Goal: Task Accomplishment & Management: Use online tool/utility

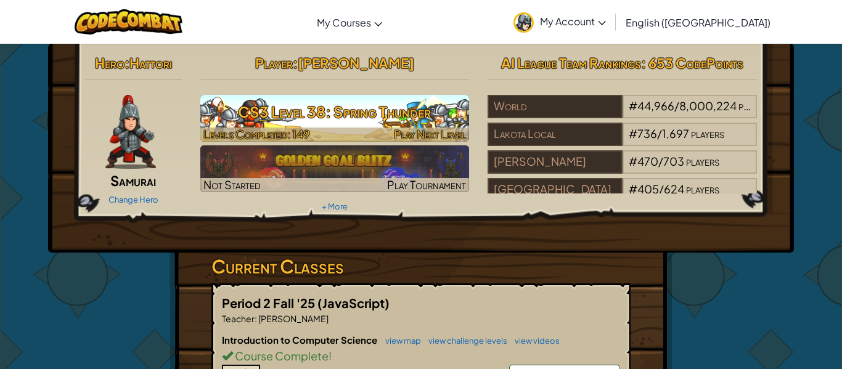
click at [364, 128] on div at bounding box center [334, 135] width 269 height 14
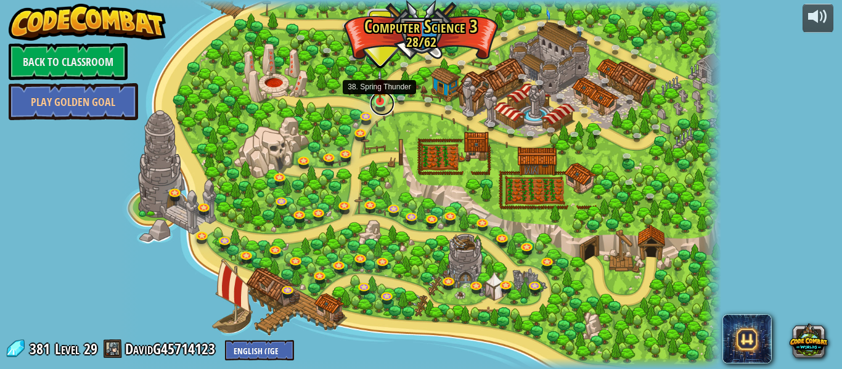
click at [379, 107] on link at bounding box center [382, 103] width 25 height 25
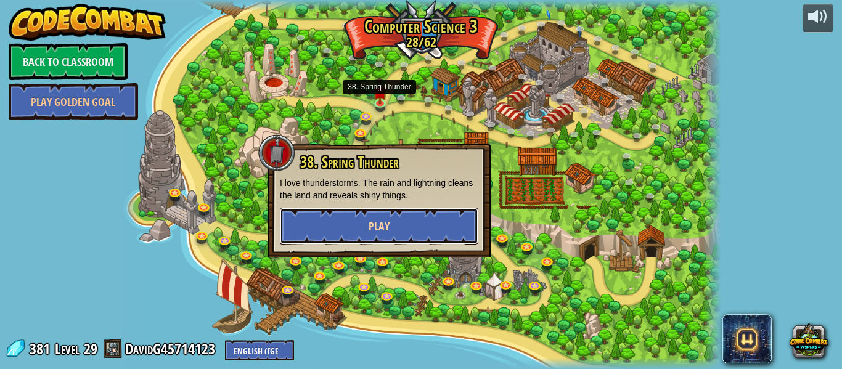
click at [377, 227] on span "Play" at bounding box center [379, 226] width 21 height 15
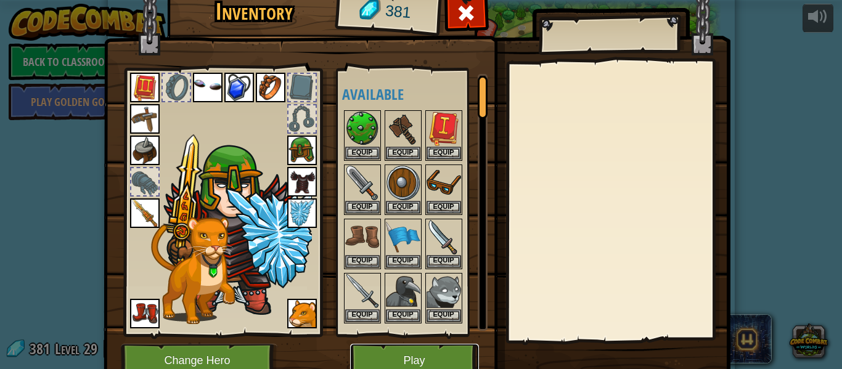
click at [387, 356] on button "Play" at bounding box center [414, 361] width 129 height 34
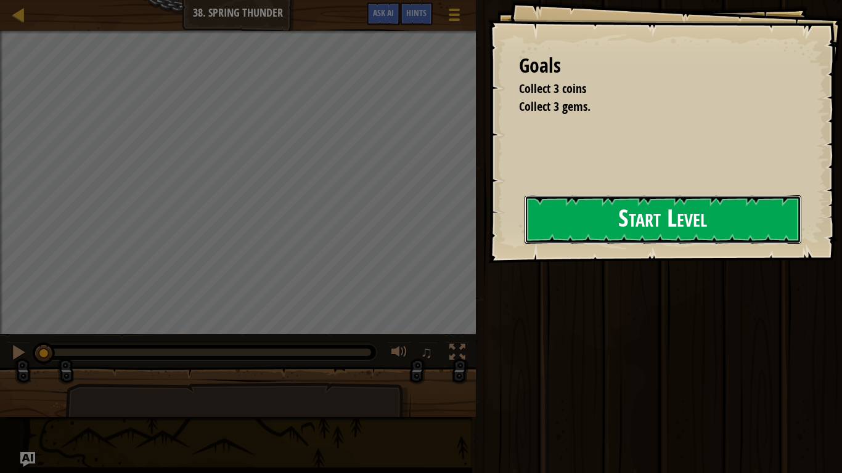
click at [671, 242] on button "Start Level" at bounding box center [663, 219] width 277 height 49
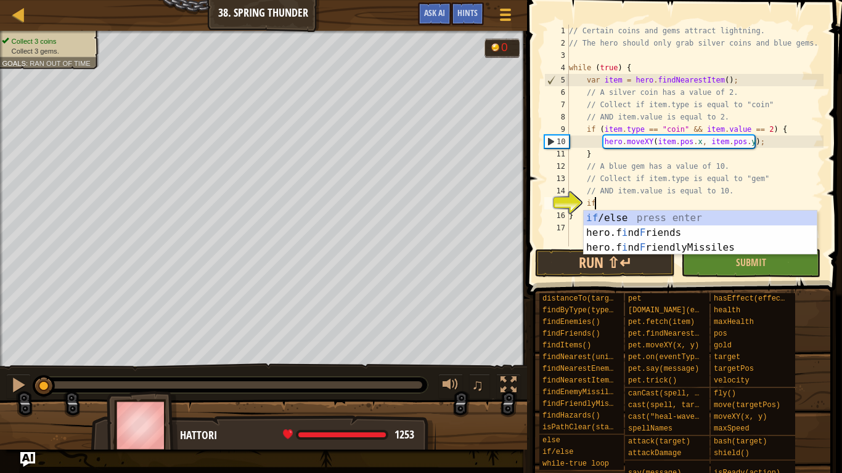
scroll to position [6, 3]
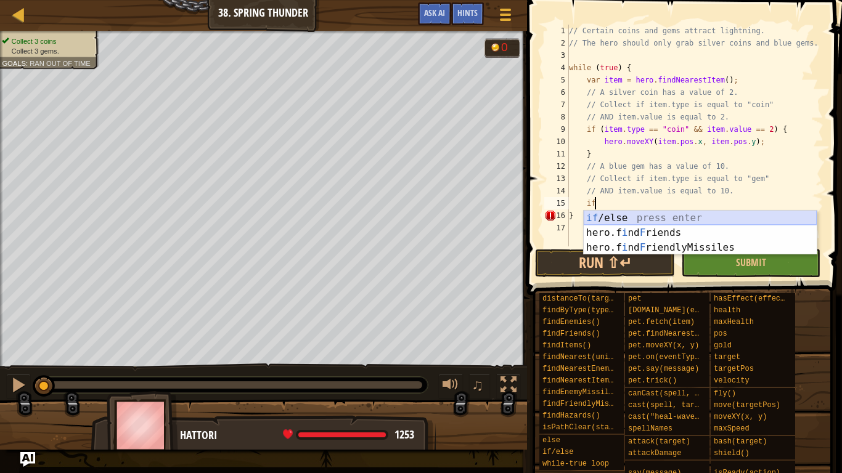
click at [674, 218] on div "if /else press enter hero.f i nd F riends press enter hero.f i nd F riendlyMiss…" at bounding box center [700, 248] width 233 height 74
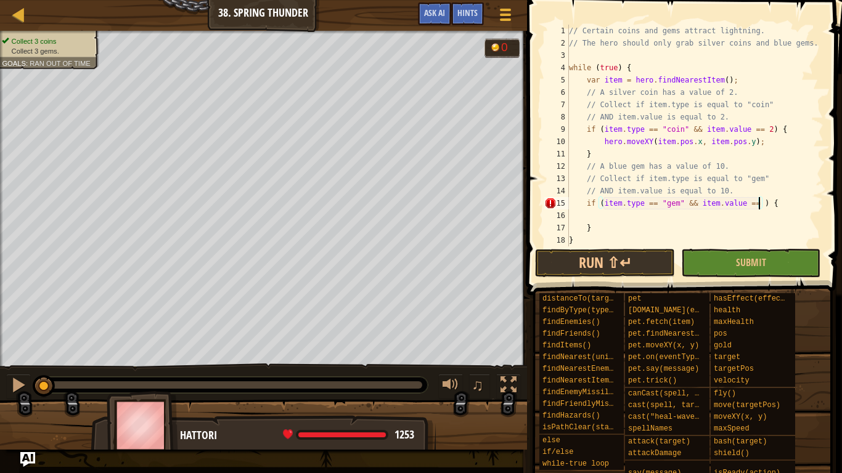
scroll to position [6, 28]
type textarea "if (item.type == "gem" && item.value == 10) {"
click at [609, 218] on div "// Certain coins and gems attract lightning. // The hero should only grab silve…" at bounding box center [694, 148] width 257 height 247
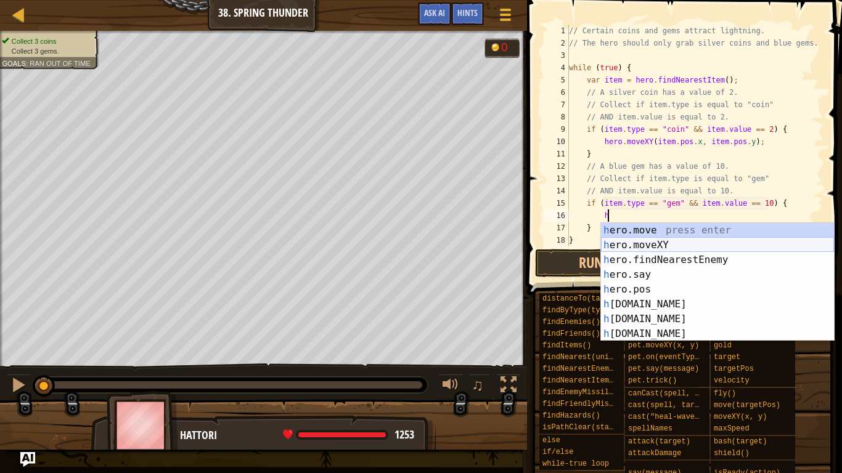
click at [629, 250] on div "h ero.move press enter h ero.moveXY press enter h ero.findNearestEnemy press en…" at bounding box center [717, 297] width 233 height 148
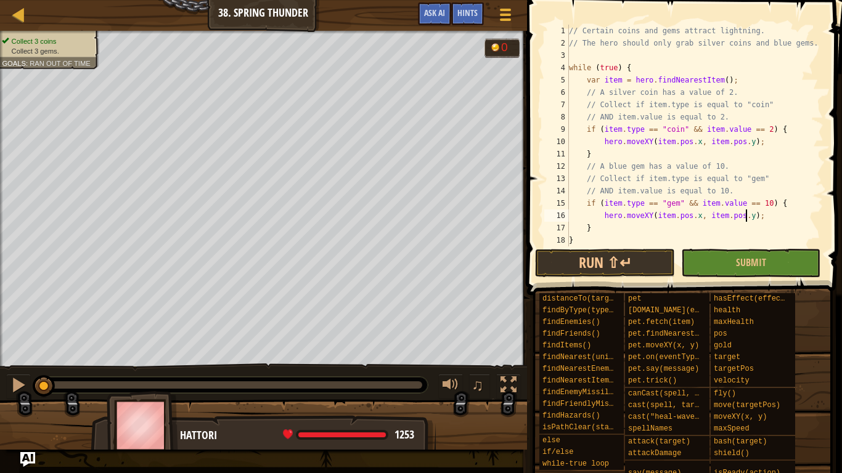
scroll to position [6, 25]
type textarea "hero.moveXY(item.pos.x, item.pos.y);"
click at [745, 266] on span "Submit" at bounding box center [751, 263] width 30 height 14
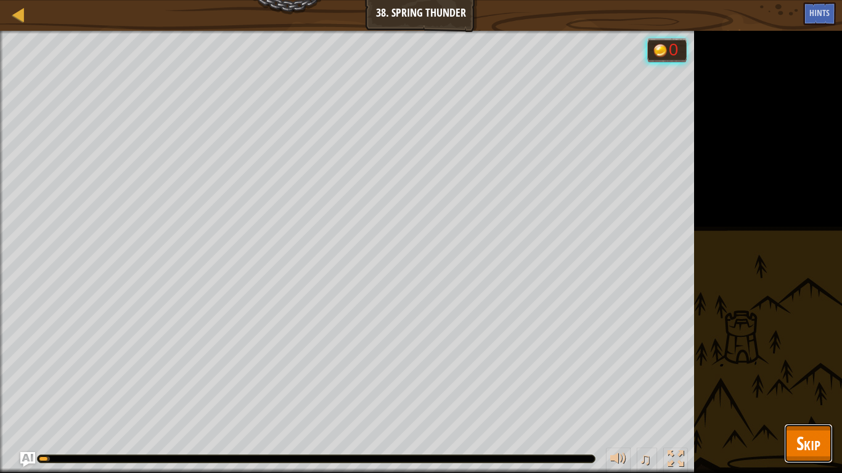
click at [806, 369] on span "Skip" at bounding box center [808, 443] width 24 height 25
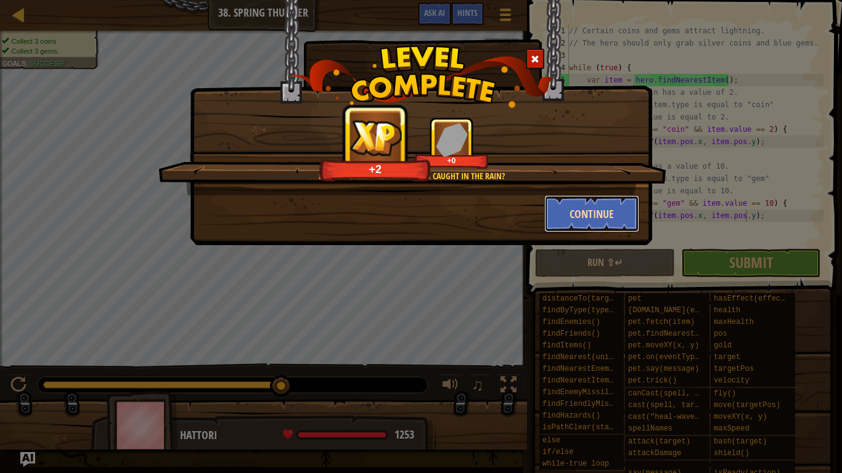
click at [592, 227] on button "Continue" at bounding box center [592, 213] width 96 height 37
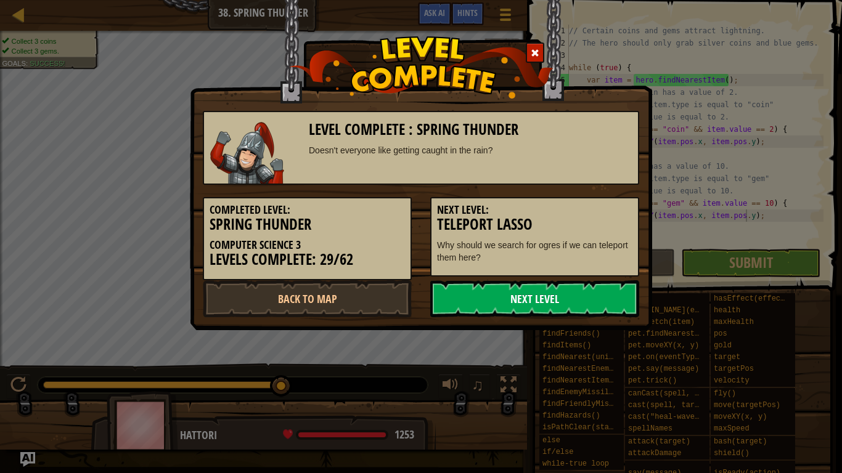
click at [581, 303] on link "Next Level" at bounding box center [534, 298] width 209 height 37
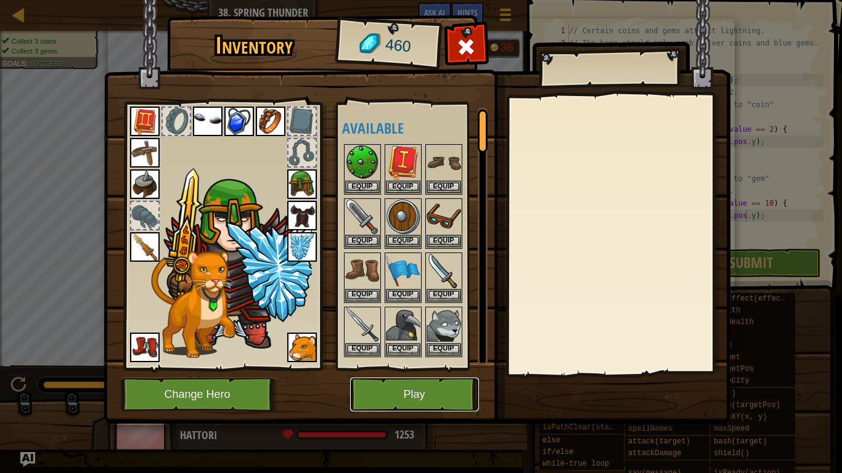
click at [433, 369] on button "Play" at bounding box center [414, 395] width 129 height 34
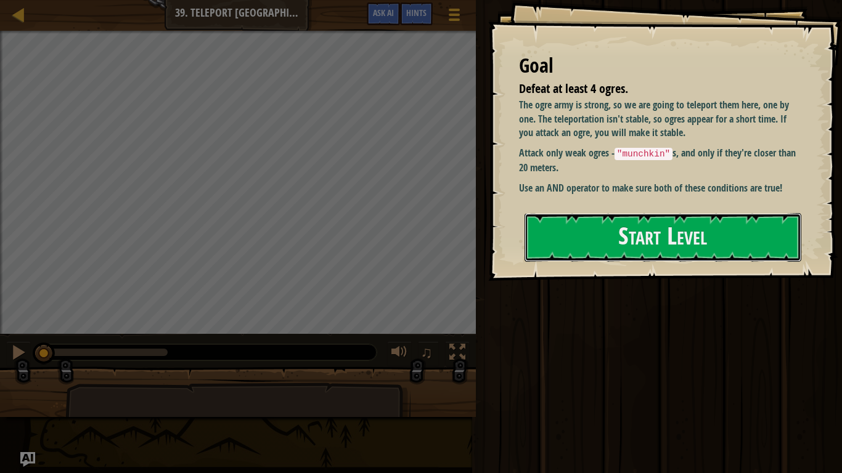
click at [702, 239] on button "Start Level" at bounding box center [663, 237] width 277 height 49
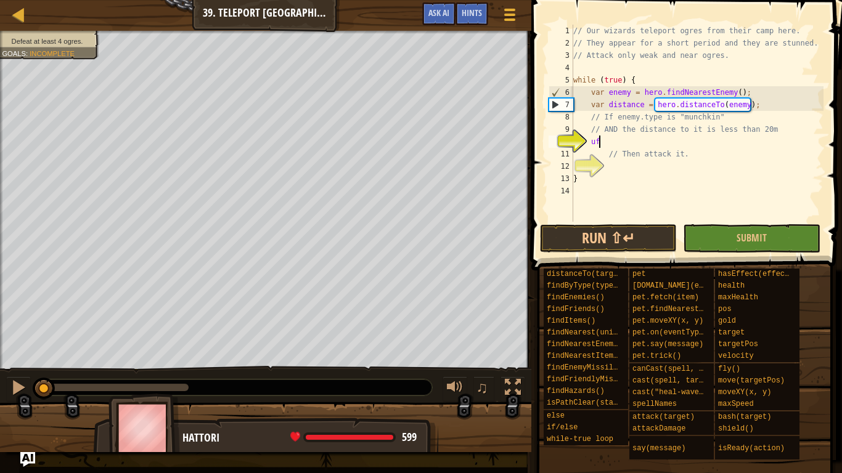
type textarea "u"
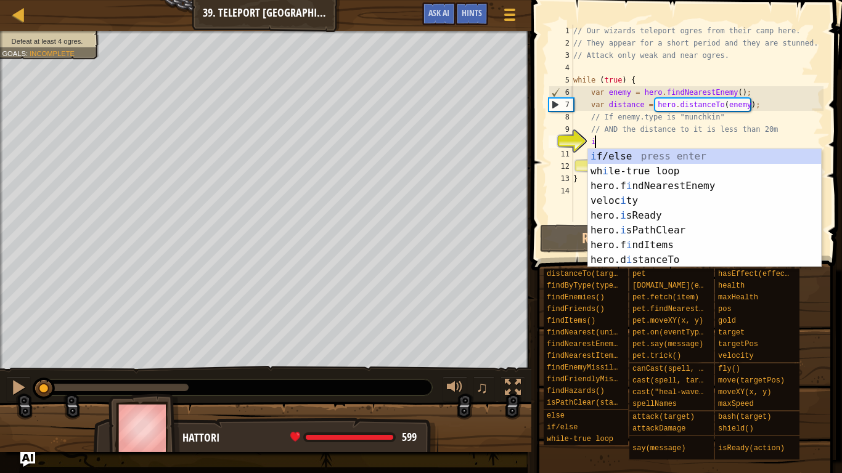
scroll to position [6, 3]
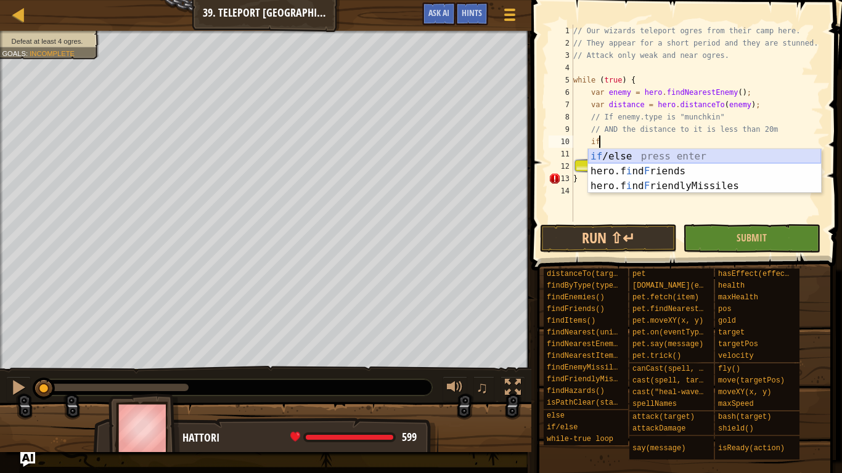
click at [647, 155] on div "if /else press enter hero.f i nd F riends press enter hero.f i nd F riendlyMiss…" at bounding box center [704, 186] width 233 height 74
type textarea "if (enemy) {"
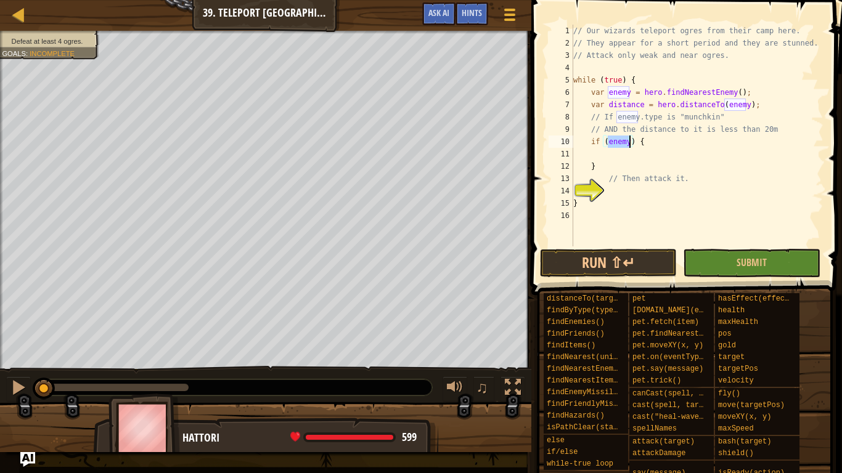
click at [647, 155] on div "// Our wizards teleport ogres from their camp here. // They appear for a short …" at bounding box center [697, 148] width 253 height 247
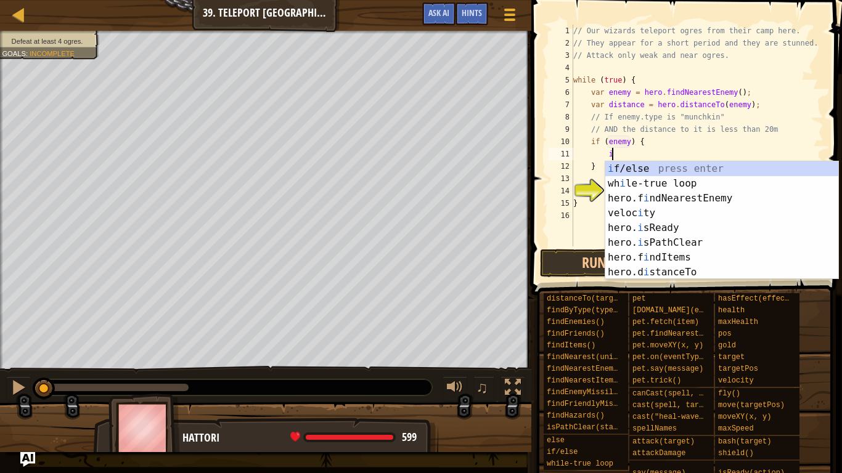
scroll to position [6, 6]
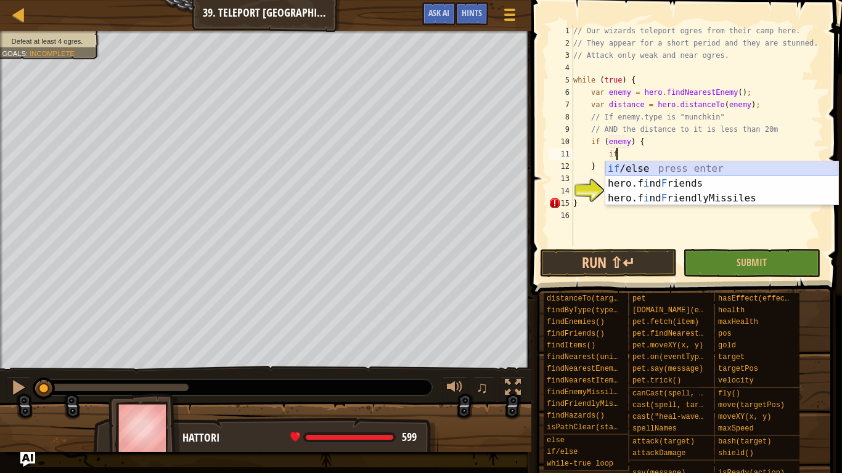
click at [632, 165] on div "if /else press enter hero.f i nd F riends press enter hero.f i nd F riendlyMiss…" at bounding box center [721, 198] width 233 height 74
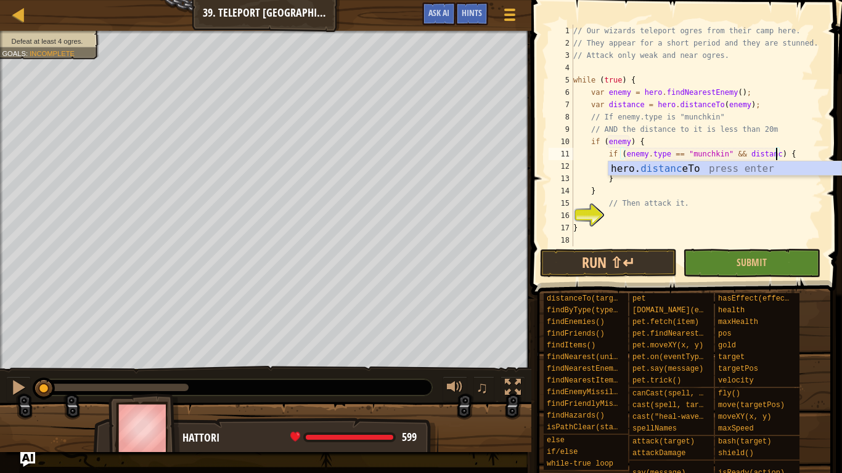
scroll to position [6, 30]
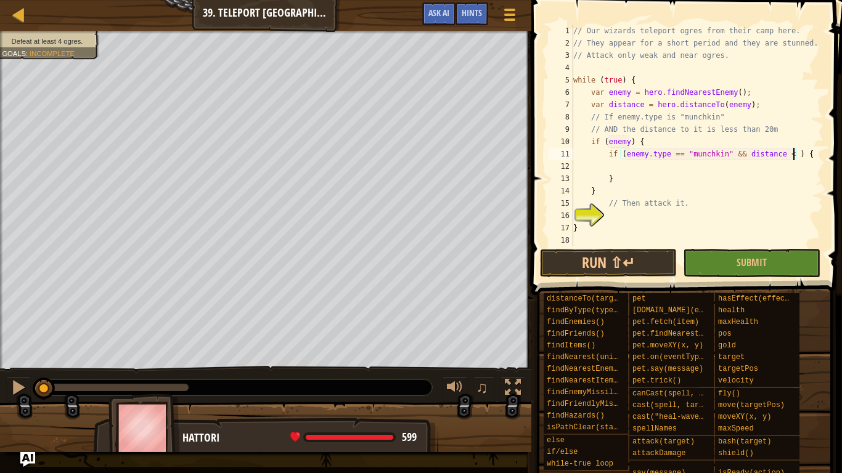
type textarea "if (enemy.type == "munchkin" && distance < 20) {"
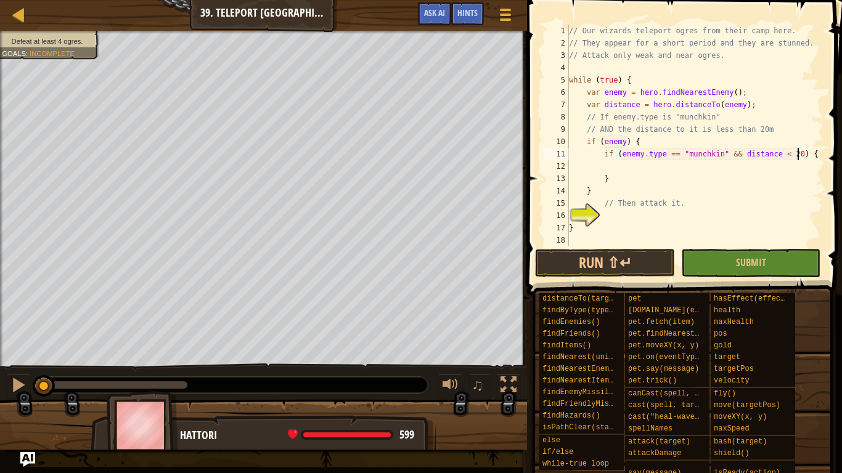
click at [718, 170] on div "// Our wizards teleport ogres from their camp here. // They appear for a short …" at bounding box center [694, 148] width 257 height 247
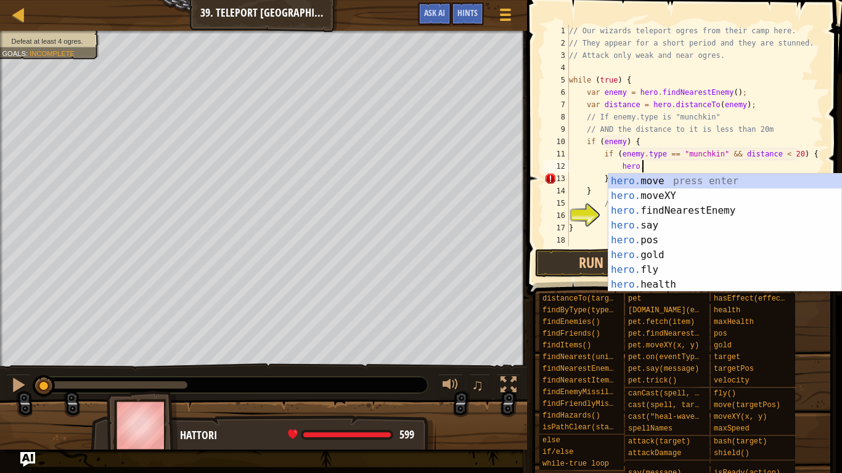
scroll to position [6, 10]
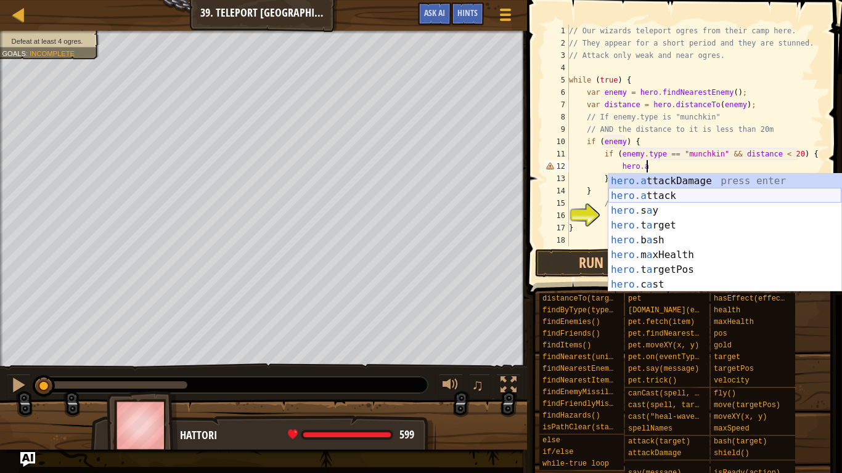
click at [699, 195] on div "hero.a ttackDamage press enter hero.a ttack press enter hero. s a y press enter…" at bounding box center [724, 248] width 233 height 148
type textarea "hero.attack(enemy);"
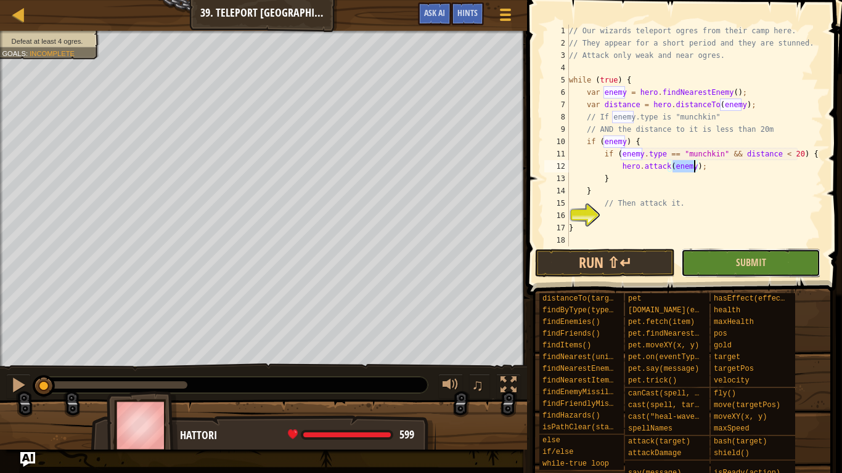
click at [746, 249] on button "Submit" at bounding box center [750, 263] width 139 height 28
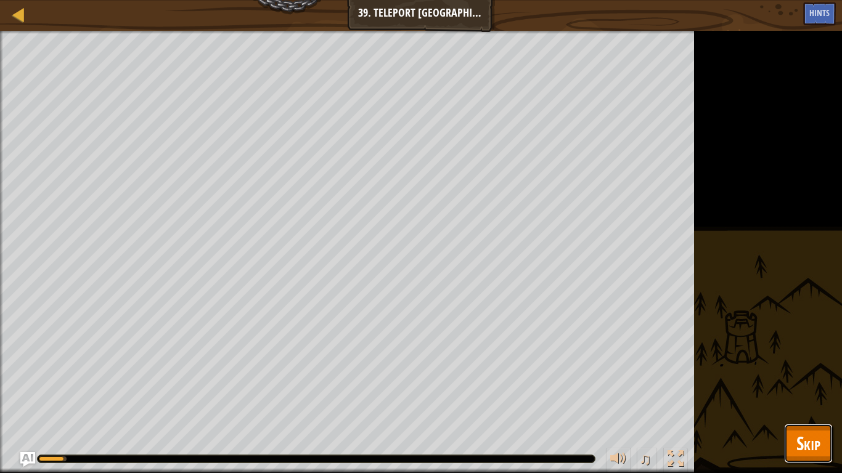
click at [801, 369] on span "Skip" at bounding box center [808, 443] width 24 height 25
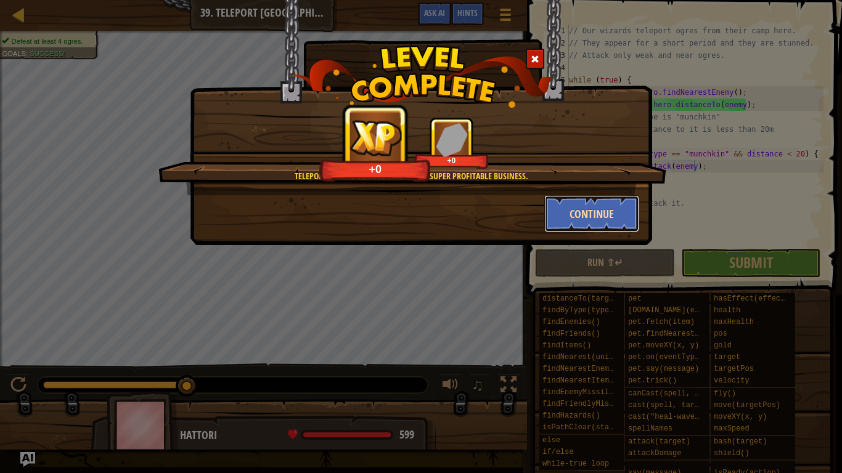
click at [596, 221] on button "Continue" at bounding box center [592, 213] width 96 height 37
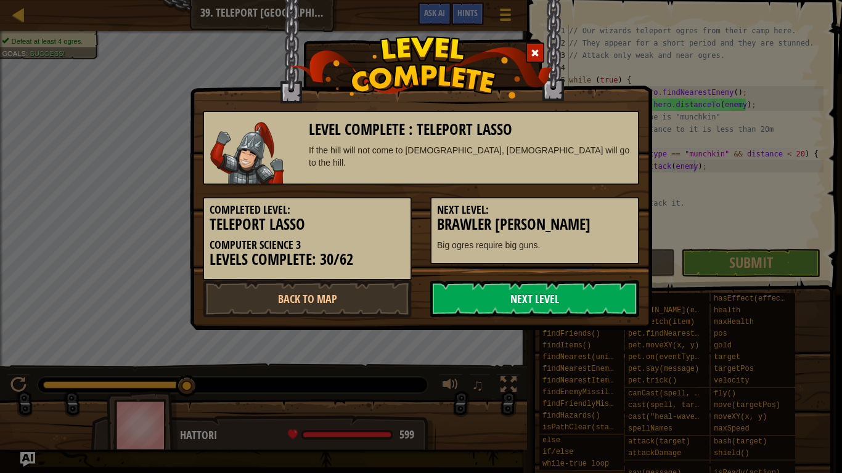
click at [575, 303] on link "Next Level" at bounding box center [534, 298] width 209 height 37
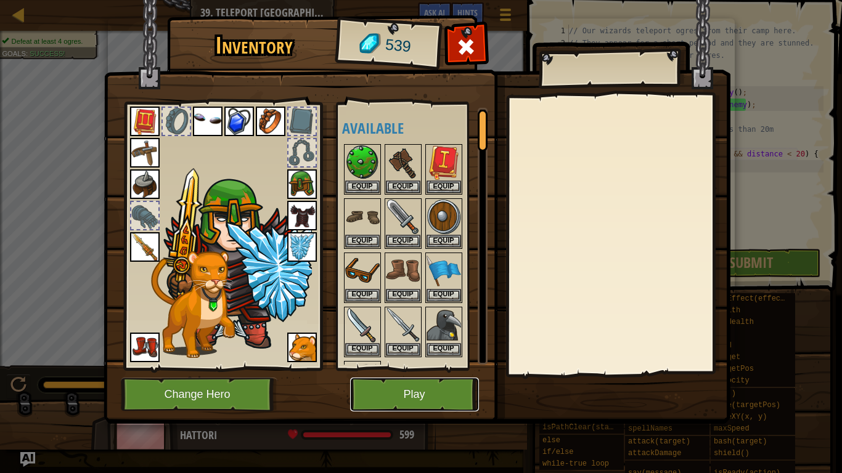
click at [367, 369] on button "Play" at bounding box center [414, 395] width 129 height 34
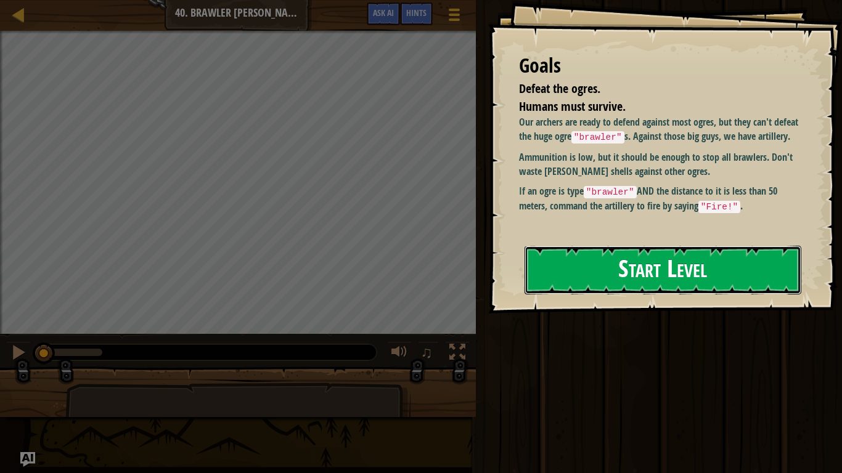
click at [626, 246] on button "Start Level" at bounding box center [663, 270] width 277 height 49
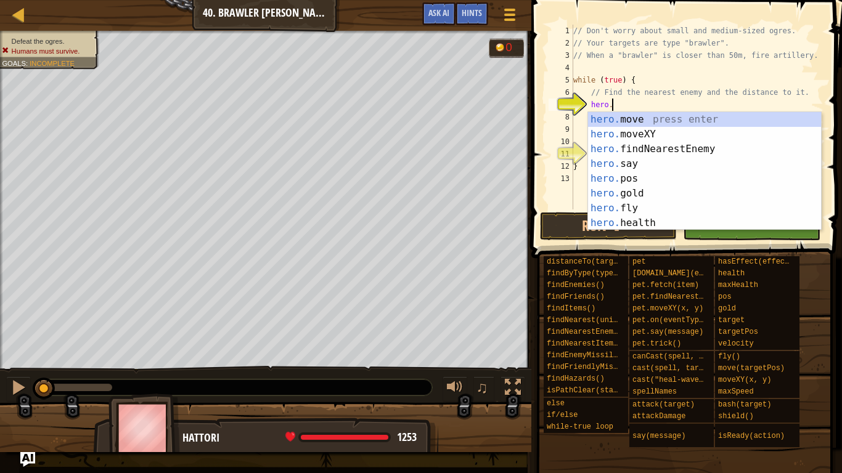
scroll to position [6, 6]
type textarea "hero.f"
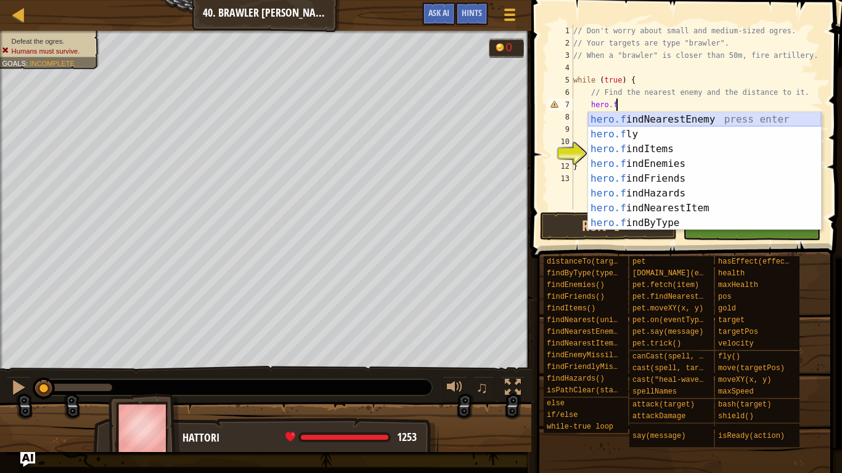
click at [791, 116] on div "hero.f indNearestEnemy press enter hero.f ly press enter hero.f indItems press …" at bounding box center [704, 186] width 233 height 148
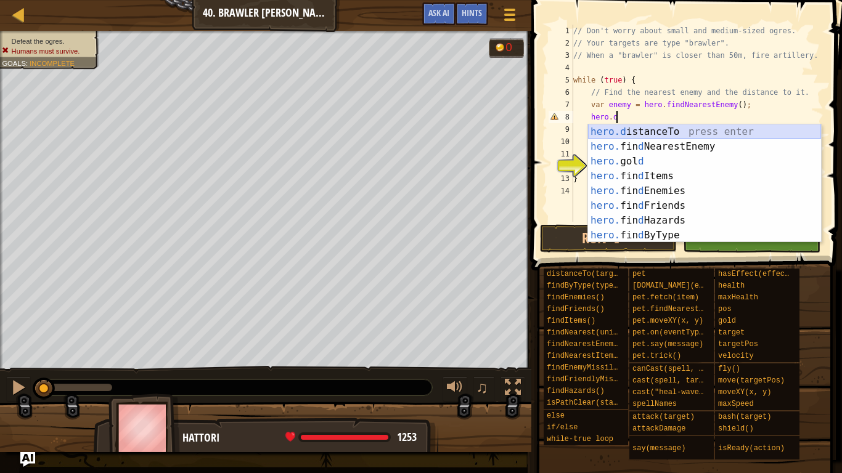
click at [731, 128] on div "hero.d istanceTo press enter hero. fin d NearestEnemy press enter hero. gol d p…" at bounding box center [704, 199] width 233 height 148
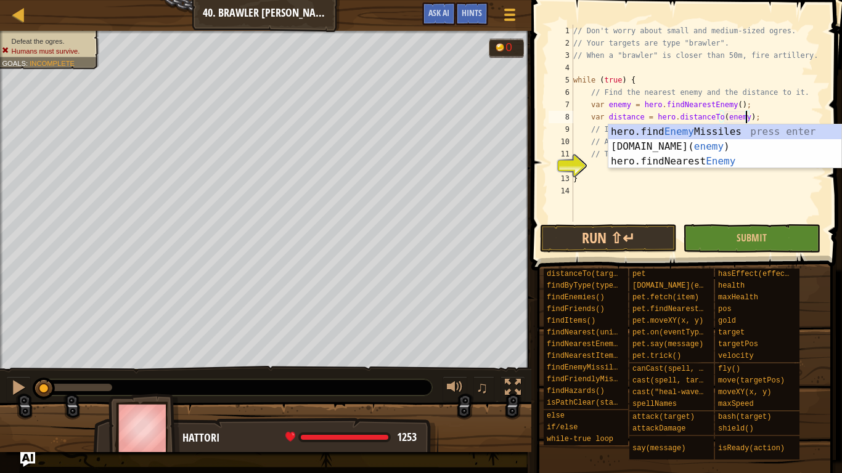
click at [727, 100] on div "// Don't worry about small and medium-sized ogres. // Your targets are type "br…" at bounding box center [697, 136] width 253 height 222
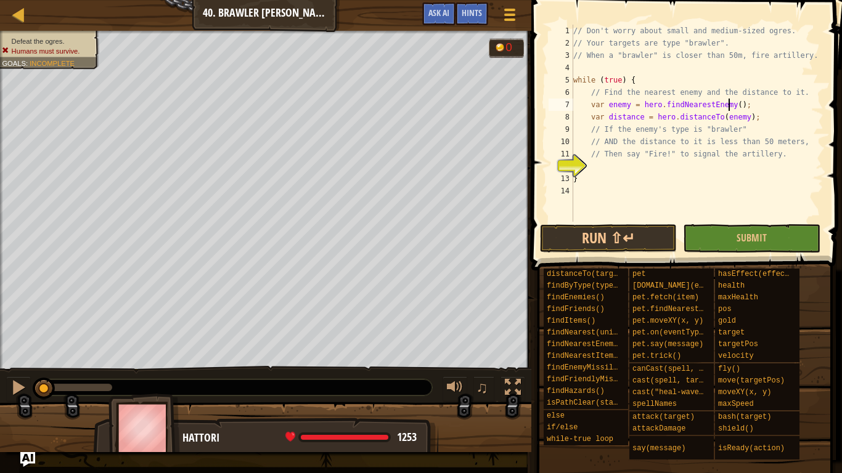
click at [759, 114] on div "// Don't worry about small and medium-sized ogres. // Your targets are type "br…" at bounding box center [697, 136] width 253 height 222
type textarea "var distance = hero.distanceTo(enemy);"
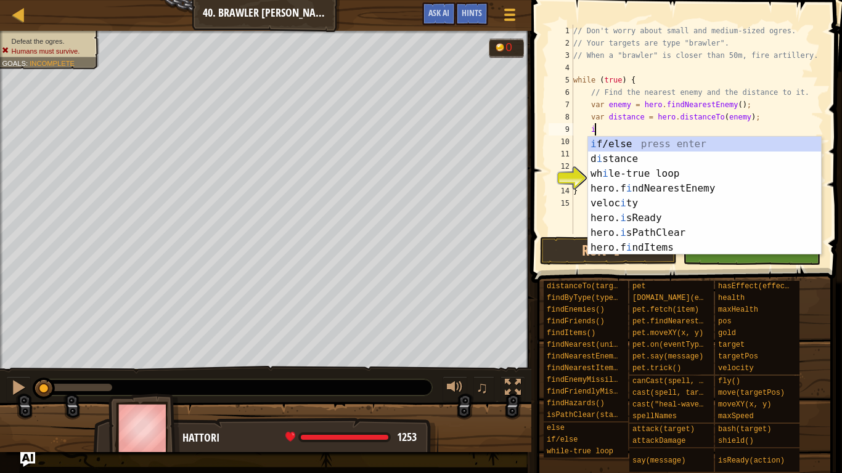
scroll to position [6, 3]
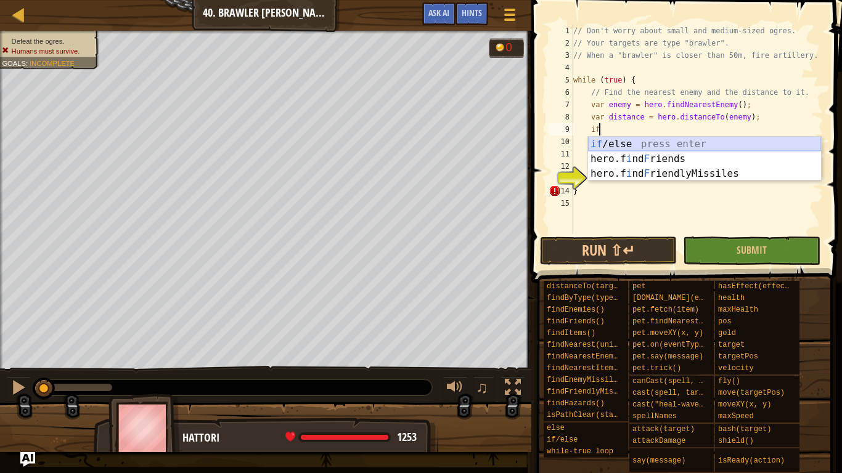
click at [737, 146] on div "if /else press enter hero.f i nd F riends press enter hero.f i nd F riendlyMiss…" at bounding box center [704, 174] width 233 height 74
type textarea "if (enemy) {"
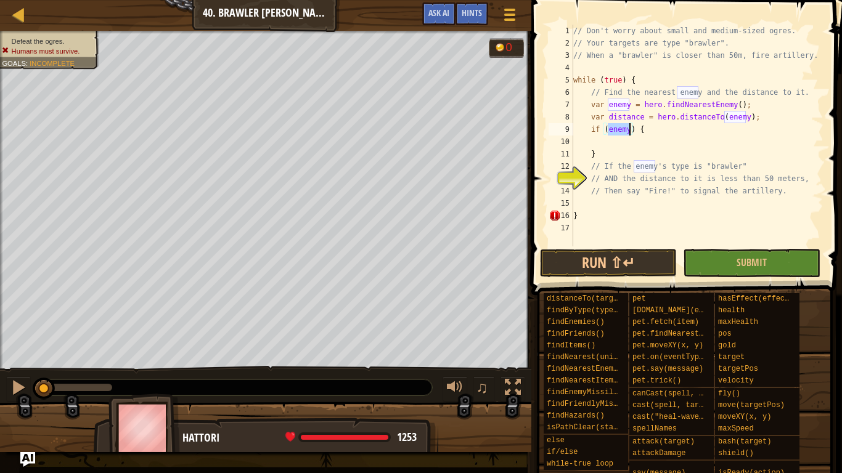
click at [737, 146] on div "// Don't worry about small and medium-sized ogres. // Your targets are type "br…" at bounding box center [697, 148] width 253 height 247
type textarea "i"
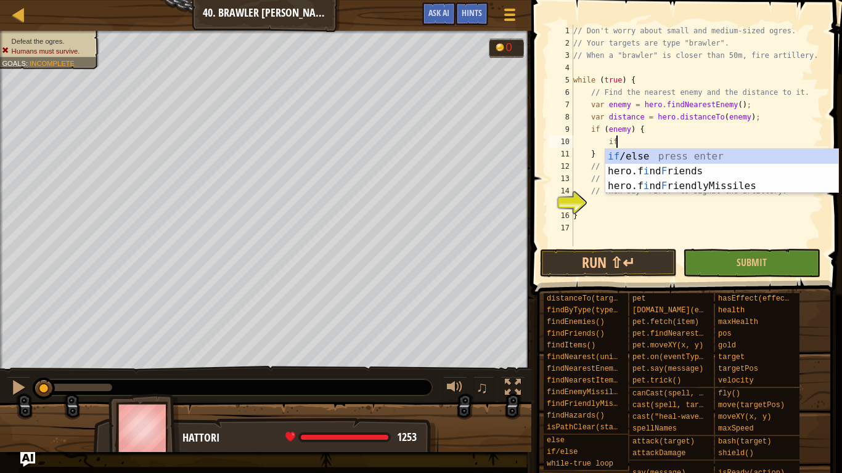
scroll to position [6, 6]
click at [721, 149] on div "if /else press enter hero.f i nd F riends press enter hero.f i nd F riendlyMiss…" at bounding box center [721, 186] width 233 height 74
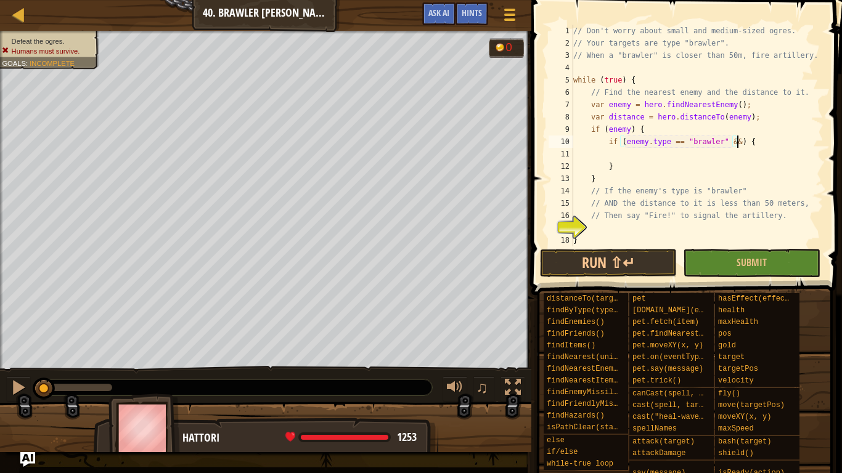
scroll to position [6, 23]
type textarea "if (enemy.type == "brawler" && distance < 50) {"
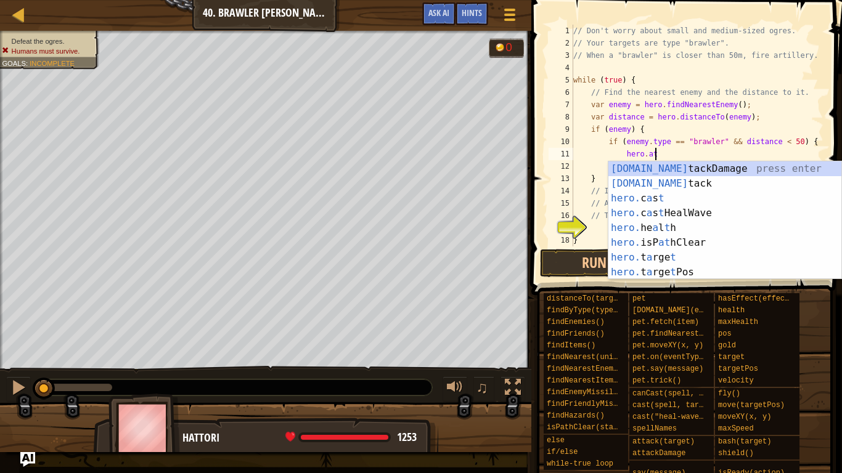
scroll to position [6, 11]
click at [704, 180] on div "[DOMAIN_NAME] tackDamage press enter [DOMAIN_NAME] tack press enter hero. c a s…" at bounding box center [724, 235] width 233 height 148
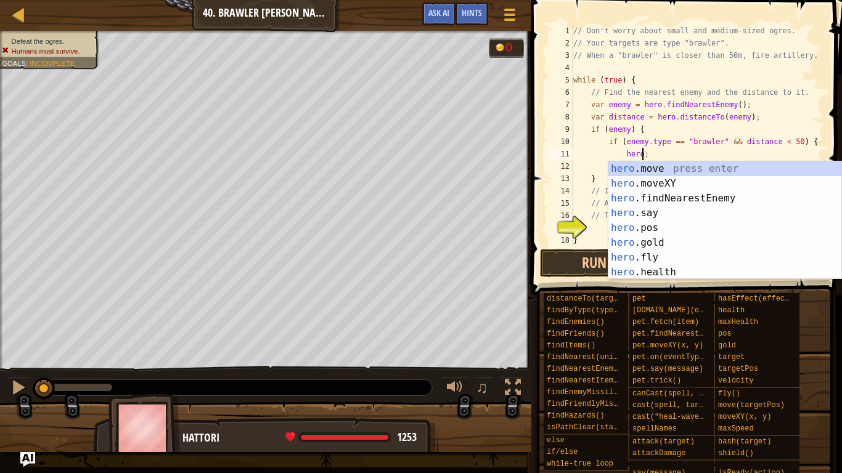
scroll to position [6, 10]
click at [632, 216] on div "hero. move press enter hero. moveXY press enter hero. findNearestEnemy press en…" at bounding box center [724, 235] width 233 height 148
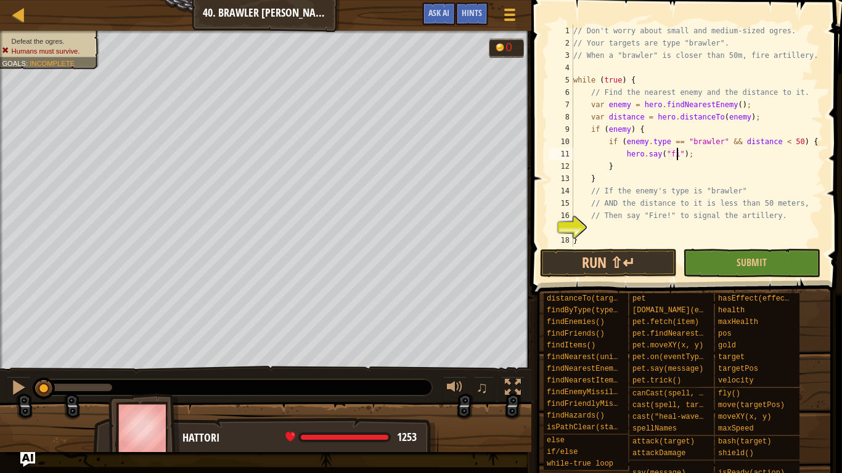
scroll to position [6, 16]
type textarea "hero.say("fire");"
click at [749, 255] on button "Submit" at bounding box center [751, 263] width 137 height 28
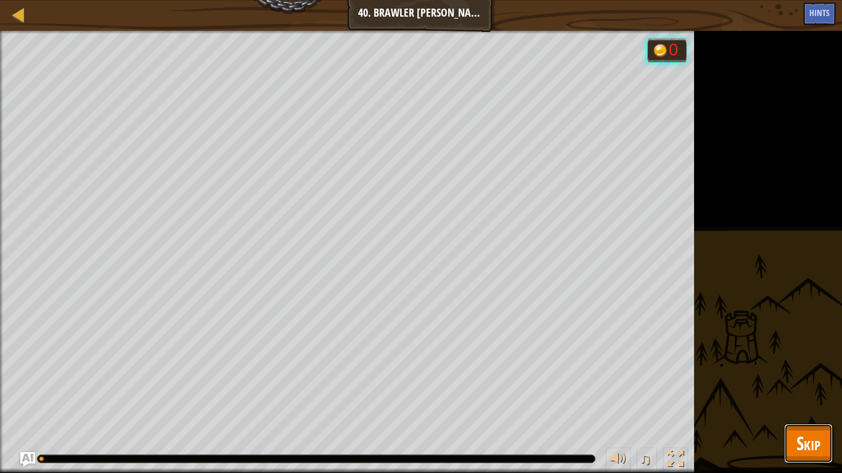
click at [791, 369] on button "Skip" at bounding box center [808, 443] width 49 height 39
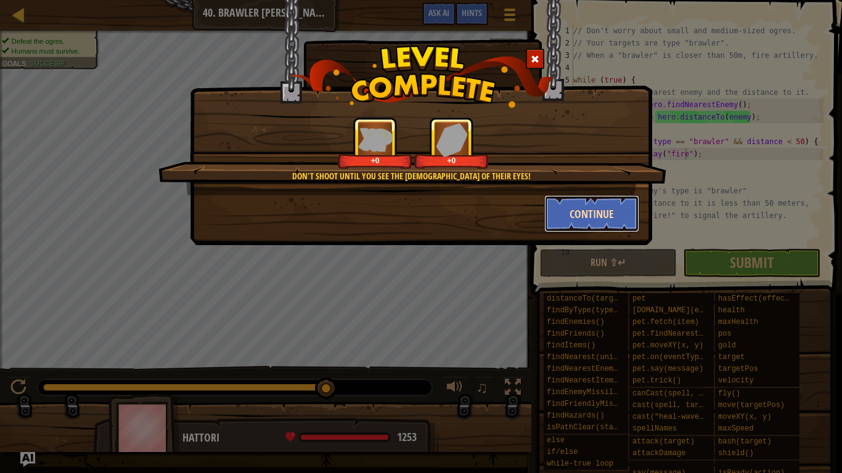
click at [600, 217] on button "Continue" at bounding box center [592, 213] width 96 height 37
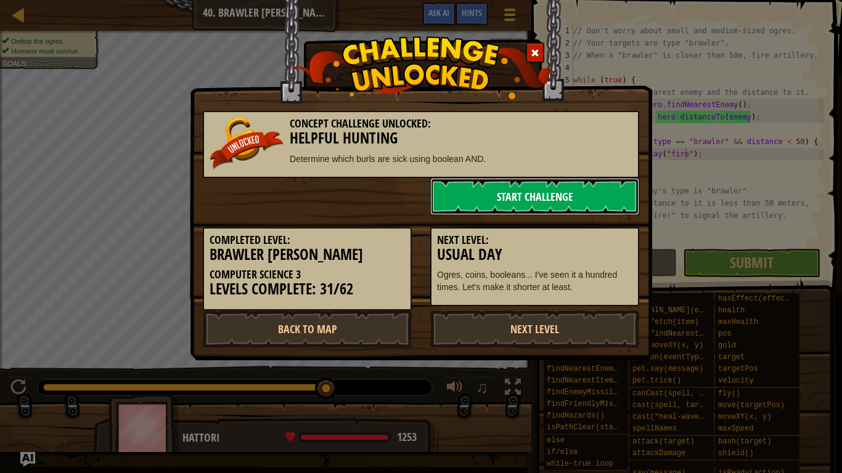
click at [534, 192] on link "Start Challenge" at bounding box center [534, 196] width 209 height 37
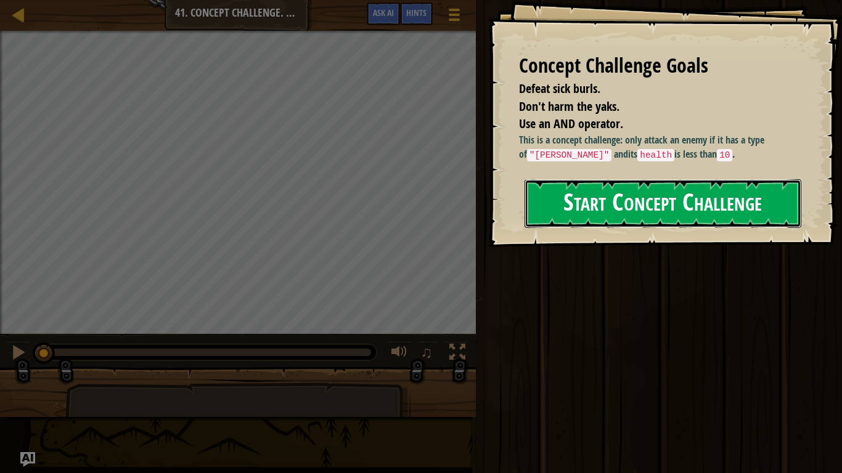
click at [636, 228] on button "Start Concept Challenge" at bounding box center [663, 203] width 277 height 49
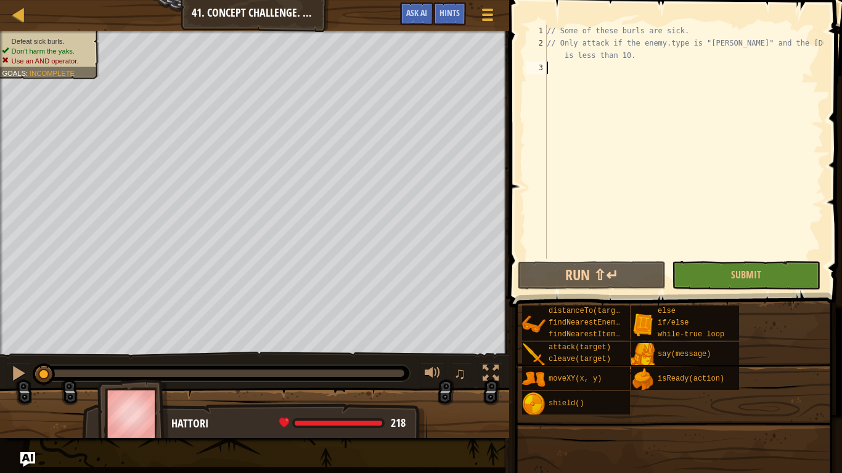
type textarea "h"
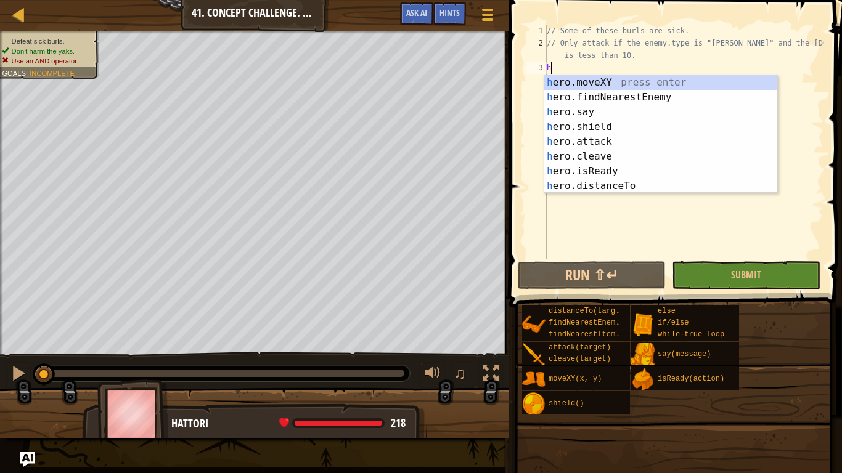
scroll to position [6, 0]
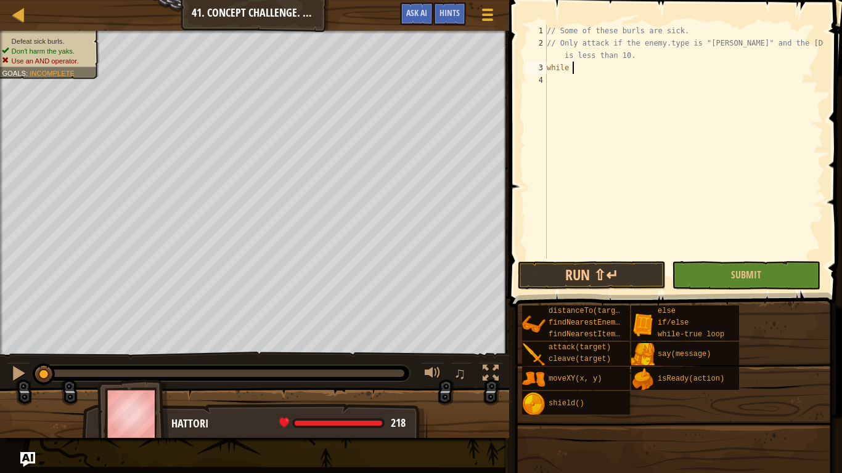
type textarea "while t"
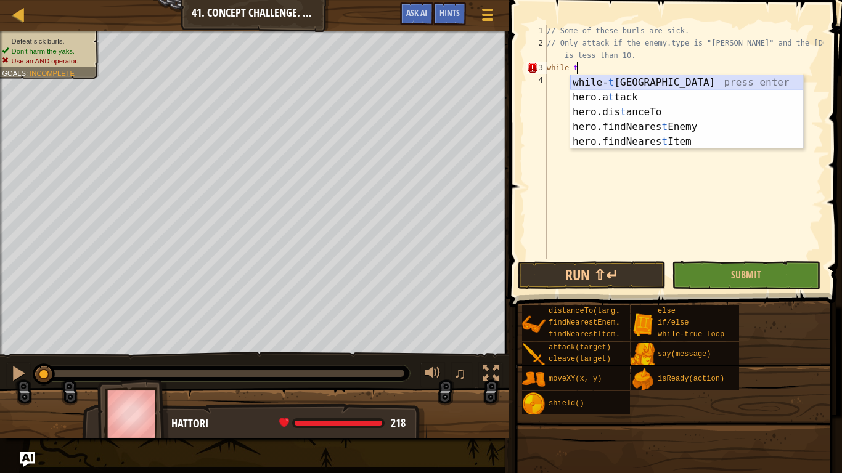
click at [661, 87] on div "while- t rue loop press enter hero.a t tack press enter hero.dis t anceTo press…" at bounding box center [686, 127] width 233 height 104
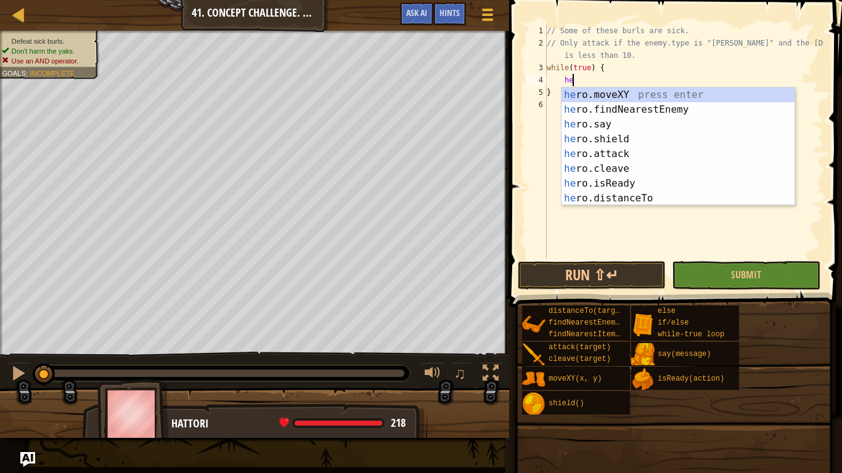
type textarea "her"
click at [657, 108] on div "her o.moveXY press enter her o.findNearestEnemy press enter her o.say press ent…" at bounding box center [677, 162] width 233 height 148
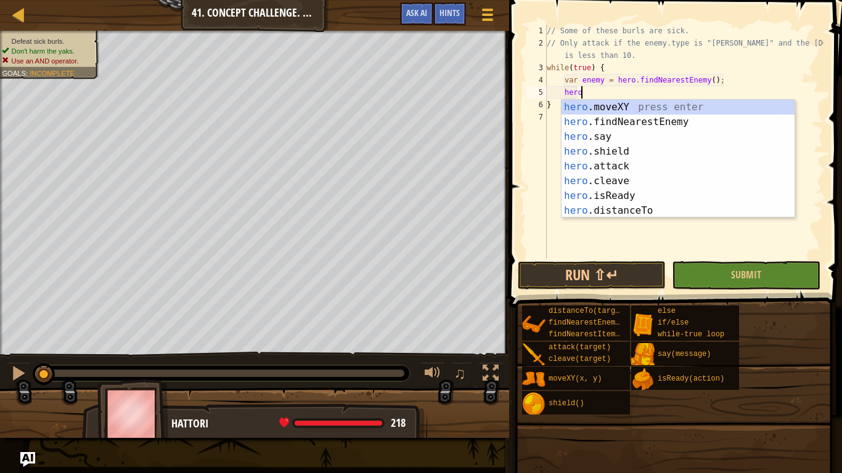
scroll to position [6, 4]
click at [632, 211] on div "hero .moveXY press enter hero .findNearestEnemy press enter hero .say press ent…" at bounding box center [677, 174] width 233 height 148
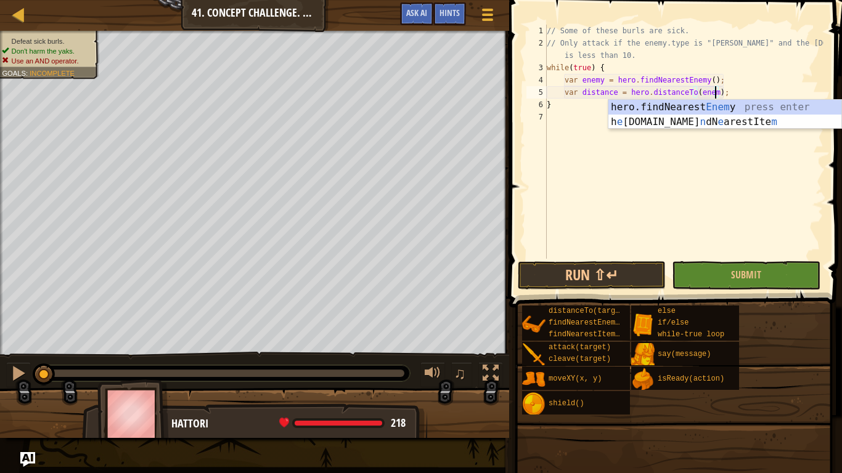
type textarea "var distance = hero.distanceTo(enemy);"
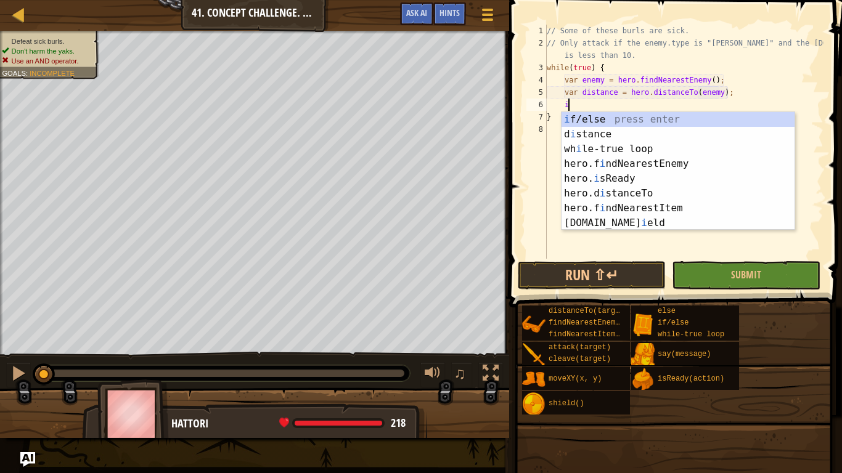
scroll to position [6, 3]
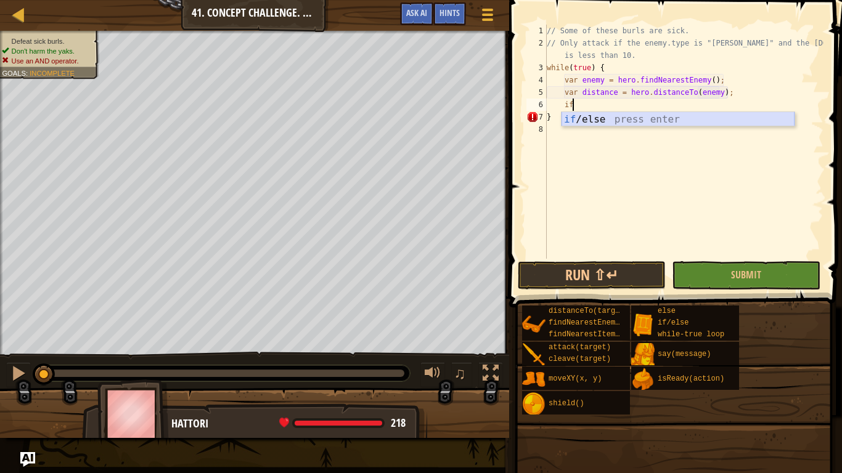
click at [674, 122] on div "if /else press enter" at bounding box center [677, 134] width 233 height 44
type textarea "if (enemy) {"
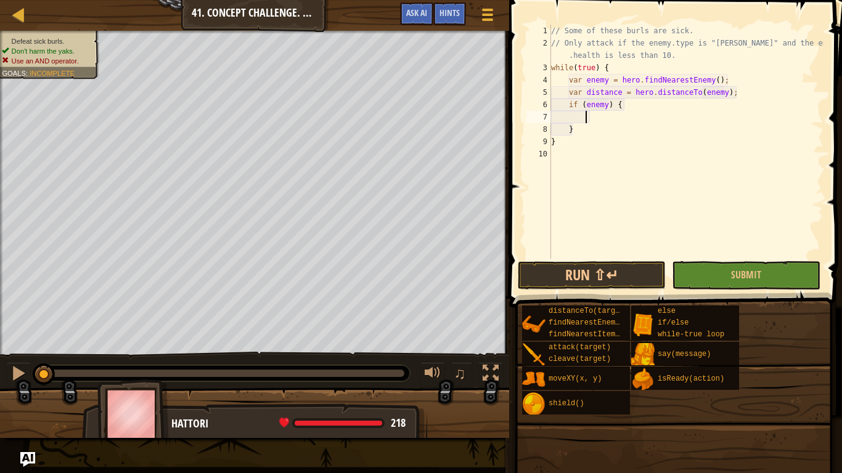
type textarea "}"
click at [676, 132] on div "if /else press enter" at bounding box center [699, 147] width 233 height 44
type textarea "if (enemy.type == "[PERSON_NAME]" && [DOMAIN_NAME] < 10) {"
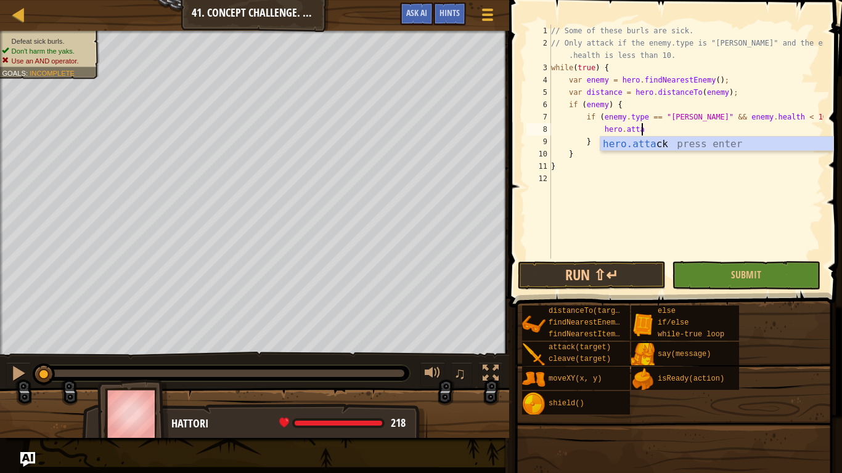
scroll to position [6, 12]
click at [696, 147] on div "hero.[PERSON_NAME] press enter" at bounding box center [716, 159] width 233 height 44
type textarea "hero.attack(enemy);"
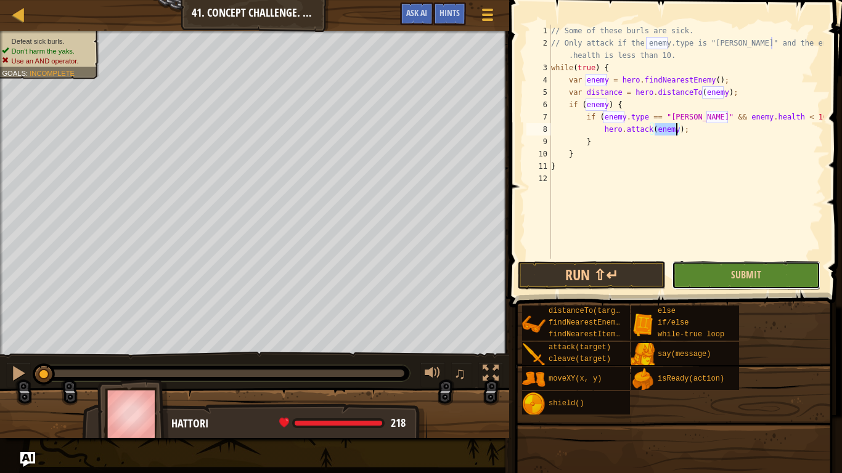
click at [722, 282] on button "Submit" at bounding box center [746, 275] width 148 height 28
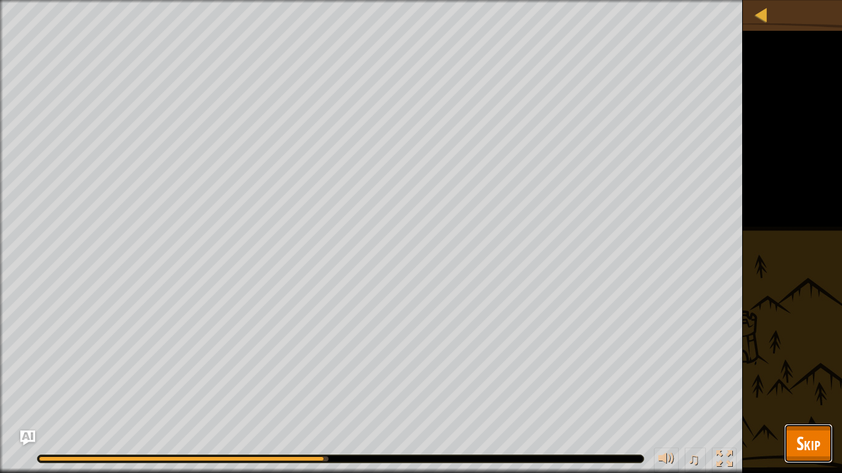
click at [810, 369] on span "Skip" at bounding box center [808, 443] width 24 height 25
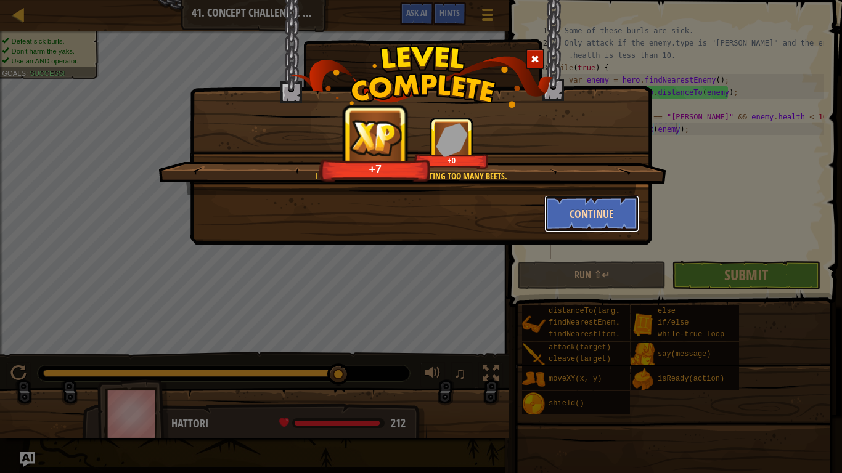
click at [570, 219] on button "Continue" at bounding box center [592, 213] width 96 height 37
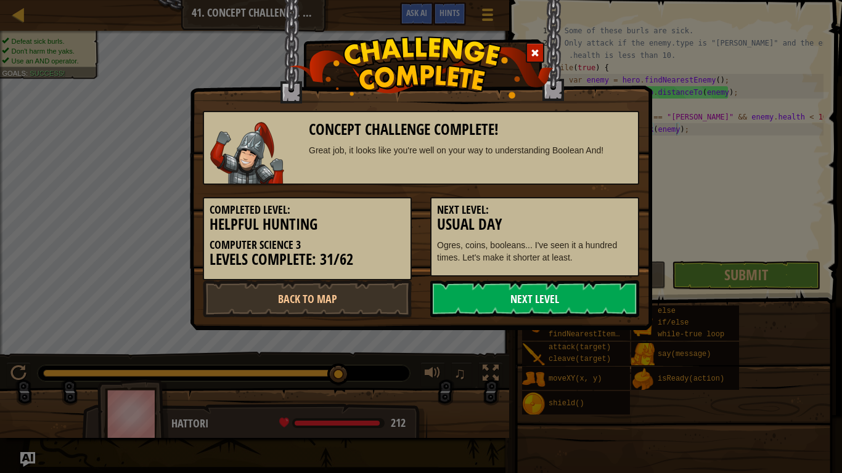
click at [478, 297] on link "Next Level" at bounding box center [534, 298] width 209 height 37
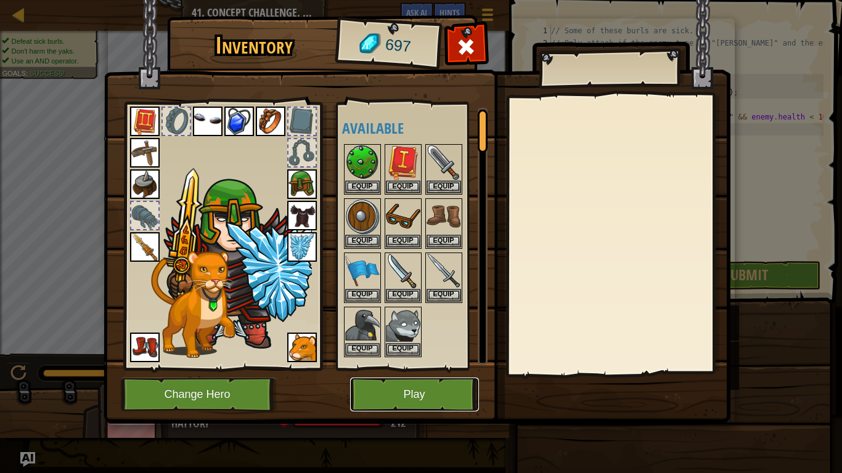
click at [415, 369] on button "Play" at bounding box center [414, 395] width 129 height 34
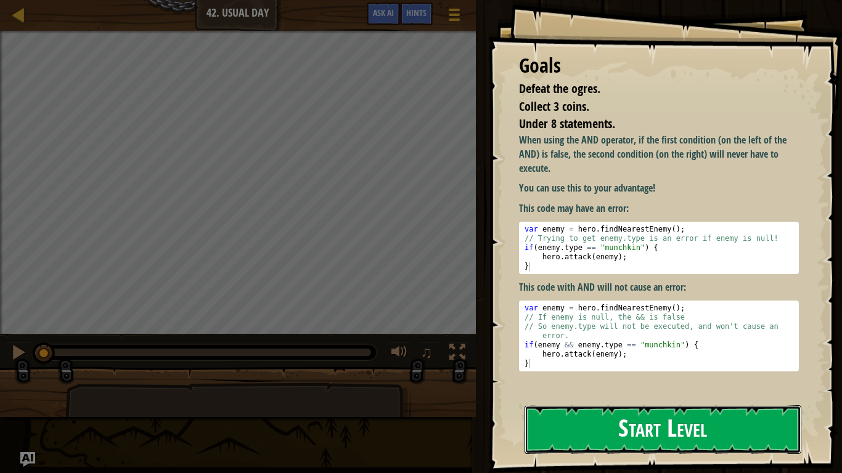
click at [613, 369] on button "Start Level" at bounding box center [663, 430] width 277 height 49
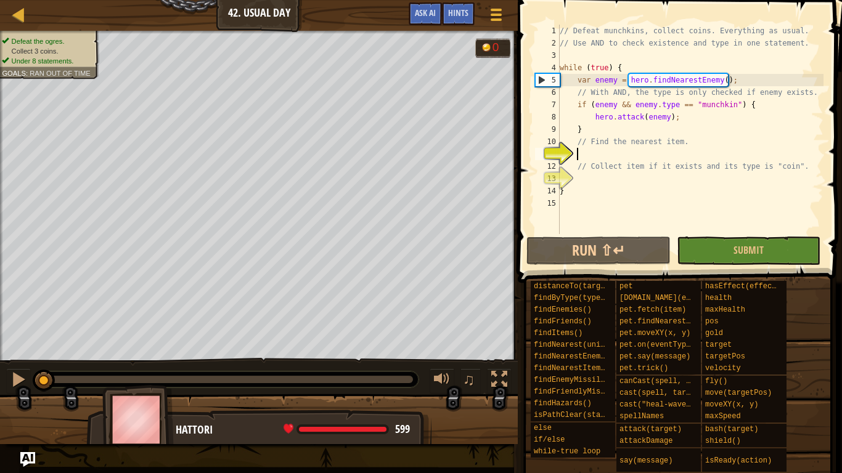
scroll to position [6, 2]
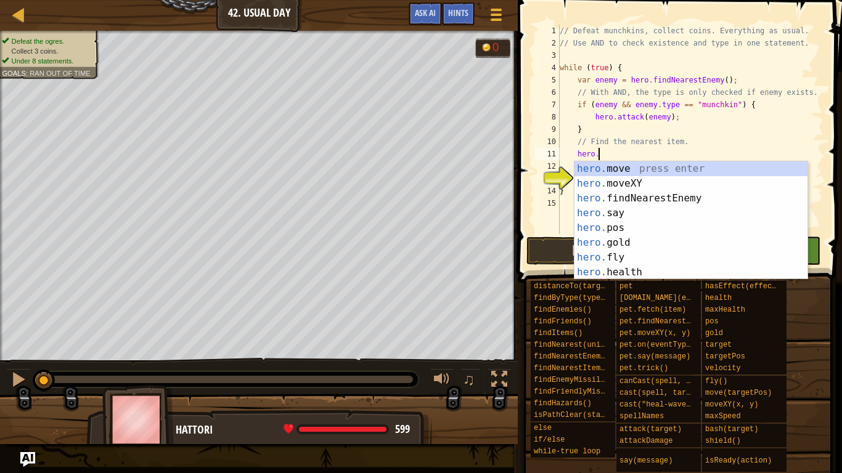
type textarea "hero.f"
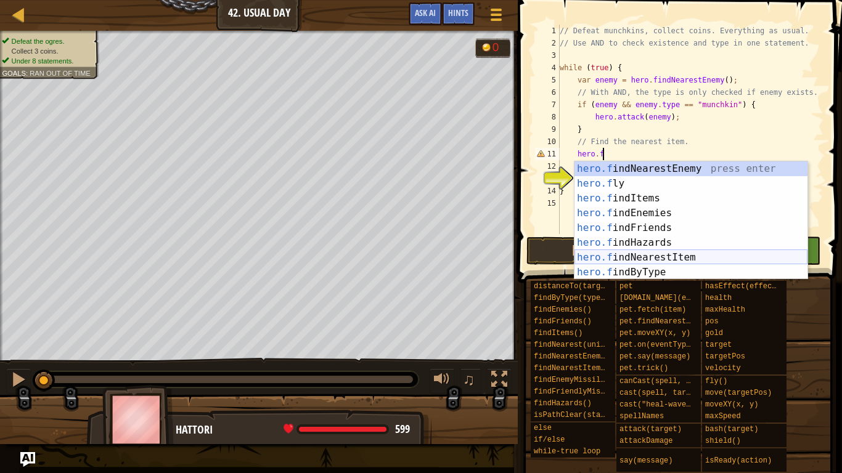
click at [637, 256] on div "hero.f indNearestEnemy press enter hero.f ly press enter hero.f indItems press …" at bounding box center [690, 235] width 233 height 148
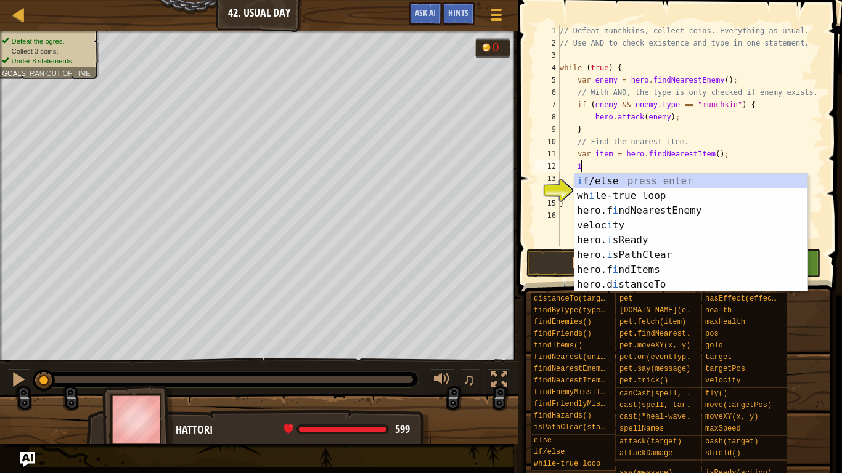
scroll to position [6, 3]
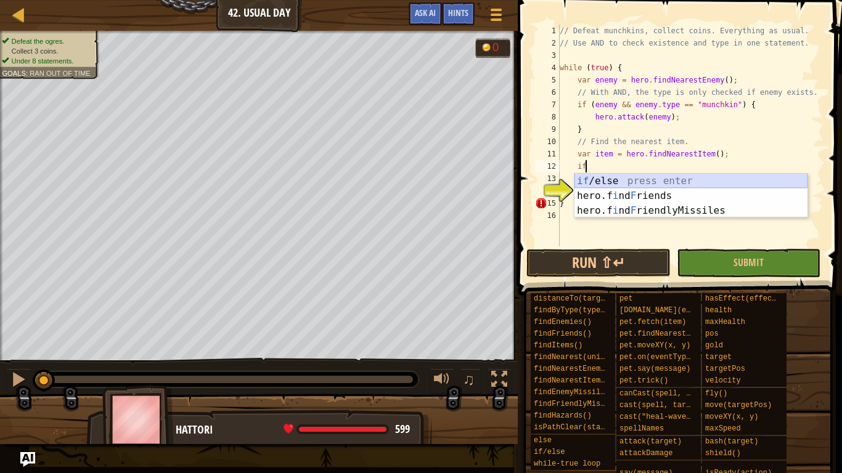
click at [672, 186] on div "if /else press enter hero.f i nd F riends press enter hero.f i nd F riendlyMiss…" at bounding box center [690, 211] width 233 height 74
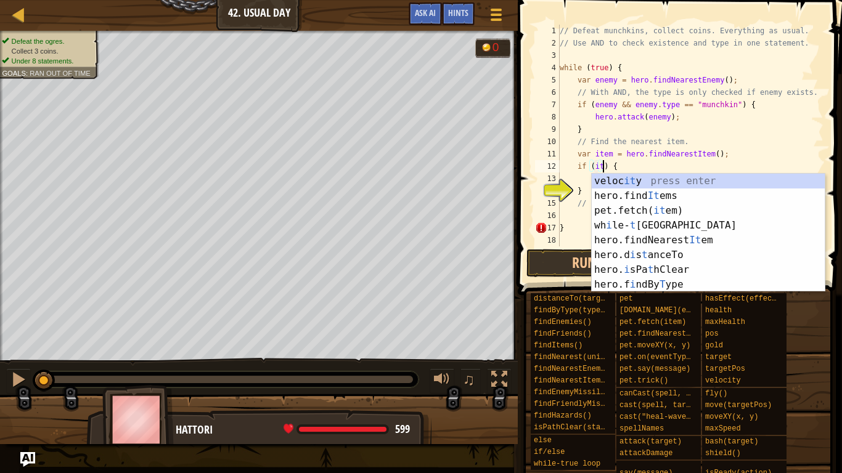
type textarea "if (item) {"
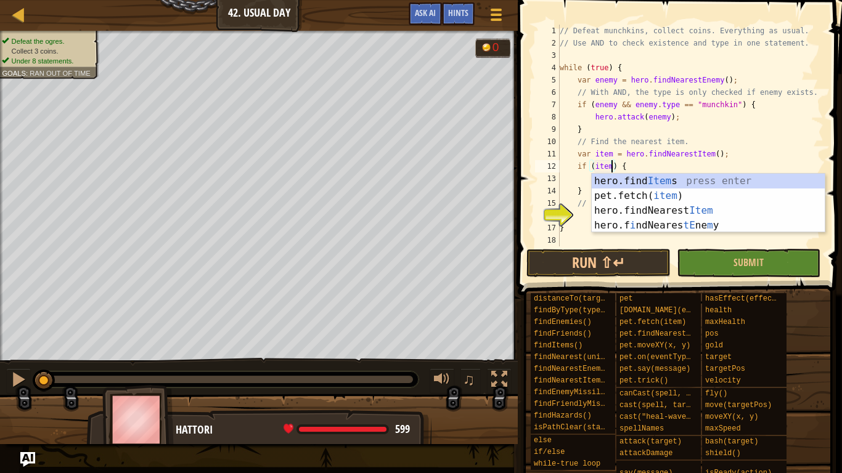
click at [590, 165] on div "// Defeat munchkins, collect coins. Everything as usual. // Use AND to check ex…" at bounding box center [690, 148] width 266 height 247
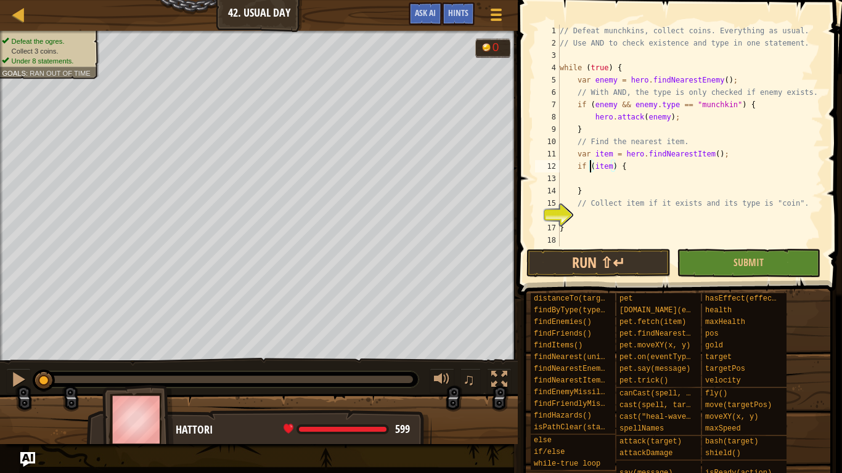
click at [591, 176] on div "// Defeat munchkins, collect coins. Everything as usual. // Use AND to check ex…" at bounding box center [690, 148] width 266 height 247
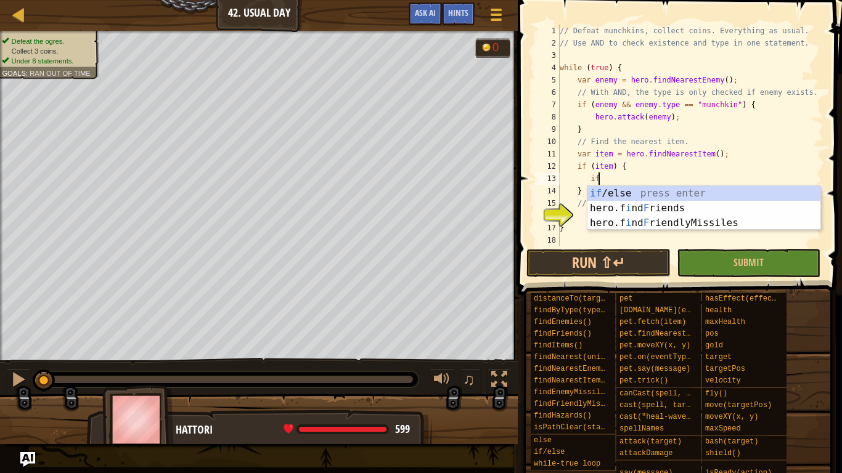
scroll to position [6, 6]
click at [608, 192] on div "if /else press enter hero.f i nd F riends press enter hero.f i nd F riendlyMiss…" at bounding box center [703, 223] width 233 height 74
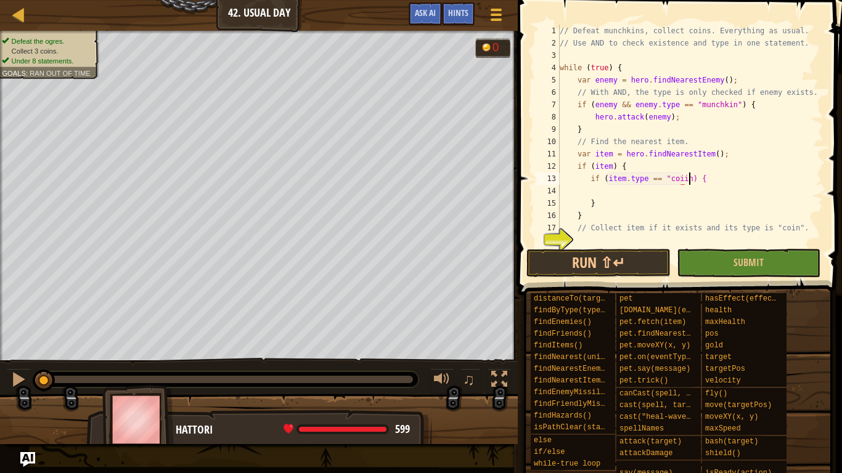
scroll to position [6, 19]
type textarea "if (item.type == "coin") {"
type textarea "}"
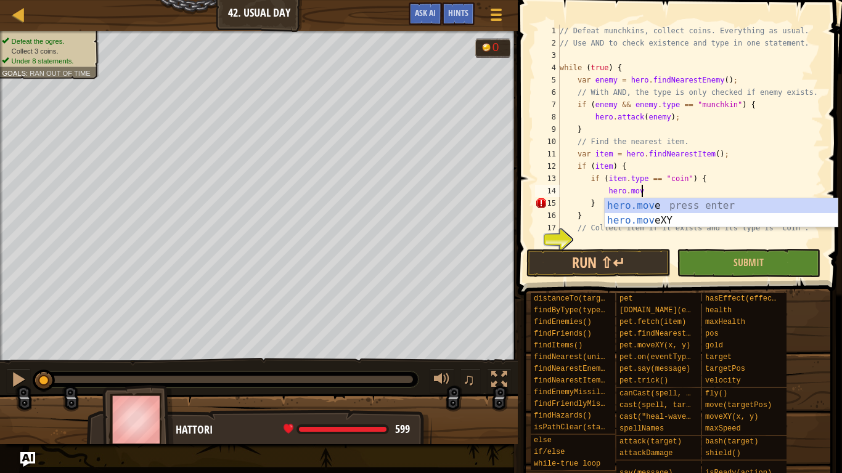
scroll to position [6, 12]
click at [659, 219] on div "hero.move press enter hero.move XY press enter" at bounding box center [721, 227] width 233 height 59
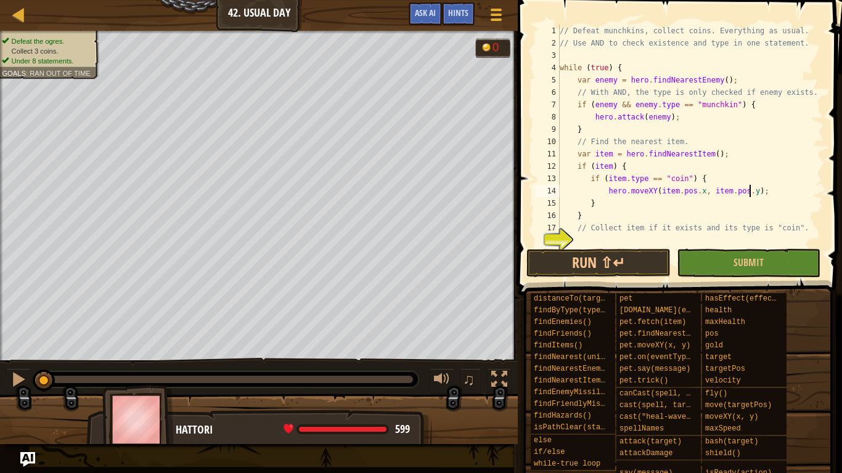
scroll to position [6, 28]
click at [724, 254] on button "Submit" at bounding box center [749, 263] width 144 height 28
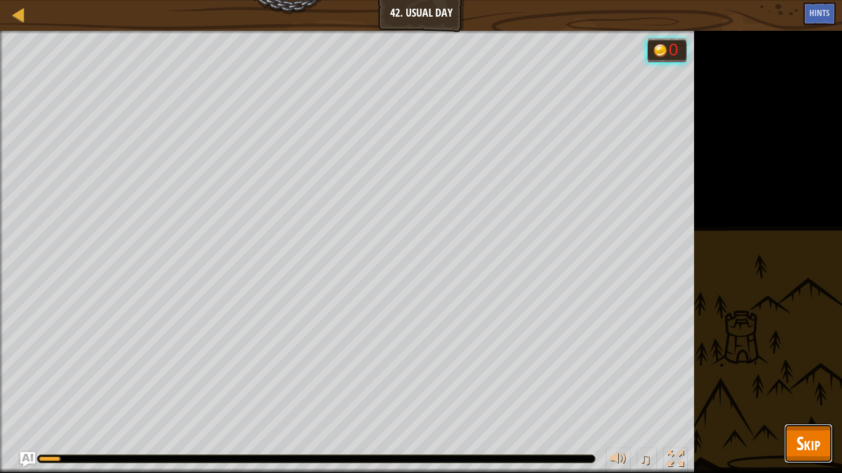
click at [797, 369] on span "Skip" at bounding box center [808, 443] width 24 height 25
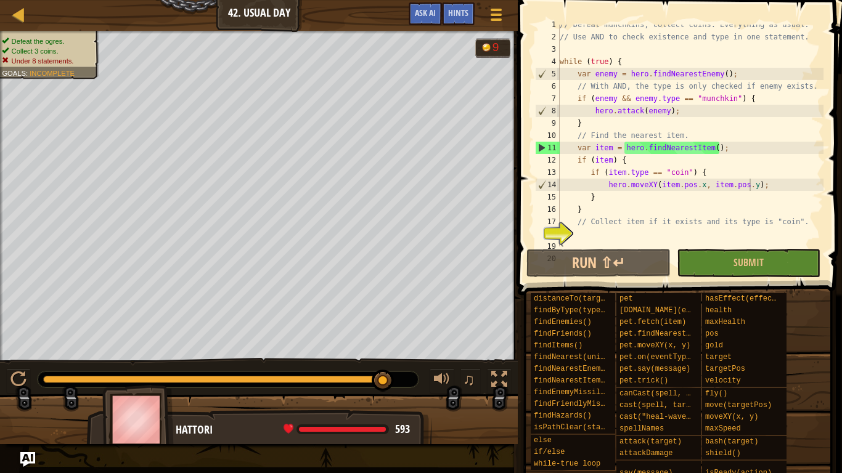
scroll to position [3, 0]
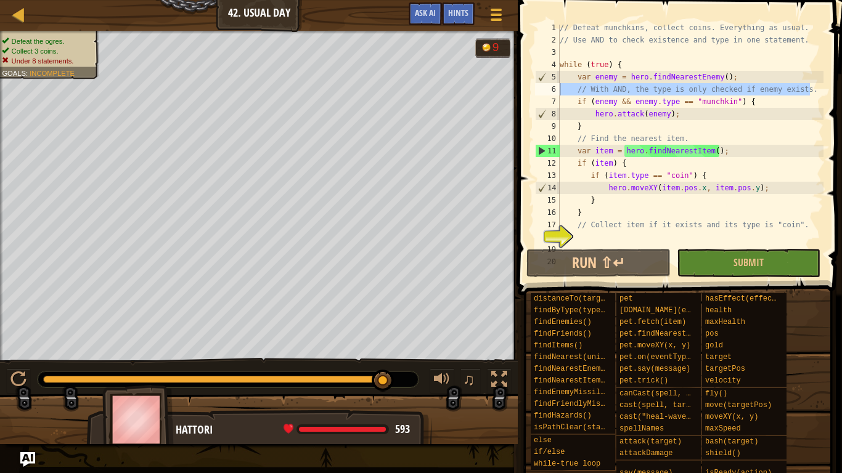
drag, startPoint x: 814, startPoint y: 88, endPoint x: 547, endPoint y: 90, distance: 266.3
click at [547, 90] on div "hero.moveXY(item.pos.x, item.pos.y); 1 2 3 4 5 6 7 8 9 10 11 12 13 14 15 16 17 …" at bounding box center [678, 136] width 291 height 222
click at [562, 87] on div "// Defeat munchkins, collect coins. Everything as usual. // Use AND to check ex…" at bounding box center [690, 145] width 266 height 247
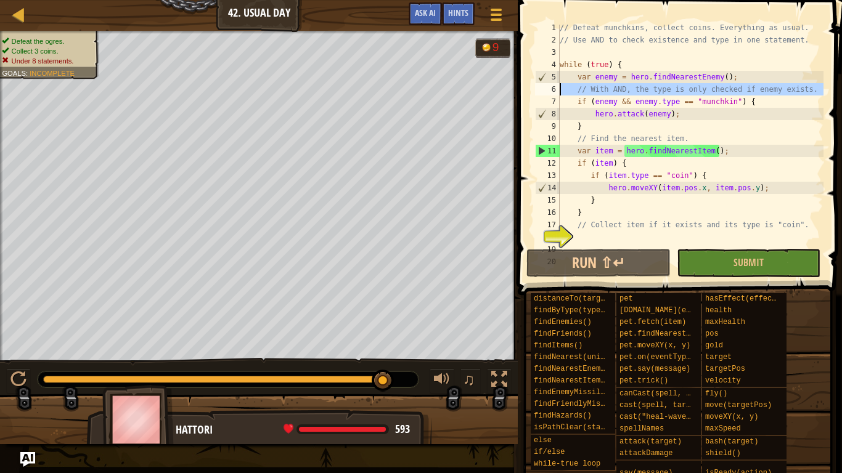
click at [562, 87] on div "// Defeat munchkins, collect coins. Everything as usual. // Use AND to check ex…" at bounding box center [690, 136] width 266 height 222
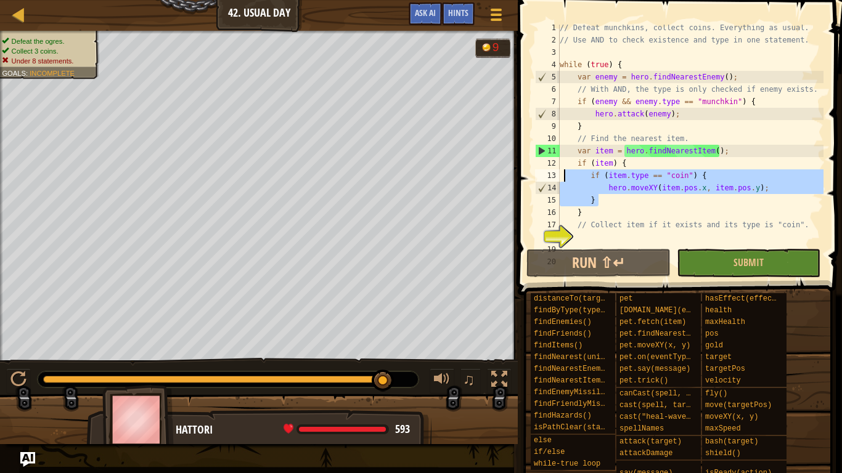
drag, startPoint x: 626, startPoint y: 199, endPoint x: 549, endPoint y: 178, distance: 80.4
click at [549, 178] on div "// With AND, the type is only checked if enemy exists. 1 2 3 4 5 6 7 8 9 10 11 …" at bounding box center [678, 136] width 291 height 222
type textarea "if (item.type == "coin") { hero.moveXY(item.pos.x, item.pos.y);"
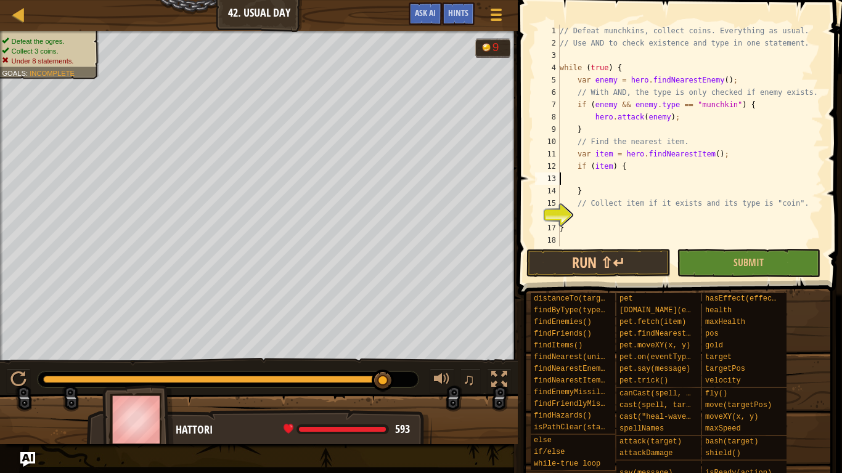
click at [611, 168] on div "// Defeat munchkins, collect coins. Everything as usual. // Use AND to check ex…" at bounding box center [690, 148] width 266 height 247
type textarea "if (item && item.type == "coin") {"
click at [630, 174] on div "// Defeat munchkins, collect coins. Everything as usual. // Use AND to check ex…" at bounding box center [690, 148] width 266 height 247
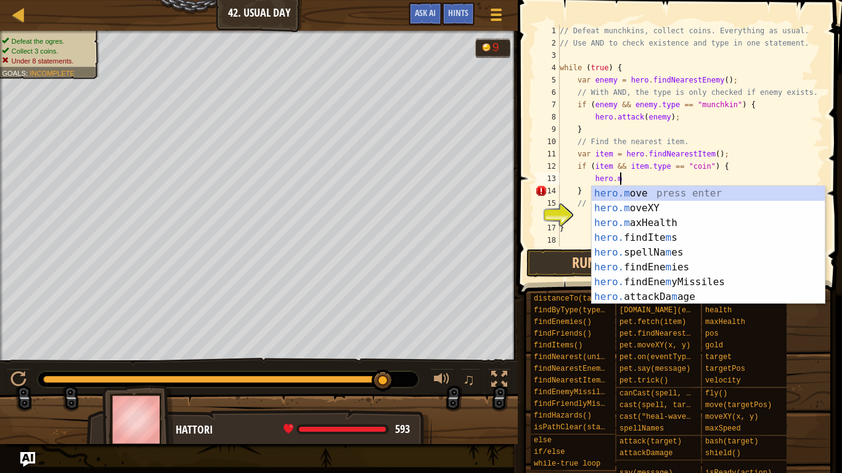
scroll to position [6, 9]
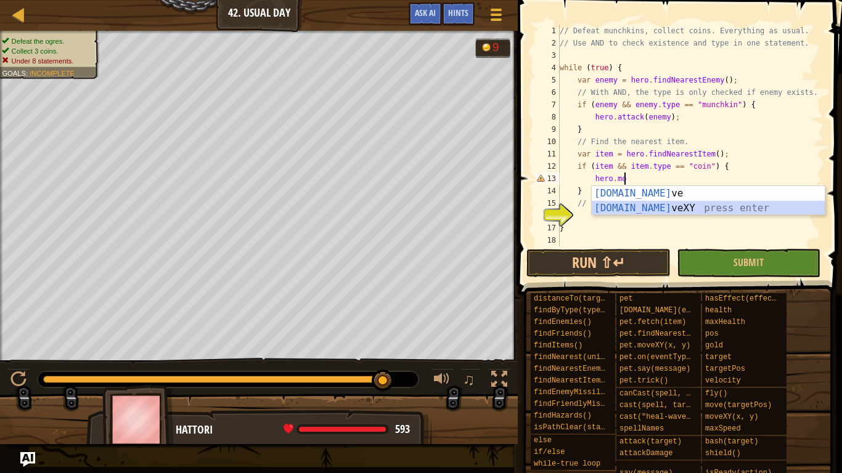
click at [647, 209] on div "[DOMAIN_NAME] ve press enter [DOMAIN_NAME] veXY press enter" at bounding box center [708, 215] width 233 height 59
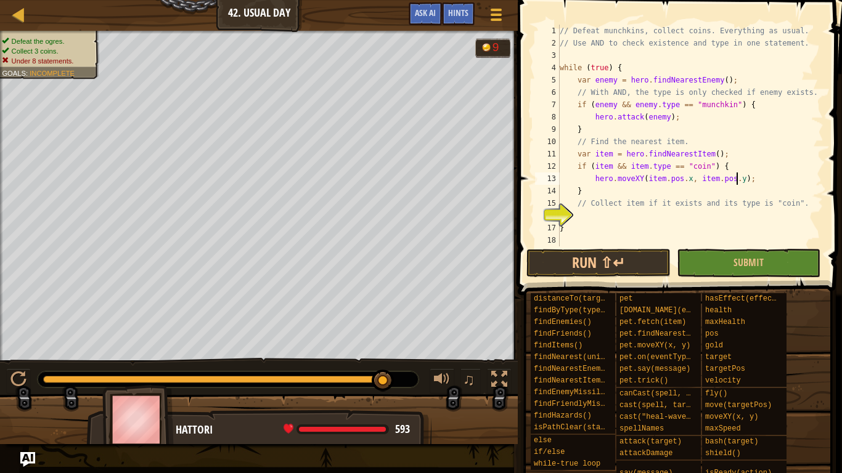
scroll to position [6, 26]
type textarea "hero.moveXY(item.pos.x, item.pos.y);"
click at [759, 266] on span "Submit" at bounding box center [748, 263] width 30 height 14
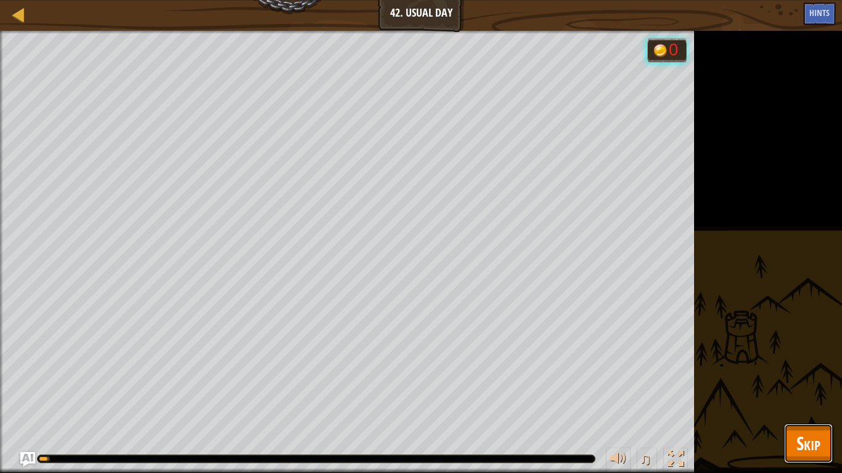
click at [819, 369] on span "Skip" at bounding box center [808, 443] width 24 height 25
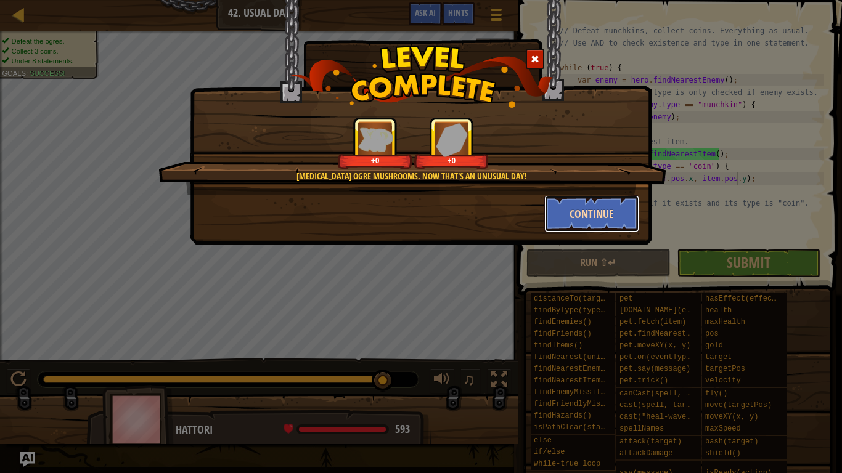
click at [620, 216] on button "Continue" at bounding box center [592, 213] width 96 height 37
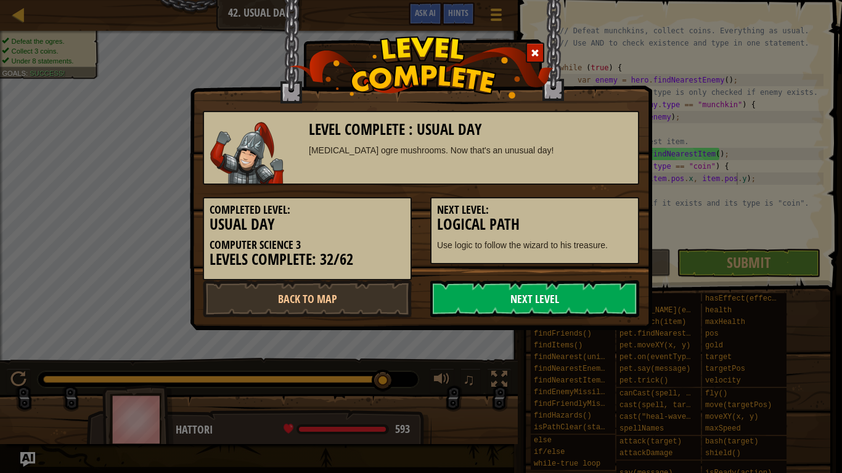
click at [521, 303] on link "Next Level" at bounding box center [534, 298] width 209 height 37
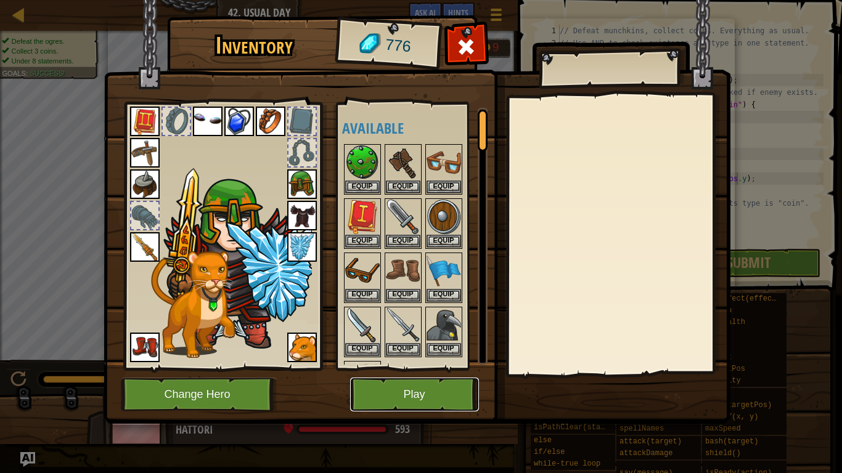
click at [388, 369] on button "Play" at bounding box center [414, 395] width 129 height 34
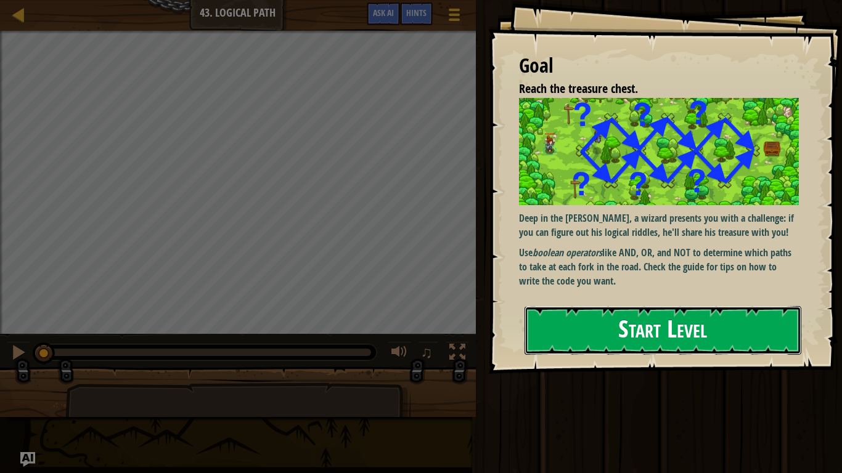
click at [613, 322] on button "Start Level" at bounding box center [663, 330] width 277 height 49
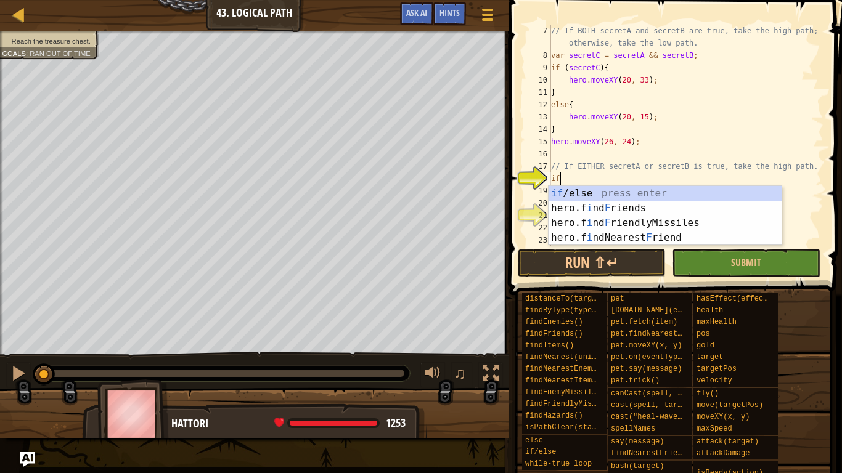
scroll to position [6, 1]
click at [705, 189] on div "if /else press enter hero.f i nd F riends press enter hero.f i nd F riendlyMiss…" at bounding box center [665, 230] width 233 height 89
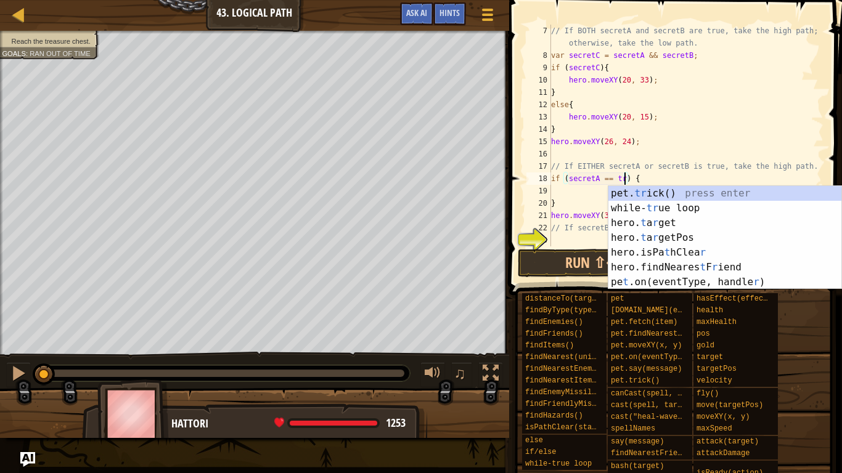
scroll to position [6, 12]
type textarea "if (secretA == true || secretB == true) {"
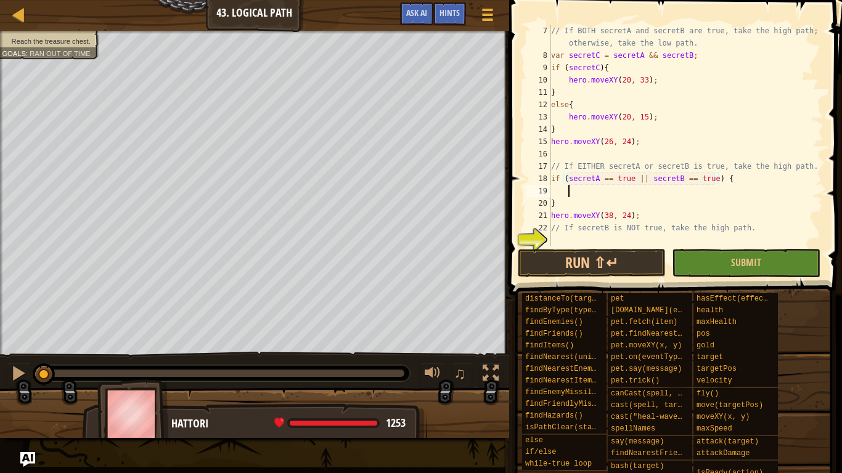
click at [581, 190] on div "// If BOTH secretA and secretB are true, take the high path; otherwise, take th…" at bounding box center [686, 154] width 275 height 259
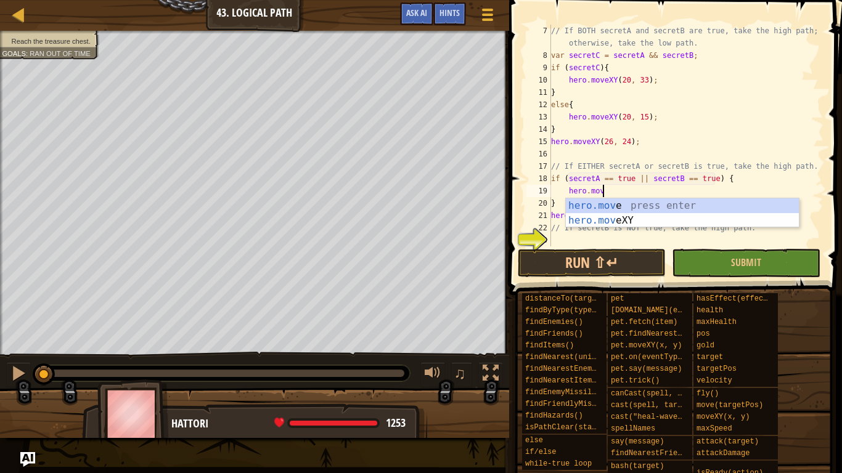
scroll to position [6, 7]
click at [597, 218] on div "hero.move press enter hero.move XY press enter" at bounding box center [682, 227] width 233 height 59
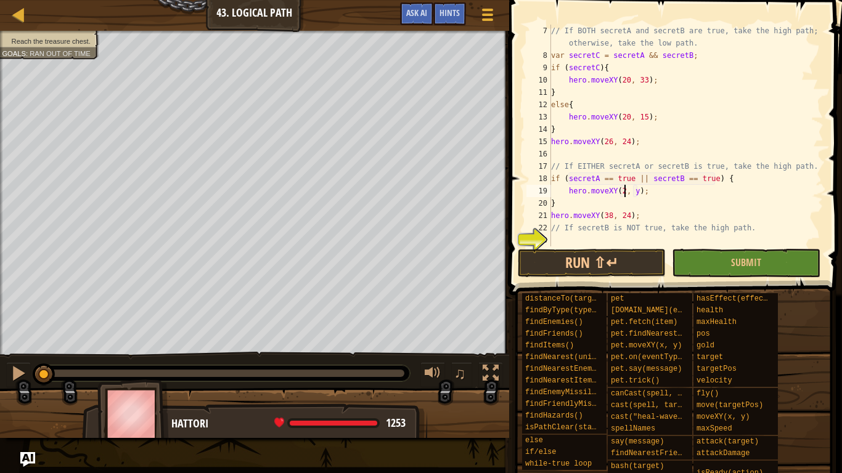
scroll to position [6, 11]
click at [592, 97] on div "// If BOTH secretA and secretB are true, take the high path; otherwise, take th…" at bounding box center [686, 154] width 275 height 259
click at [638, 194] on div "// If BOTH secretA and secretB are true, take the high path; otherwise, take th…" at bounding box center [686, 154] width 275 height 259
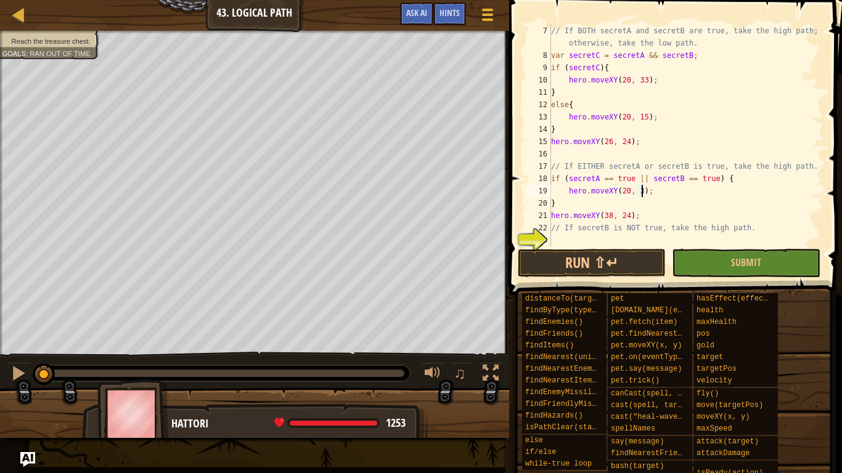
type textarea "hero.moveXY(20, 33);"
click at [679, 188] on div "// If BOTH secretA and secretB are true, take the high path; otherwise, take th…" at bounding box center [686, 154] width 275 height 259
click at [656, 238] on div "// If BOTH secretA and secretB are true, take the high path; otherwise, take th…" at bounding box center [686, 154] width 275 height 259
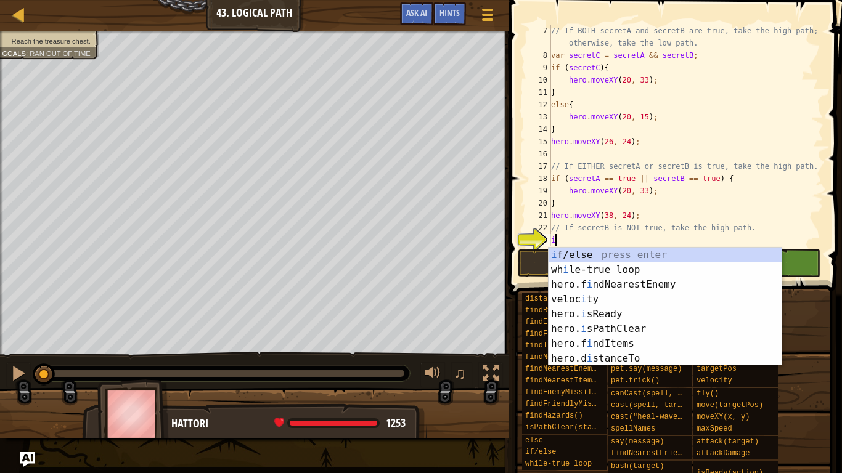
scroll to position [6, 1]
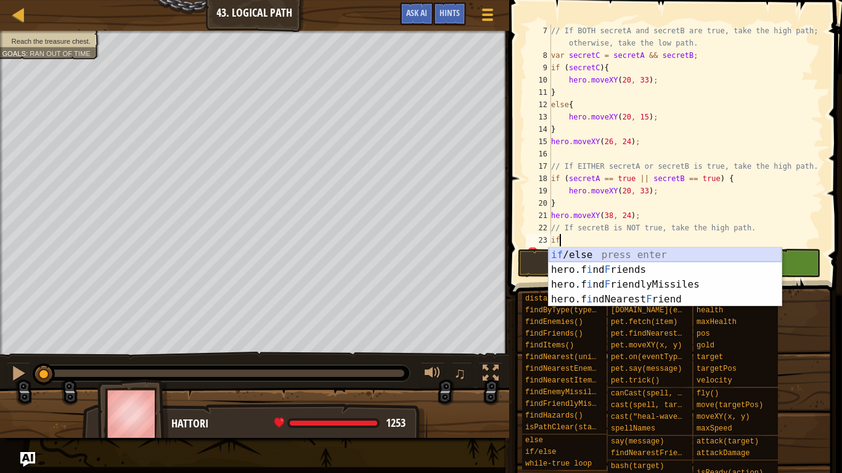
click at [599, 253] on div "if /else press enter hero.f i nd F riends press enter hero.f i nd F riendlyMiss…" at bounding box center [665, 292] width 233 height 89
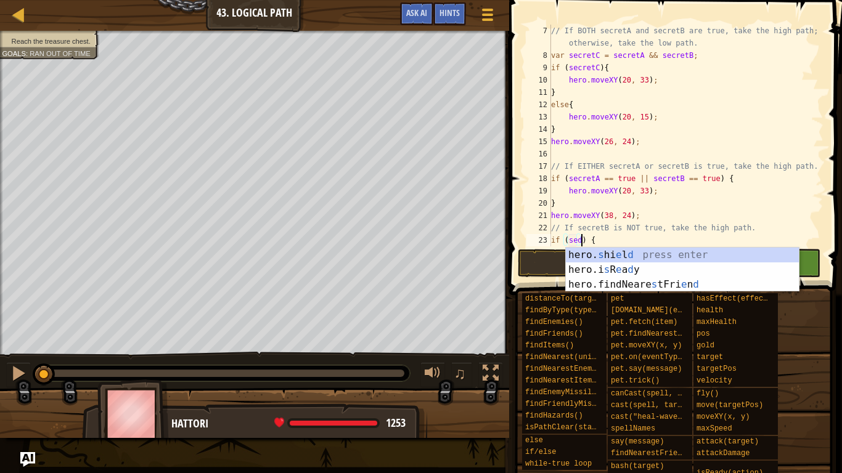
scroll to position [6, 4]
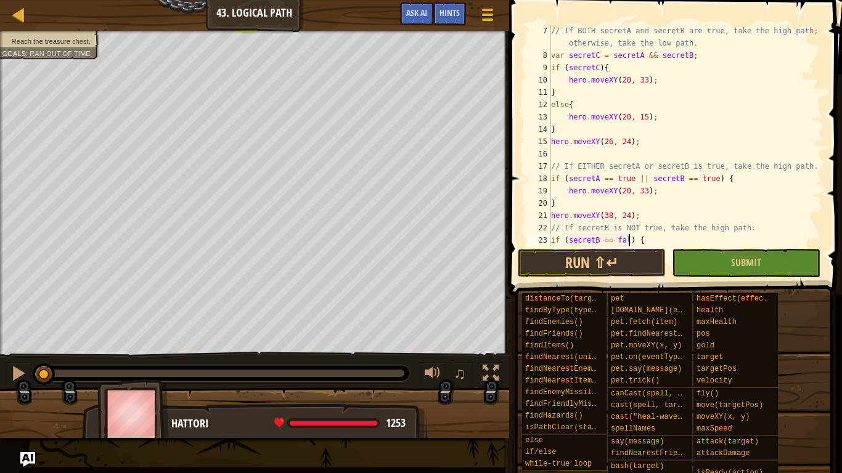
type textarea "if (secretB == false) {"
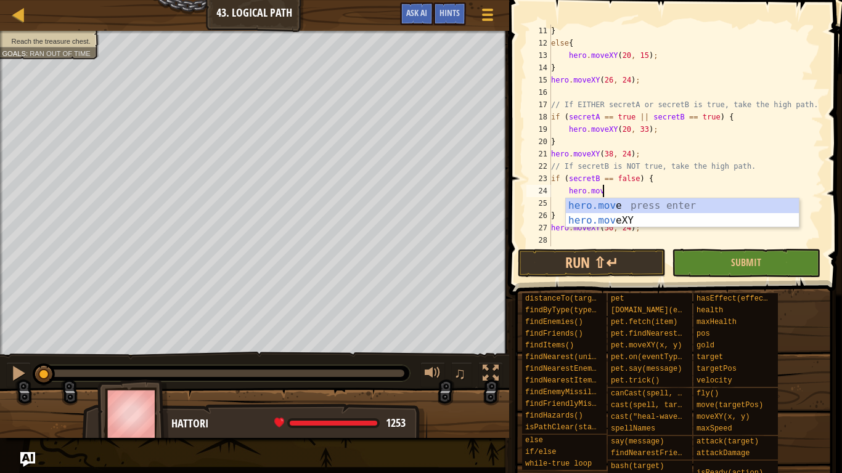
scroll to position [6, 7]
click at [674, 217] on div "hero.move press enter hero.move XY press enter" at bounding box center [682, 227] width 233 height 59
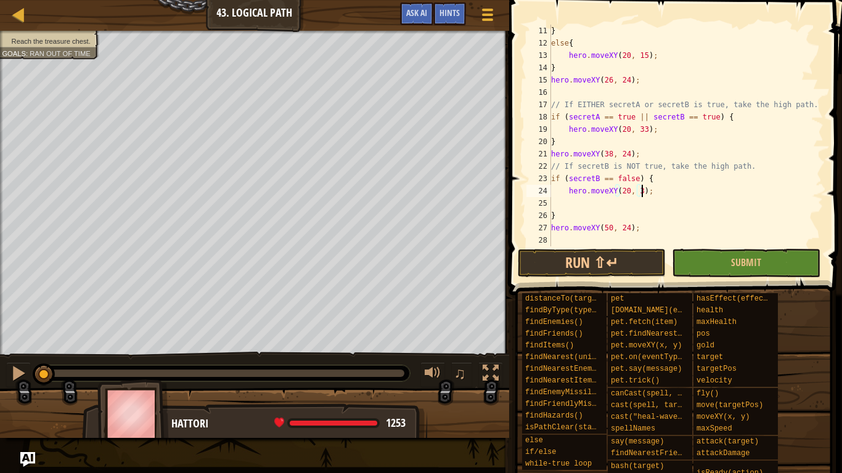
scroll to position [6, 14]
click at [602, 271] on button "Run ⇧↵" at bounding box center [592, 263] width 148 height 28
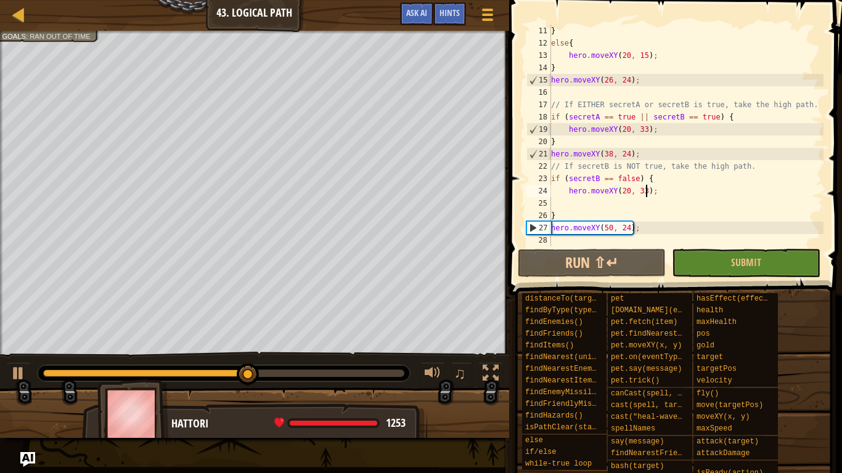
click at [627, 193] on div "} else { hero . moveXY ( 20 , 15 ) ; } hero . moveXY ( 26 , 24 ) ; // If EITHER…" at bounding box center [686, 148] width 275 height 247
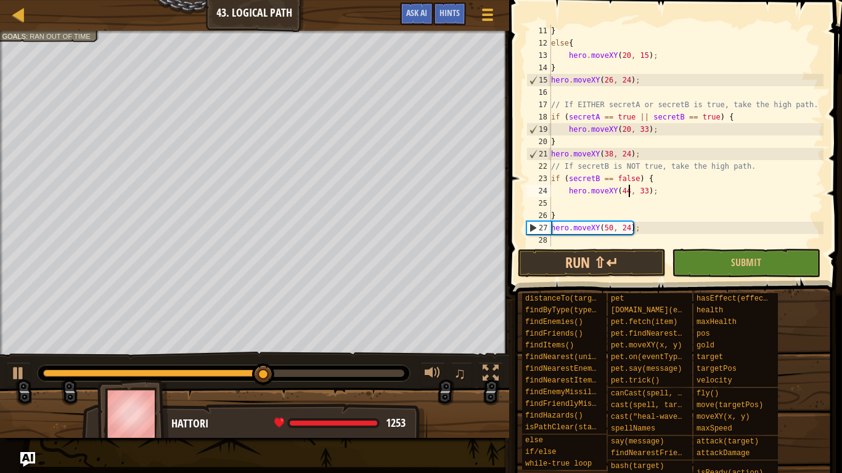
scroll to position [6, 11]
click at [627, 132] on div "} else { hero . moveXY ( 20 , 15 ) ; } hero . moveXY ( 26 , 24 ) ; // If EITHER…" at bounding box center [686, 148] width 275 height 247
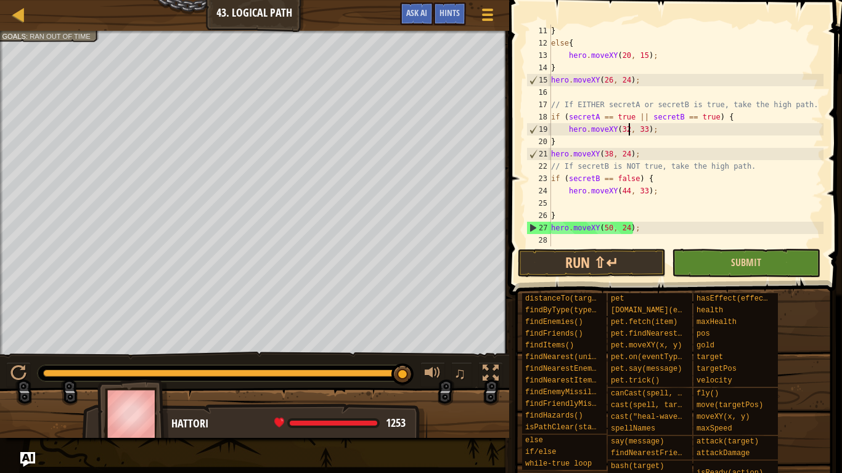
type textarea "hero.moveXY(32, 33);"
click at [727, 264] on button "Submit" at bounding box center [746, 263] width 148 height 28
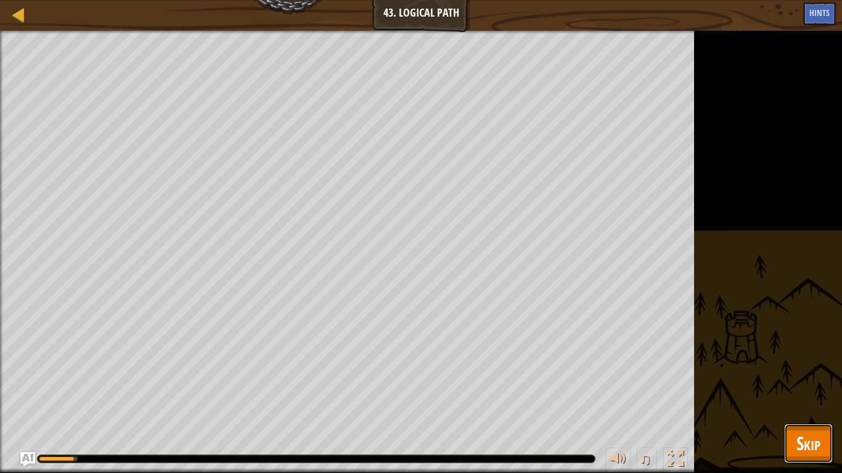
click at [807, 369] on span "Skip" at bounding box center [808, 443] width 24 height 25
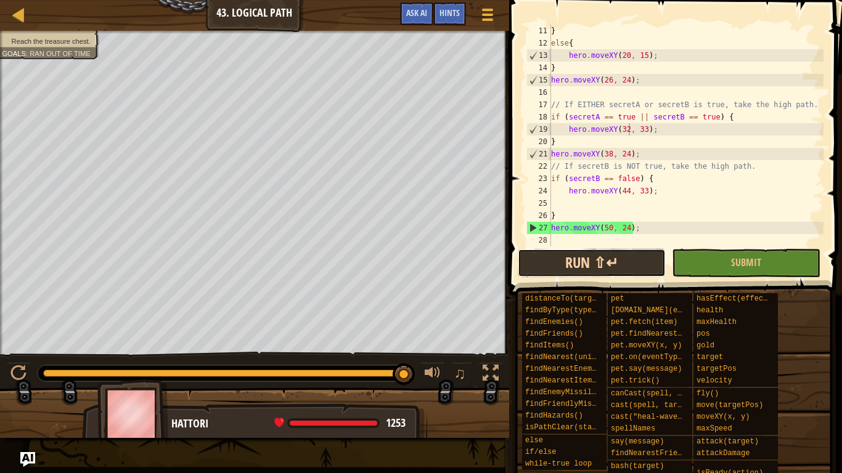
click at [639, 253] on button "Run ⇧↵" at bounding box center [592, 263] width 148 height 28
click at [561, 205] on div "} else { hero . moveXY ( 20 , 15 ) ; } hero . moveXY ( 26 , 24 ) ; // If EITHER…" at bounding box center [686, 148] width 275 height 247
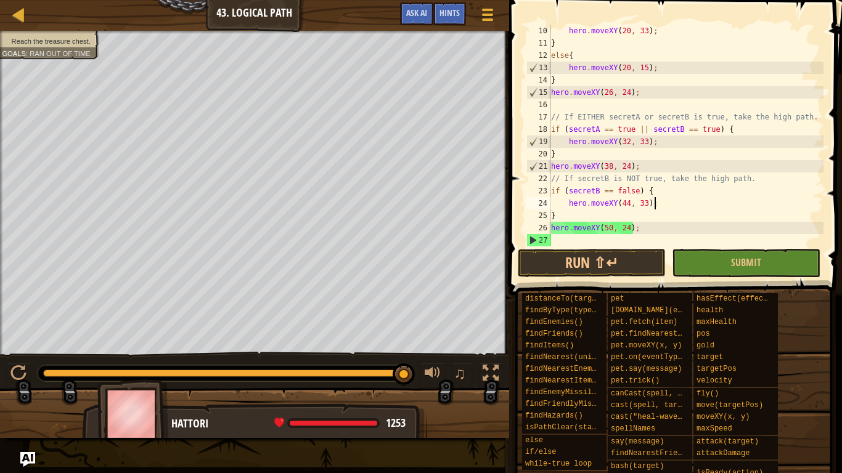
scroll to position [136, 0]
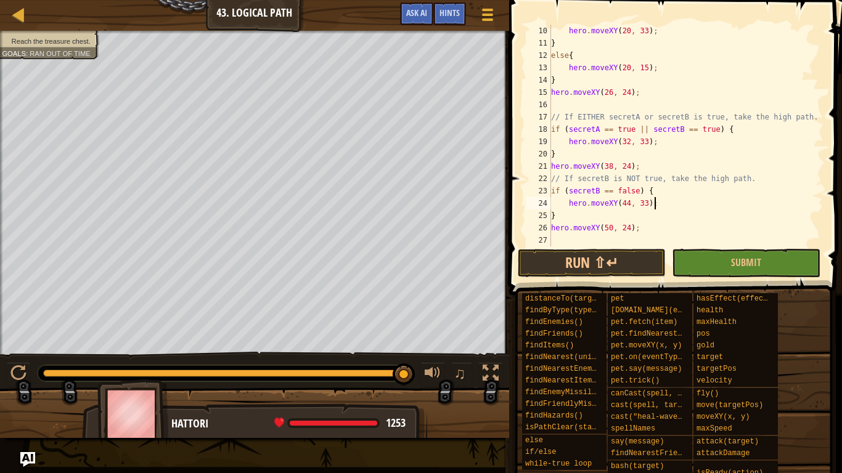
click at [600, 219] on div "hero . moveXY ( 20 , 33 ) ; } else { hero . moveXY ( 20 , 15 ) ; } hero . moveX…" at bounding box center [686, 148] width 275 height 247
type textarea "}"
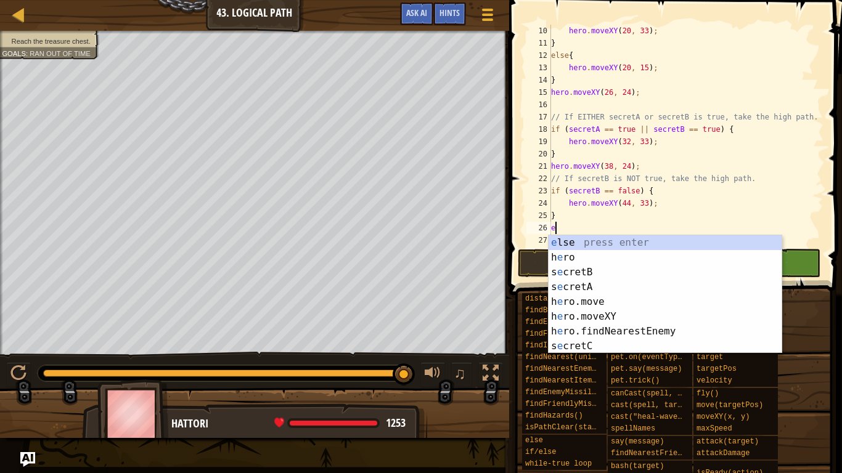
type textarea "else"
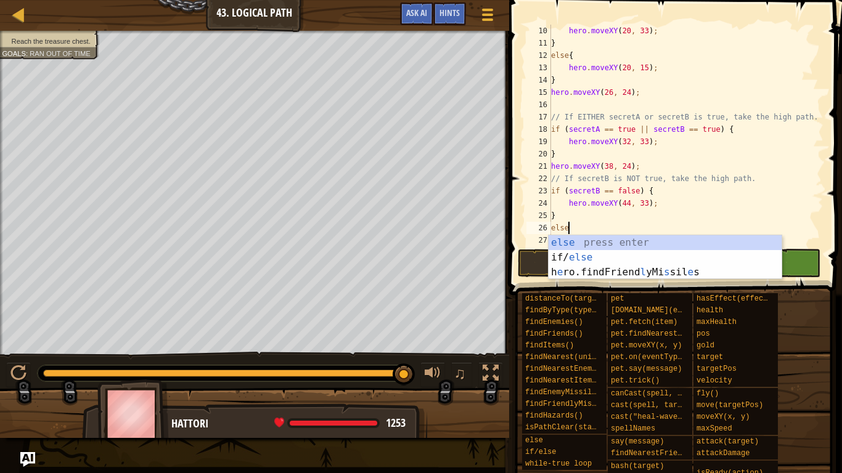
scroll to position [6, 2]
click at [578, 245] on div "else press enter if/ else press enter h e ro.findFriend l yMi s sil e s press e…" at bounding box center [665, 272] width 233 height 74
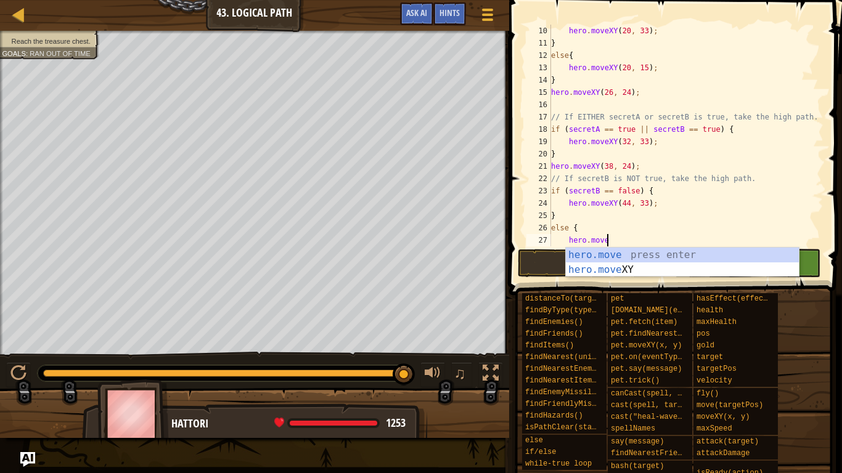
scroll to position [6, 7]
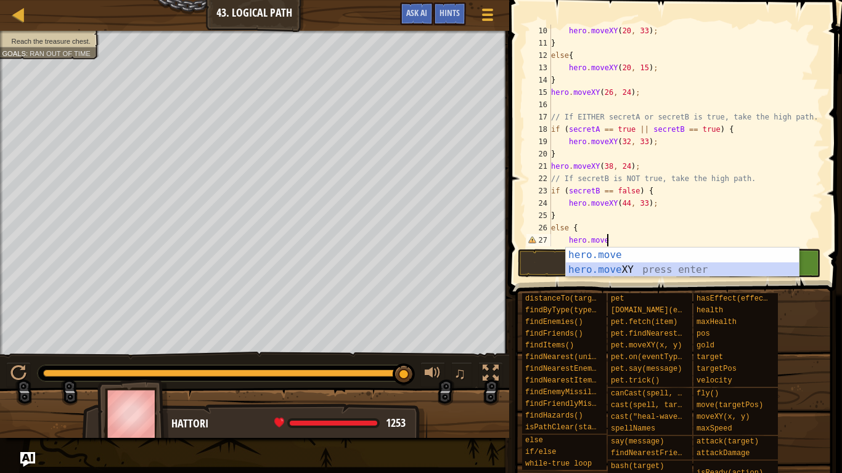
click at [593, 266] on div "hero.move press enter hero.move XY press enter" at bounding box center [682, 277] width 233 height 59
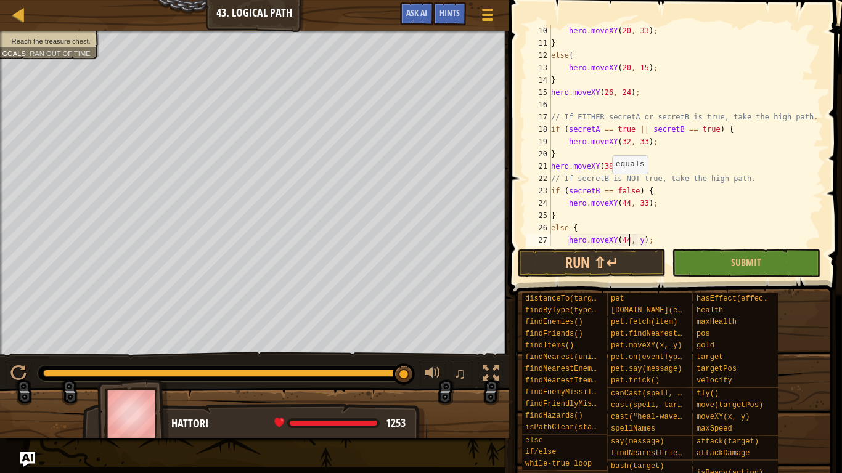
scroll to position [6, 11]
type textarea "hero.moveXY(44, 15);"
click at [701, 264] on button "Submit" at bounding box center [746, 263] width 148 height 28
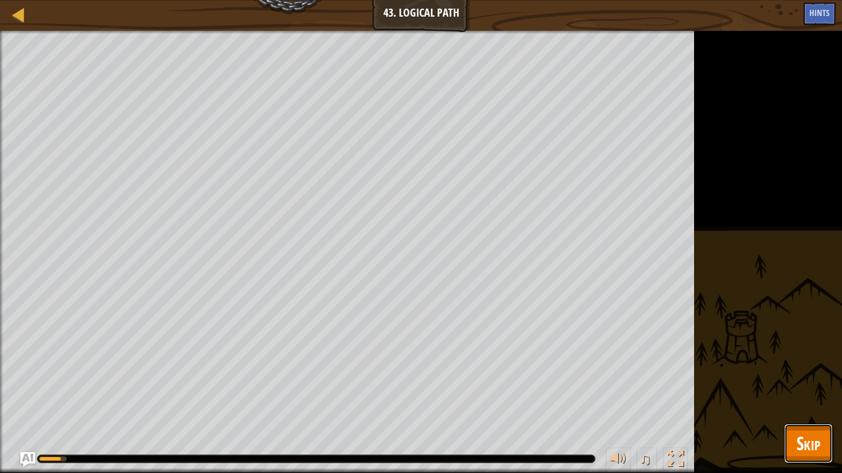
click at [814, 369] on span "Skip" at bounding box center [808, 443] width 24 height 25
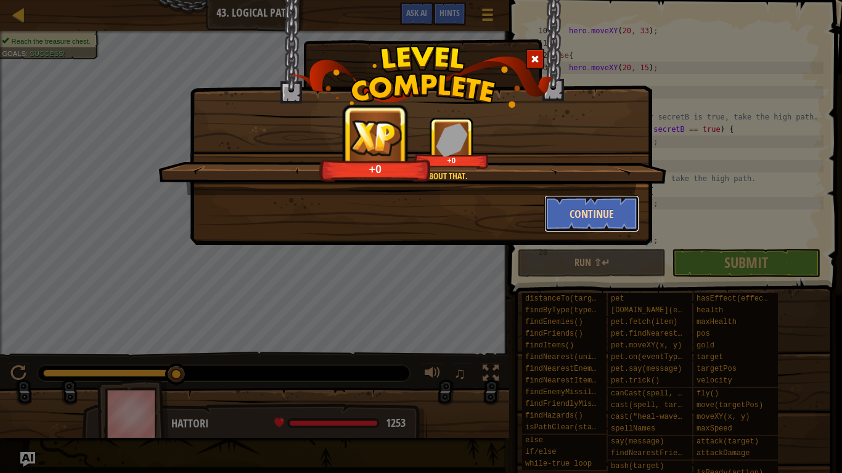
click at [621, 214] on button "Continue" at bounding box center [592, 213] width 96 height 37
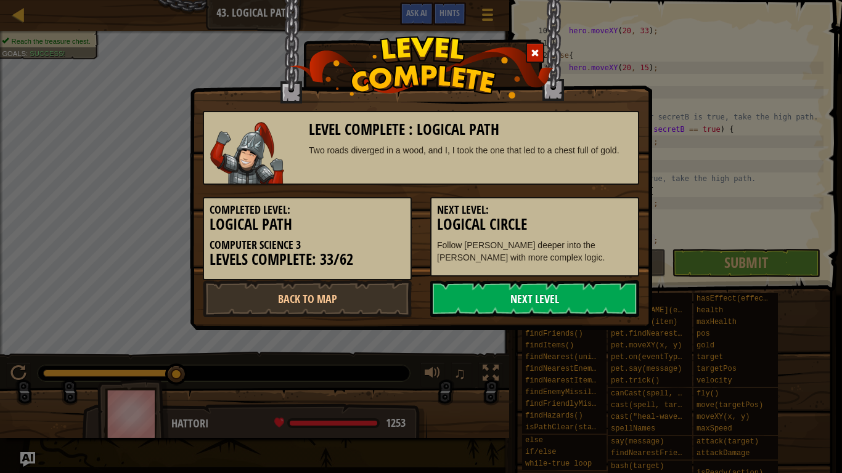
click at [534, 304] on link "Next Level" at bounding box center [534, 298] width 209 height 37
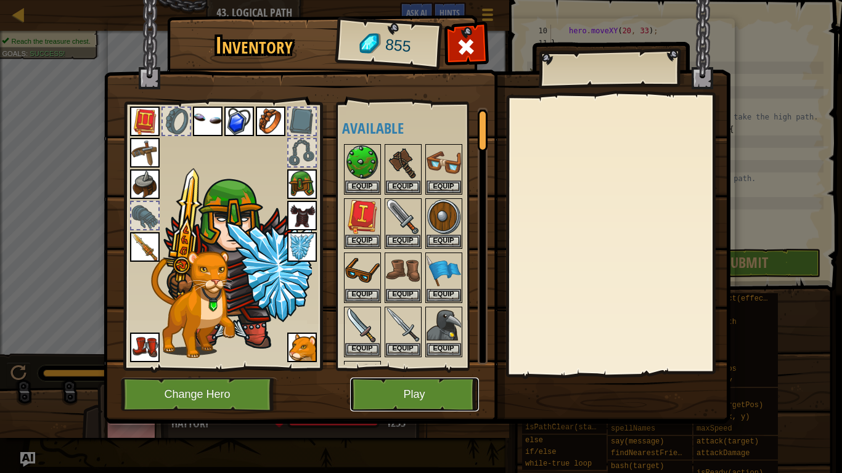
click at [434, 369] on button "Play" at bounding box center [414, 395] width 129 height 34
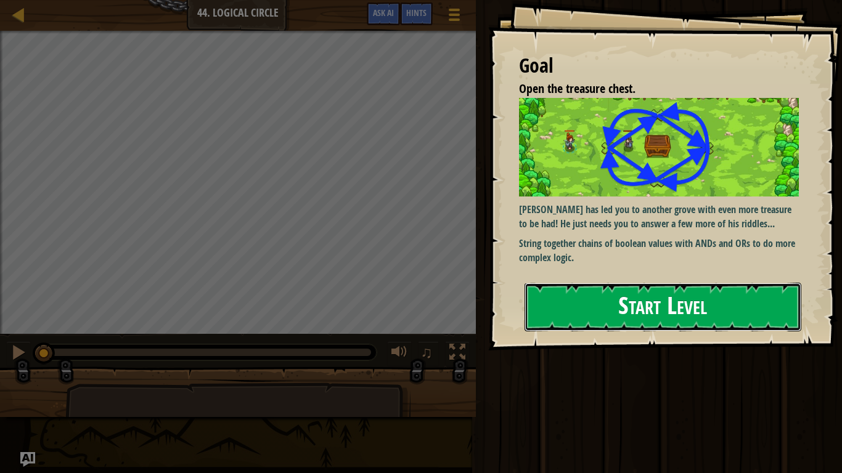
click at [618, 283] on button "Start Level" at bounding box center [663, 307] width 277 height 49
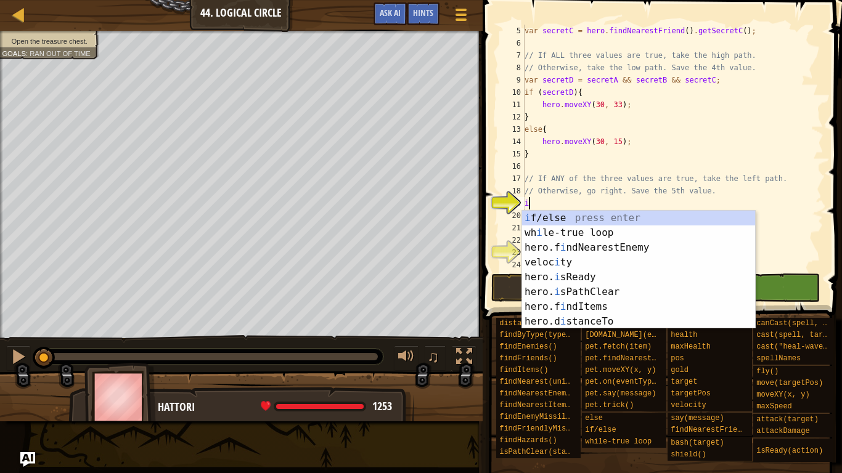
scroll to position [6, 1]
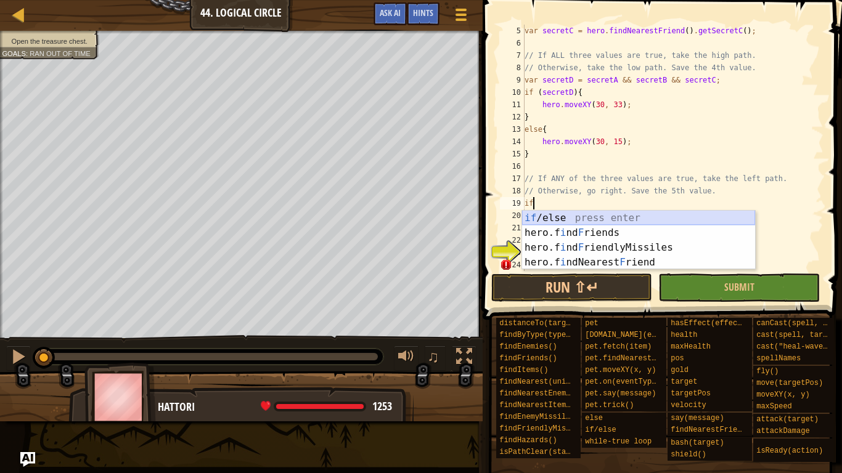
click at [563, 218] on div "if /else press enter hero.f i nd F riends press enter hero.f i nd F riendlyMiss…" at bounding box center [638, 255] width 233 height 89
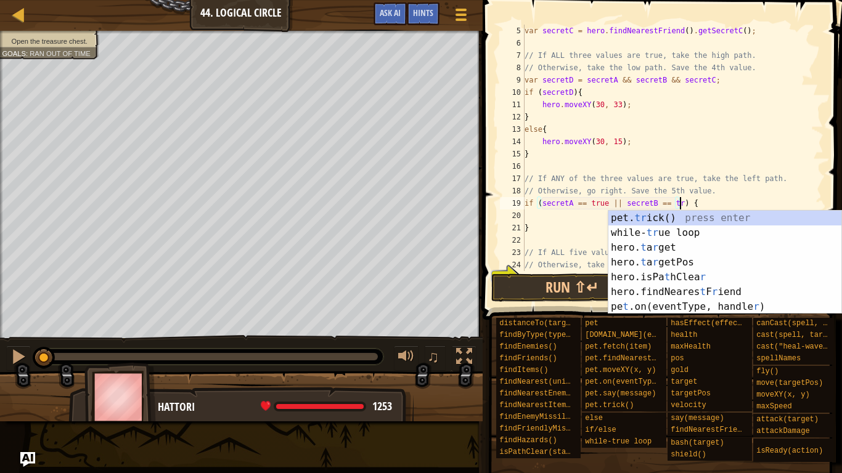
scroll to position [6, 23]
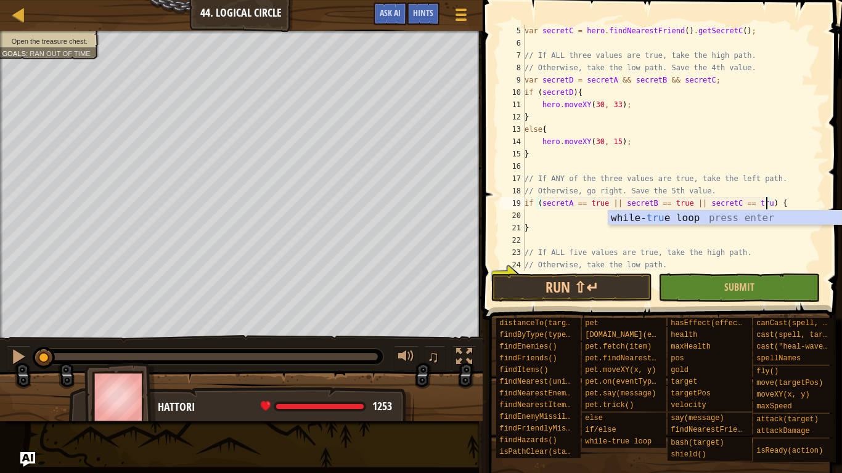
type textarea "if (secretA == true || secretB == true || secretC == true) {"
click at [547, 221] on div "var secretC = hero . findNearestFriend ( ) . getSecretC ( ) ; // If ALL three v…" at bounding box center [672, 160] width 301 height 271
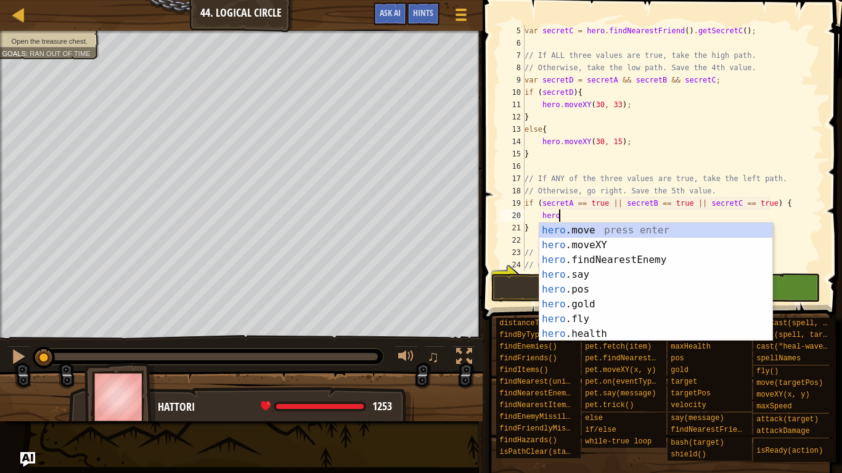
scroll to position [6, 5]
click at [573, 242] on div "hero. move press enter hero. moveXY press enter hero. findNearestEnemy press en…" at bounding box center [655, 297] width 233 height 148
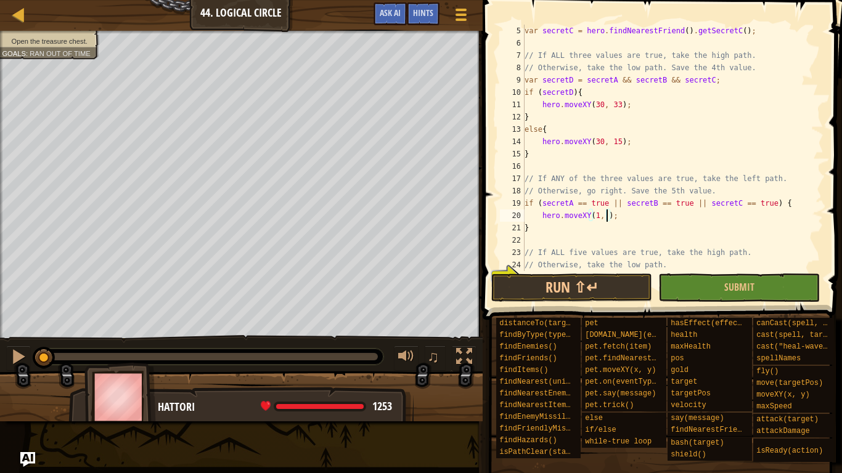
scroll to position [6, 12]
click at [544, 285] on button "Run ⇧↵" at bounding box center [571, 288] width 161 height 28
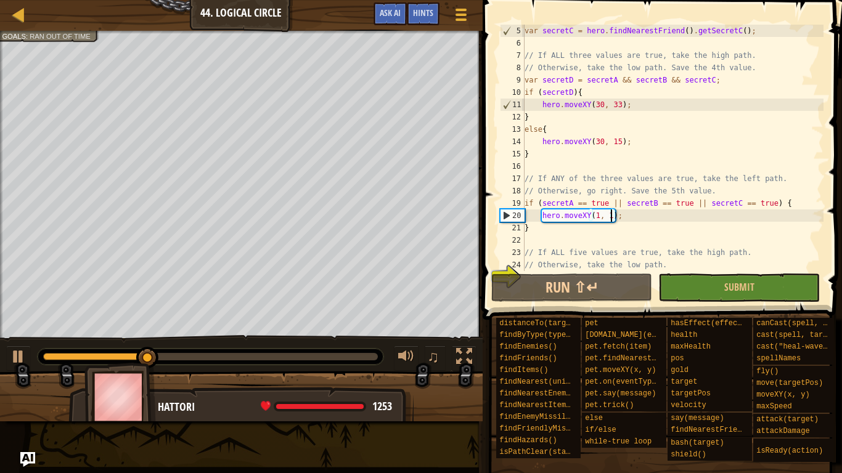
click at [597, 218] on div "var secretC = hero . findNearestFriend ( ) . getSecretC ( ) ; // If ALL three v…" at bounding box center [672, 160] width 301 height 271
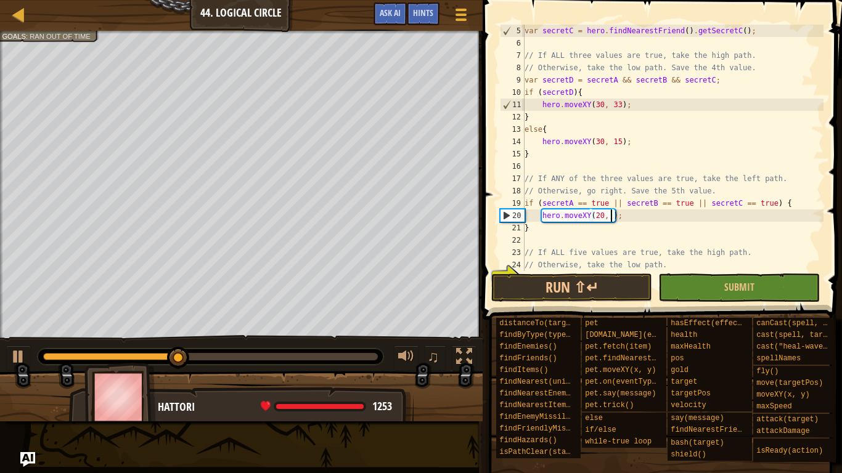
scroll to position [6, 14]
click at [545, 295] on button "Run ⇧↵" at bounding box center [571, 288] width 161 height 28
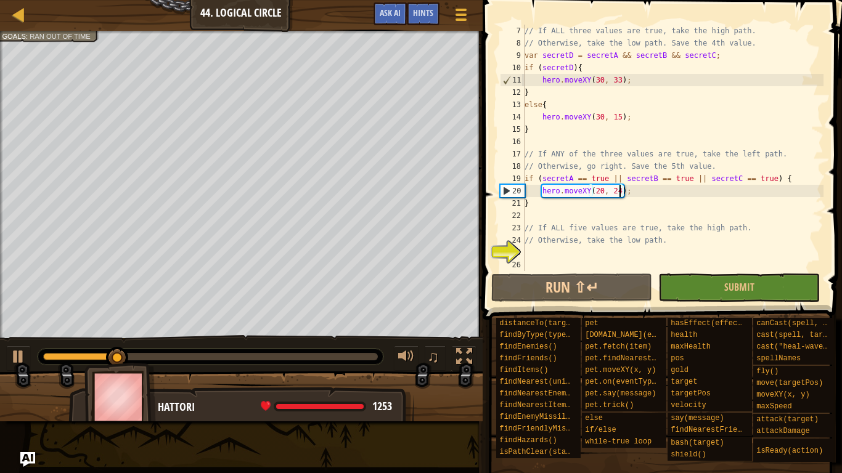
scroll to position [73, 0]
click at [644, 191] on div "// If ALL three values are true, take the high path. // Otherwise, take the low…" at bounding box center [672, 147] width 301 height 271
click at [593, 202] on div "// If ALL three values are true, take the high path. // Otherwise, take the low…" at bounding box center [672, 147] width 301 height 271
type textarea "}"
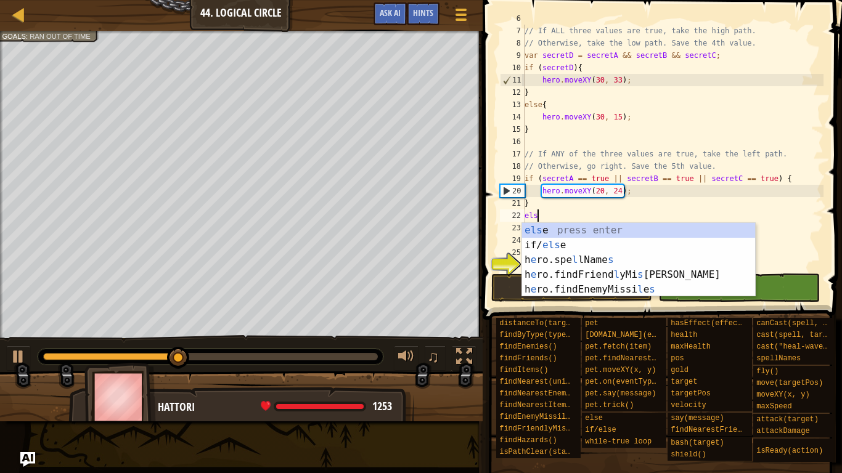
type textarea "else"
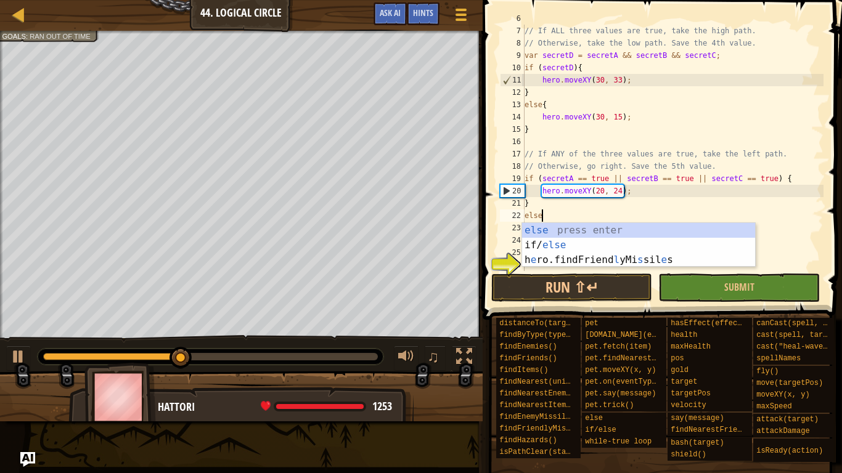
scroll to position [6, 2]
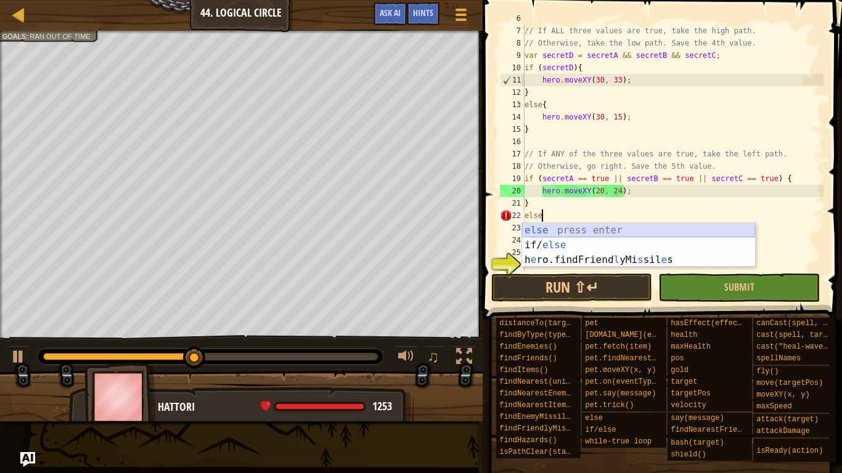
click at [576, 226] on div "else press enter if/ else press enter h e ro.findFriend l yMi s sil e s press e…" at bounding box center [638, 260] width 233 height 74
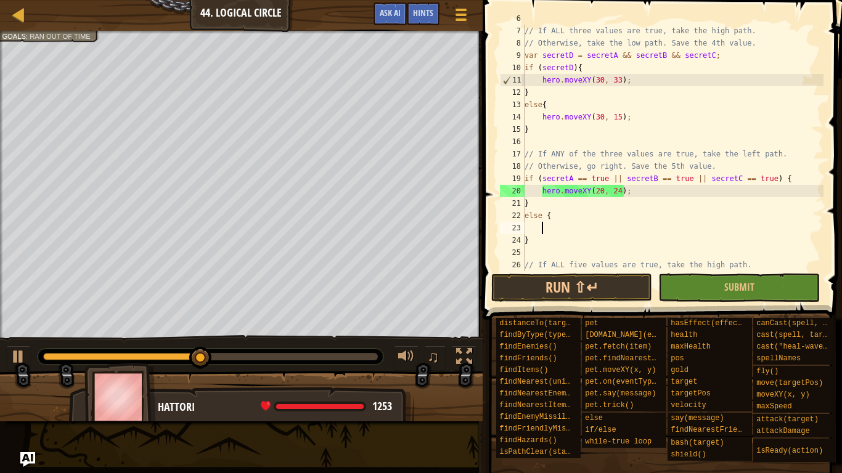
type textarea "e"
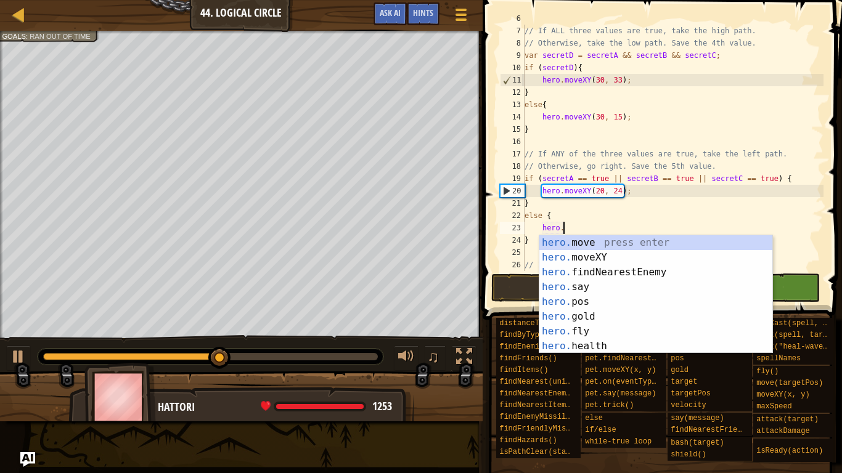
scroll to position [6, 6]
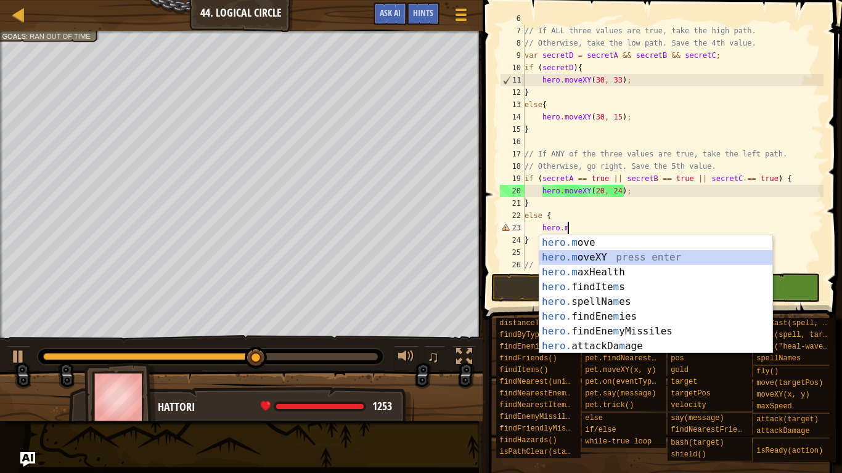
click at [645, 256] on div "hero.m ove press enter hero.m oveXY press enter hero.m axHealth press enter her…" at bounding box center [655, 309] width 233 height 148
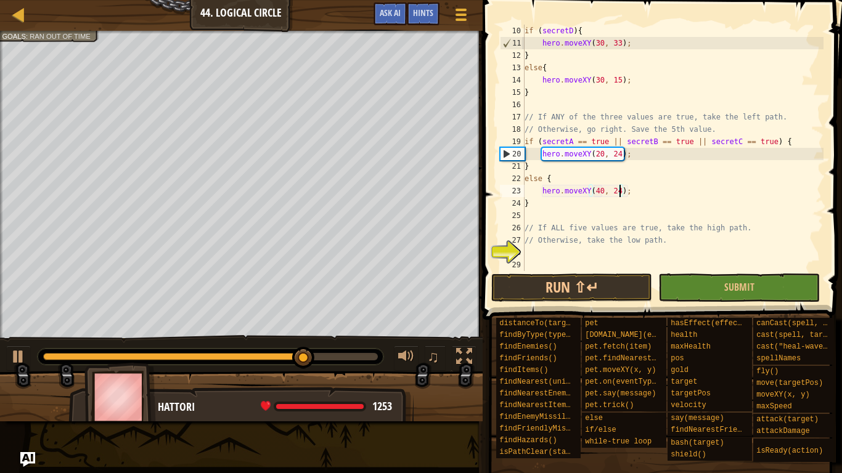
scroll to position [111, 0]
click at [647, 152] on div "if ( secretD ) { hero . moveXY ( 30 , 33 ) ; } else { hero . moveXY ( 30 , 15 )…" at bounding box center [672, 160] width 301 height 271
click at [648, 155] on div "if ( secretD ) { hero . moveXY ( 30 , 33 ) ; } else { hero . moveXY ( 30 , 15 )…" at bounding box center [672, 160] width 301 height 271
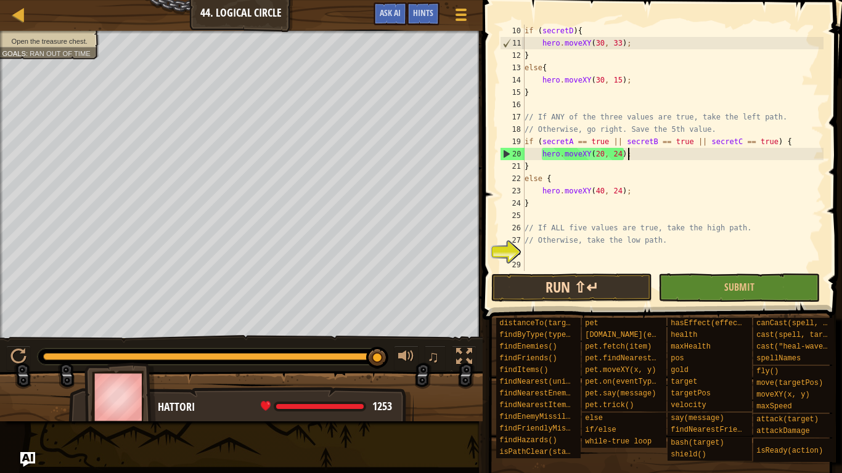
type textarea "hero.moveXY(20, 24);"
click at [584, 282] on button "Run ⇧↵" at bounding box center [571, 288] width 161 height 28
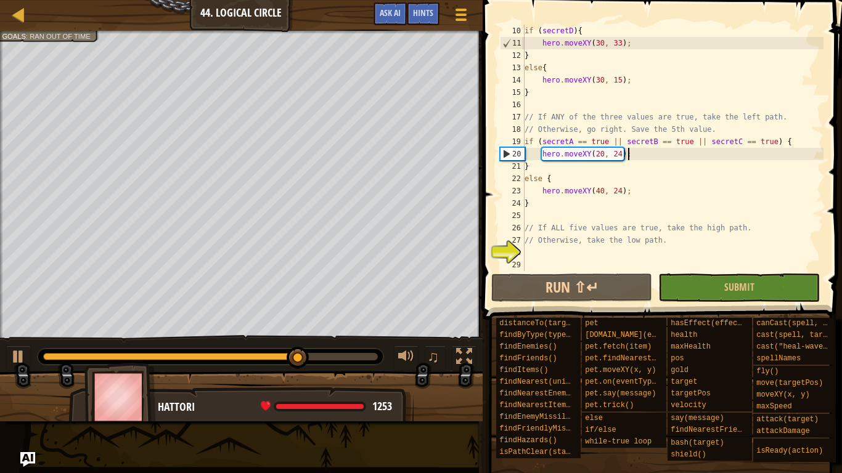
click at [544, 254] on div "if ( secretD ) { hero . moveXY ( 30 , 33 ) ; } else { hero . moveXY ( 30 , 15 )…" at bounding box center [672, 160] width 301 height 271
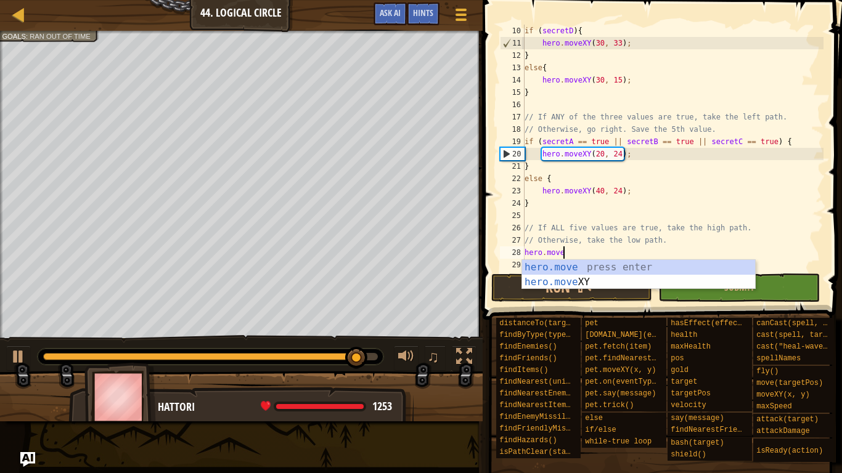
scroll to position [6, 5]
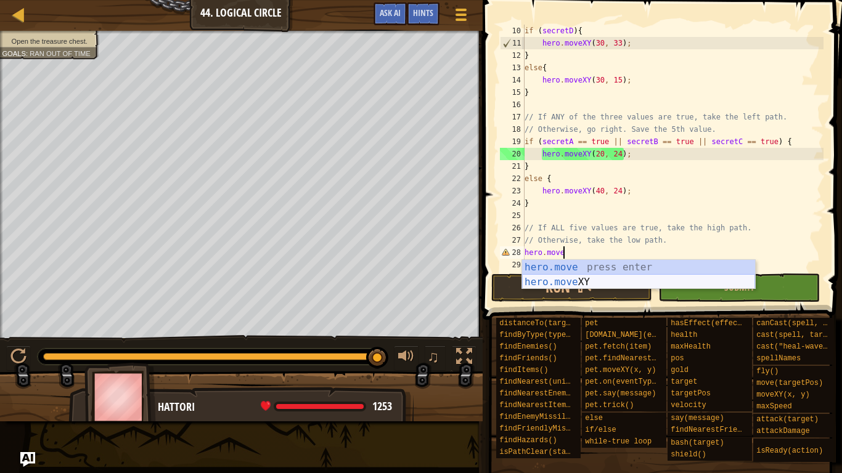
type textarea "hero.move"
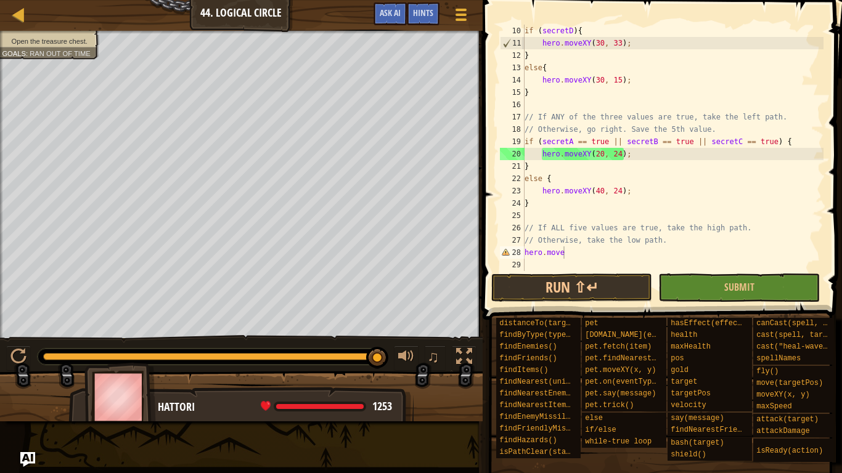
click at [558, 0] on body "Map Computer Science 3 44. Logical Circle Game Menu Done Hints Ask AI 1 ההההההה…" at bounding box center [421, 0] width 842 height 0
click at [573, 259] on div "if ( secretD ) { hero . moveXY ( 30 , 33 ) ; } else { hero . moveXY ( 30 , 15 )…" at bounding box center [672, 160] width 301 height 271
click at [573, 250] on div "if ( secretD ) { hero . moveXY ( 30 , 33 ) ; } else { hero . moveXY ( 30 , 15 )…" at bounding box center [672, 160] width 301 height 271
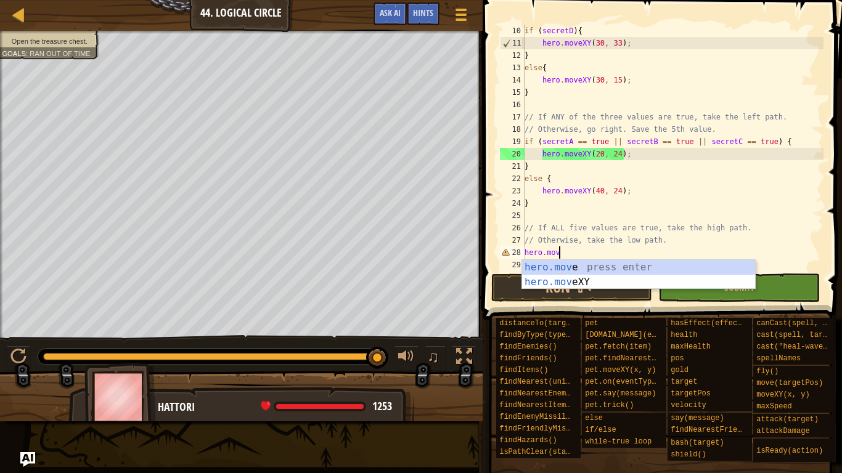
scroll to position [6, 5]
click at [559, 279] on div "hero.move press enter hero.move XY press enter" at bounding box center [638, 289] width 233 height 59
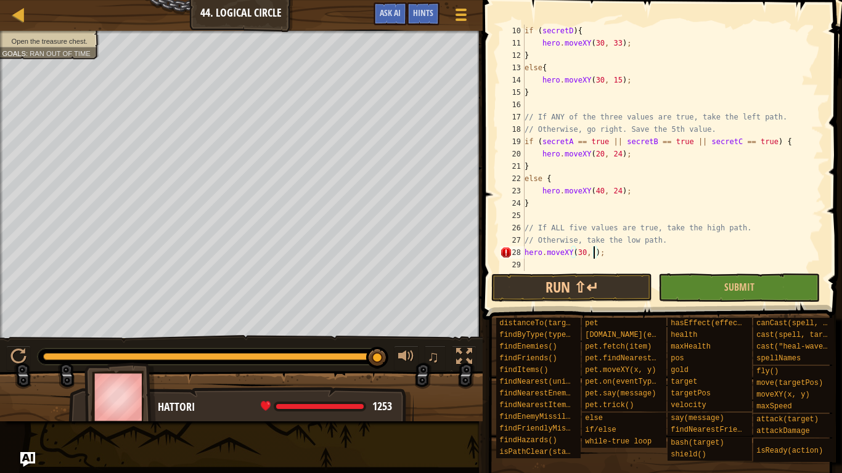
scroll to position [6, 11]
click at [590, 291] on button "Run ⇧↵" at bounding box center [571, 288] width 161 height 28
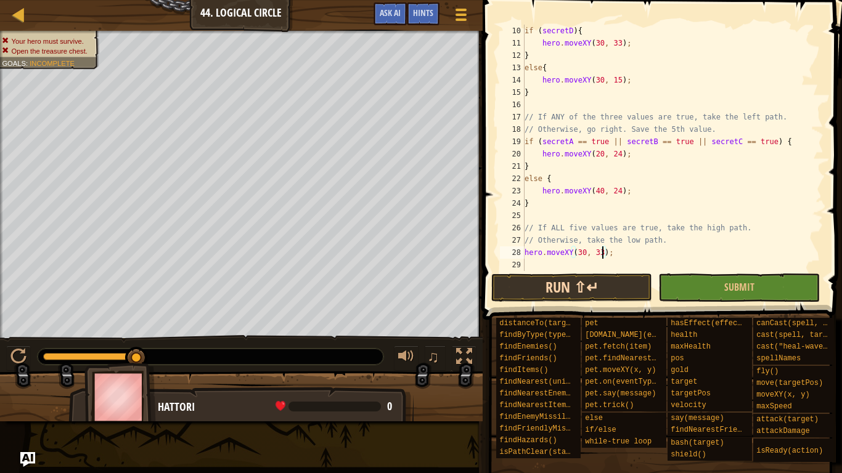
type textarea "hero.moveXY(30, 33);"
click at [580, 290] on button "Run ⇧↵" at bounding box center [571, 288] width 161 height 28
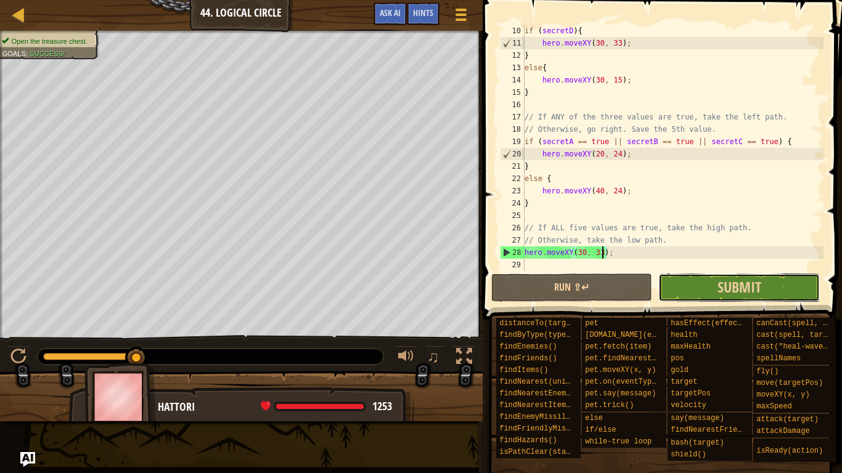
click at [703, 296] on button "Submit" at bounding box center [738, 288] width 161 height 28
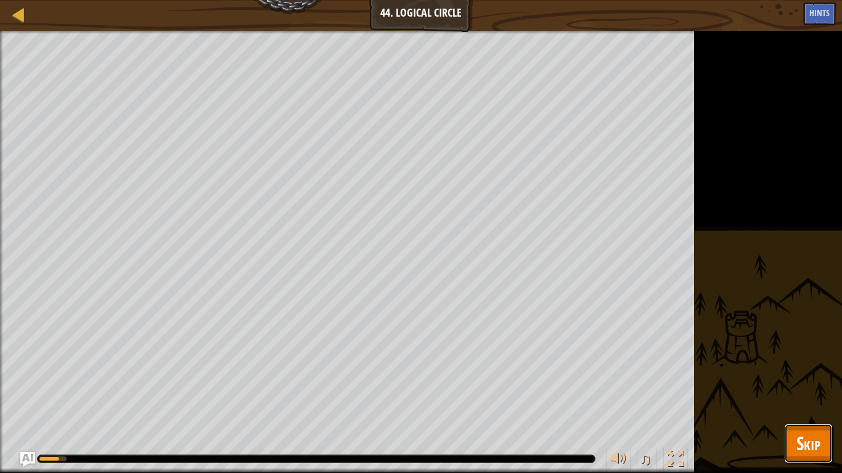
click at [808, 369] on span "Skip" at bounding box center [808, 443] width 24 height 25
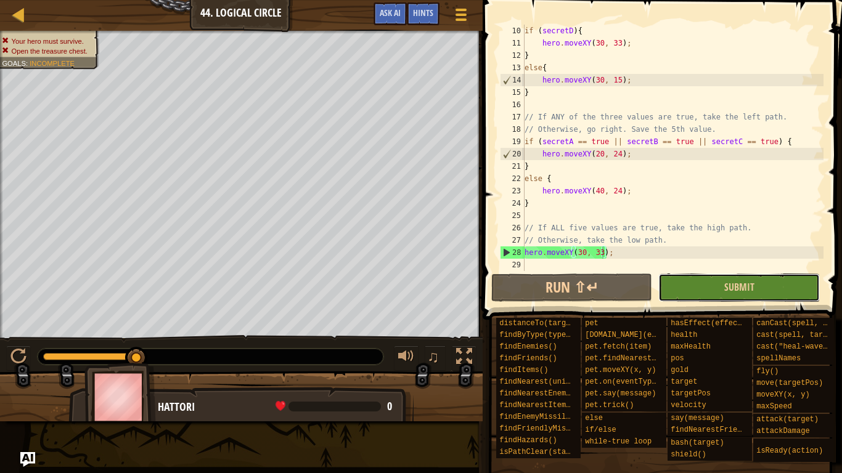
click at [688, 284] on button "Submit" at bounding box center [738, 288] width 161 height 28
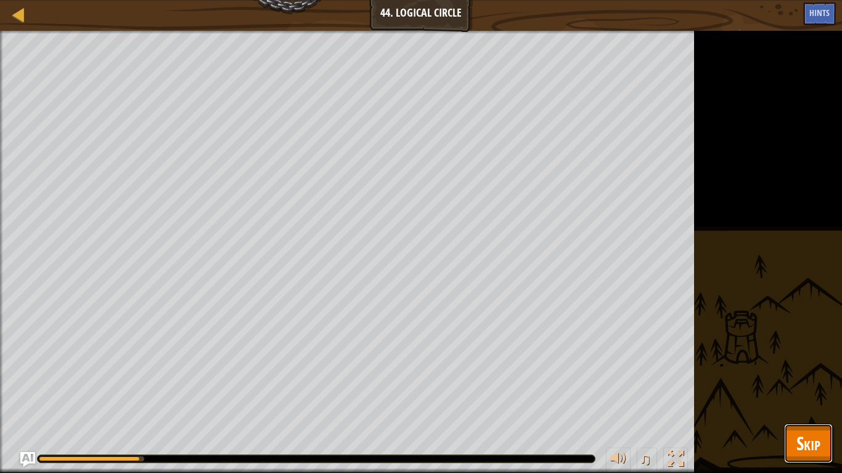
click at [813, 369] on span "Skip" at bounding box center [808, 443] width 24 height 25
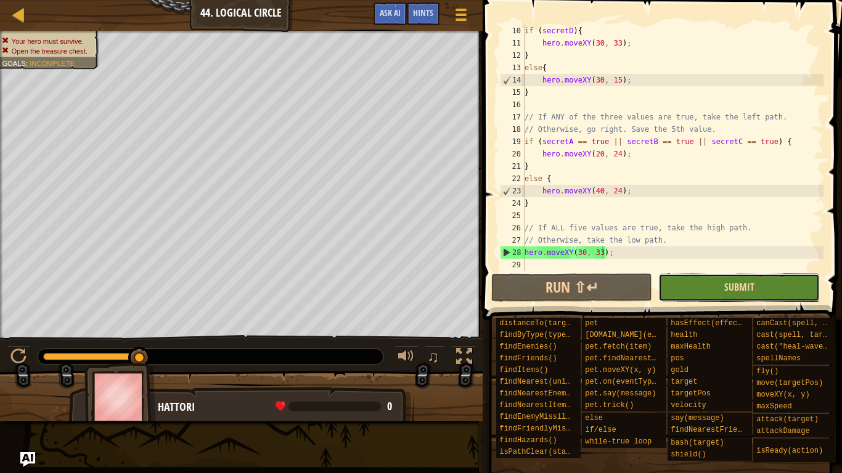
click at [727, 283] on span "Submit" at bounding box center [739, 287] width 30 height 14
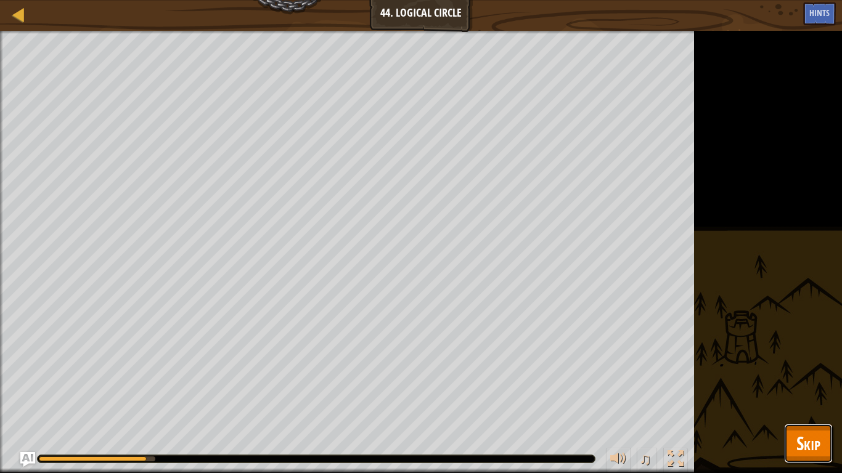
click at [819, 369] on span "Skip" at bounding box center [808, 443] width 24 height 25
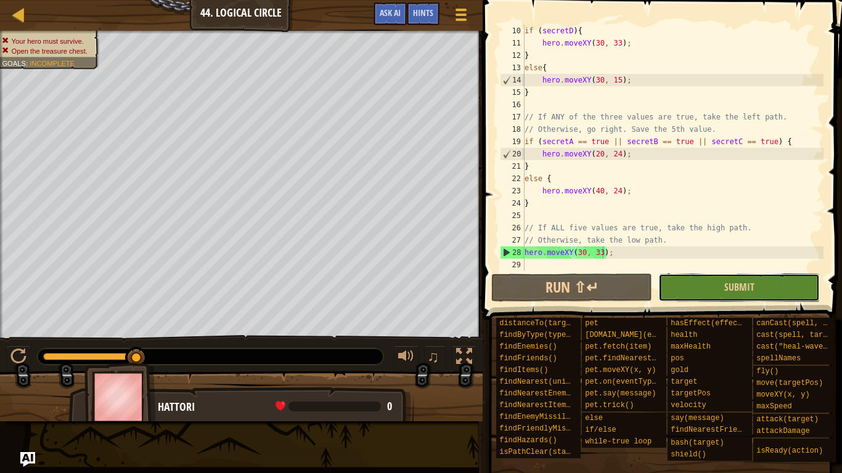
click at [700, 300] on button "Submit" at bounding box center [738, 288] width 161 height 28
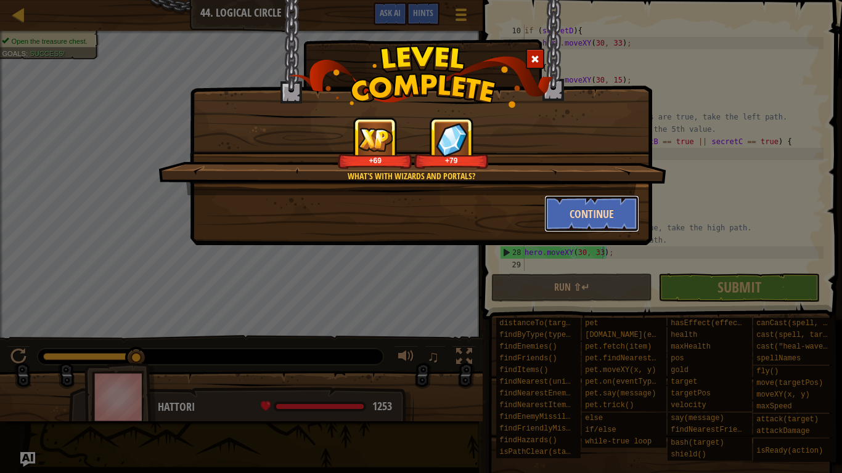
click at [586, 214] on button "Continue" at bounding box center [592, 213] width 96 height 37
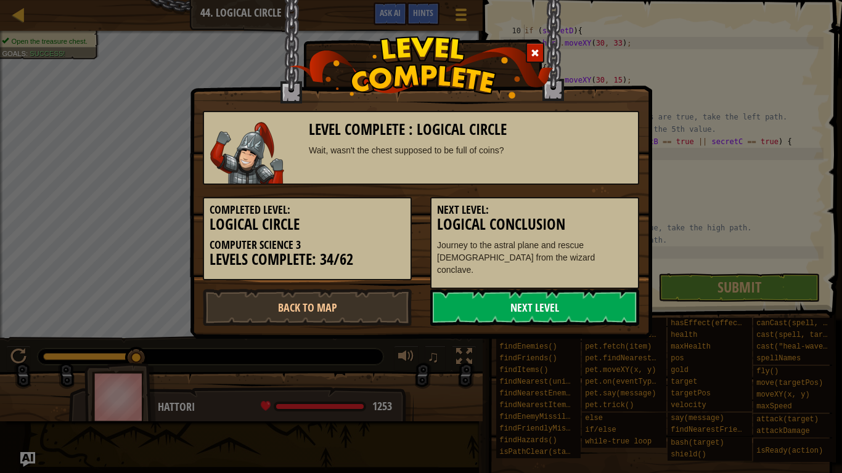
click at [486, 306] on link "Next Level" at bounding box center [534, 307] width 209 height 37
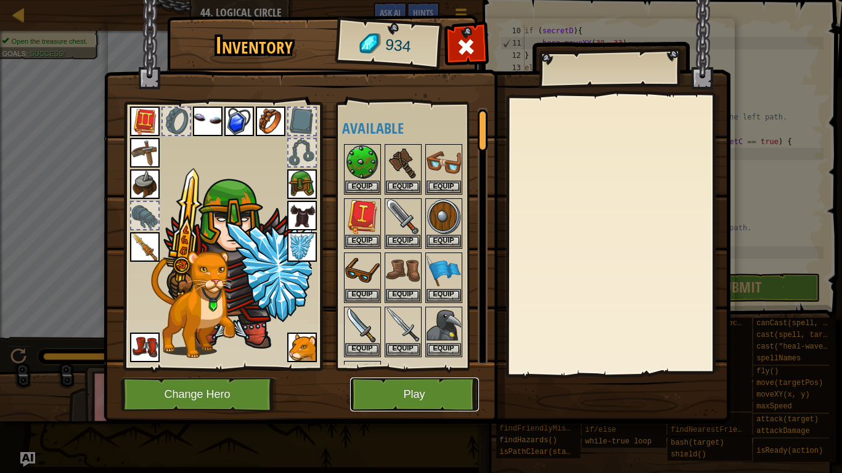
click at [402, 369] on button "Play" at bounding box center [414, 395] width 129 height 34
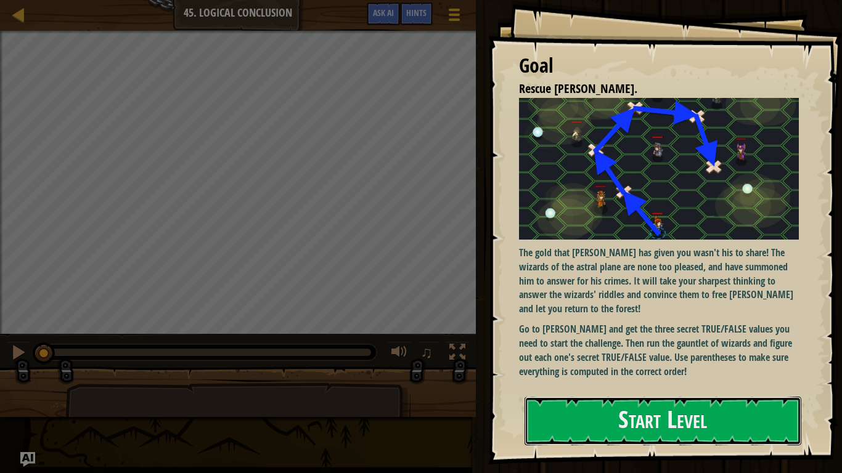
click at [573, 369] on button "Start Level" at bounding box center [663, 421] width 277 height 49
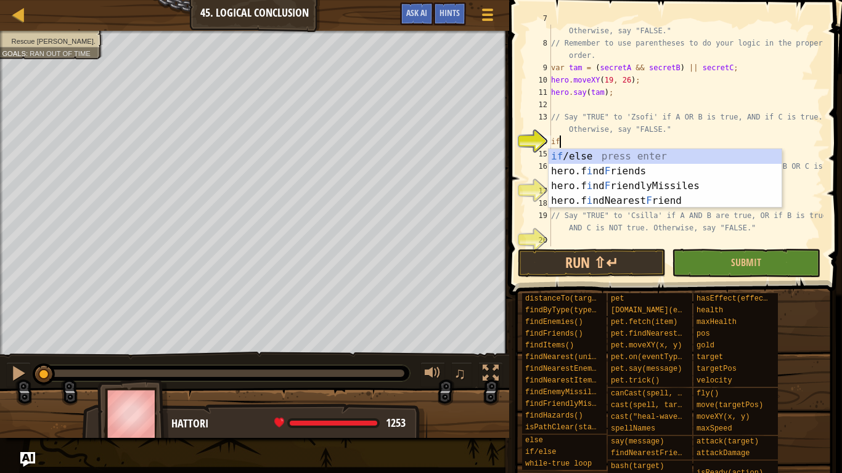
scroll to position [6, 1]
click at [616, 152] on div "if /else press enter hero.f i nd F riends press enter hero.f i nd F riendlyMiss…" at bounding box center [665, 193] width 233 height 89
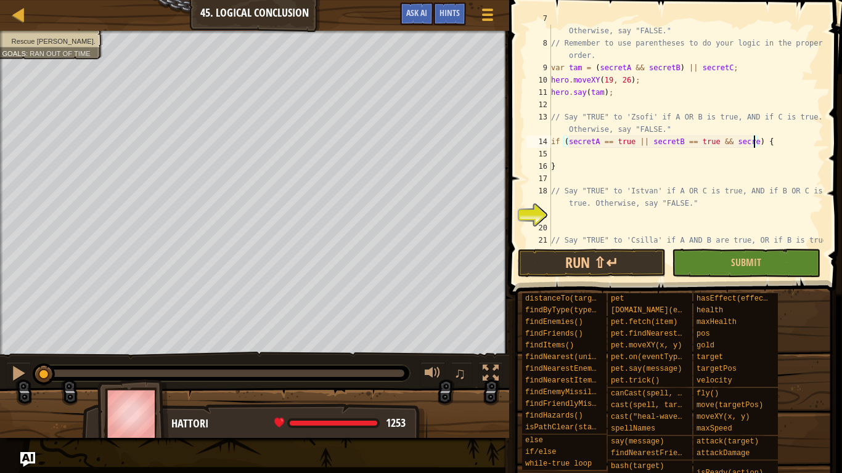
scroll to position [6, 30]
type textarea "if (secretA == true || secretB == true && secretC == true) {"
click at [573, 155] on div "// Say "TRUE" to 'Tamas' if A AND B are true, OR if C is true. Otherwise, say "…" at bounding box center [686, 147] width 275 height 271
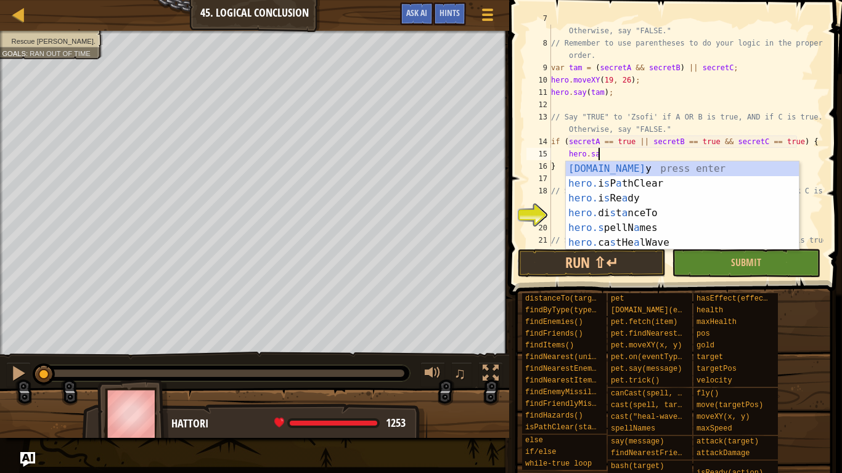
scroll to position [6, 7]
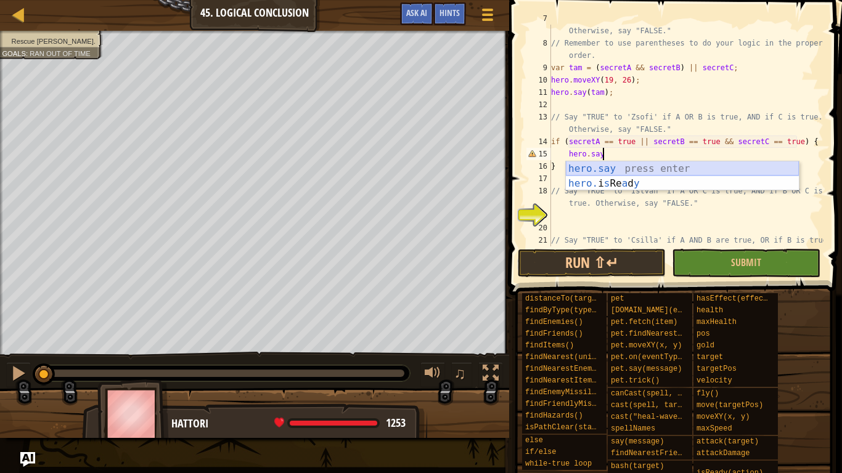
click at [579, 168] on div "hero.say press enter hero. i s Re a d y press enter" at bounding box center [682, 190] width 233 height 59
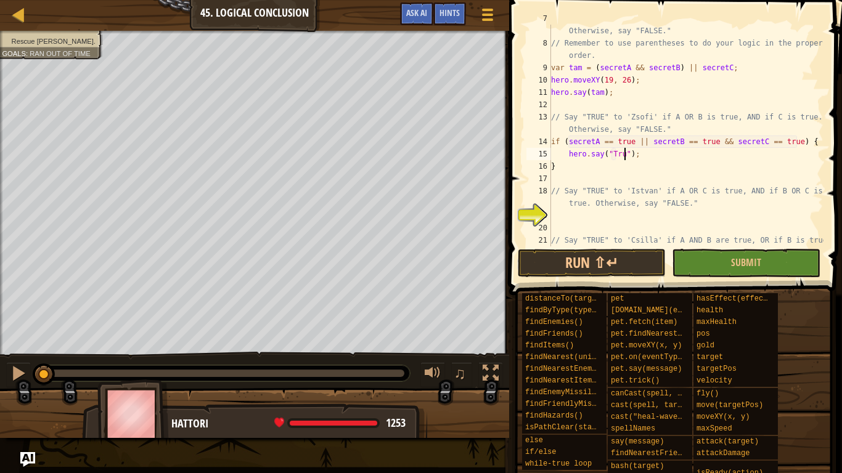
type textarea "hero.say("True");"
click at [572, 218] on div "// Say "TRUE" to 'Tamas' if A AND B are true, OR if C is true. Otherwise, say "…" at bounding box center [686, 147] width 275 height 271
type textarea "i"
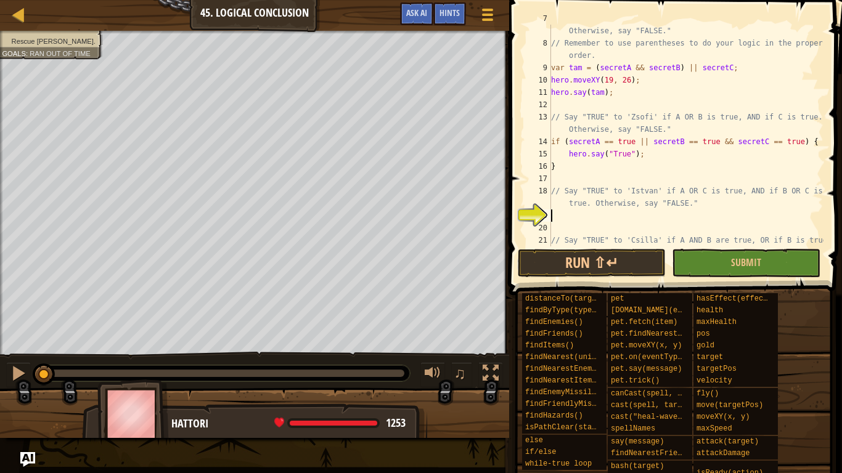
click at [594, 165] on div "// Say "TRUE" to 'Tamas' if A AND B are true, OR if C is true. Otherwise, say "…" at bounding box center [686, 147] width 275 height 271
type textarea "}"
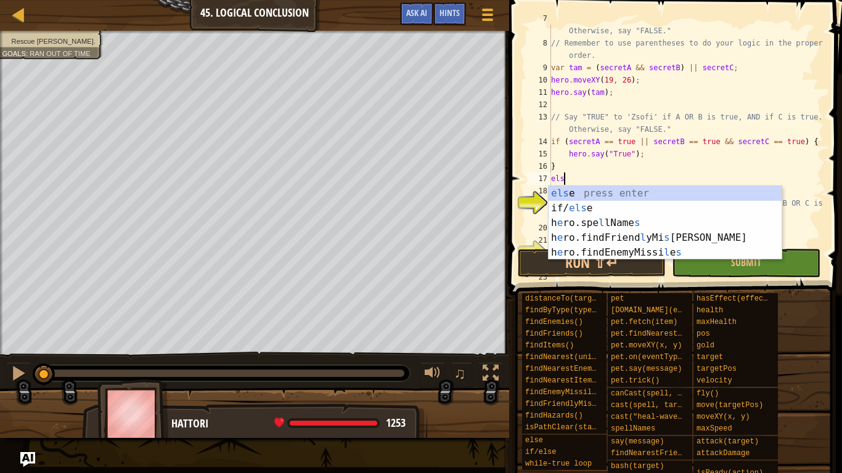
type textarea "else"
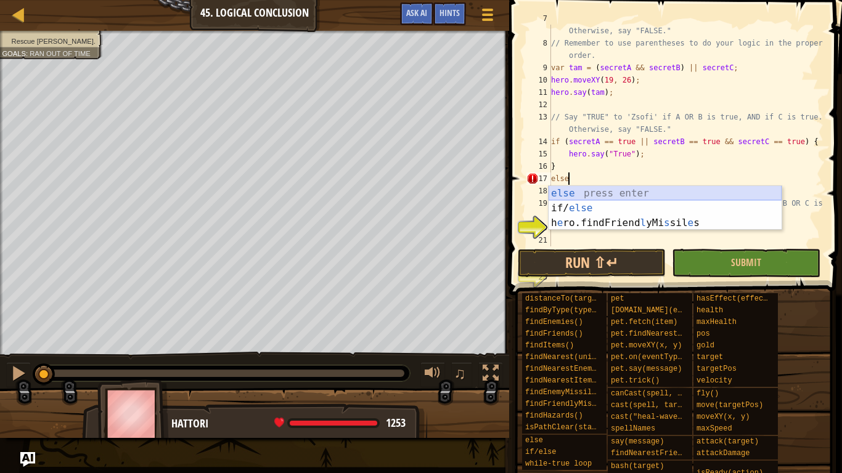
click at [557, 195] on div "else press enter if/ else press enter h e ro.findFriend l yMi s sil e s press e…" at bounding box center [665, 223] width 233 height 74
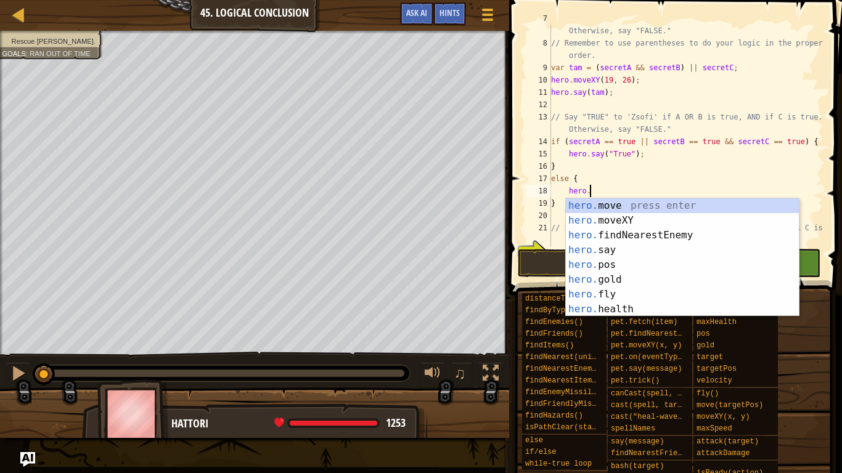
scroll to position [6, 5]
click at [604, 247] on div "hero. move press enter hero. moveXY press enter hero. findNearestEnemy press en…" at bounding box center [682, 272] width 233 height 148
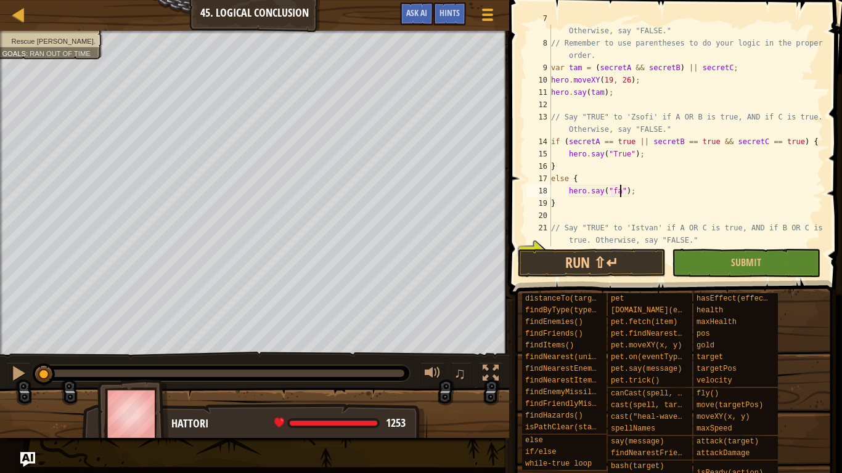
type textarea "hero.say("false");"
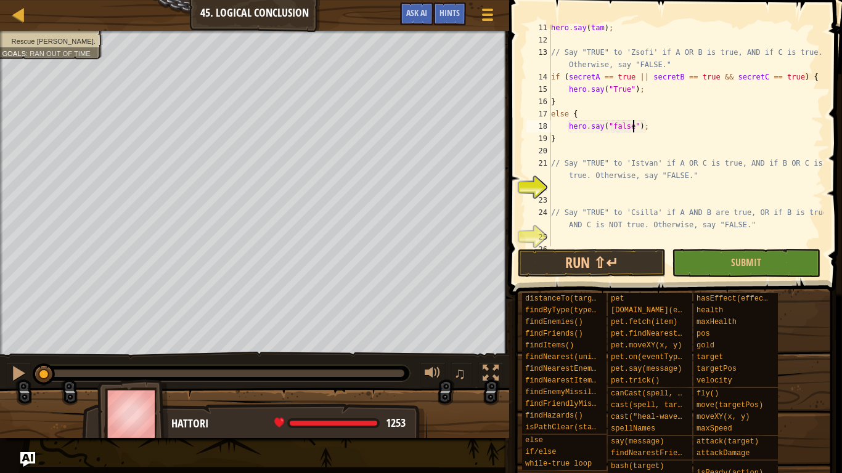
scroll to position [160, 0]
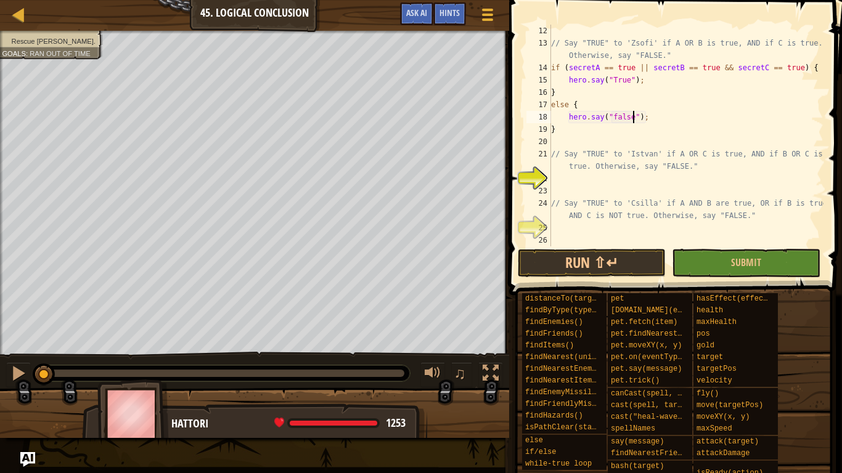
click at [606, 187] on div "// Say "TRUE" to 'Zsofi' if A OR B is true, AND if C is true. Otherwise, say "F…" at bounding box center [686, 148] width 275 height 247
click at [608, 179] on div "// Say "TRUE" to 'Zsofi' if A OR B is true, AND if C is true. Otherwise, say "F…" at bounding box center [686, 148] width 275 height 247
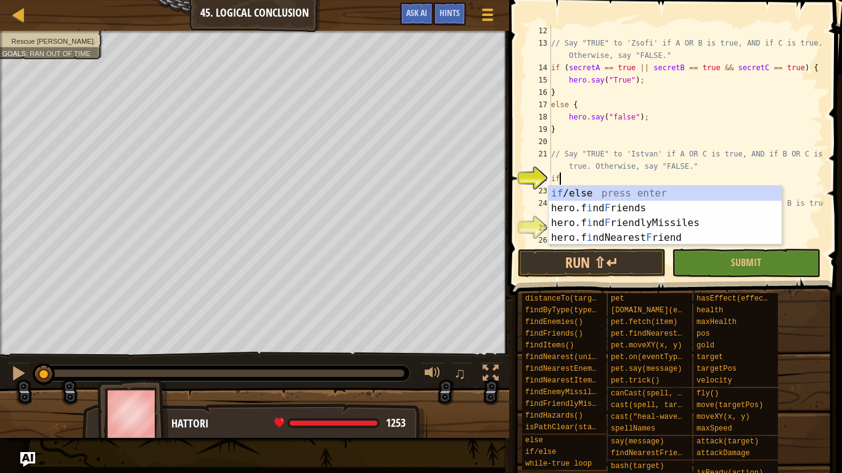
scroll to position [6, 1]
click at [619, 193] on div "if /else press enter hero.f i nd F riends press enter hero.f i nd F riendlyMiss…" at bounding box center [665, 230] width 233 height 89
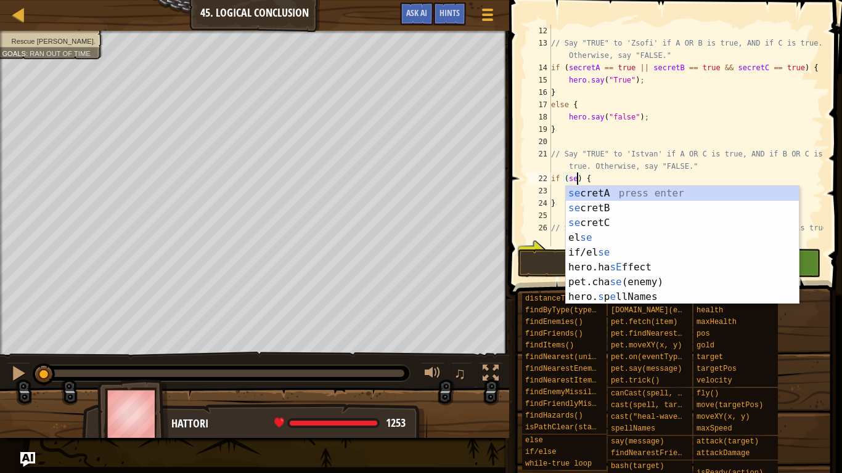
scroll to position [6, 4]
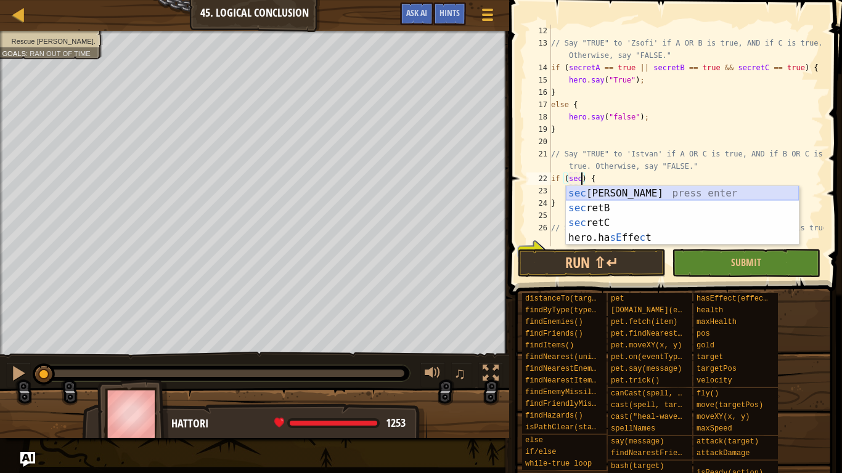
click at [632, 193] on div "sec [PERSON_NAME] press enter sec retB press enter sec retC press enter hero.ha…" at bounding box center [682, 230] width 233 height 89
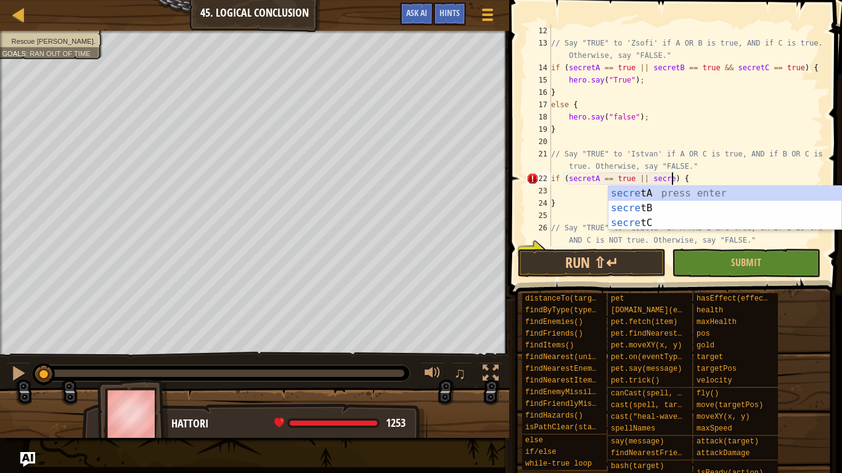
scroll to position [6, 18]
click at [616, 226] on div "secret A press enter secret B press enter secret C press enter" at bounding box center [724, 223] width 233 height 74
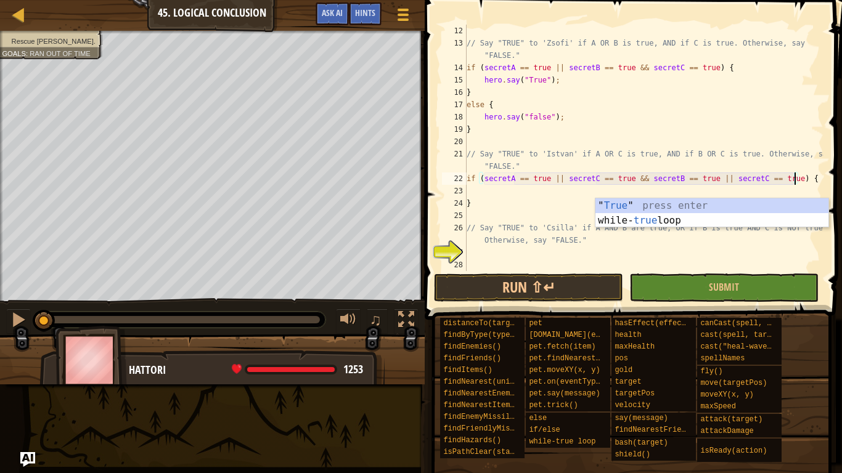
scroll to position [148, 0]
click at [528, 197] on div "// Say "TRUE" to 'Zsofi' if A OR B is true, AND if C is true. Otherwise, say "F…" at bounding box center [643, 160] width 359 height 271
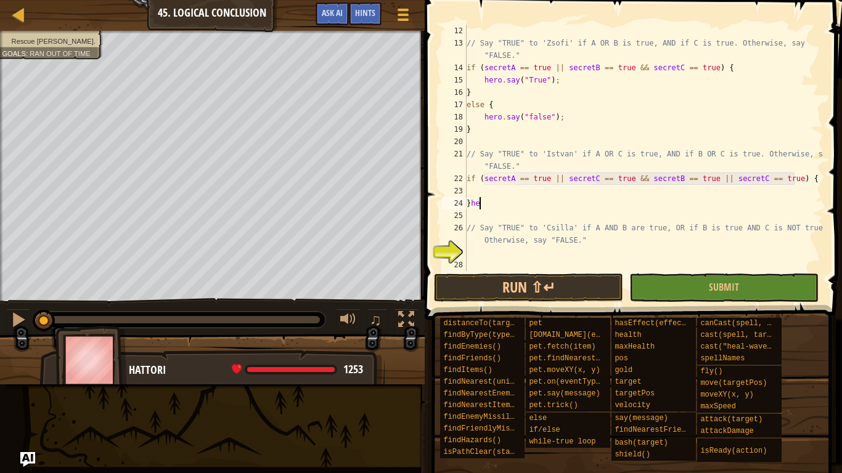
scroll to position [6, 1]
type textarea "}"
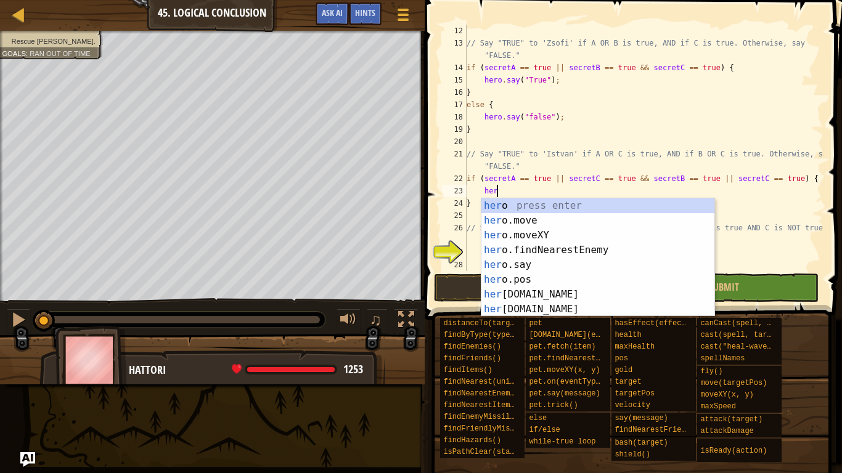
scroll to position [6, 5]
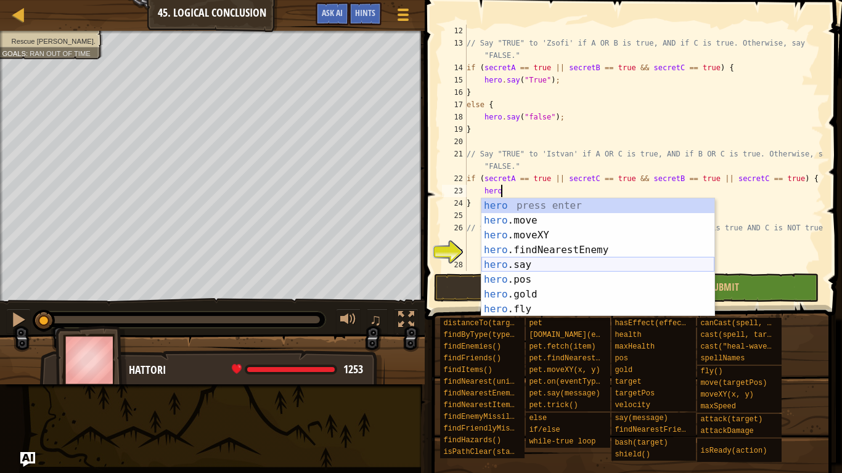
click at [536, 269] on div "hero press enter hero .move press enter hero .moveXY press enter hero .findNear…" at bounding box center [597, 272] width 233 height 148
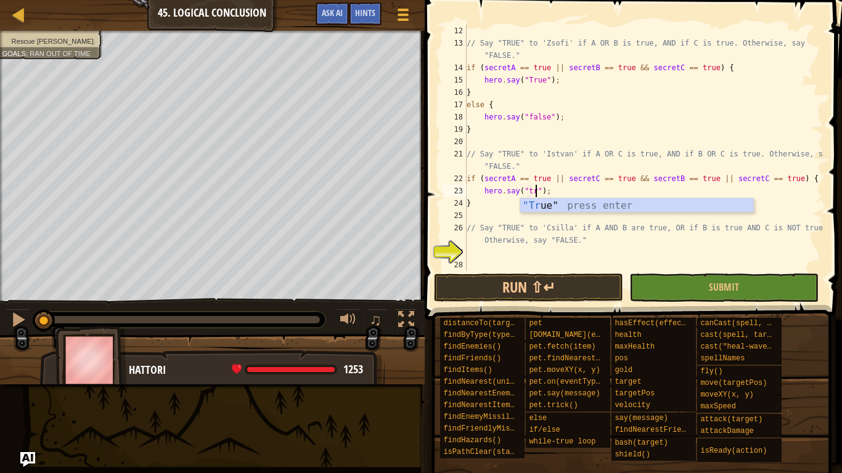
scroll to position [6, 11]
click at [480, 205] on div "// Say "TRUE" to 'Zsofi' if A OR B is true, AND if C is true. Otherwise, say "F…" at bounding box center [643, 160] width 359 height 271
type textarea "}"
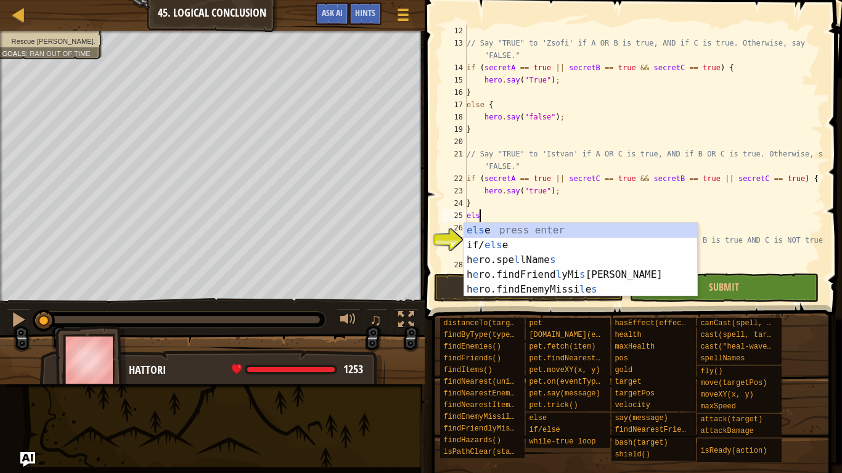
scroll to position [6, 2]
type textarea "else"
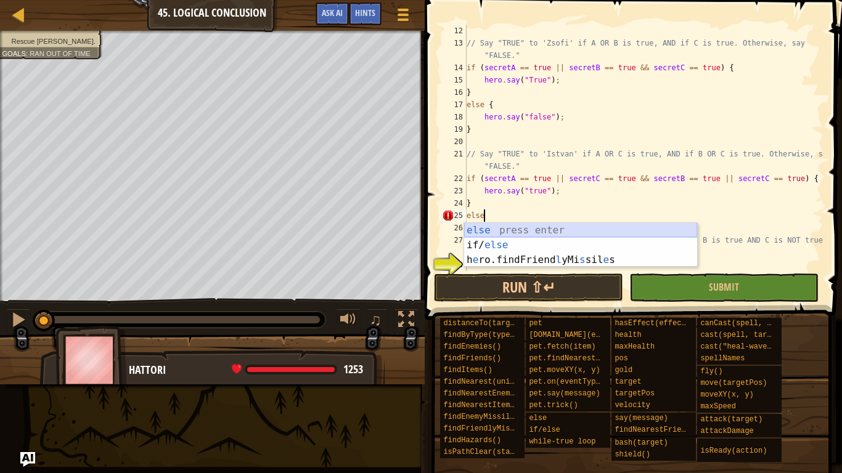
click at [486, 229] on div "else press enter if/ else press enter h e ro.findFriend l yMi s sil e s press e…" at bounding box center [580, 260] width 233 height 74
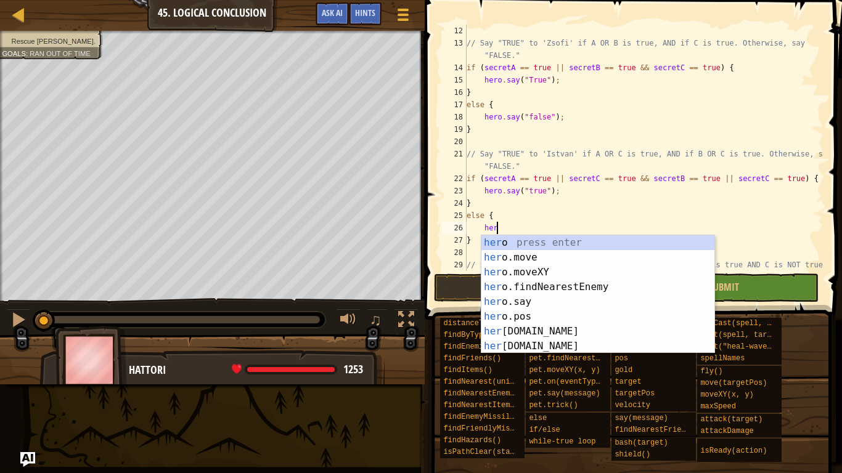
scroll to position [6, 4]
click at [504, 306] on div "hero press enter hero .move press enter hero .moveXY press enter hero .findNear…" at bounding box center [597, 309] width 233 height 148
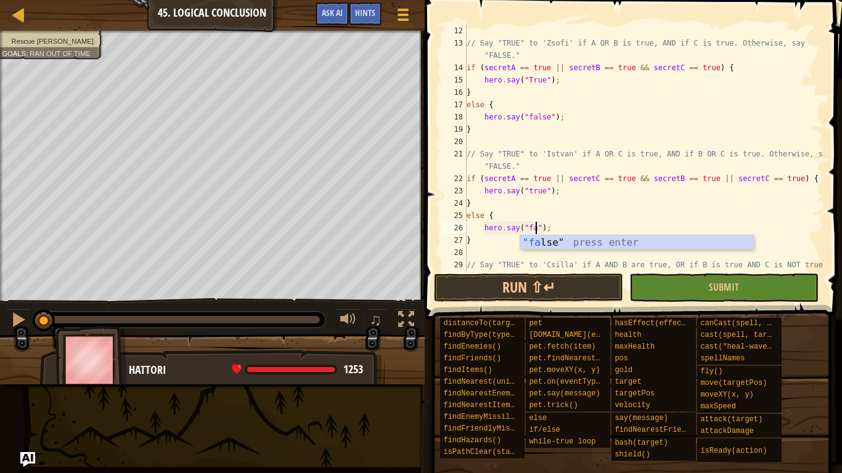
type textarea "hero.say("false");"
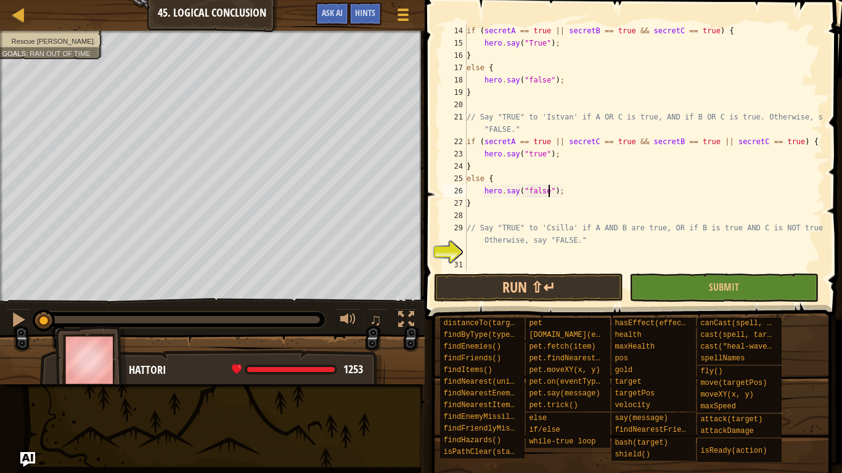
scroll to position [185, 0]
click at [565, 259] on div "if ( secretA == true || secretB == true && secretC == true ) { hero . say ( "Tr…" at bounding box center [643, 160] width 359 height 271
click at [496, 258] on div "if ( secretA == true || secretB == true && secretC == true ) { hero . say ( "Tr…" at bounding box center [643, 160] width 359 height 271
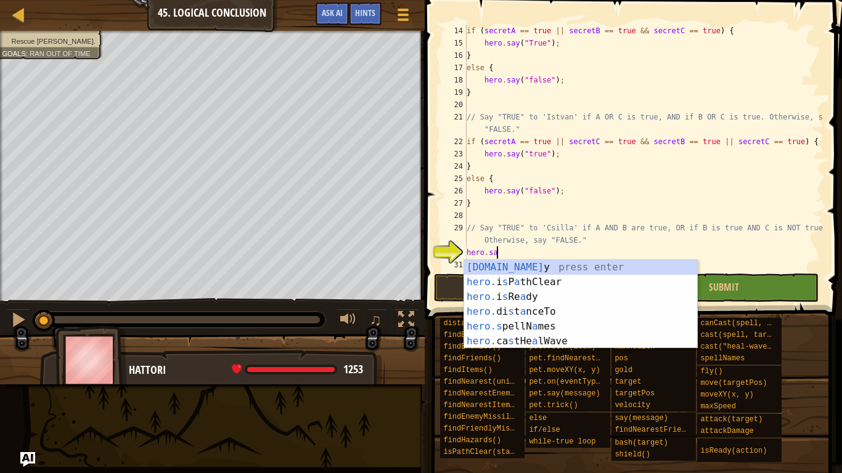
scroll to position [6, 4]
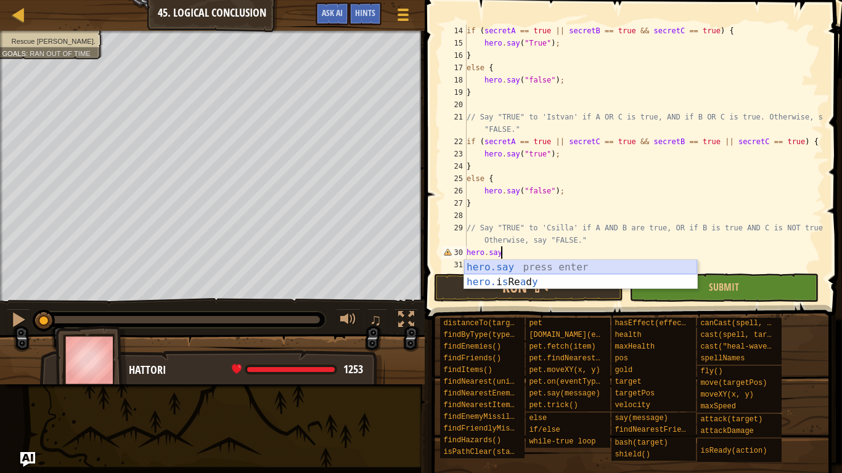
click at [500, 267] on div "hero.say press enter hero. i s Re a d y press enter" at bounding box center [580, 289] width 233 height 59
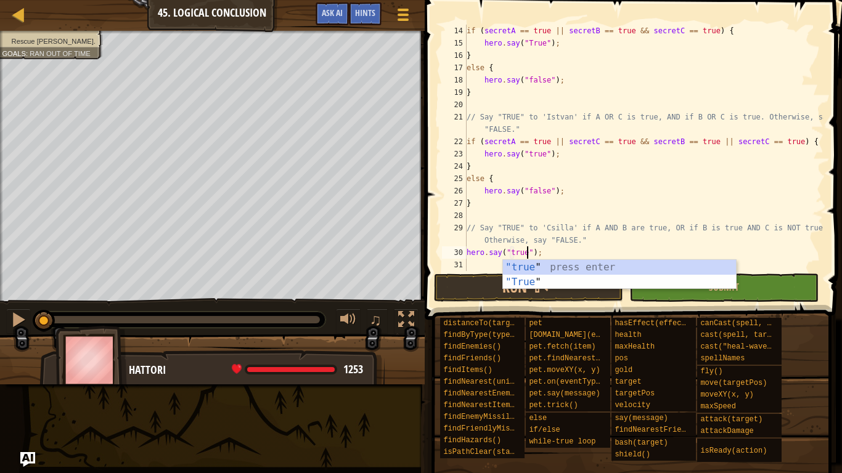
scroll to position [6, 9]
click at [613, 237] on div "if ( secretA == true || secretB == true && secretC == true ) { hero . say ( "Tr…" at bounding box center [643, 160] width 359 height 271
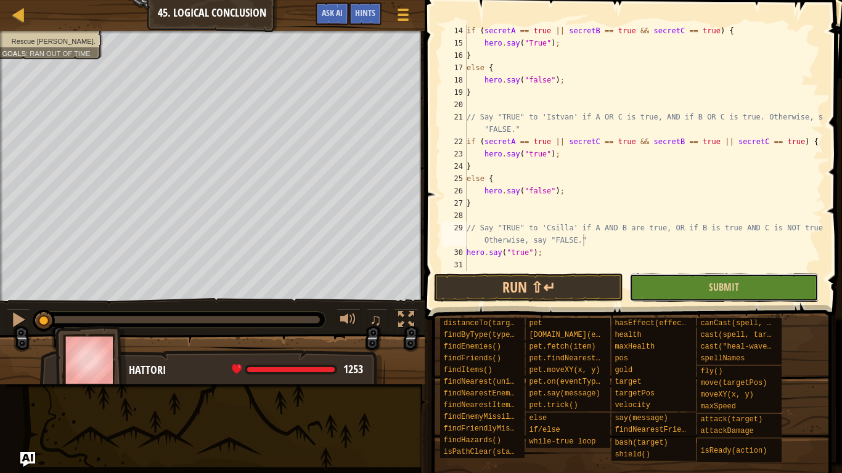
click at [681, 298] on button "Submit" at bounding box center [723, 288] width 189 height 28
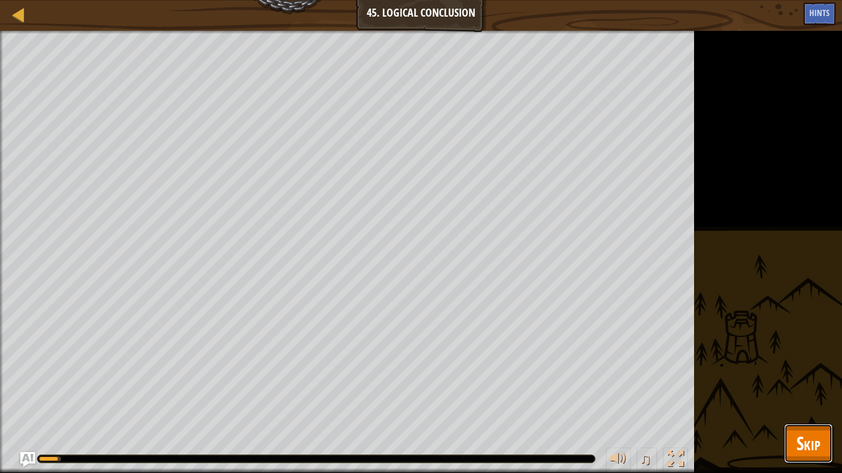
click at [810, 369] on span "Skip" at bounding box center [808, 443] width 24 height 25
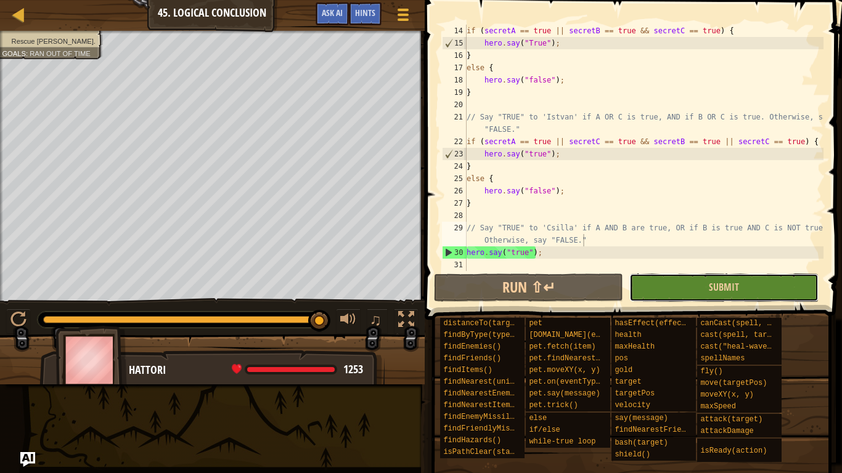
click at [695, 287] on button "Submit" at bounding box center [723, 288] width 189 height 28
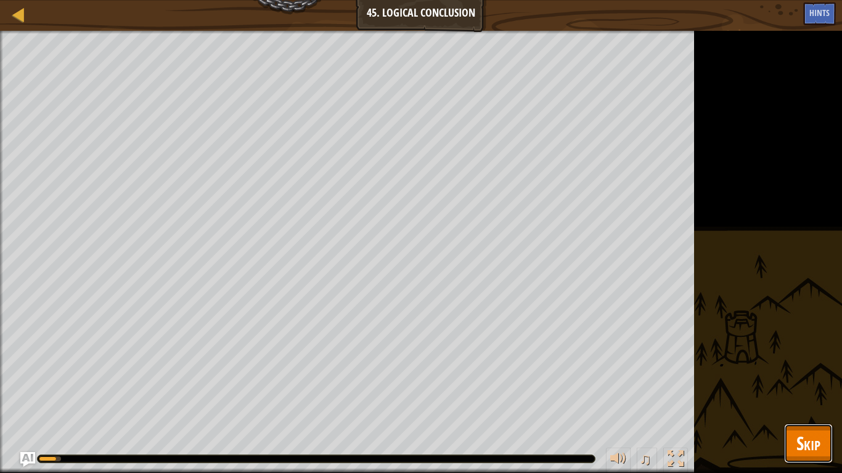
click at [809, 369] on span "Skip" at bounding box center [808, 443] width 24 height 25
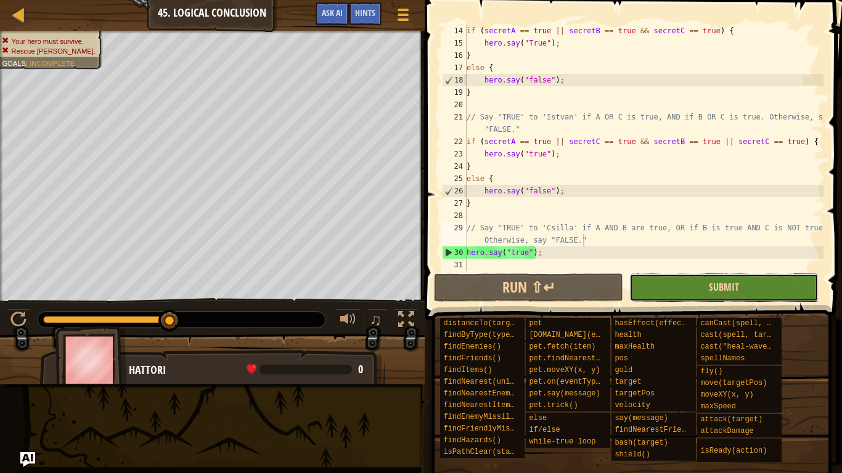
click at [721, 287] on span "Submit" at bounding box center [724, 287] width 30 height 14
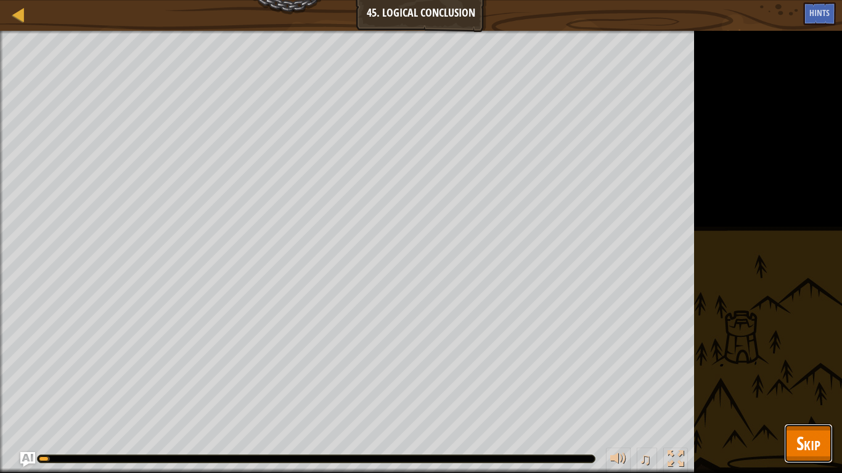
click at [799, 369] on button "Skip" at bounding box center [808, 443] width 49 height 39
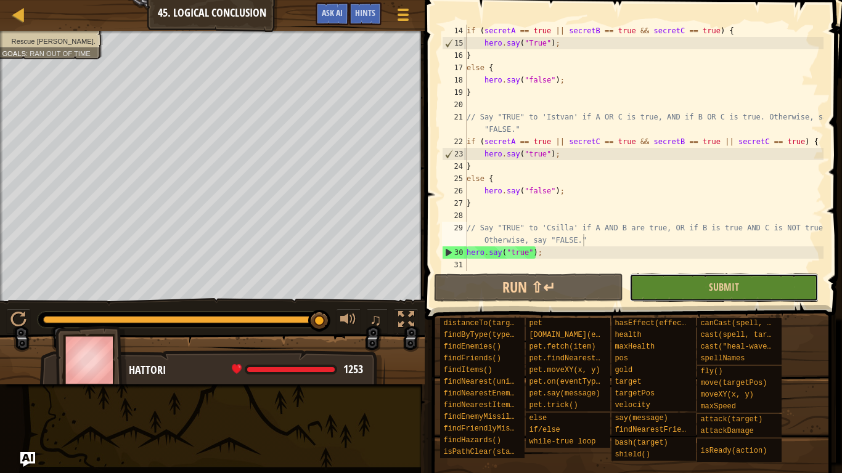
click at [674, 292] on button "Submit" at bounding box center [723, 288] width 189 height 28
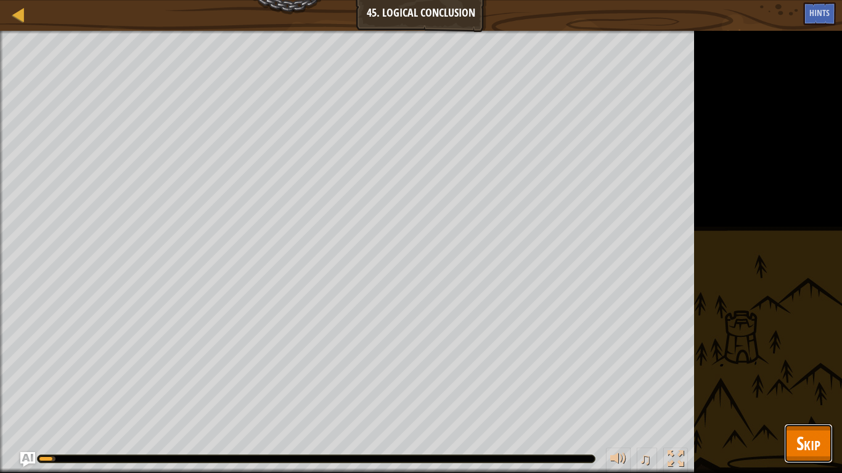
click at [796, 369] on span "Skip" at bounding box center [808, 443] width 24 height 25
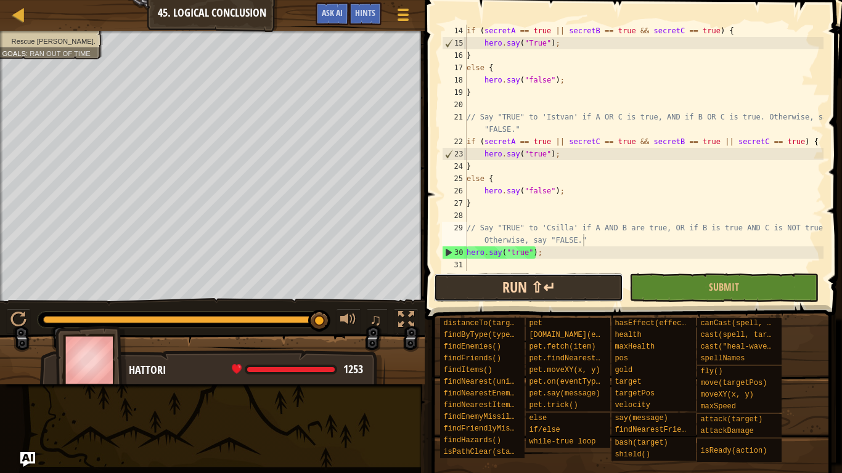
click at [517, 282] on button "Run ⇧↵" at bounding box center [528, 288] width 189 height 28
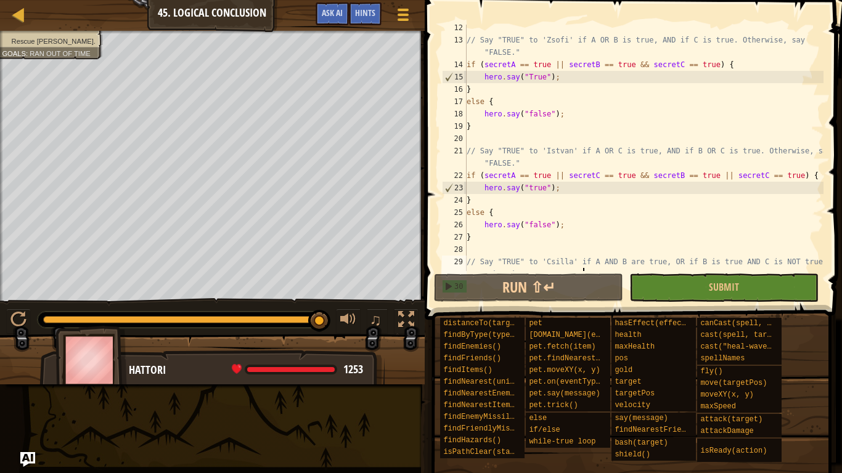
scroll to position [185, 0]
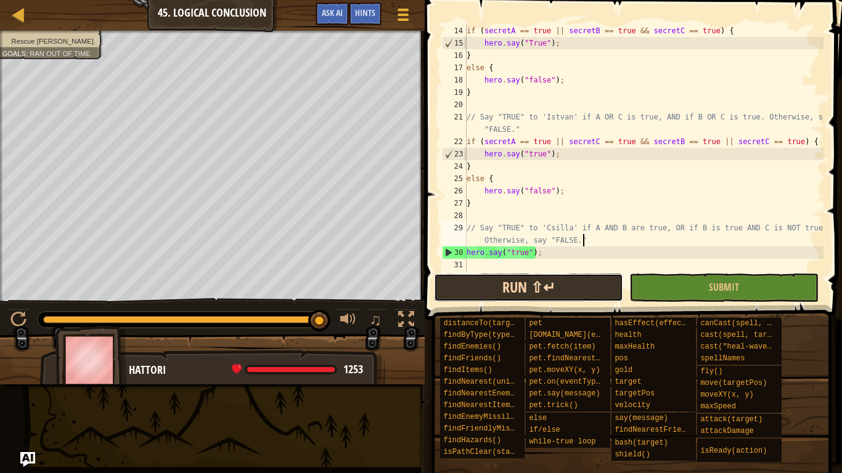
click at [544, 288] on button "Run ⇧↵" at bounding box center [528, 288] width 189 height 28
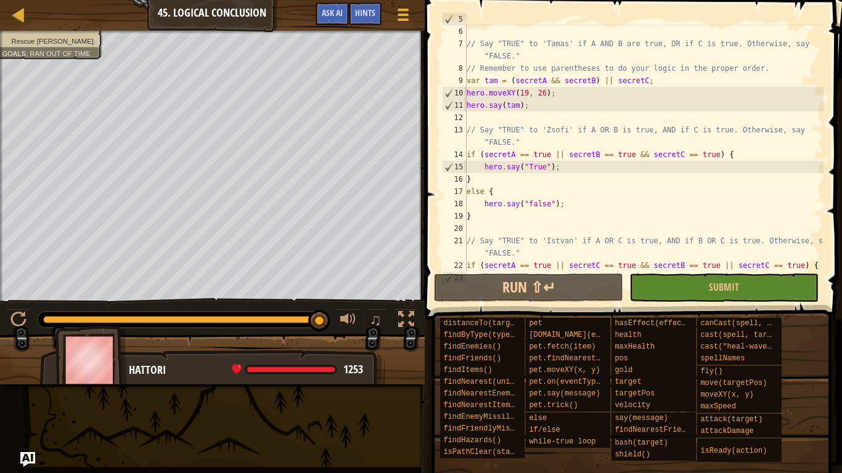
scroll to position [57, 0]
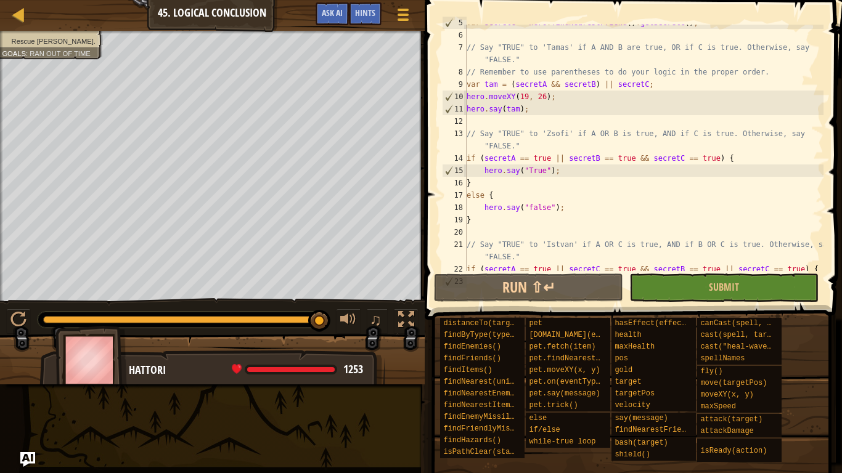
click at [759, 164] on div "var secretC = hero . findNearestFriend ( ) . getSecretC ( ) ; // Say "TRUE" to …" at bounding box center [643, 152] width 359 height 271
type textarea "if (secretA == true || secretB == true && secretC == true) {"
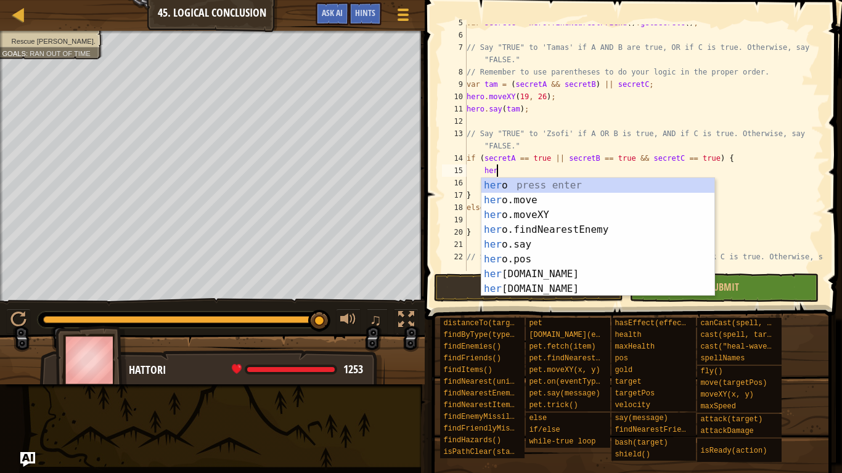
type textarea "h"
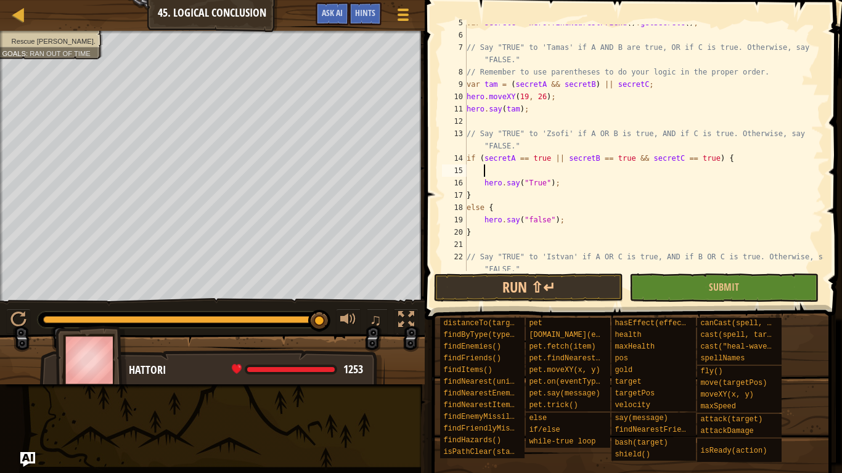
scroll to position [6, 0]
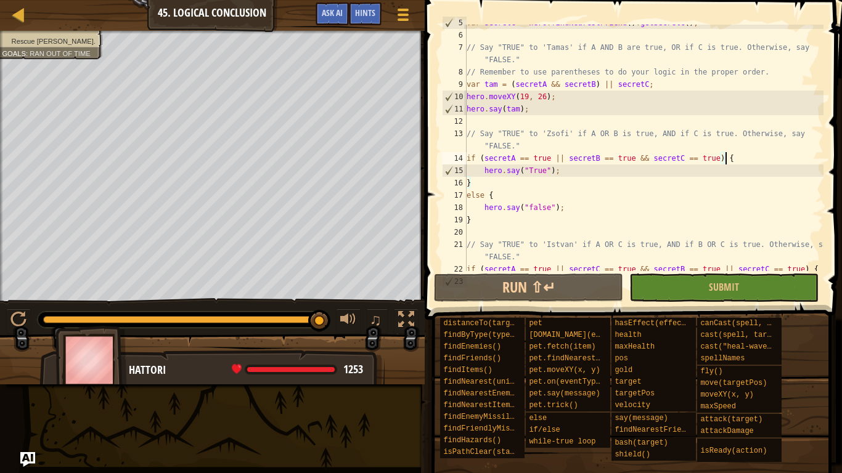
click at [621, 149] on div "var secretC = hero . findNearestFriend ( ) . getSecretC ( ) ; // Say "TRUE" to …" at bounding box center [643, 152] width 359 height 271
type textarea "// Say "TRUE" to 'Zsofi' if A OR B is true, AND if C is true. Otherwise, say "F…"
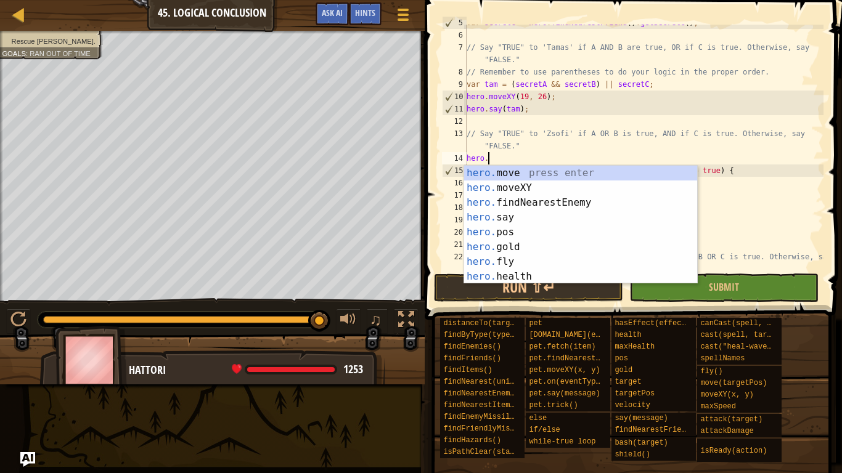
scroll to position [6, 2]
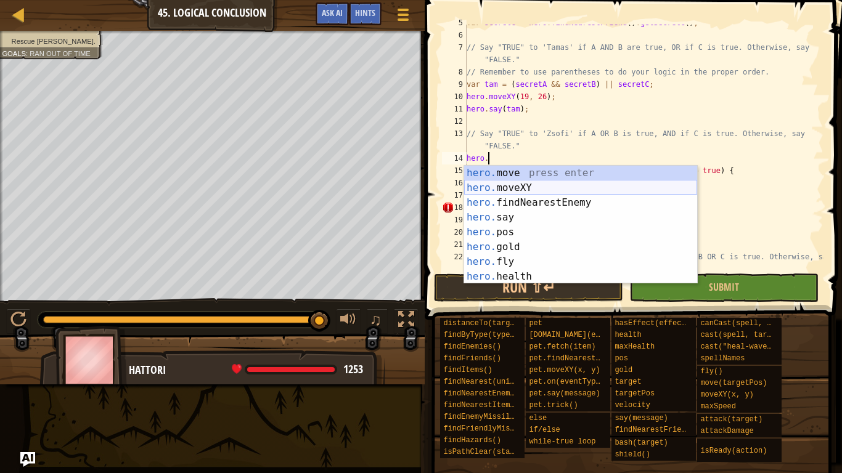
click at [553, 187] on div "hero. move press enter hero. moveXY press enter hero. findNearestEnemy press en…" at bounding box center [580, 240] width 233 height 148
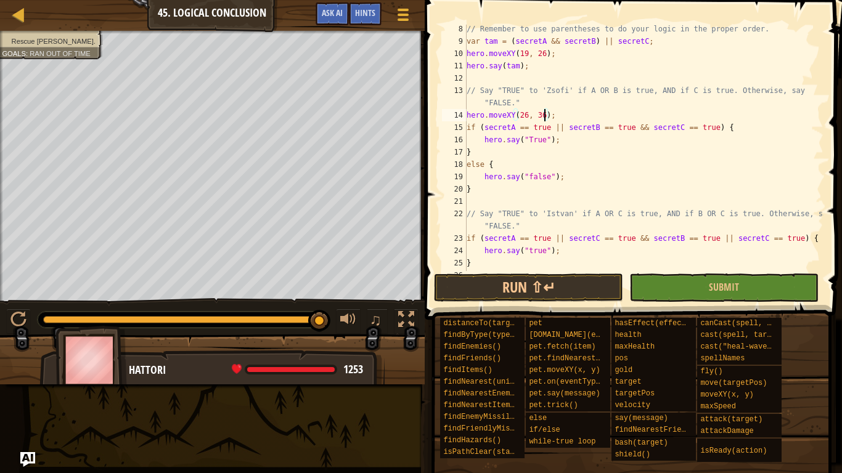
scroll to position [102, 0]
click at [582, 225] on div "// Remember to use parentheses to do your logic in the proper order. var tam = …" at bounding box center [643, 157] width 359 height 271
type textarea "// Say "TRUE" to 'Istvan' if A OR C is true, AND if B OR C is true. Otherwise, …"
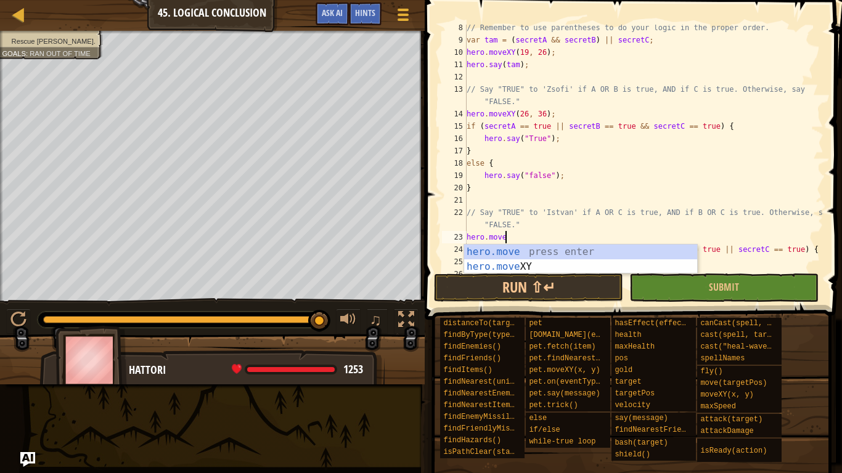
scroll to position [6, 5]
click at [517, 266] on div "hero.move press enter hero.move XY press enter" at bounding box center [580, 274] width 233 height 59
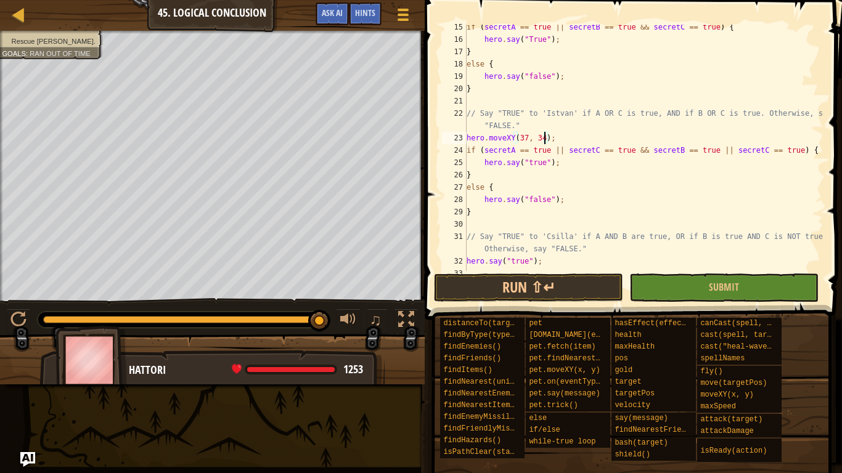
scroll to position [210, 0]
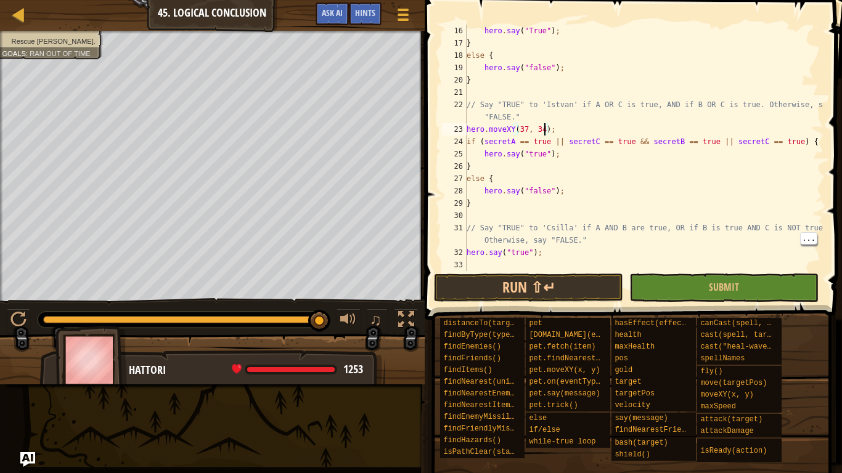
click at [605, 239] on div "hero . say ( "True" ) ; } else { hero . say ( "false" ) ; } // Say "TRUE" to 'I…" at bounding box center [643, 160] width 359 height 271
type textarea "// Say "TRUE" to 'Csilla' if A AND B are true, OR if B is true AND C is NOT tru…"
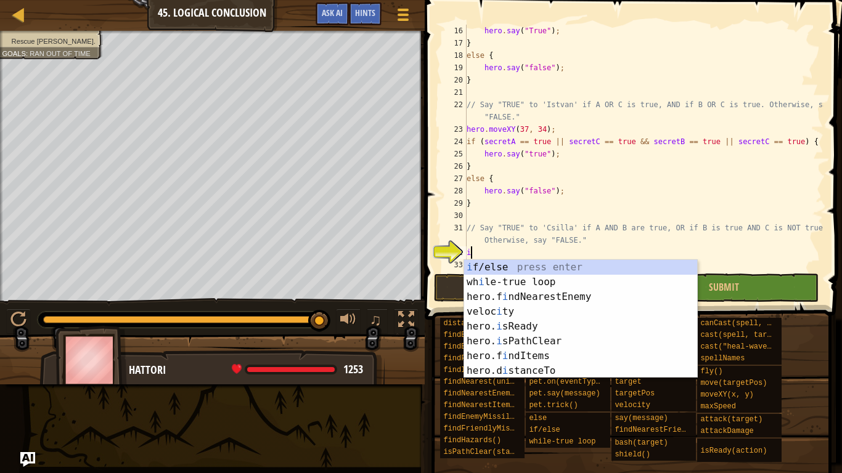
scroll to position [6, 1]
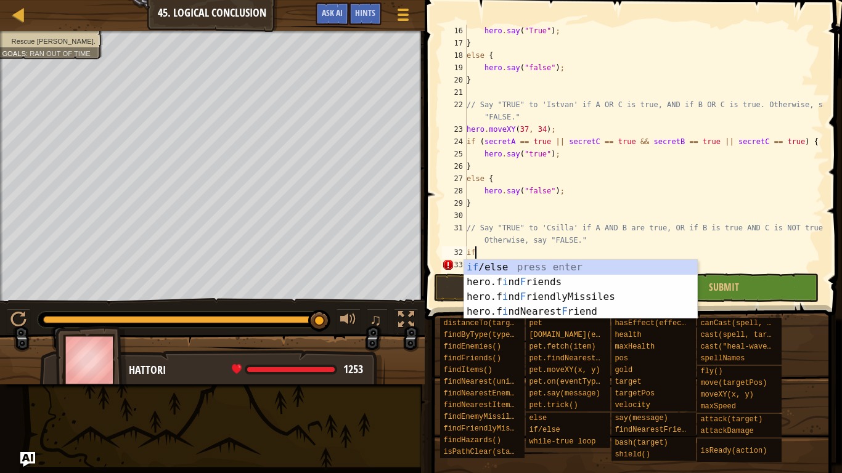
type textarea "i"
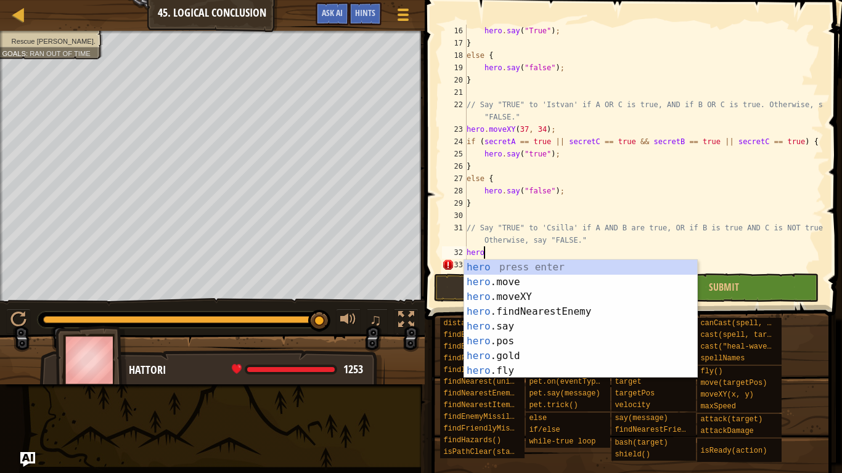
scroll to position [6, 2]
click at [500, 299] on div "hero press enter hero .move press enter hero .moveXY press enter hero .findNear…" at bounding box center [580, 334] width 233 height 148
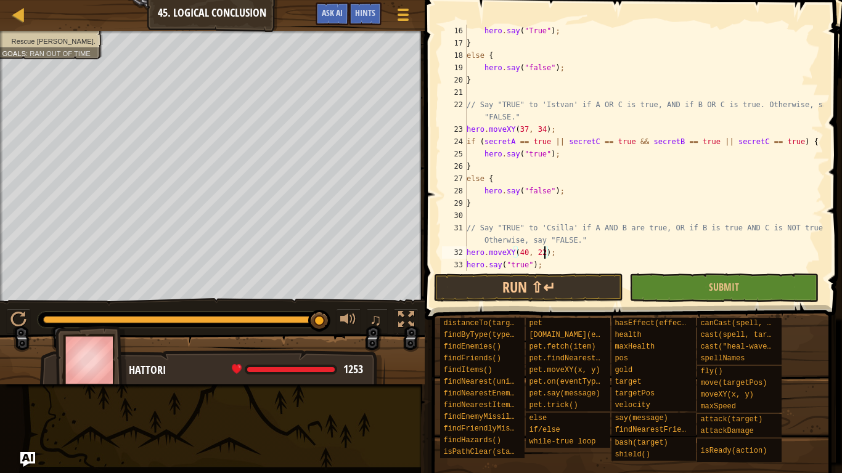
scroll to position [6, 11]
click at [700, 294] on button "Submit" at bounding box center [723, 288] width 189 height 28
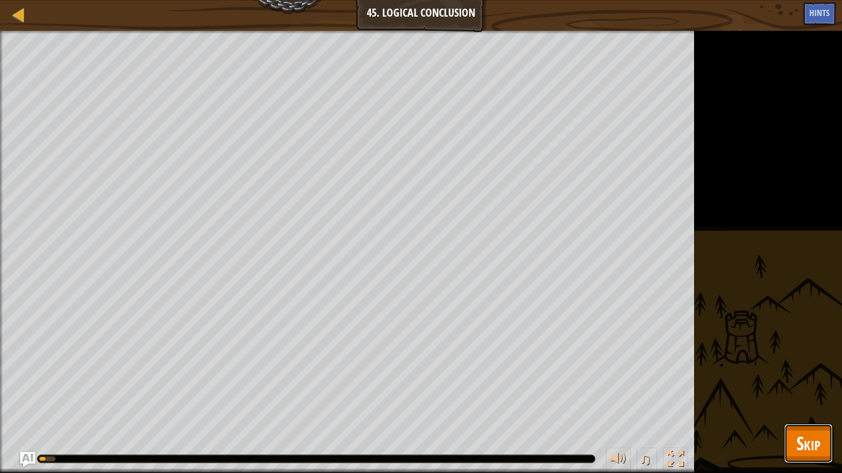
click at [819, 369] on span "Skip" at bounding box center [808, 443] width 24 height 25
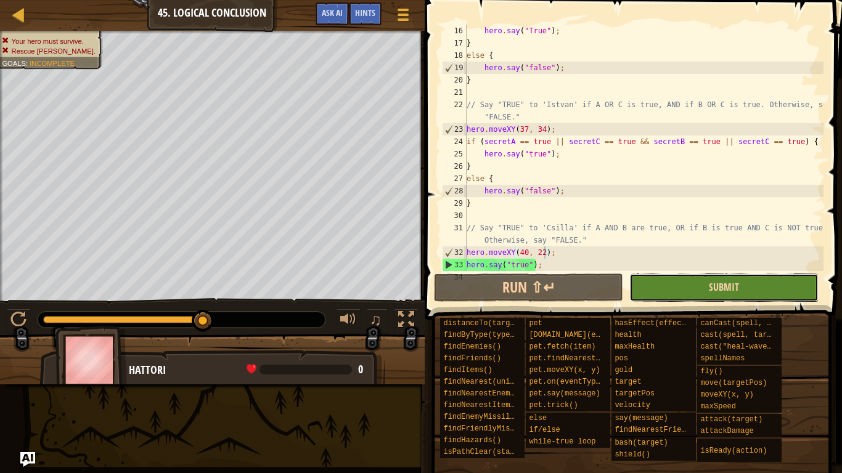
click at [726, 292] on span "Submit" at bounding box center [724, 287] width 30 height 14
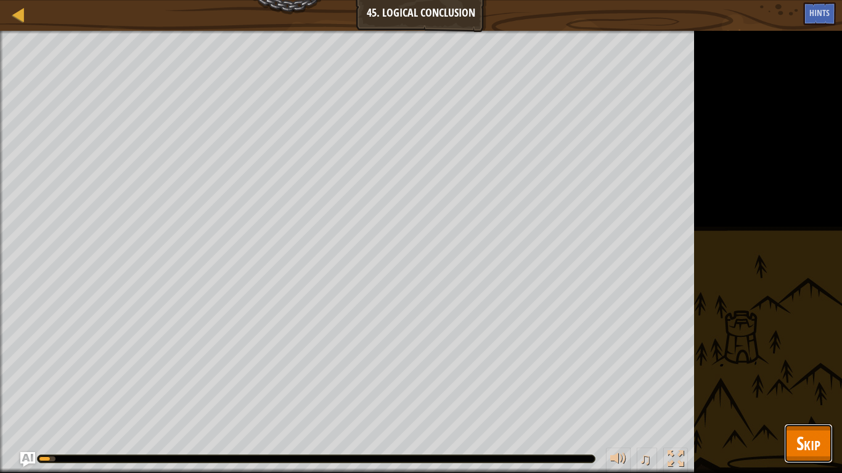
click at [799, 369] on span "Skip" at bounding box center [808, 443] width 24 height 25
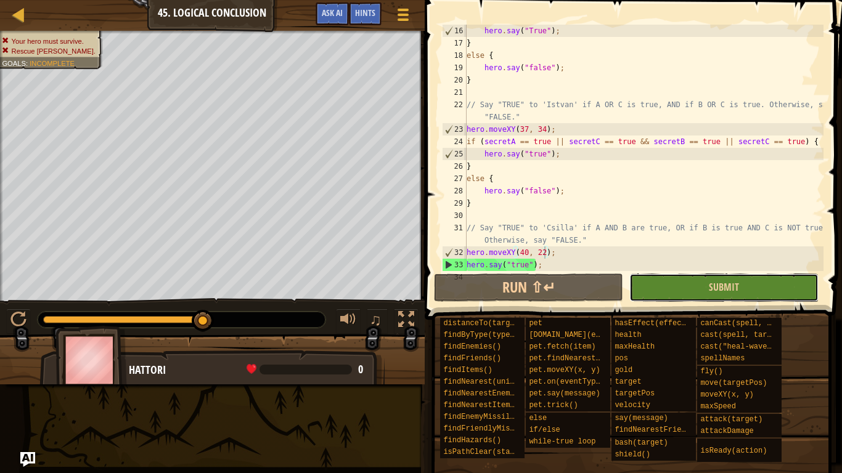
click at [705, 274] on button "Submit" at bounding box center [723, 288] width 189 height 28
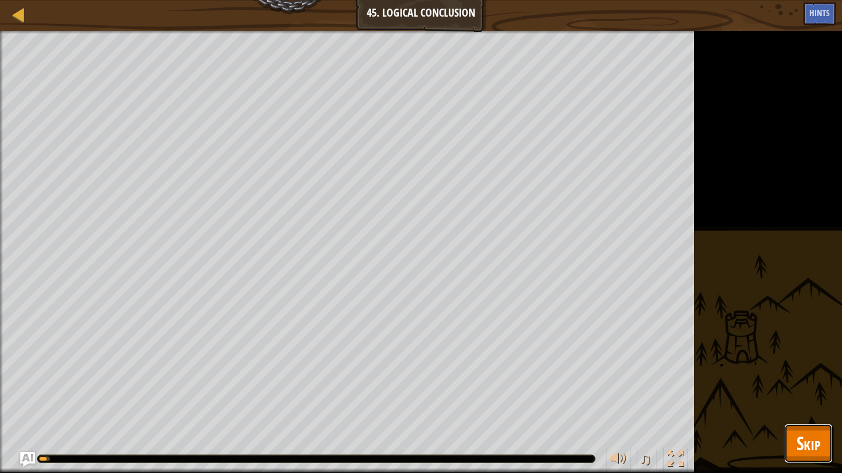
click at [805, 369] on span "Skip" at bounding box center [808, 443] width 24 height 25
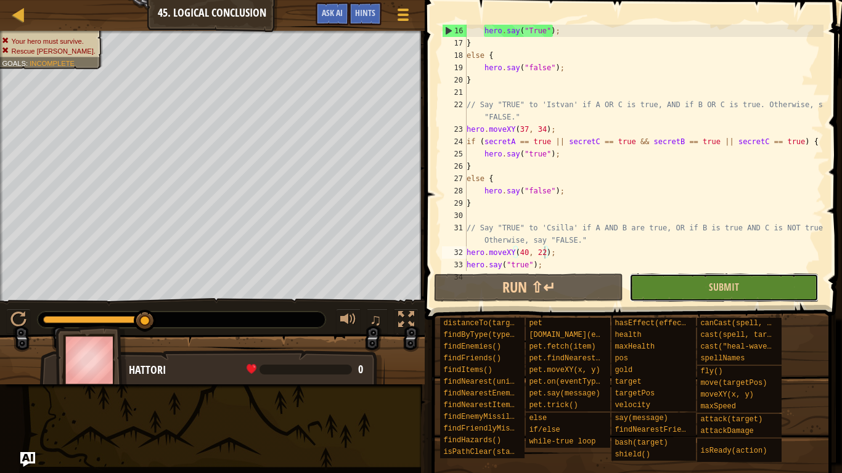
click at [692, 279] on button "Submit" at bounding box center [723, 288] width 189 height 28
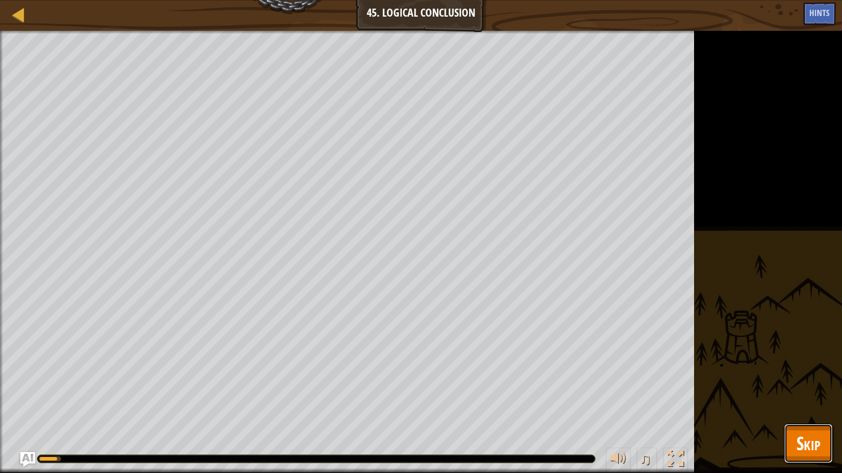
click at [801, 369] on span "Skip" at bounding box center [808, 443] width 24 height 25
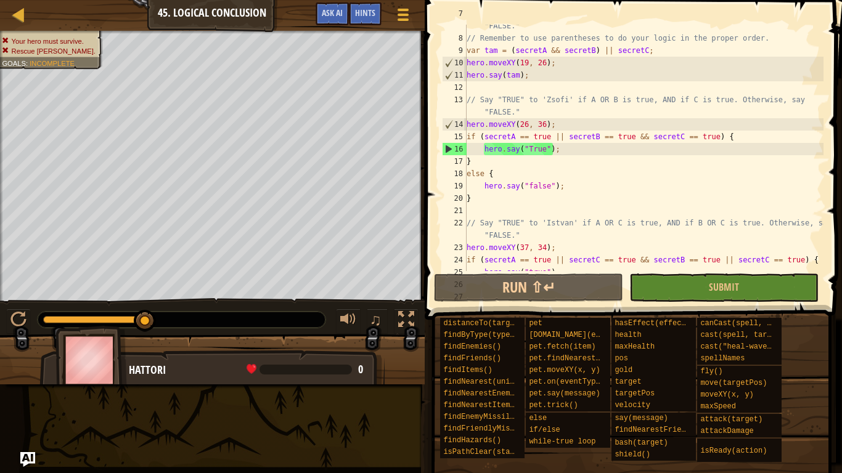
scroll to position [85, 0]
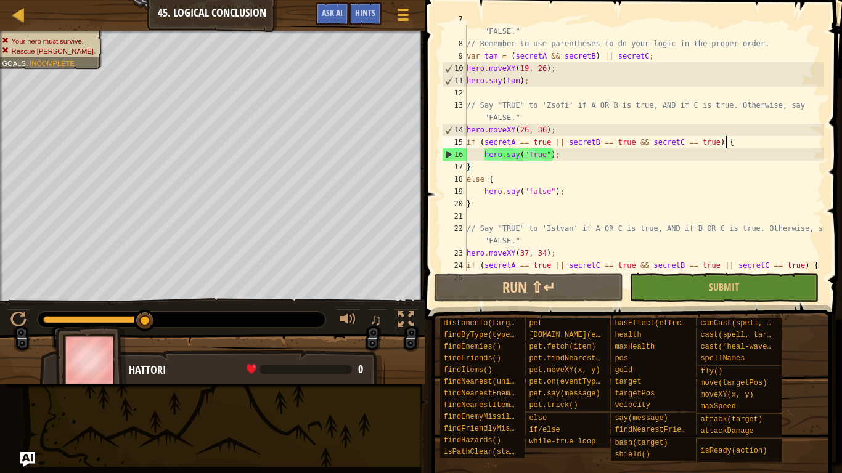
click at [740, 143] on div "// Say "TRUE" to 'Tamas' if A AND B are true, OR if C is true. Otherwise, say "…" at bounding box center [643, 155] width 359 height 284
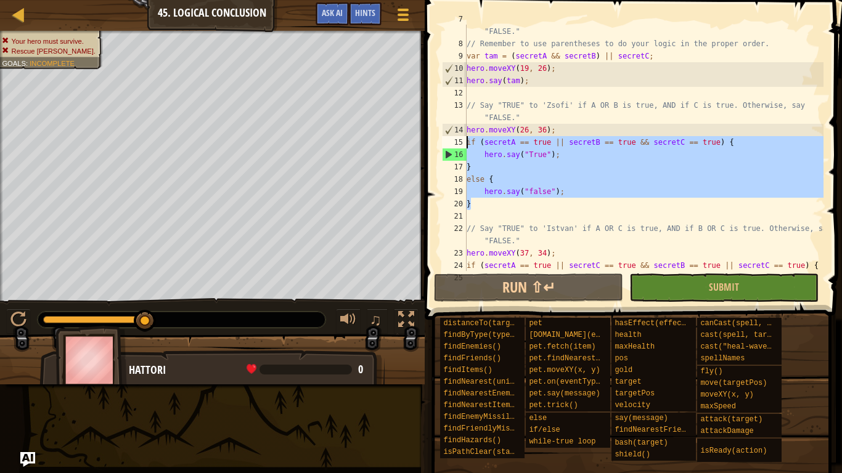
drag, startPoint x: 482, startPoint y: 205, endPoint x: 465, endPoint y: 144, distance: 63.2
click at [465, 144] on div "if (secretA == true || secretB == true && secretC == true) { 7 8 9 10 11 12 13 …" at bounding box center [631, 148] width 384 height 247
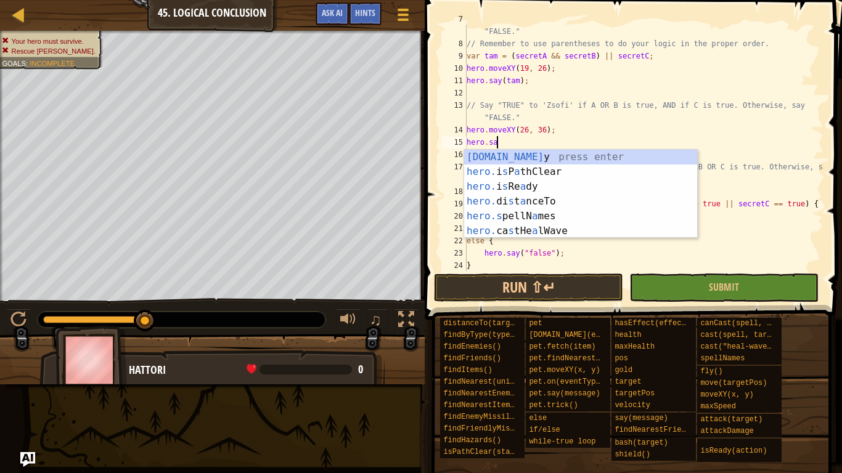
scroll to position [6, 4]
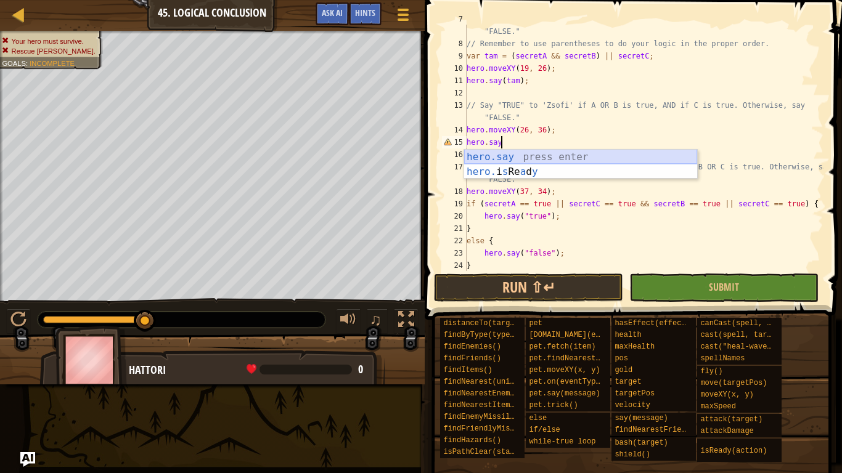
click at [491, 157] on div "hero.say press enter hero. i s Re a d y press enter" at bounding box center [580, 179] width 233 height 59
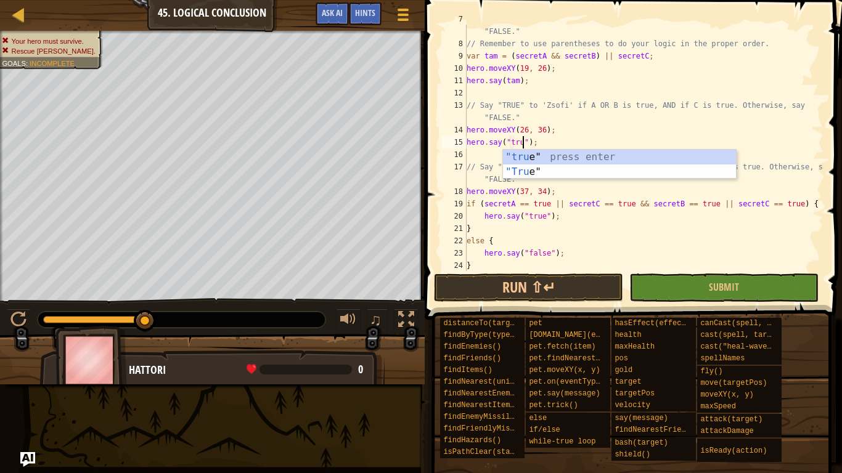
type textarea "hero.say("true");"
click at [695, 283] on button "Submit" at bounding box center [723, 288] width 189 height 28
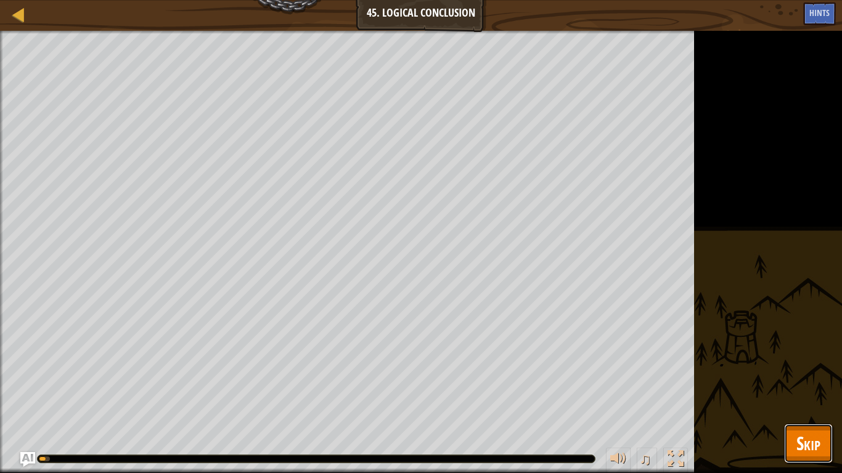
click at [814, 369] on span "Skip" at bounding box center [808, 443] width 24 height 25
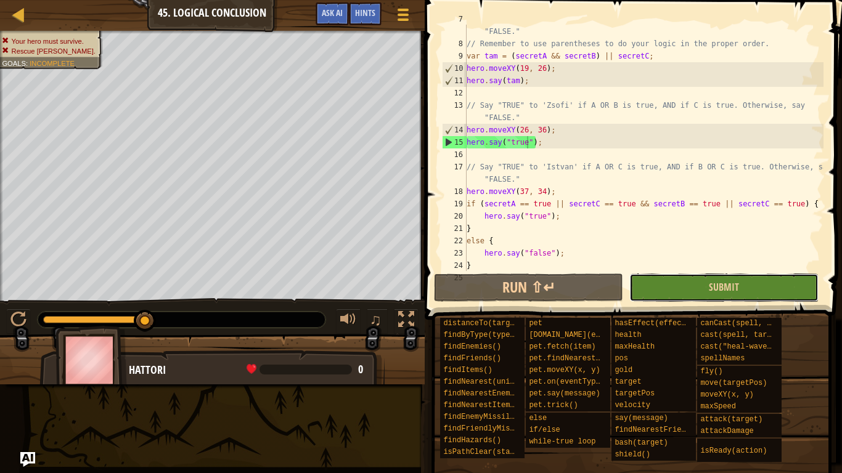
click at [756, 286] on button "Submit" at bounding box center [723, 288] width 189 height 28
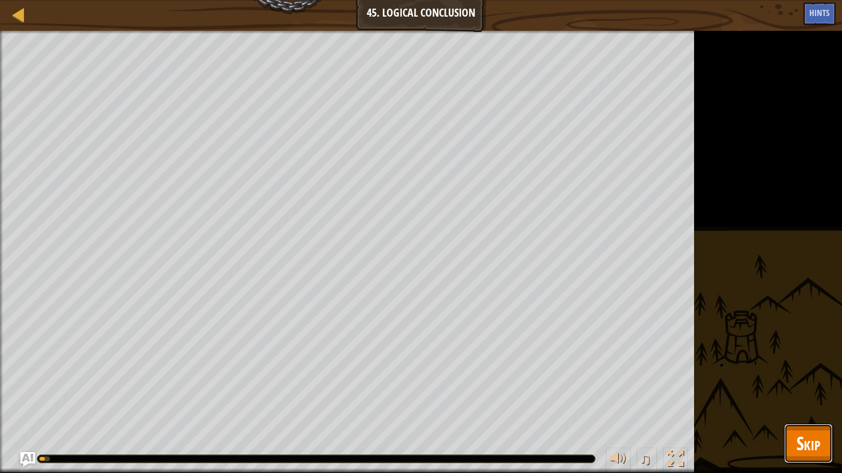
click at [793, 369] on button "Skip" at bounding box center [808, 443] width 49 height 39
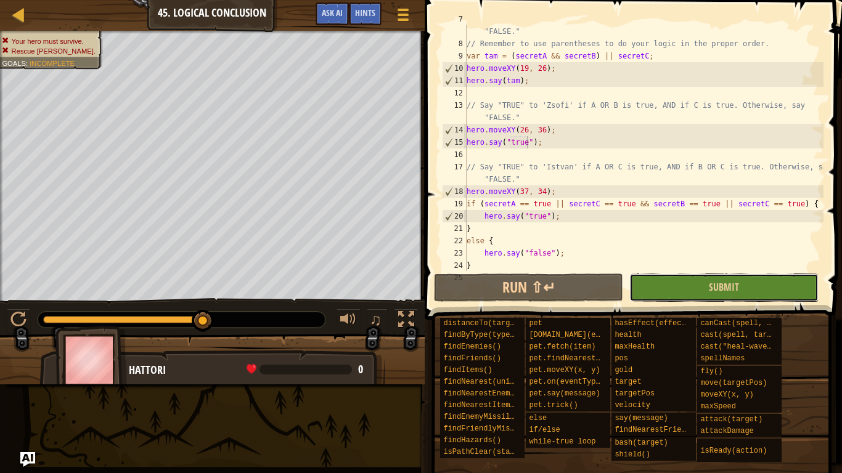
click at [739, 295] on button "Submit" at bounding box center [723, 288] width 189 height 28
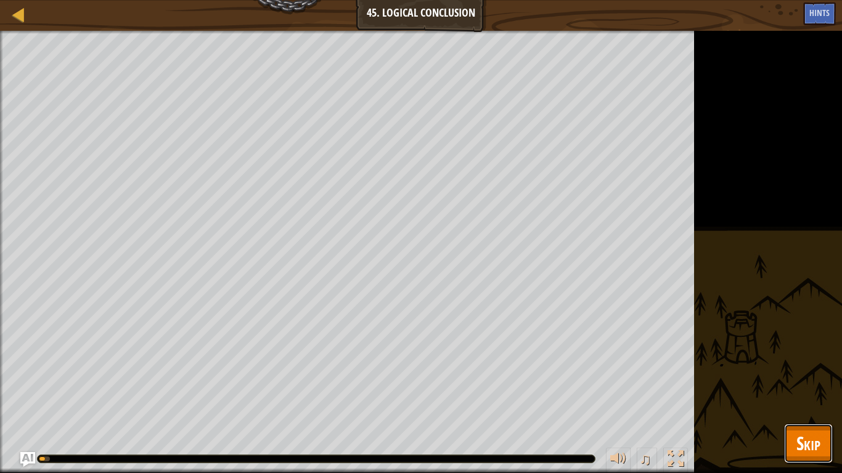
click at [791, 369] on button "Skip" at bounding box center [808, 443] width 49 height 39
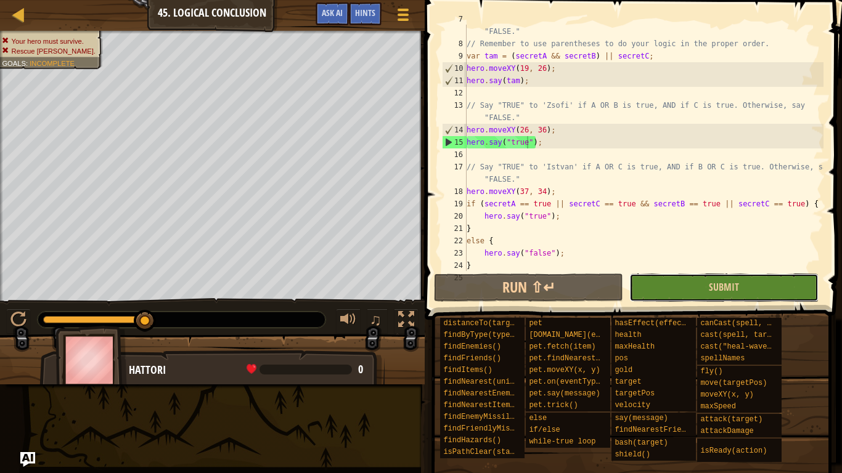
click at [745, 279] on button "Submit" at bounding box center [723, 288] width 189 height 28
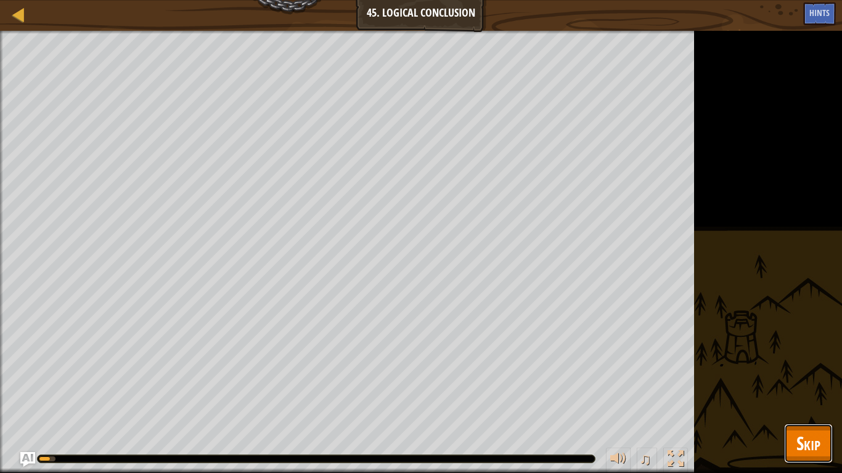
click at [798, 369] on span "Skip" at bounding box center [808, 443] width 24 height 25
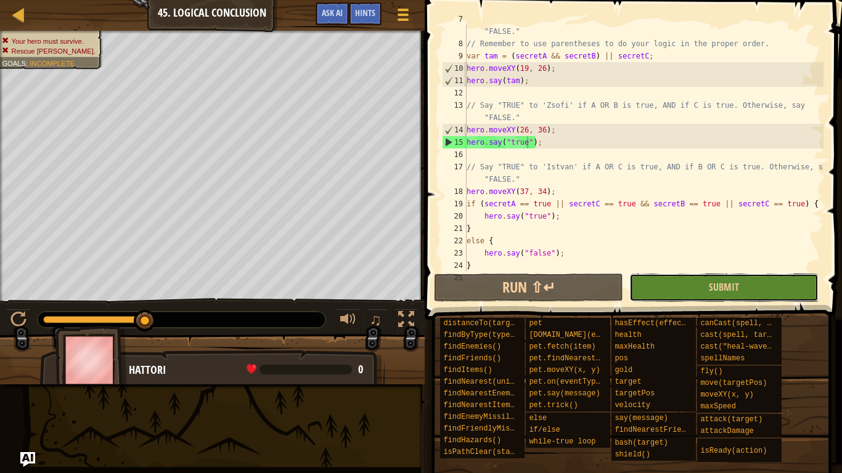
click at [695, 292] on button "Submit" at bounding box center [723, 288] width 189 height 28
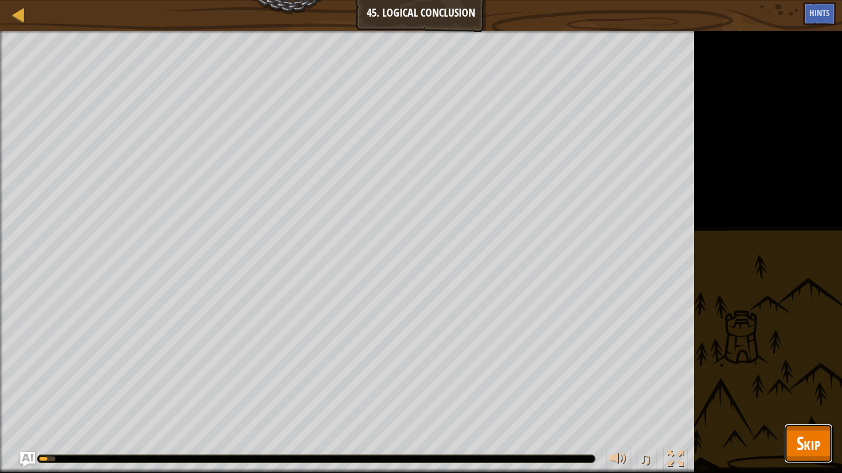
click at [804, 369] on span "Skip" at bounding box center [808, 443] width 24 height 25
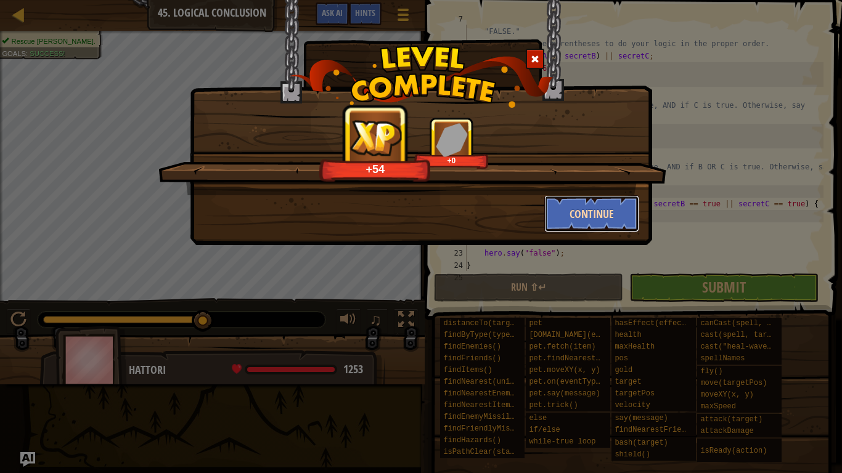
click at [618, 198] on button "Continue" at bounding box center [592, 213] width 96 height 37
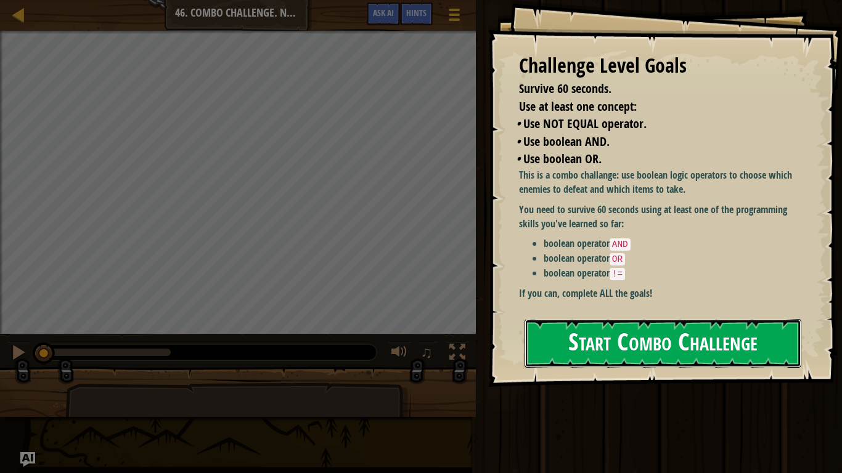
click at [737, 337] on button "Start Combo Challenge" at bounding box center [663, 343] width 277 height 49
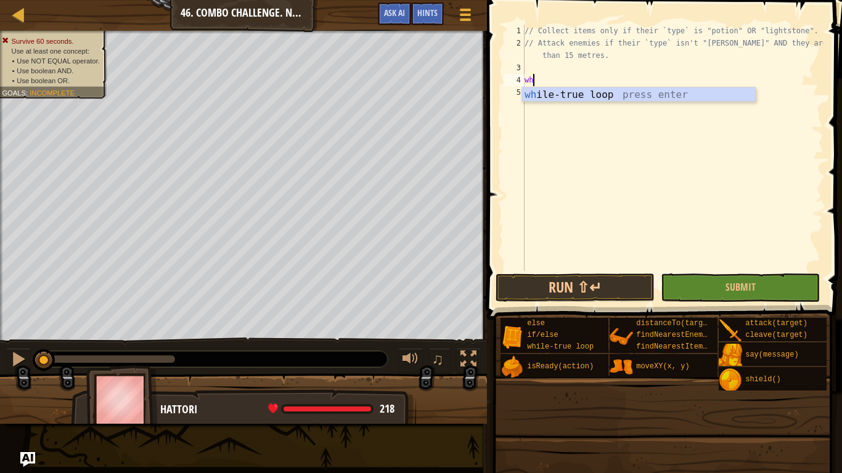
type textarea "whi"
click at [550, 92] on div "whi le-true loop press enter" at bounding box center [638, 110] width 233 height 44
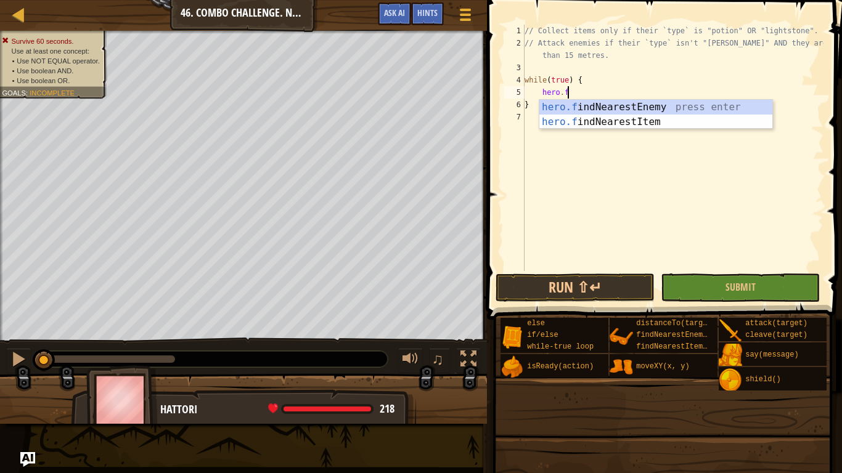
type textarea "[DOMAIN_NAME]"
click at [582, 120] on div "[DOMAIN_NAME] ndNearestEnemy press enter [DOMAIN_NAME] ndNearestItem press enter" at bounding box center [655, 129] width 233 height 59
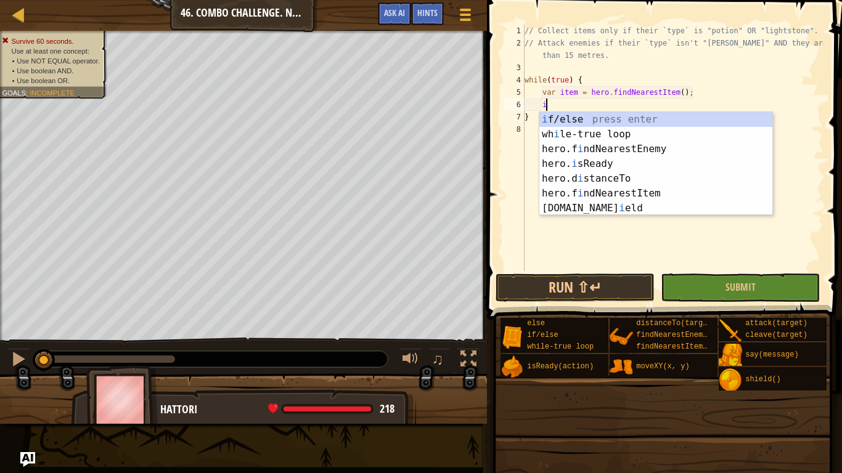
scroll to position [6, 3]
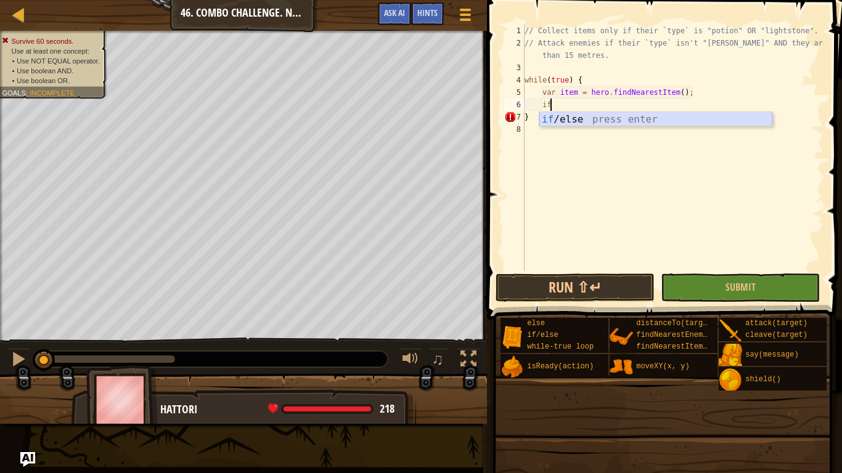
click at [582, 123] on div "if /else press enter" at bounding box center [655, 134] width 233 height 44
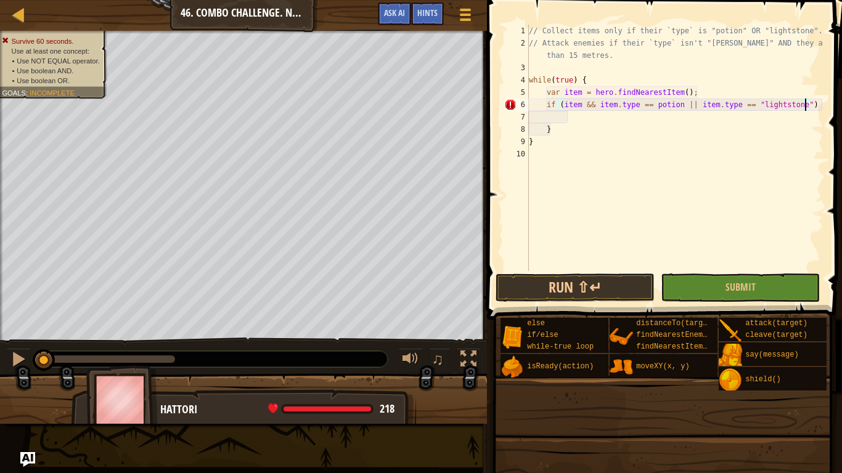
scroll to position [6, 39]
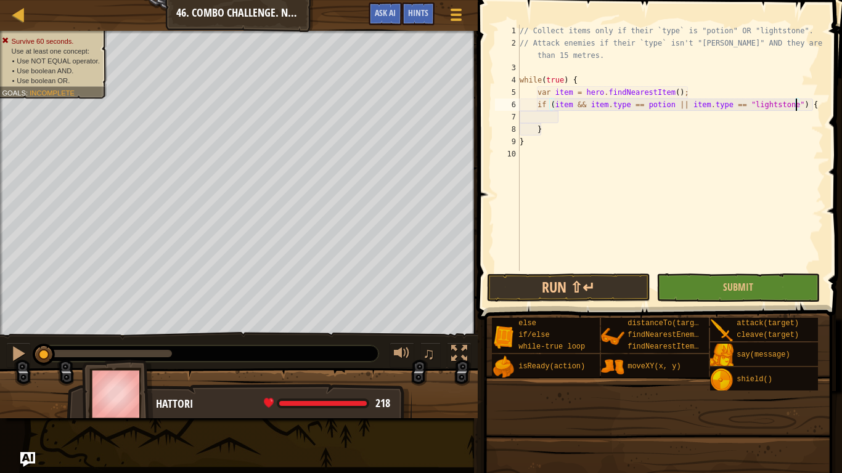
click at [669, 107] on div "// Collect items only if their `type` is "potion" OR "lightstone". // Attack en…" at bounding box center [670, 160] width 306 height 271
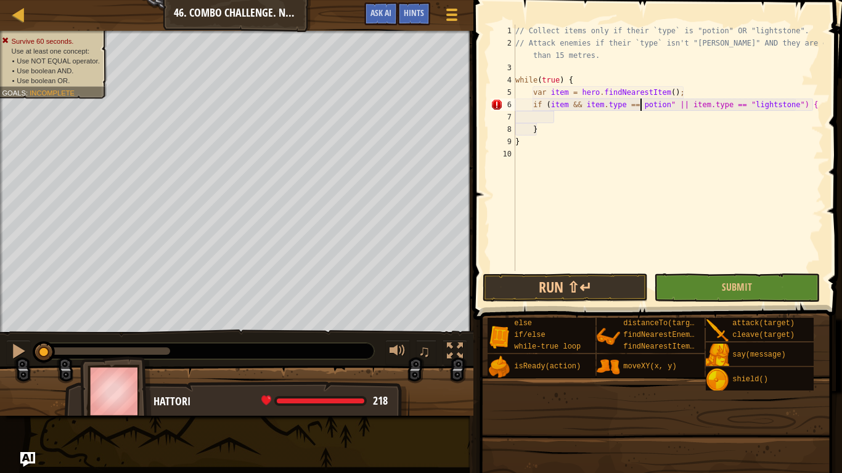
type textarea "if (item && item.type == "potion" || item.type == "lightstone") {"
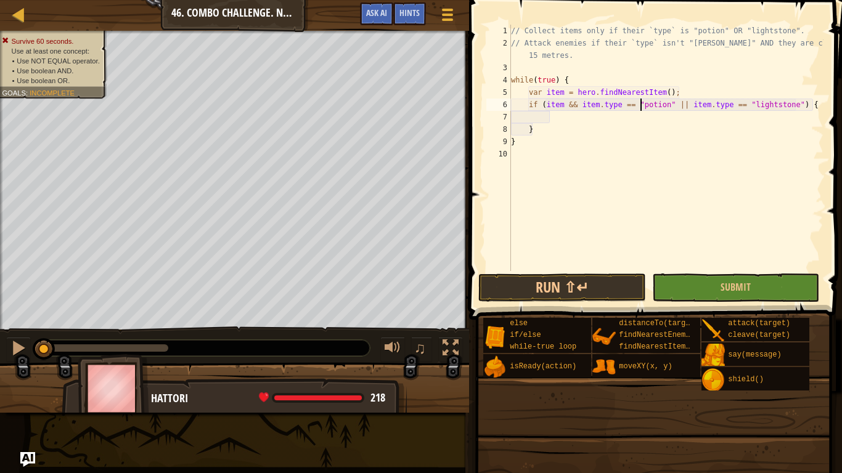
click at [553, 118] on div "// Collect items only if their `type` is "potion" OR "lightstone". // Attack en…" at bounding box center [665, 160] width 315 height 271
type textarea "}"
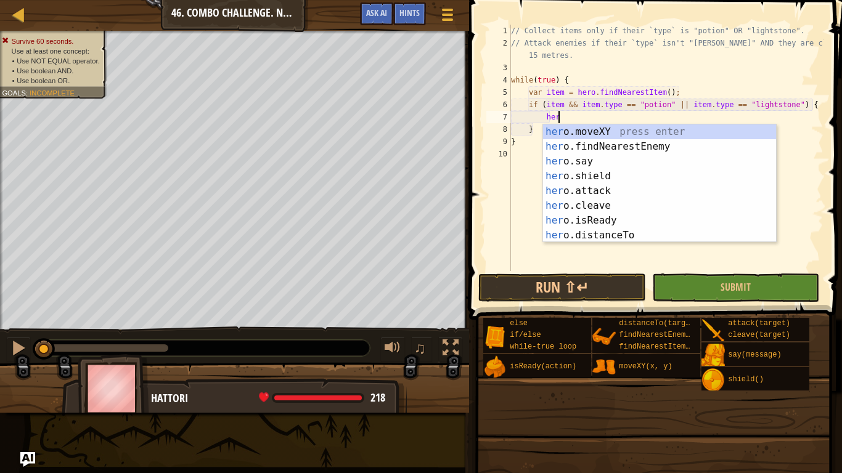
scroll to position [6, 7]
click at [558, 132] on div "hero .moveXY press enter hero .findNearestEnemy press enter hero .say press ent…" at bounding box center [659, 199] width 233 height 148
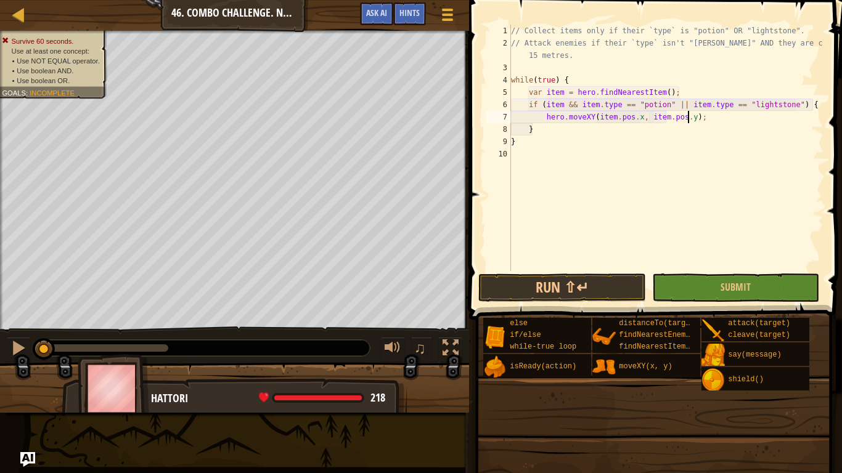
scroll to position [6, 25]
click at [545, 131] on div "// Collect items only if their `type` is "potion" OR "lightstone". // Attack en…" at bounding box center [665, 160] width 315 height 271
type textarea "}"
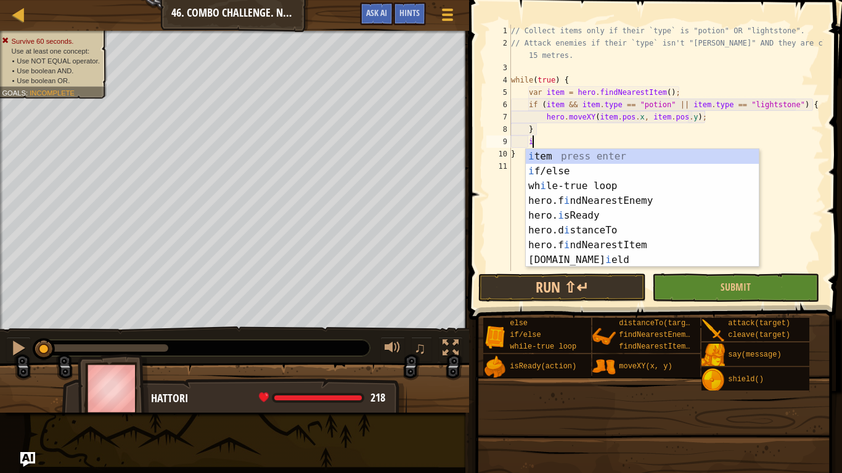
scroll to position [6, 3]
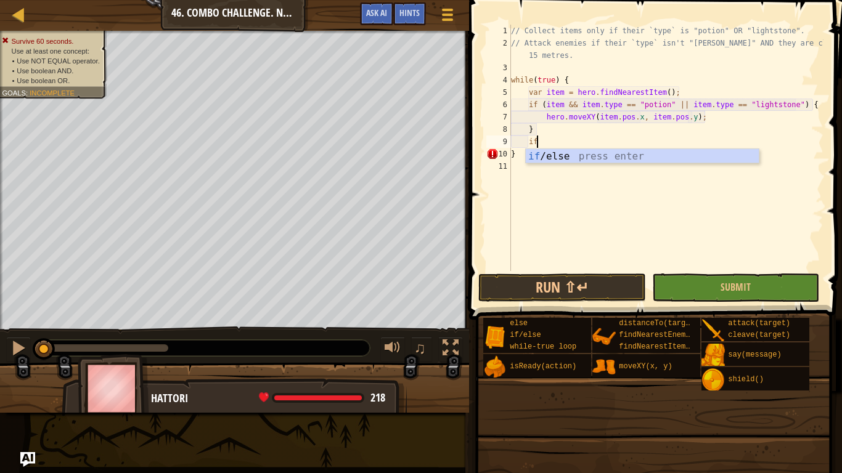
type textarea "i"
type textarea "v"
type textarea "her"
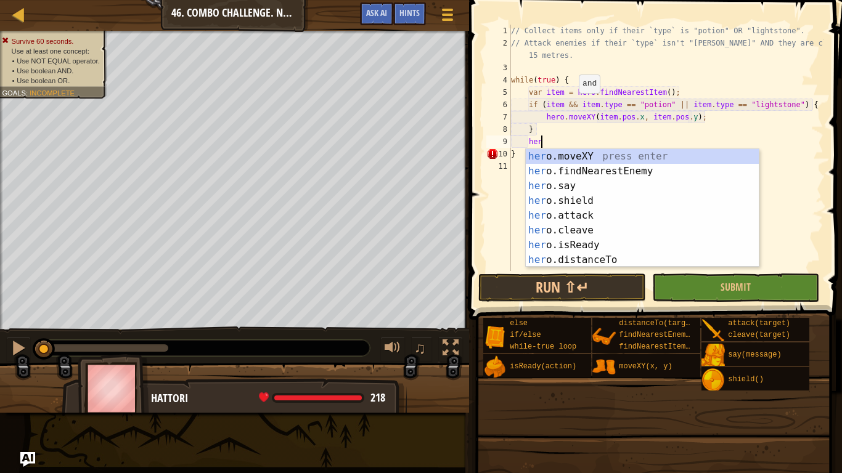
scroll to position [6, 4]
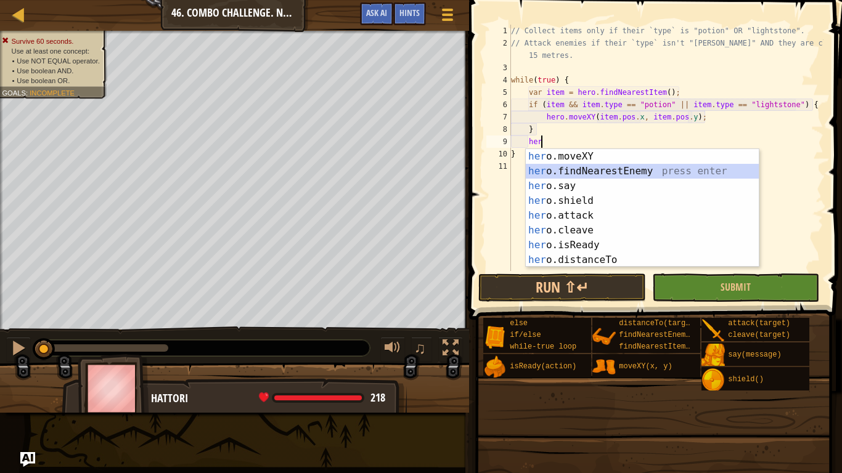
click at [595, 171] on div "her o.moveXY press enter her o.findNearestEnemy press enter her o.say press ent…" at bounding box center [642, 223] width 233 height 148
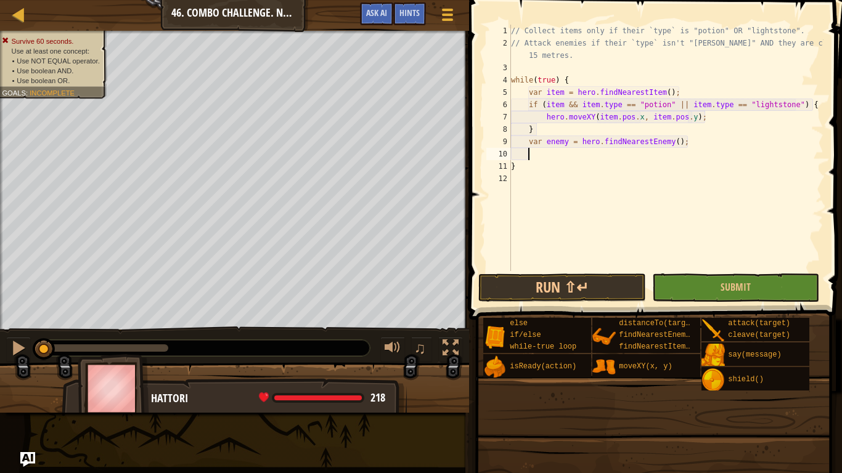
scroll to position [6, 3]
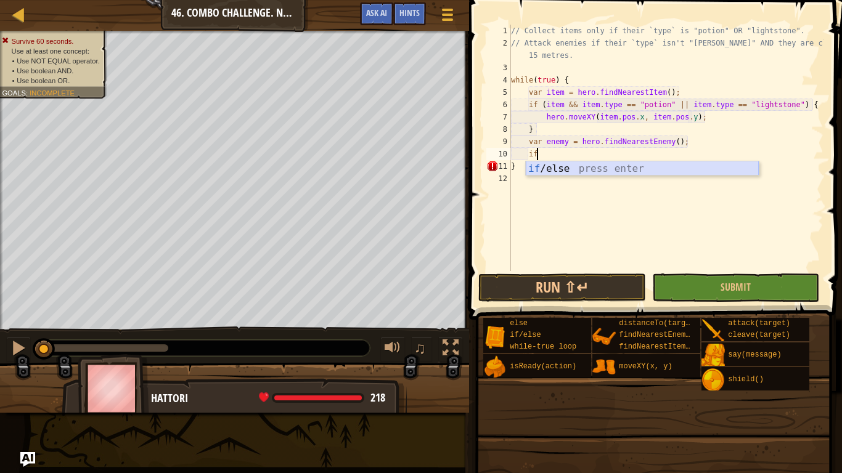
click at [590, 171] on div "if /else press enter" at bounding box center [642, 183] width 233 height 44
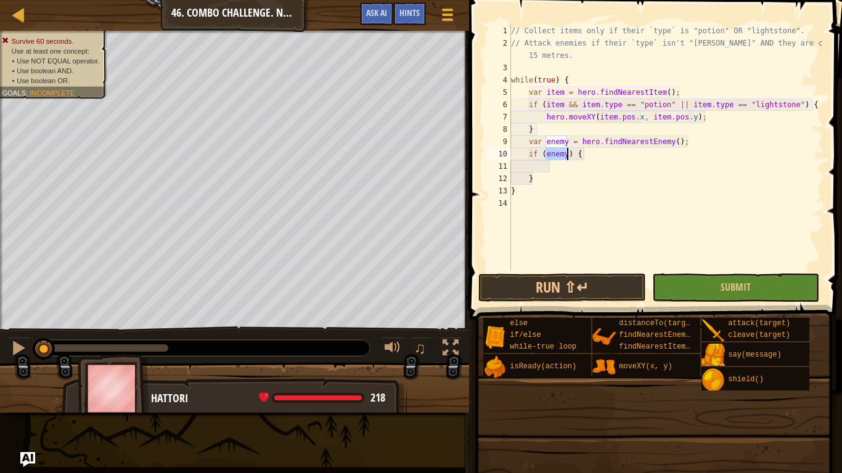
click at [563, 153] on div "// Collect items only if their `type` is "potion" OR "lightstone". // Attack en…" at bounding box center [665, 148] width 315 height 247
type textarea "if (enemy && enemy.type != "[PERSON_NAME]") {"
click at [555, 166] on div "// Collect items only if their `type` is "potion" OR "lightstone". // Attack en…" at bounding box center [665, 160] width 315 height 271
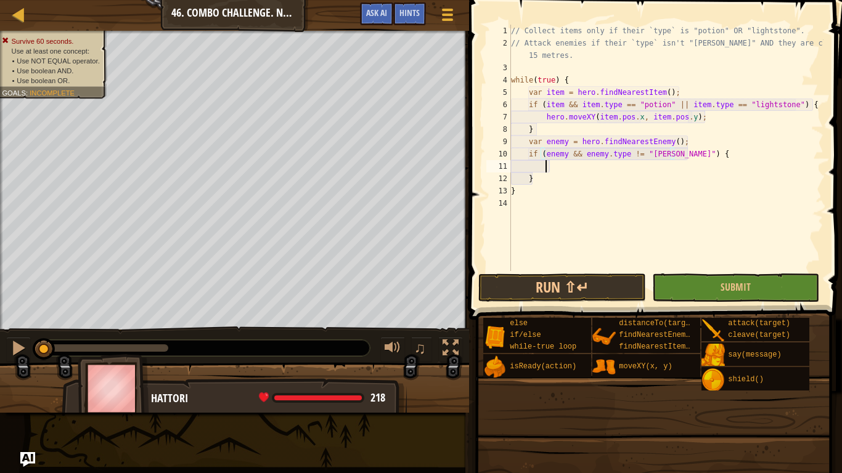
scroll to position [6, 4]
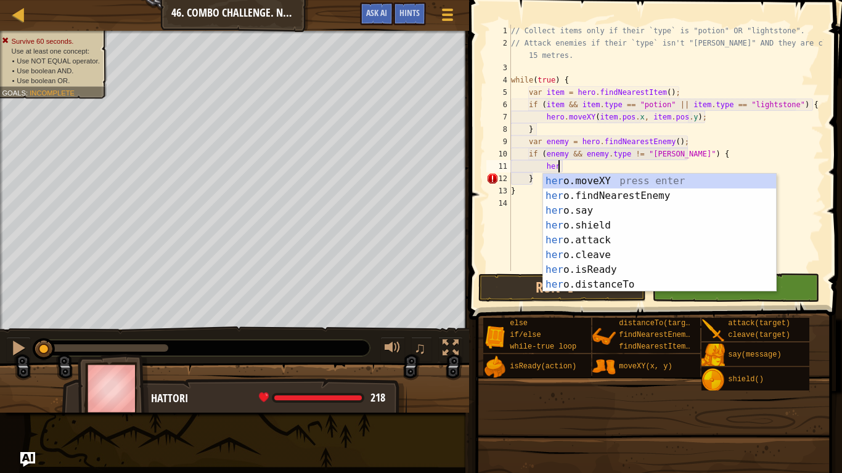
type textarea "h"
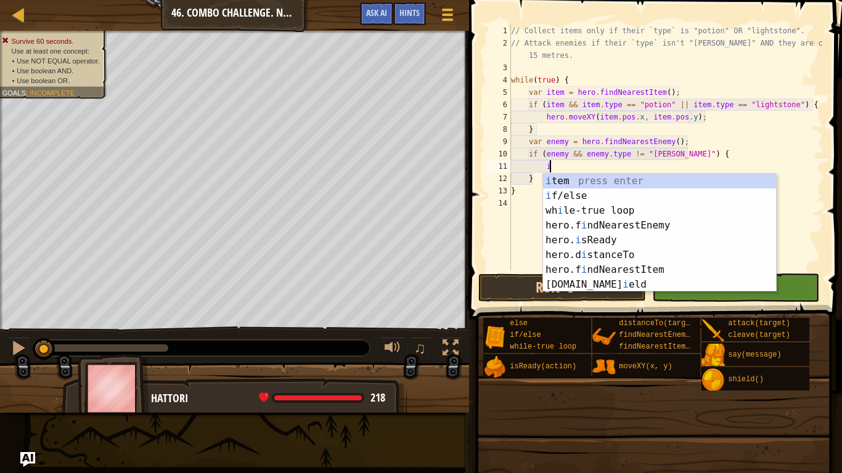
scroll to position [6, 6]
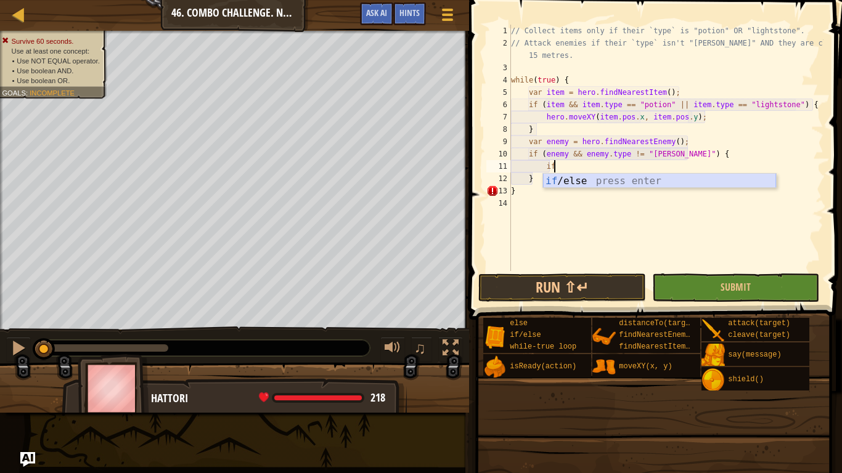
click at [624, 178] on div "if /else press enter" at bounding box center [659, 196] width 233 height 44
click at [642, 186] on div "hero. dist anceTo press enter" at bounding box center [676, 196] width 233 height 44
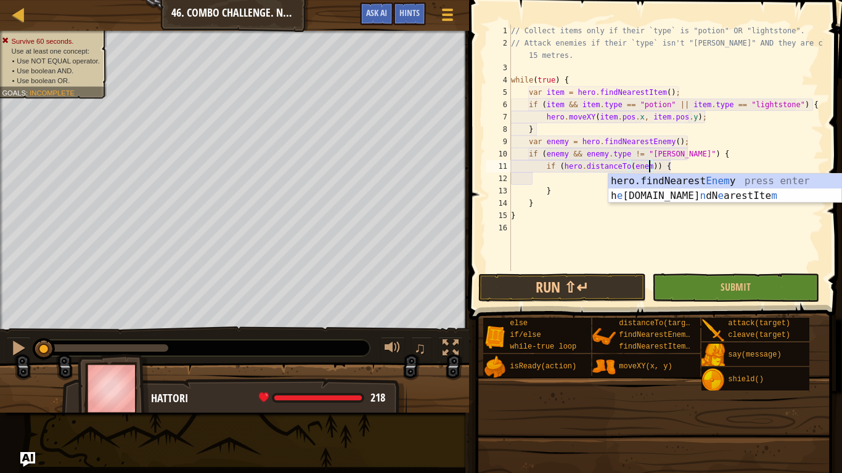
scroll to position [6, 20]
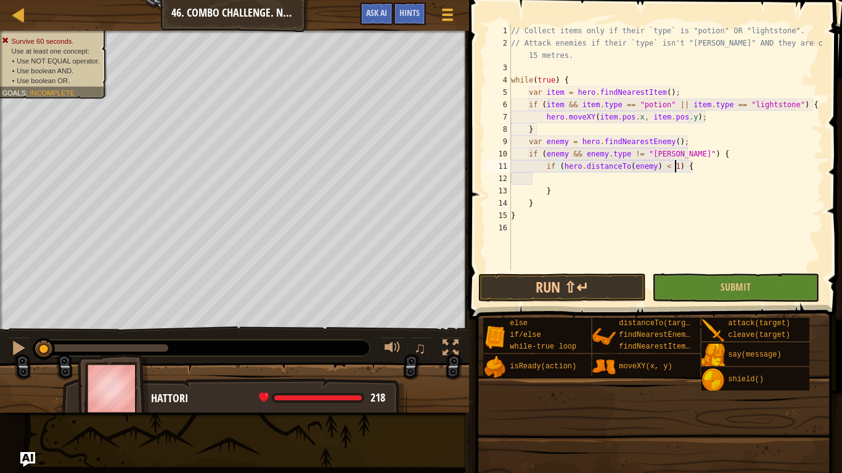
type textarea "if (hero.distanceTo(enemy) < 15) {"
click at [613, 178] on div "// Collect items only if their `type` is "potion" OR "lightstone". // Attack en…" at bounding box center [665, 160] width 315 height 271
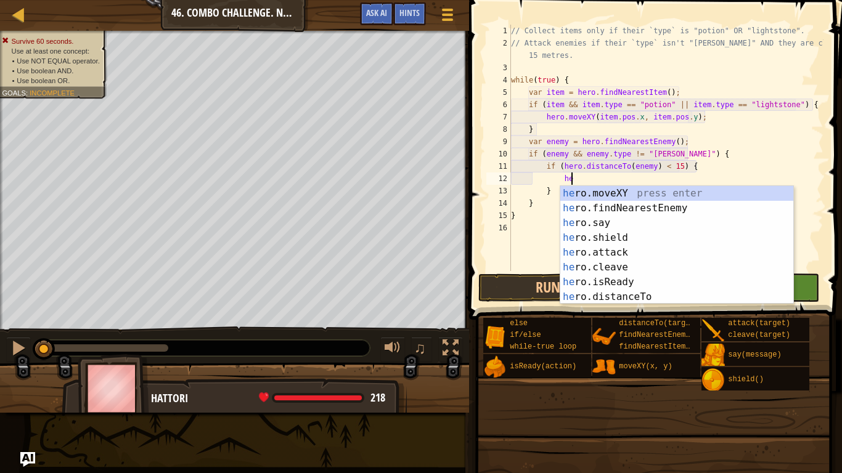
scroll to position [6, 9]
click at [640, 255] on div "her o.moveXY press enter her o.findNearestEnemy press enter her o.say press ent…" at bounding box center [676, 260] width 233 height 148
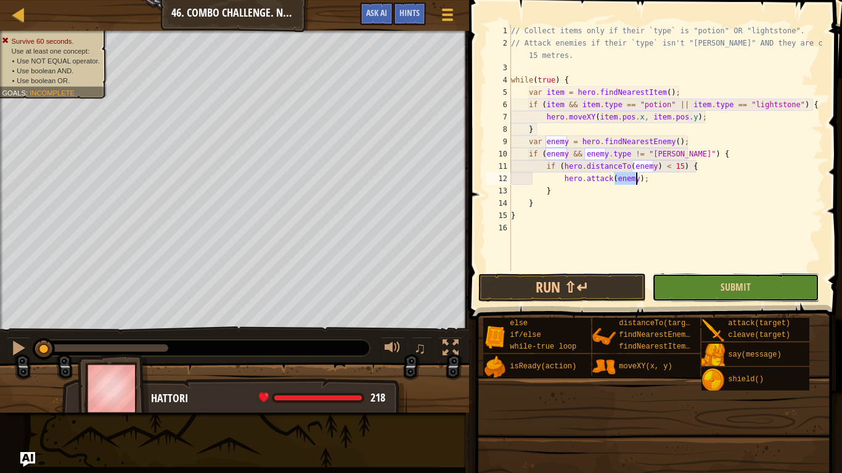
click at [715, 295] on button "Submit" at bounding box center [736, 288] width 168 height 28
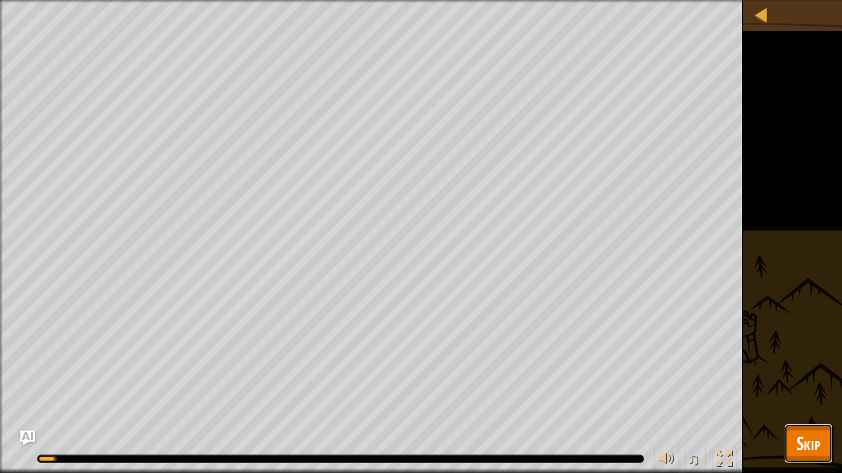
click at [804, 369] on span "Skip" at bounding box center [808, 443] width 24 height 25
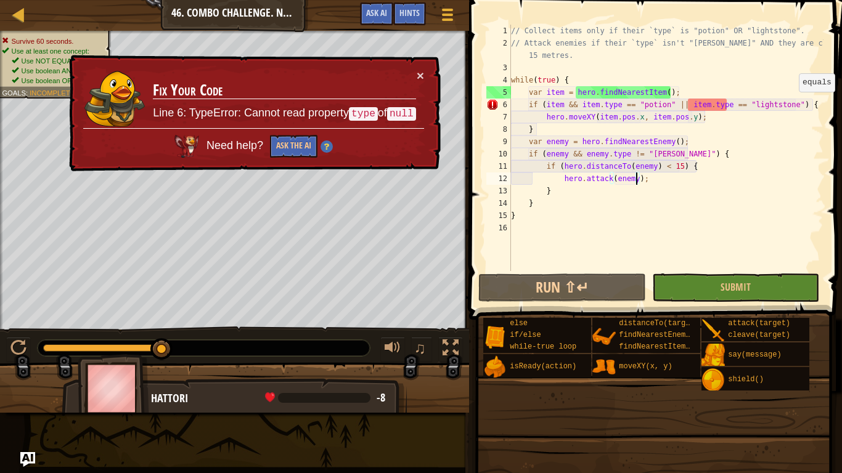
click at [801, 104] on div "// Collect items only if their `type` is "potion" OR "lightstone". // Attack en…" at bounding box center [665, 160] width 315 height 271
click at [713, 103] on div "// Collect items only if their `type` is "potion" OR "lightstone". // Attack en…" at bounding box center [665, 160] width 315 height 271
drag, startPoint x: 799, startPoint y: 105, endPoint x: 671, endPoint y: 106, distance: 128.8
click at [671, 106] on div "// Collect items only if their `type` is "potion" OR "lightstone". // Attack en…" at bounding box center [665, 160] width 315 height 271
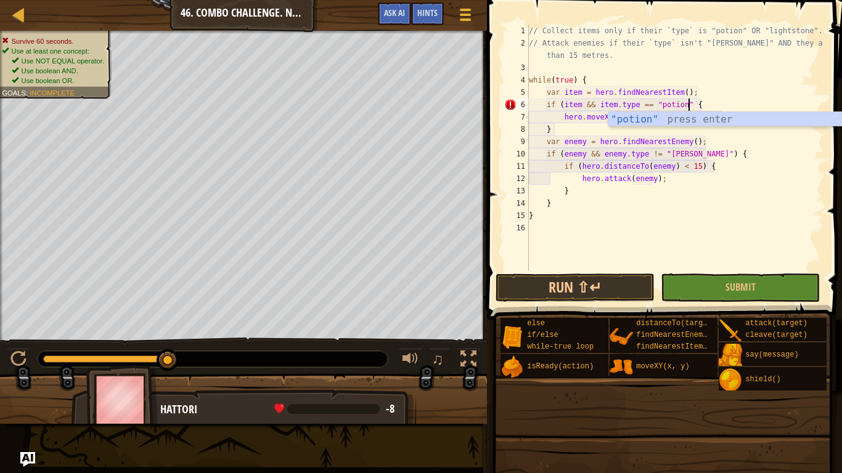
scroll to position [6, 23]
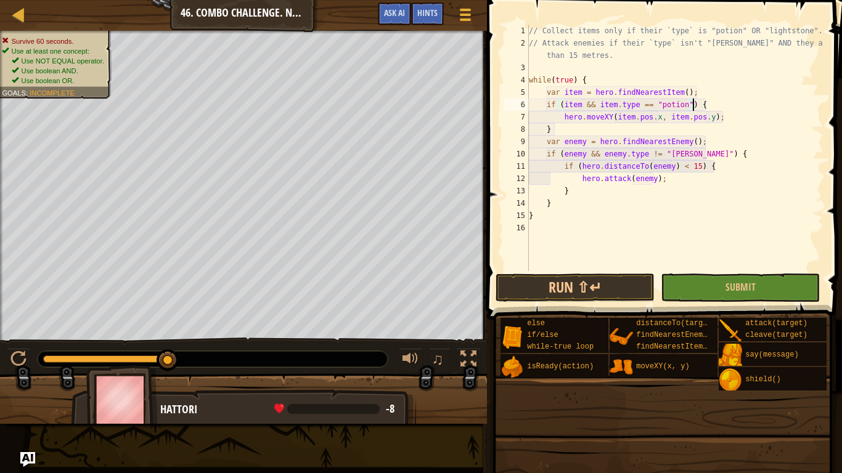
click at [706, 93] on div "// Collect items only if their `type` is "potion" OR "lightstone". // Attack en…" at bounding box center [674, 160] width 297 height 271
type textarea "var item = hero.findNearestItem();"
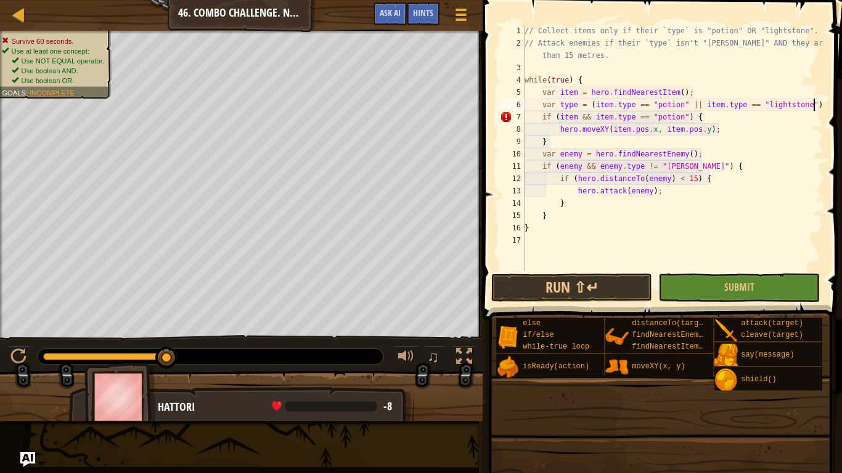
scroll to position [6, 41]
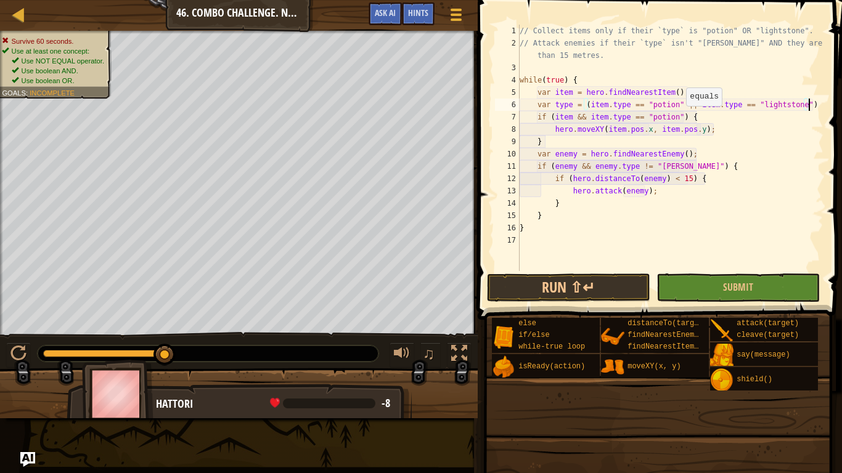
click at [679, 118] on div "// Collect items only if their `type` is "potion" OR "lightstone". // Attack en…" at bounding box center [670, 160] width 306 height 271
click at [719, 288] on button "Submit" at bounding box center [737, 288] width 163 height 28
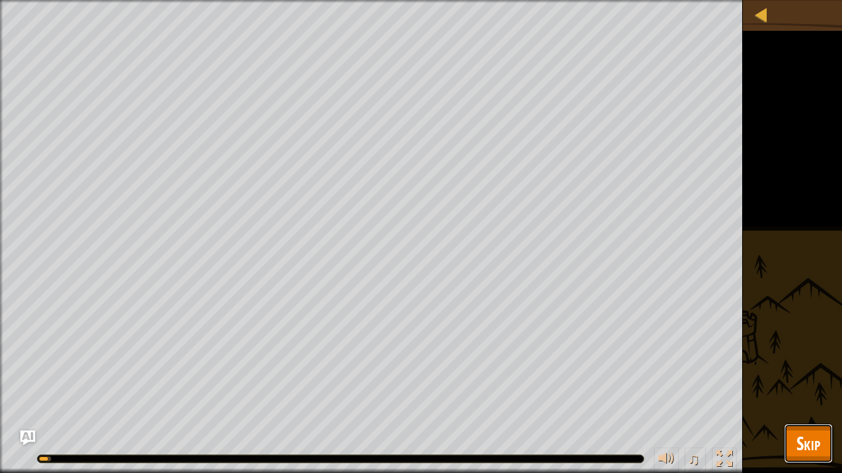
click at [820, 369] on span "Skip" at bounding box center [808, 443] width 24 height 25
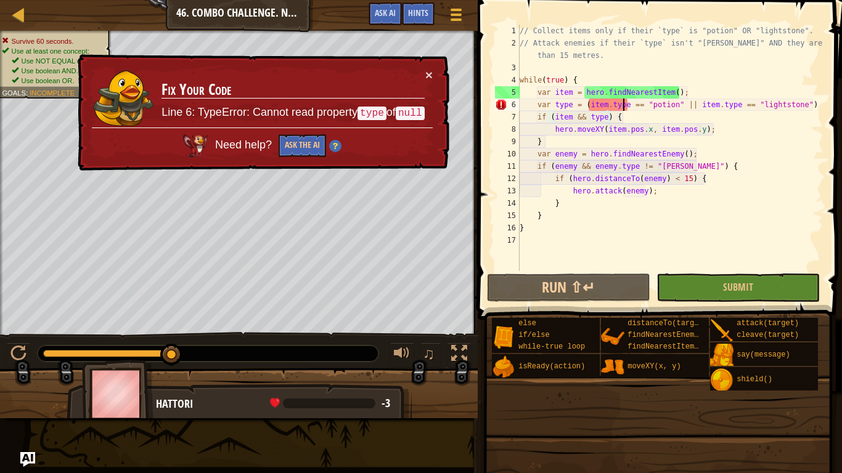
click at [624, 108] on div "// Collect items only if their `type` is "potion" OR "lightstone". // Attack en…" at bounding box center [670, 160] width 306 height 271
click at [691, 93] on div "// Collect items only if their `type` is "potion" OR "lightstone". // Attack en…" at bounding box center [670, 160] width 306 height 271
type textarea "var item = hero.findNearestItem();"
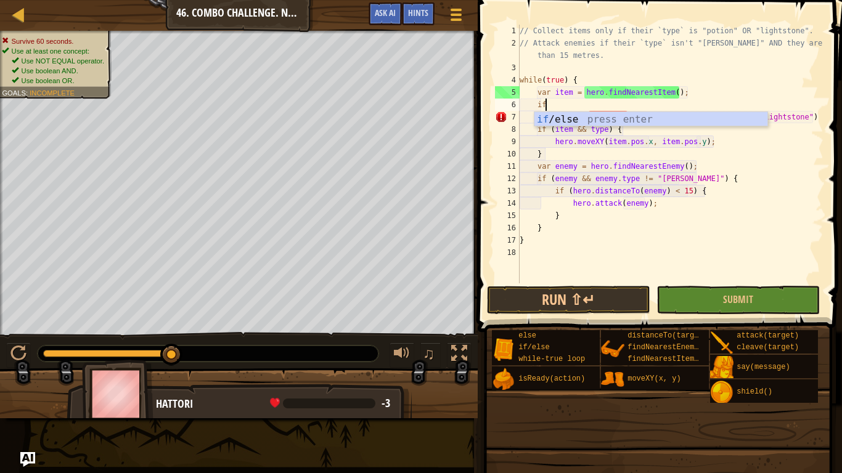
scroll to position [6, 3]
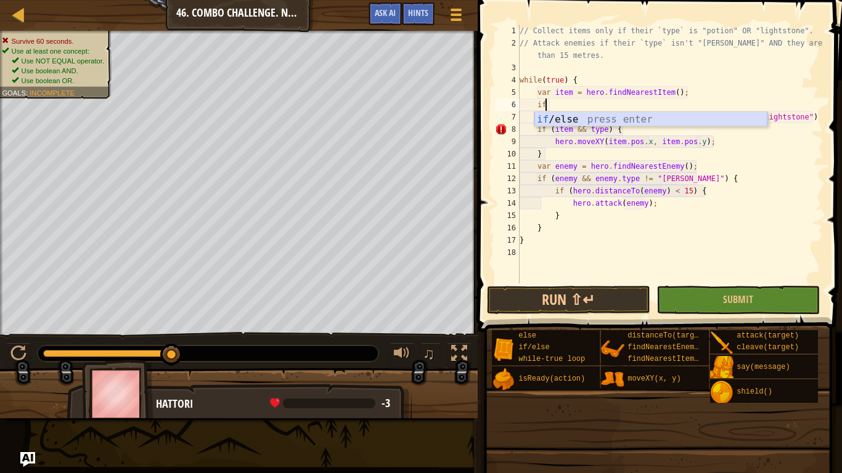
click at [624, 118] on div "if /else press enter" at bounding box center [650, 134] width 233 height 44
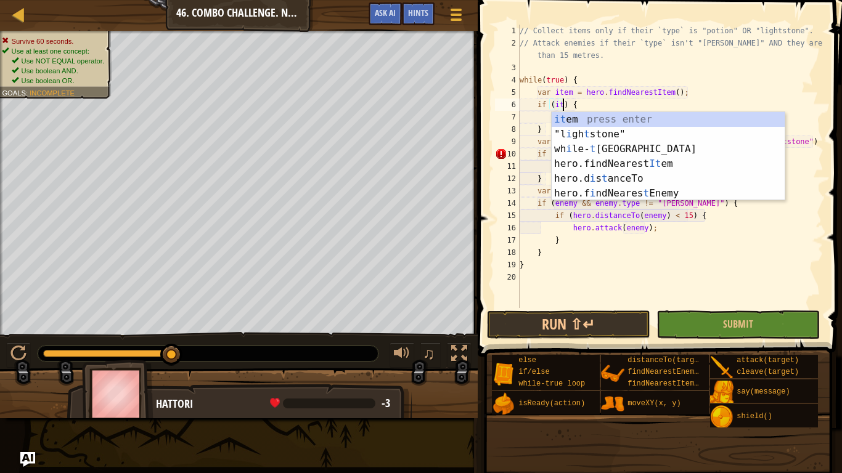
scroll to position [6, 8]
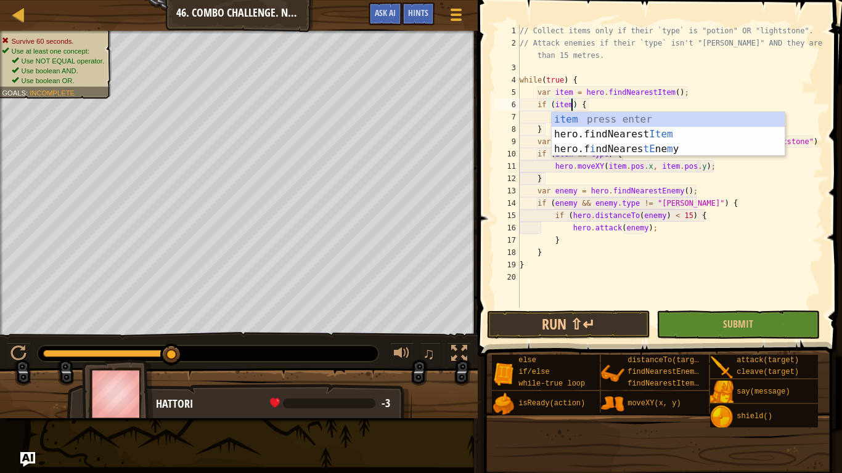
click at [529, 135] on div "// Collect items only if their `type` is "potion" OR "lightstone". // Attack en…" at bounding box center [670, 179] width 306 height 308
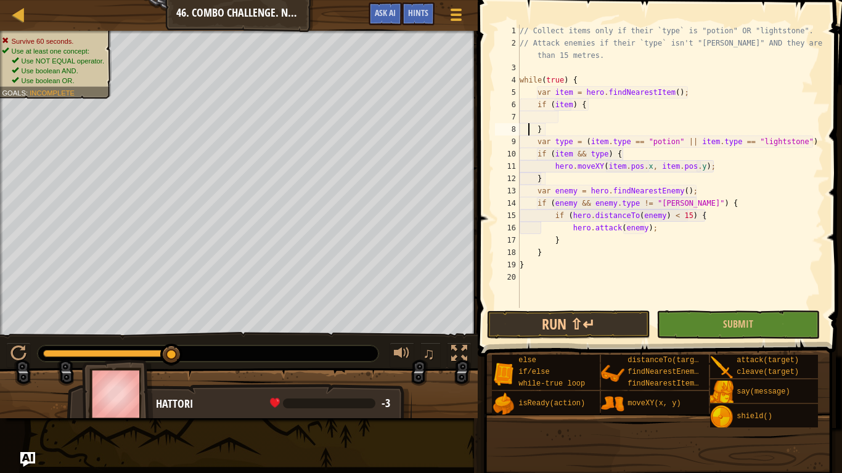
scroll to position [6, 2]
drag, startPoint x: 537, startPoint y: 143, endPoint x: 811, endPoint y: 141, distance: 274.3
click at [811, 141] on div "// Collect items only if their `type` is "potion" OR "lightstone". // Attack en…" at bounding box center [670, 179] width 306 height 308
type textarea "var type = (item.type == "potion" || item.type == "lightstone")"
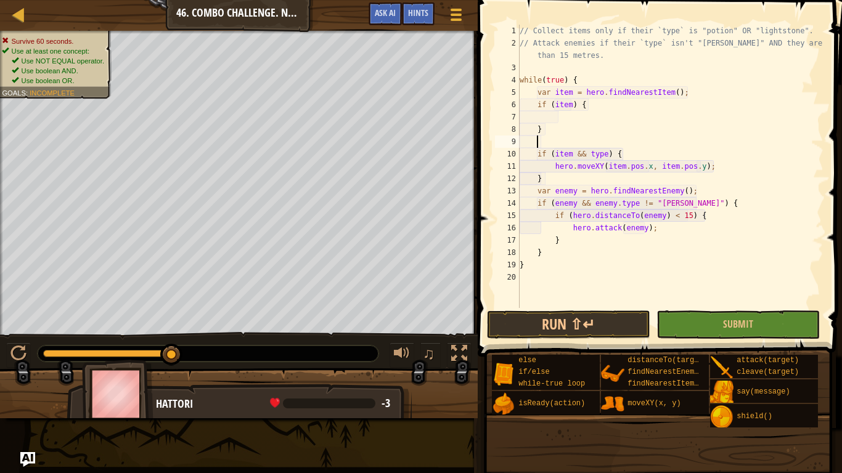
type textarea "}"
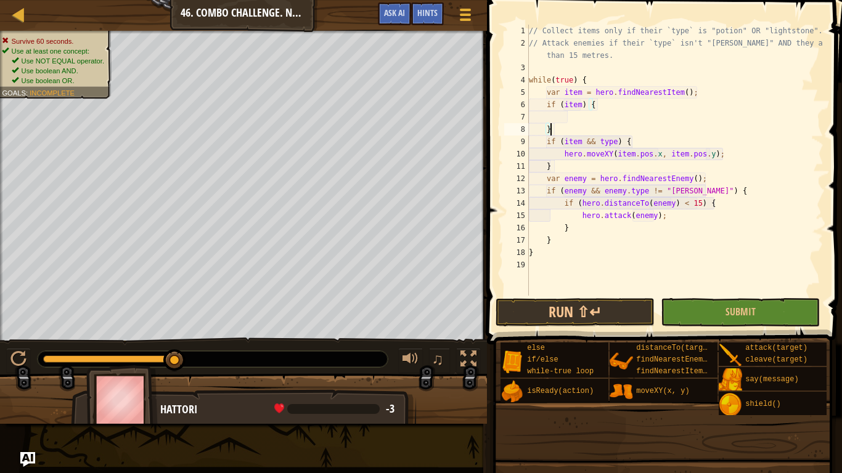
click at [573, 116] on div "// Collect items only if their `type` is "potion" OR "lightstone". // Attack en…" at bounding box center [674, 173] width 297 height 296
paste textarea "var type = (item.type == "potion" || item.type == "lightstone")"
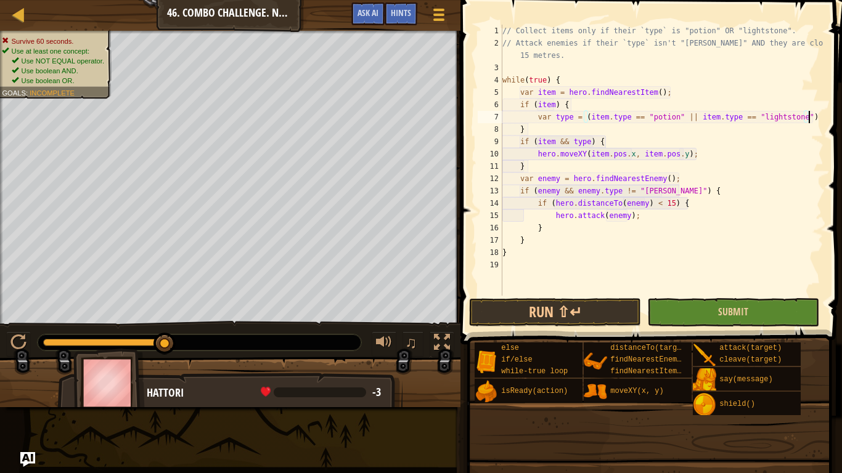
type textarea "var type = (item.type == "potion" || item.type == "lightstone")"
click at [719, 319] on button "Submit" at bounding box center [733, 312] width 172 height 28
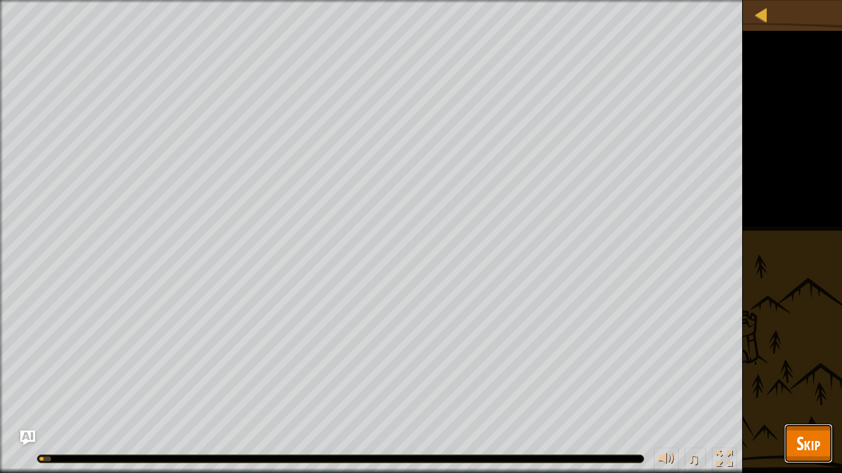
click at [809, 369] on span "Skip" at bounding box center [808, 443] width 24 height 25
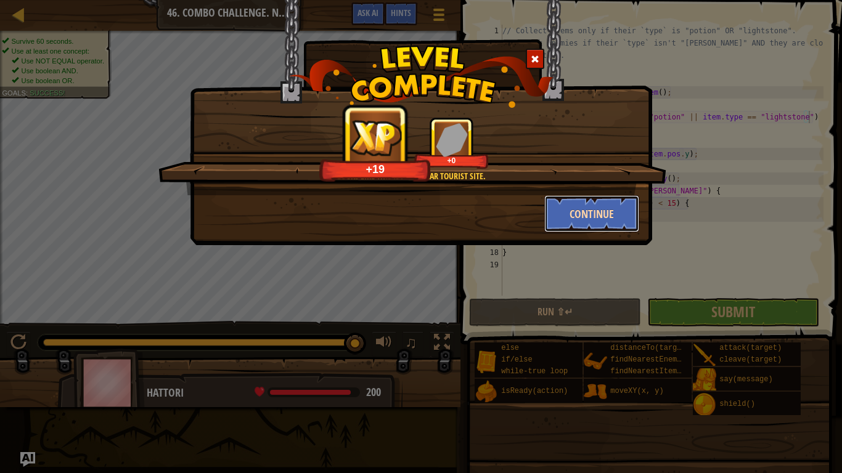
click at [578, 215] on button "Continue" at bounding box center [592, 213] width 96 height 37
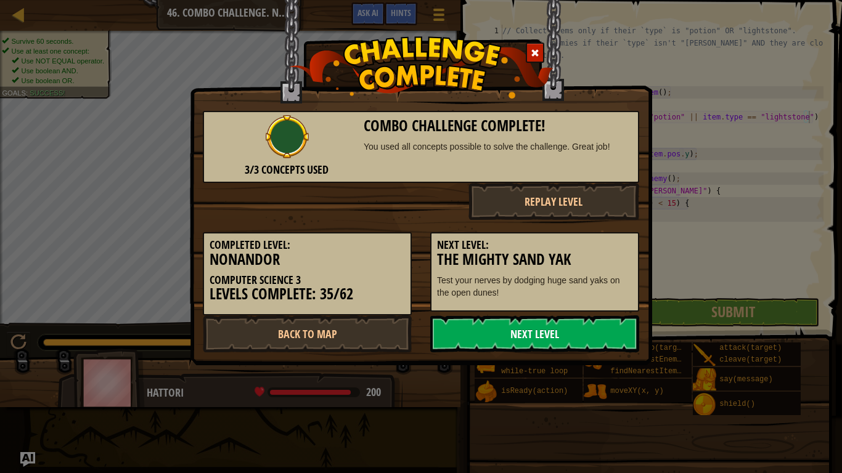
click at [529, 341] on link "Next Level" at bounding box center [534, 334] width 209 height 37
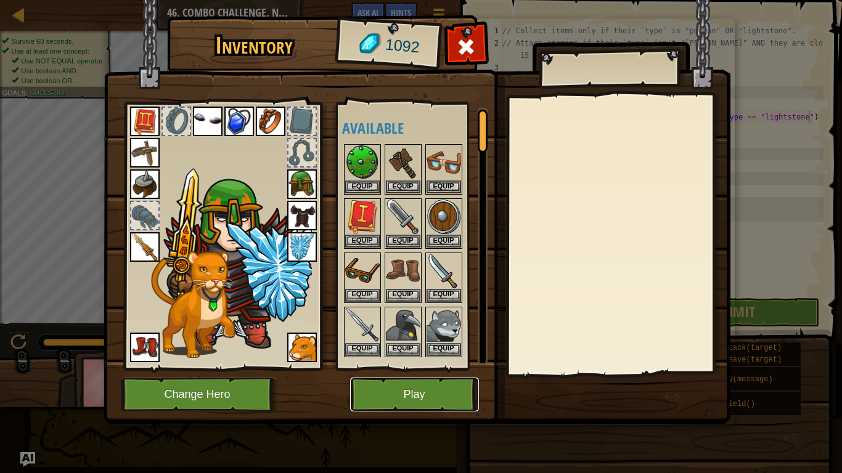
click at [402, 369] on button "Play" at bounding box center [414, 395] width 129 height 34
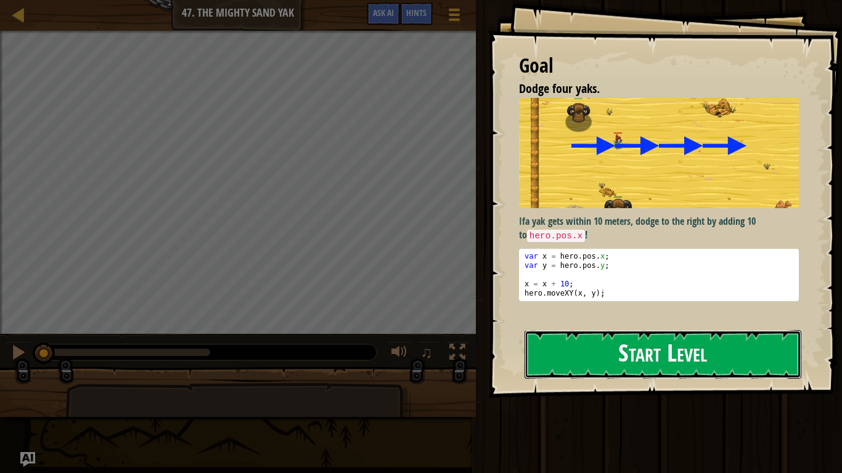
click at [633, 359] on button "Start Level" at bounding box center [663, 354] width 277 height 49
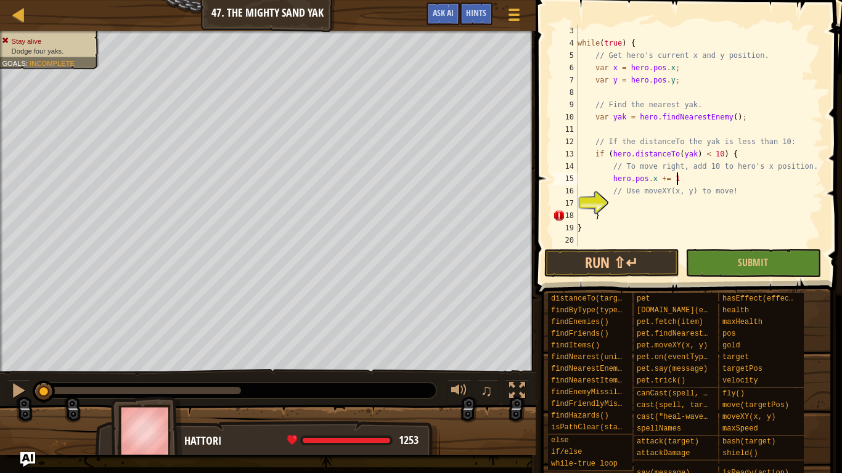
scroll to position [6, 14]
type textarea "hero.pos.x += 10;"
click at [650, 200] on div "while ( true ) { // Get hero's current x and y position. var x = hero . pos . x…" at bounding box center [699, 148] width 248 height 247
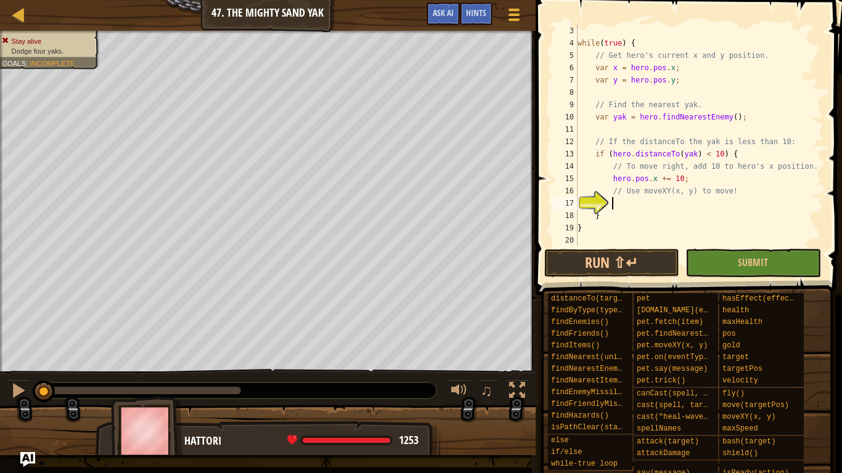
type textarea "m"
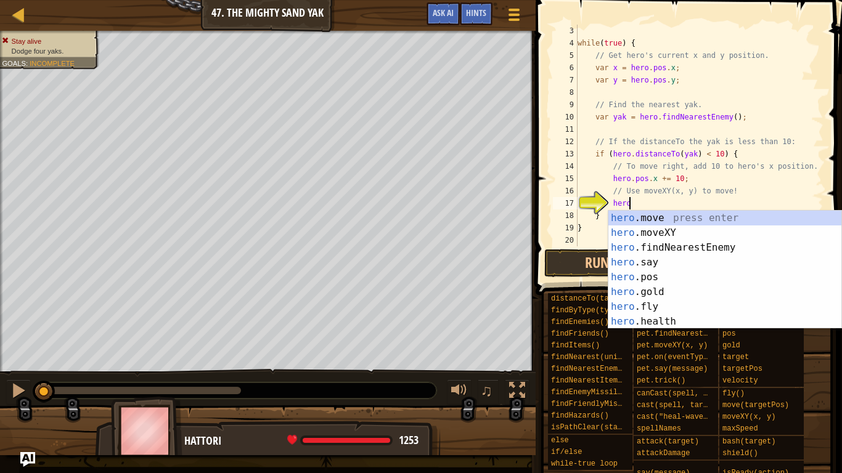
scroll to position [6, 7]
click at [667, 229] on div "hero. move press enter hero. moveXY press enter hero. findNearestEnemy press en…" at bounding box center [724, 285] width 233 height 148
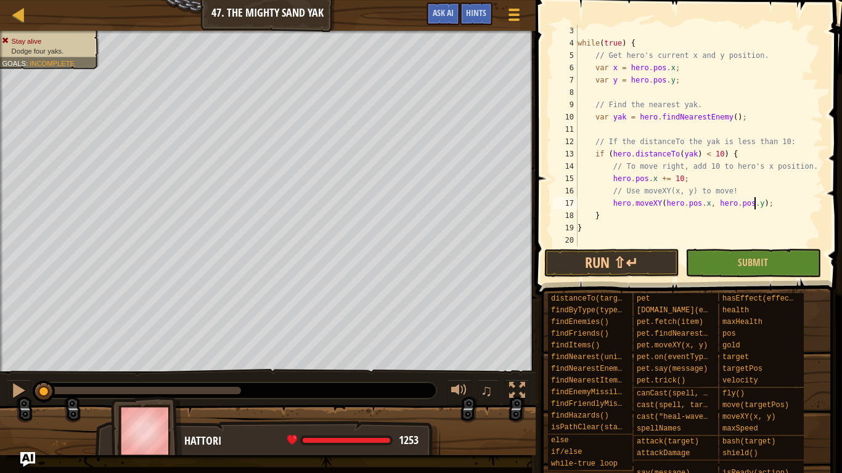
scroll to position [6, 25]
click at [727, 270] on button "Submit" at bounding box center [752, 263] width 135 height 28
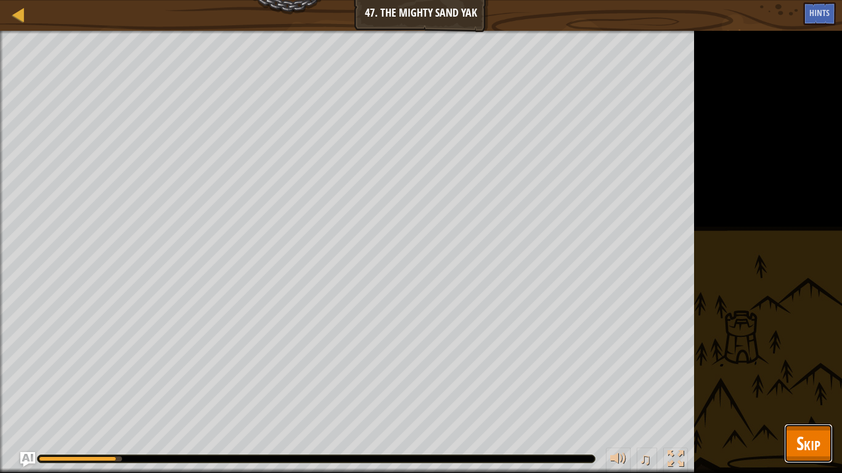
click at [811, 369] on span "Skip" at bounding box center [808, 443] width 24 height 25
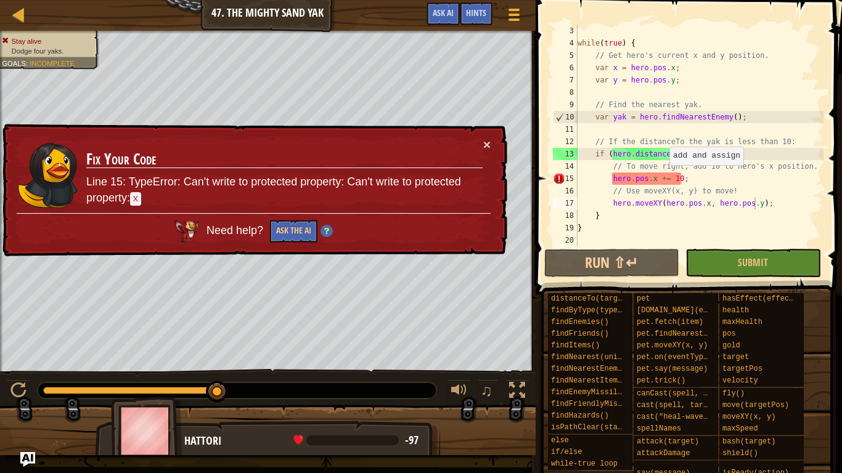
click at [662, 178] on div "while ( true ) { // Get hero's current x and y position. var x = hero . pos . x…" at bounding box center [699, 148] width 248 height 247
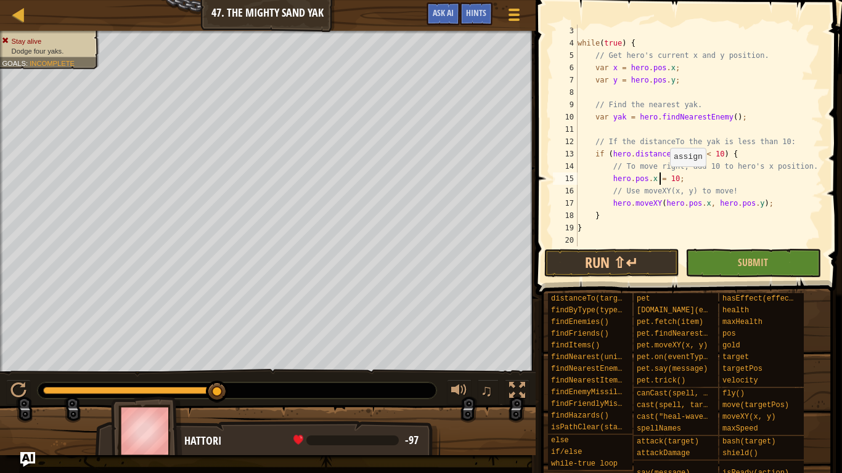
scroll to position [6, 12]
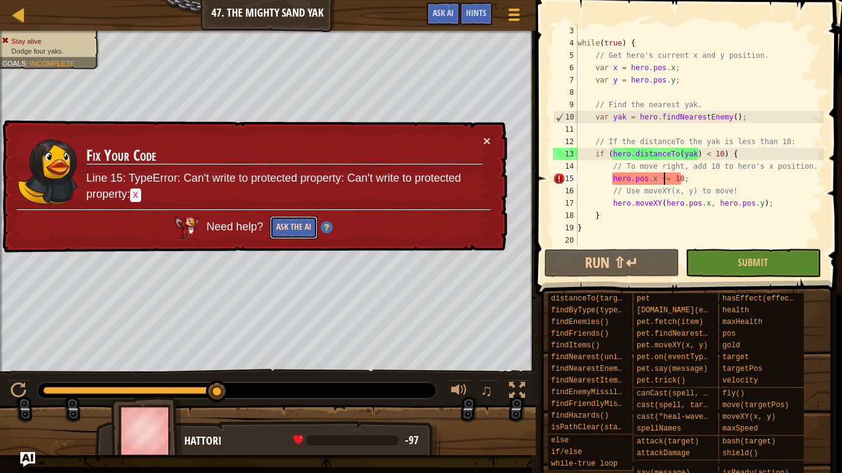
click at [290, 235] on button "Ask the AI" at bounding box center [293, 227] width 47 height 23
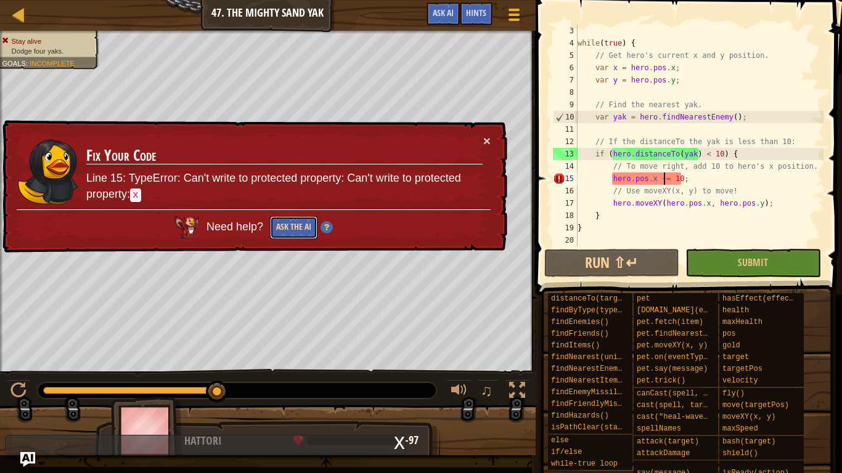
click at [298, 225] on button "Ask the AI" at bounding box center [293, 227] width 47 height 23
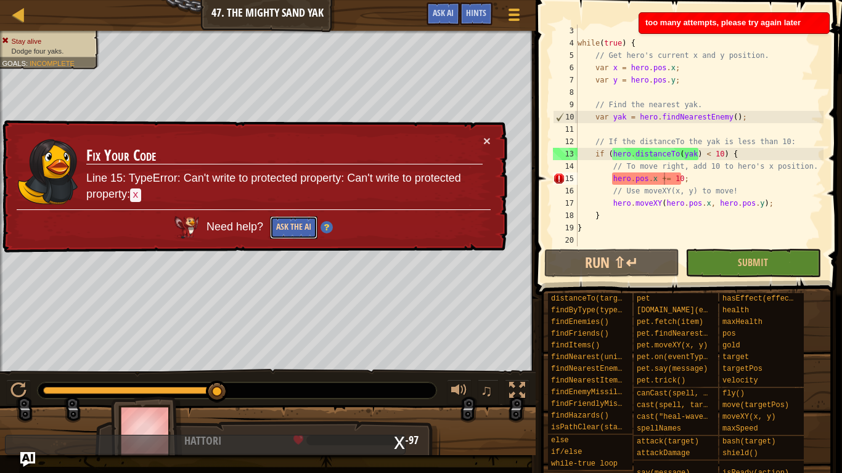
click at [298, 225] on button "Ask the AI" at bounding box center [293, 227] width 47 height 23
click at [487, 142] on button "×" at bounding box center [486, 140] width 7 height 13
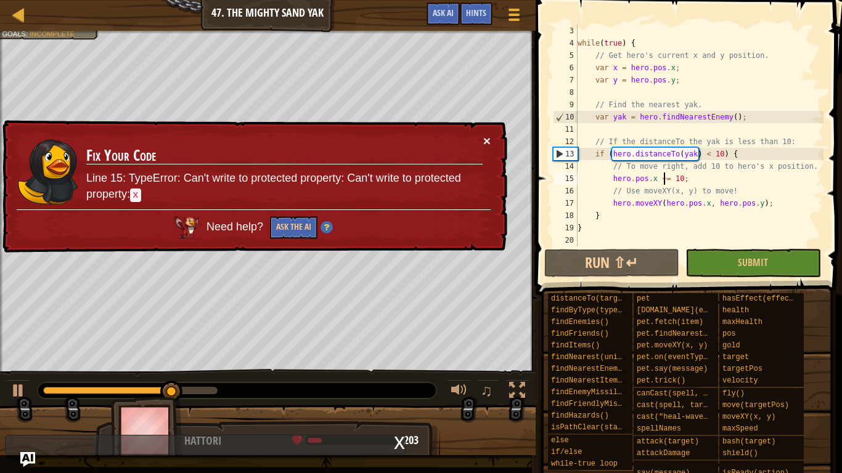
click at [484, 139] on button "×" at bounding box center [486, 140] width 7 height 13
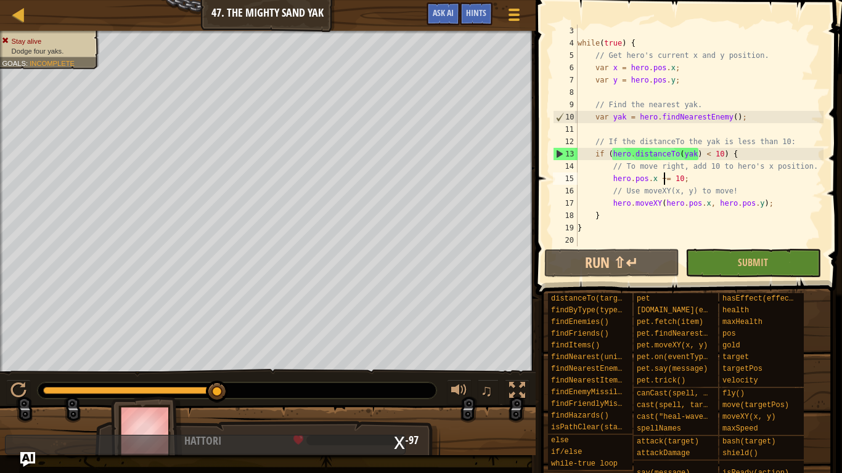
click at [650, 179] on div "while ( true ) { // Get hero's current x and y position. var x = hero . pos . x…" at bounding box center [699, 148] width 248 height 247
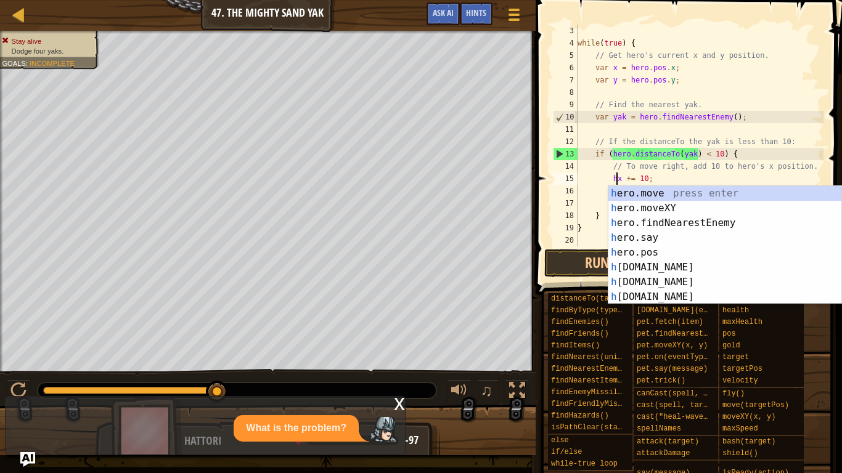
scroll to position [6, 9]
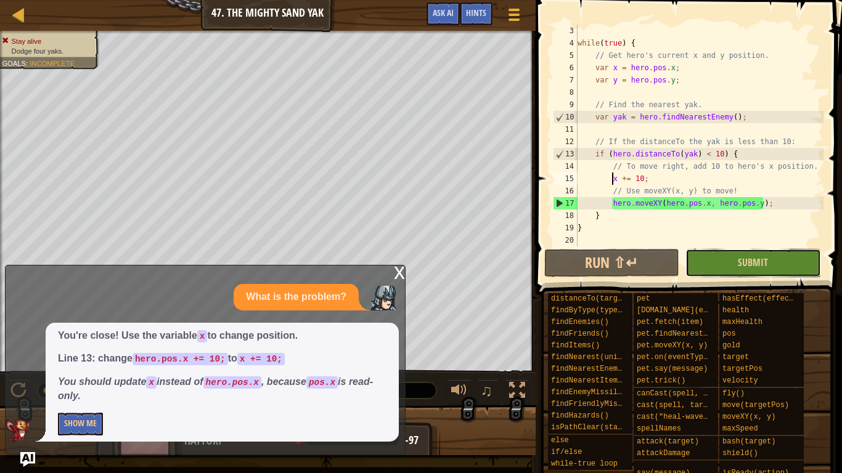
click at [717, 260] on button "Submit" at bounding box center [752, 263] width 135 height 28
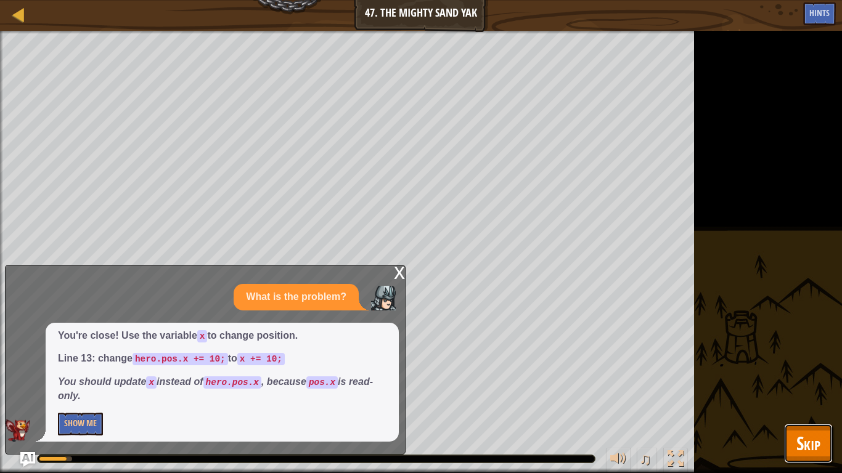
click at [795, 369] on button "Skip" at bounding box center [808, 443] width 49 height 39
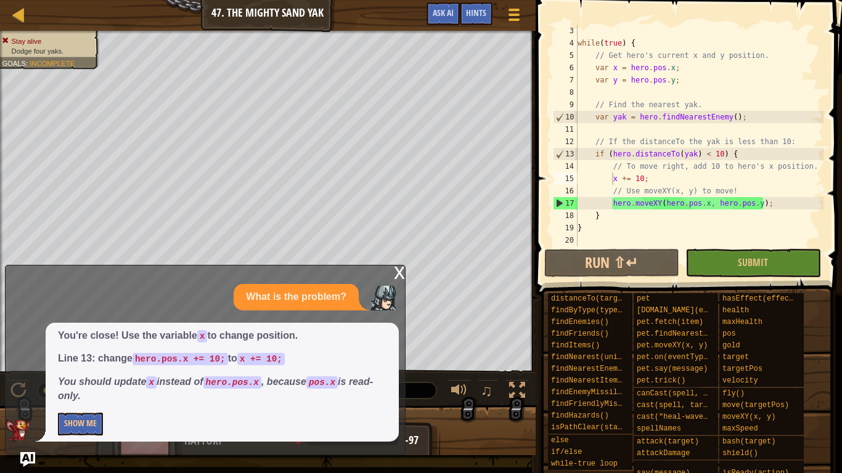
click at [393, 279] on div "x What is the problem? You're close! Use the variable x to change position. Lin…" at bounding box center [205, 360] width 401 height 190
type textarea "hero.moveXY(hero.pos.x, hero.pos.y);"
drag, startPoint x: 611, startPoint y: 206, endPoint x: 769, endPoint y: 205, distance: 157.8
click at [769, 205] on div "while ( true ) { // Get hero's current x and y position. var x = hero . pos . x…" at bounding box center [699, 148] width 248 height 247
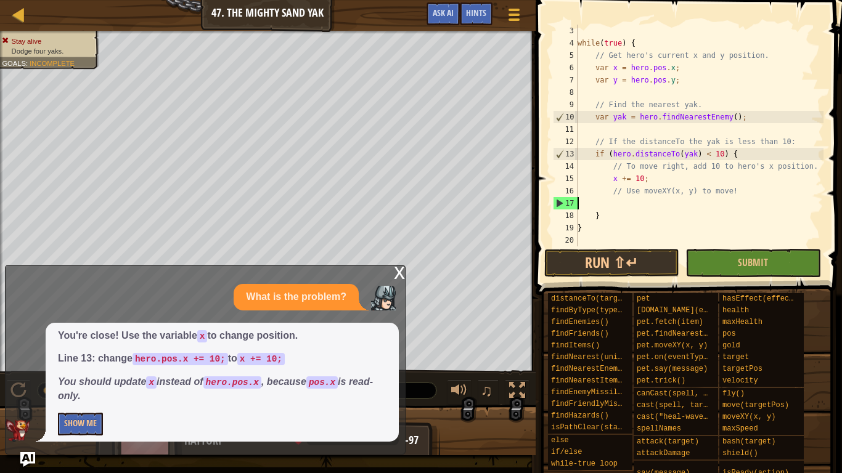
scroll to position [12, 0]
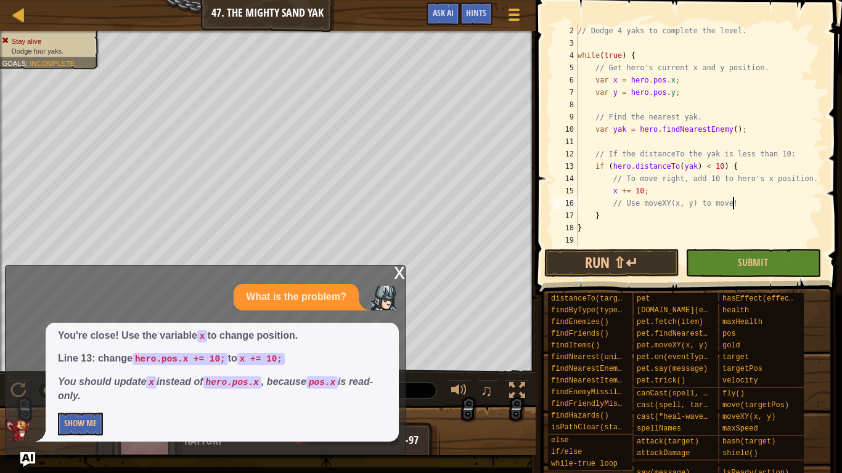
click at [639, 215] on div "// Dodge 4 yaks to complete the level. while ( true ) { // Get hero's current x…" at bounding box center [699, 148] width 248 height 247
type textarea "}"
paste textarea "hero.moveXY(hero.pos.x, hero.pos.y);"
click at [723, 258] on button "Submit" at bounding box center [752, 263] width 135 height 28
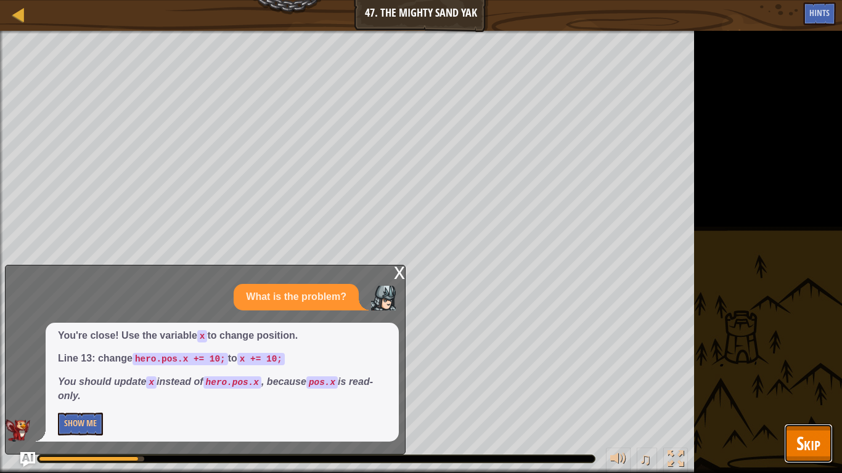
click at [794, 369] on button "Skip" at bounding box center [808, 443] width 49 height 39
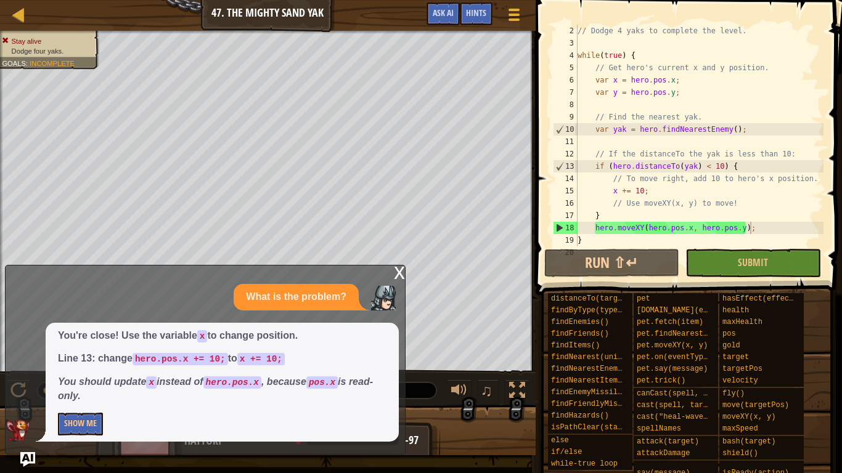
click at [402, 271] on div "x" at bounding box center [399, 272] width 11 height 12
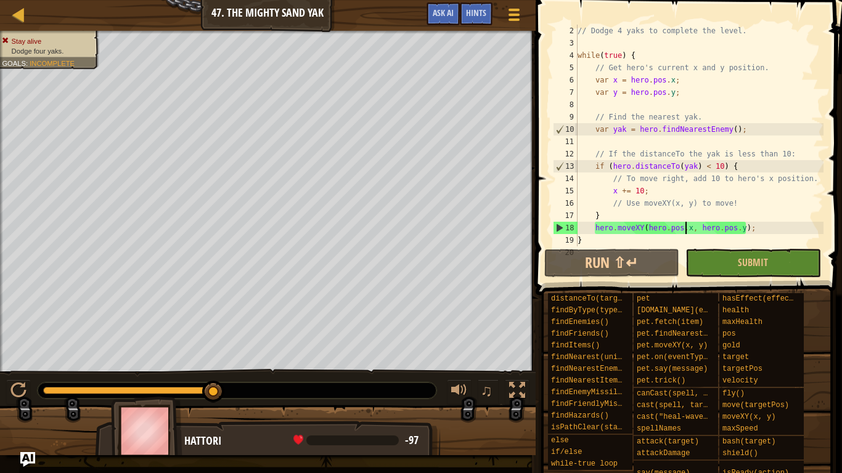
click at [684, 227] on div "// Dodge 4 yaks to complete the level. while ( true ) { // Get hero's current x…" at bounding box center [699, 148] width 248 height 247
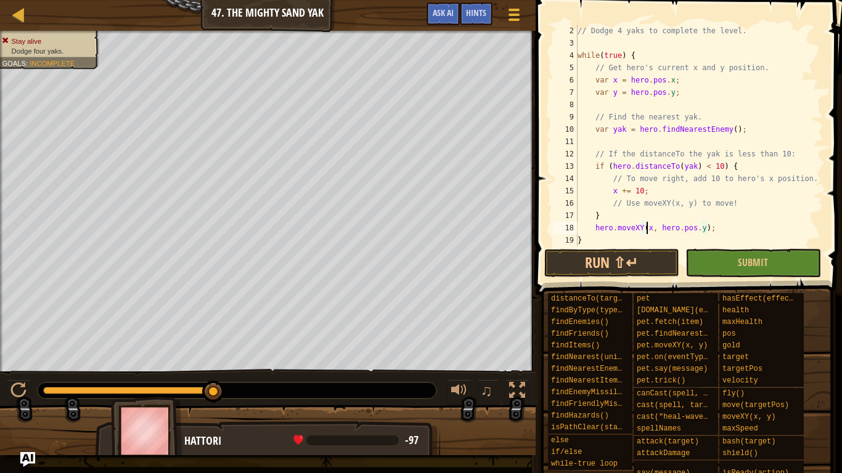
click at [698, 229] on div "// Dodge 4 yaks to complete the level. while ( true ) { // Get hero's current x…" at bounding box center [699, 148] width 248 height 247
type textarea "hero.moveXY(x, hero.pos.y);"
click at [739, 258] on span "Submit" at bounding box center [753, 263] width 30 height 14
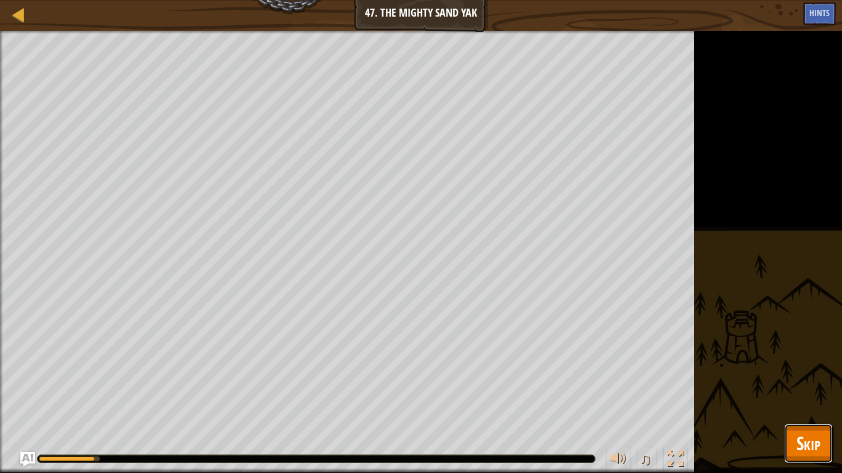
click at [814, 369] on span "Skip" at bounding box center [808, 443] width 24 height 25
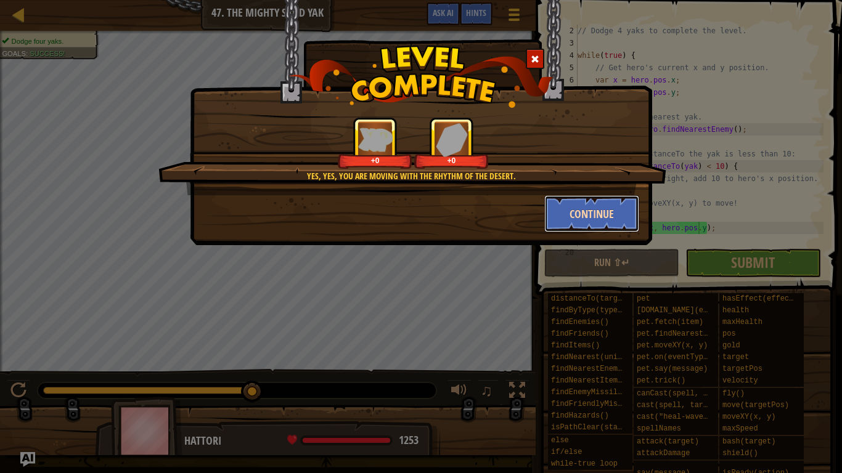
click at [598, 208] on button "Continue" at bounding box center [592, 213] width 96 height 37
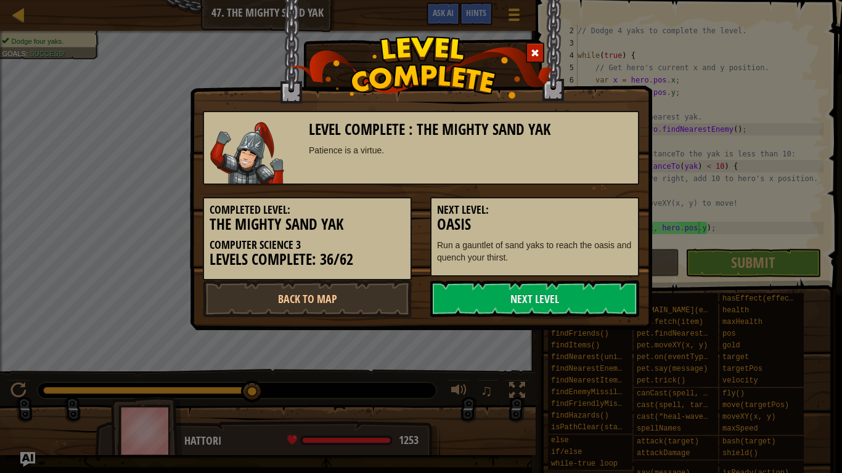
click at [598, 208] on h5 "Next Level:" at bounding box center [534, 210] width 195 height 12
click at [549, 294] on link "Next Level" at bounding box center [534, 298] width 209 height 37
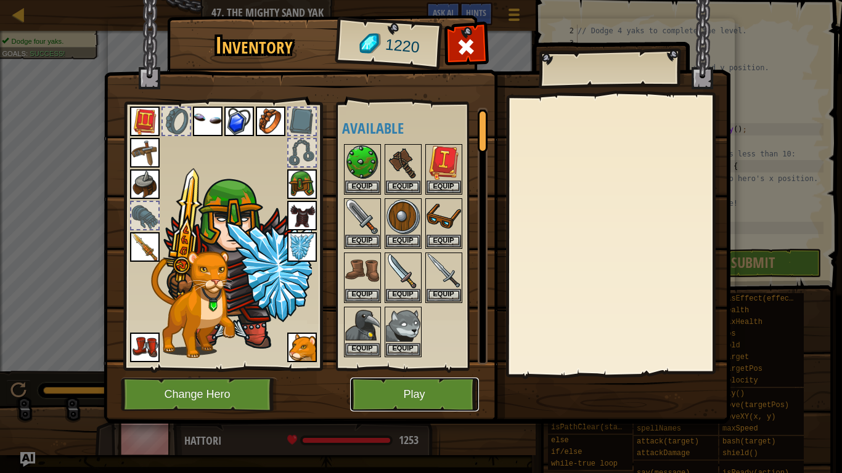
click at [372, 369] on button "Play" at bounding box center [414, 395] width 129 height 34
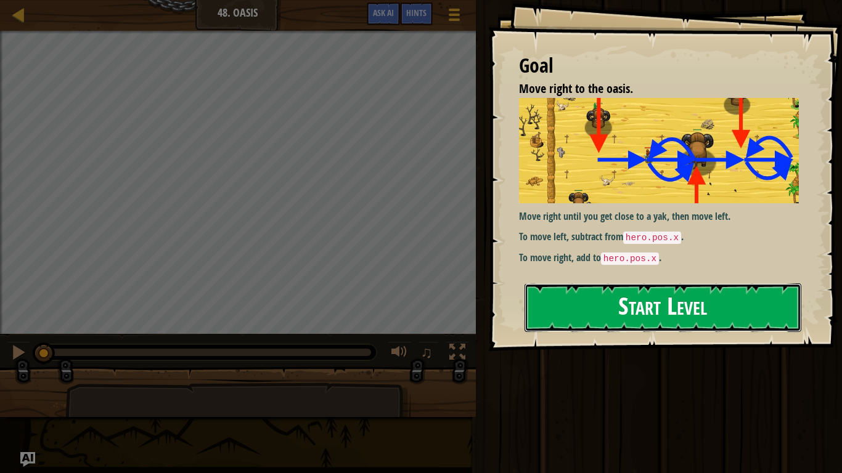
click at [623, 317] on button "Start Level" at bounding box center [663, 308] width 277 height 49
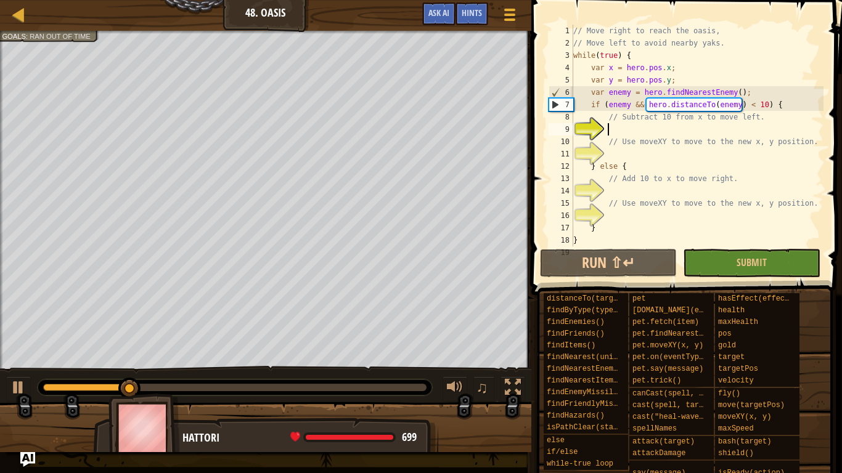
click at [660, 133] on div "// Move right to reach the oasis, // Move left to avoid nearby yaks. while ( tr…" at bounding box center [697, 148] width 253 height 247
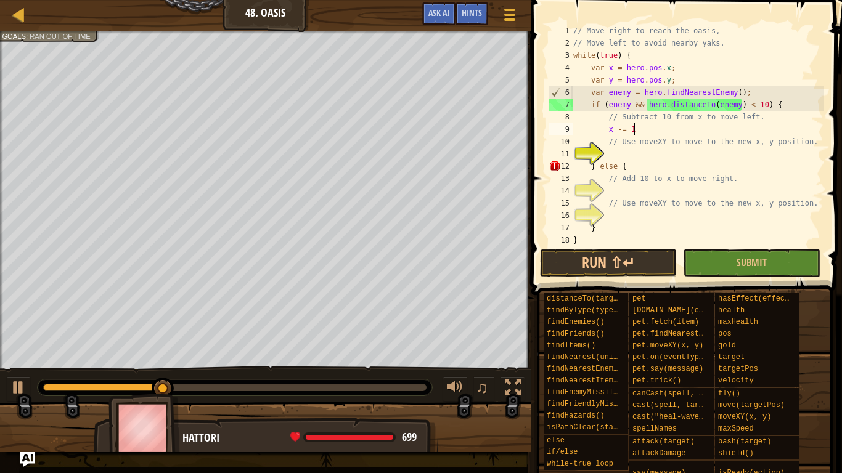
type textarea "x -= 10"
click at [644, 151] on div "// Move right to reach the oasis, // Move left to avoid nearby yaks. while ( tr…" at bounding box center [697, 148] width 253 height 247
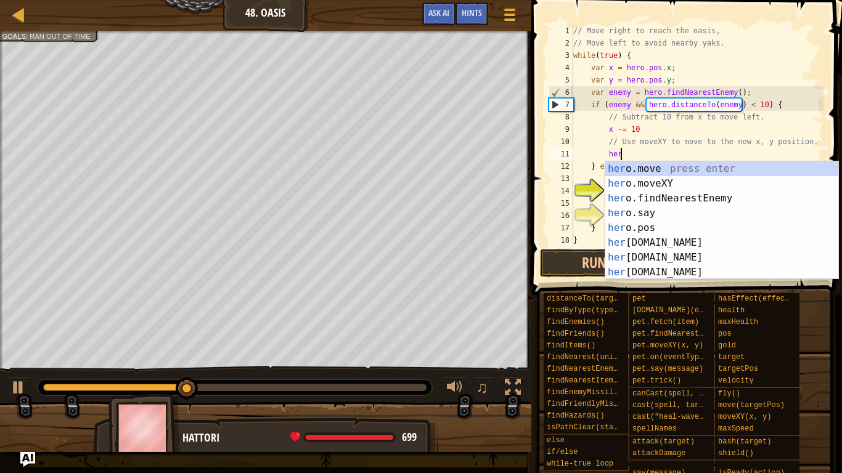
scroll to position [6, 7]
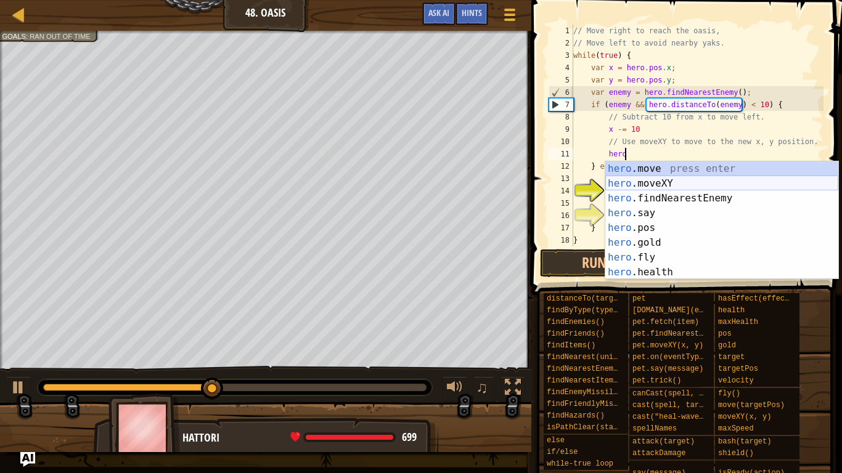
click at [661, 182] on div "hero .move press enter hero .moveXY press enter hero .findNearestEnemy press en…" at bounding box center [721, 235] width 233 height 148
type textarea "hero.moveXY(x, y);"
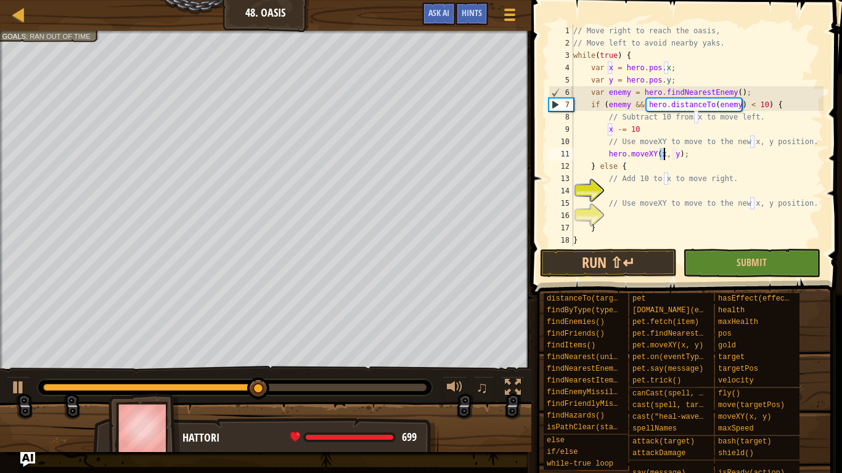
click at [637, 189] on div "// Move right to reach the oasis, // Move left to avoid nearby yaks. while ( tr…" at bounding box center [697, 148] width 253 height 247
type textarea "x += 10"
click at [647, 211] on div "// Move right to reach the oasis, // Move left to avoid nearby yaks. while ( tr…" at bounding box center [697, 148] width 253 height 247
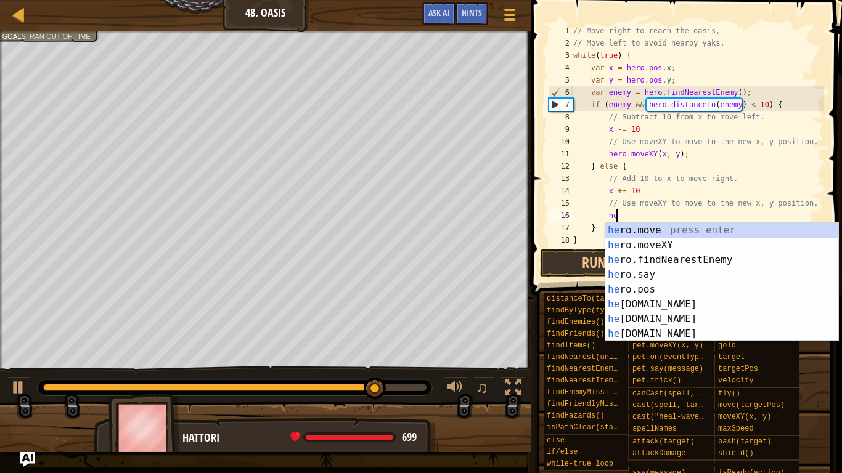
scroll to position [6, 7]
click at [672, 243] on div "hero .move press enter hero .moveXY press enter hero .findNearestEnemy press en…" at bounding box center [721, 297] width 233 height 148
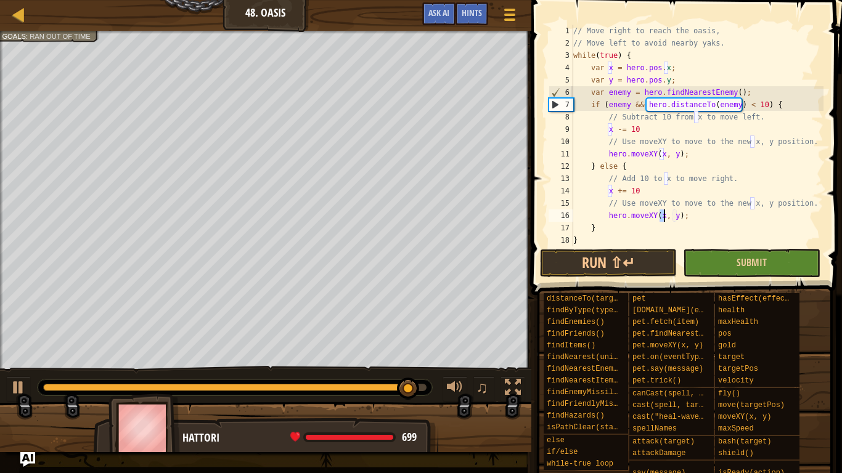
type textarea "hero.moveXY(x, y);"
click at [705, 256] on button "Submit" at bounding box center [751, 263] width 137 height 28
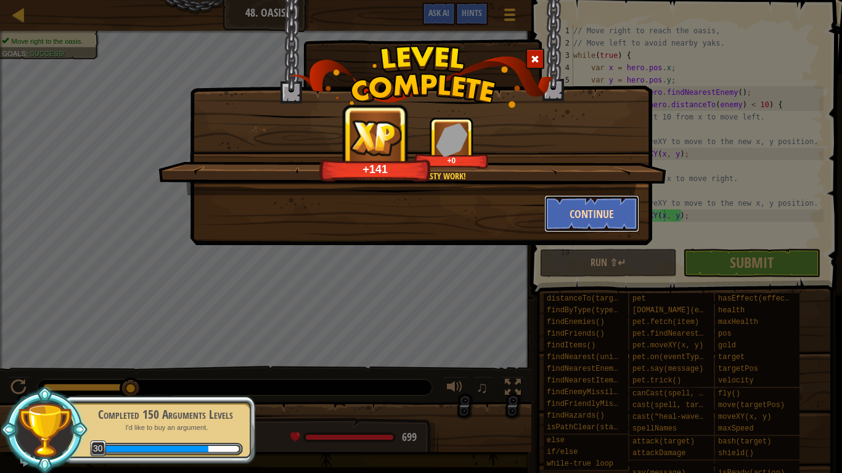
click at [582, 218] on button "Continue" at bounding box center [592, 213] width 96 height 37
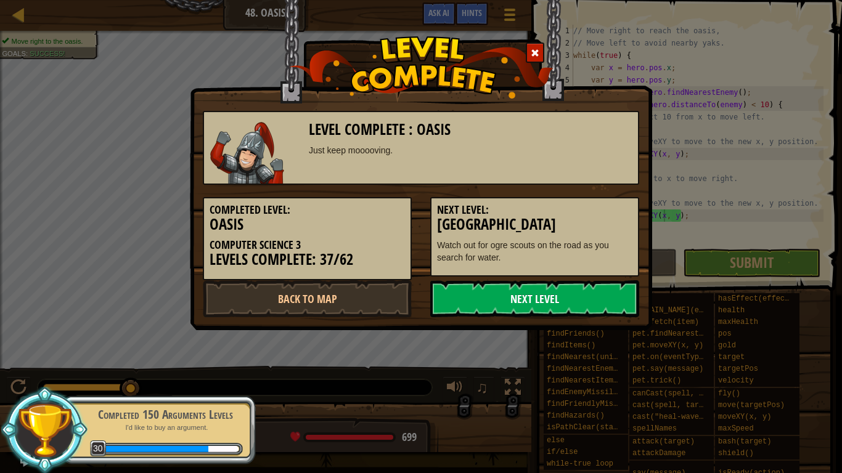
click at [486, 298] on link "Next Level" at bounding box center [534, 298] width 209 height 37
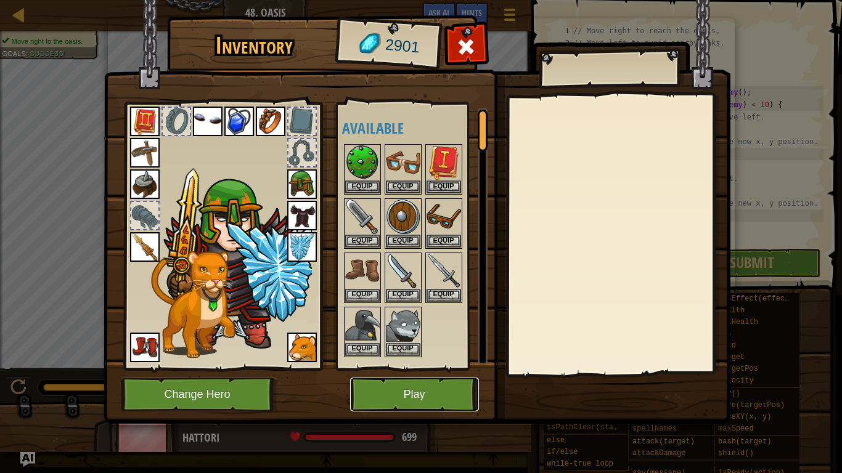
click at [433, 369] on button "Play" at bounding box center [414, 395] width 129 height 34
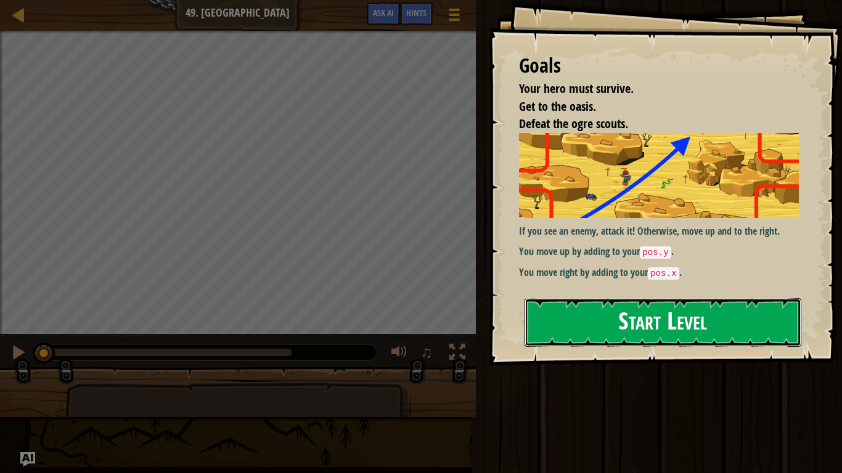
click at [686, 302] on button "Start Level" at bounding box center [663, 322] width 277 height 49
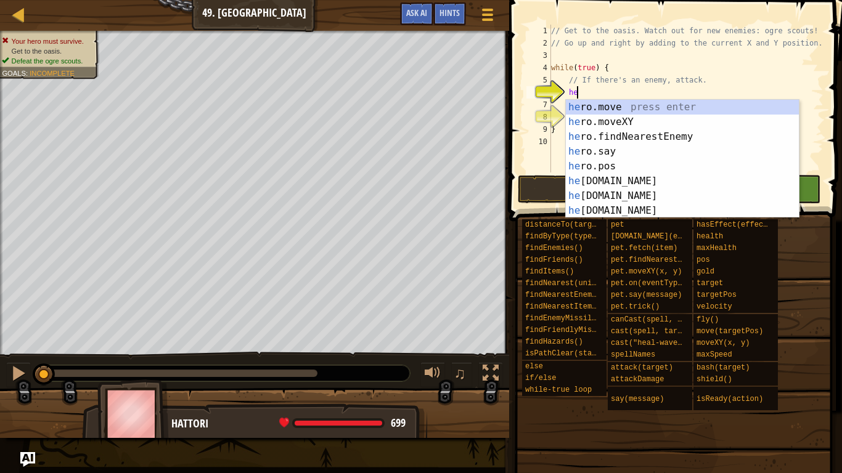
type textarea "her"
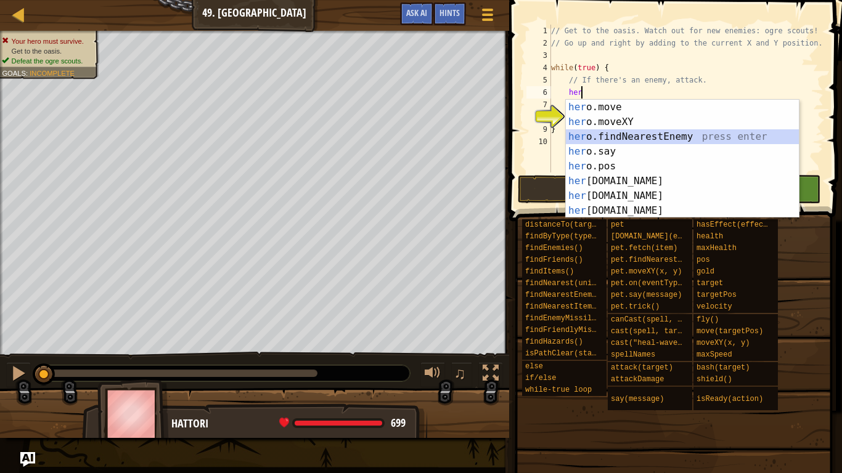
click at [653, 139] on div "her o.move press enter her o.moveXY press enter her o.findNearestEnemy press en…" at bounding box center [682, 174] width 233 height 148
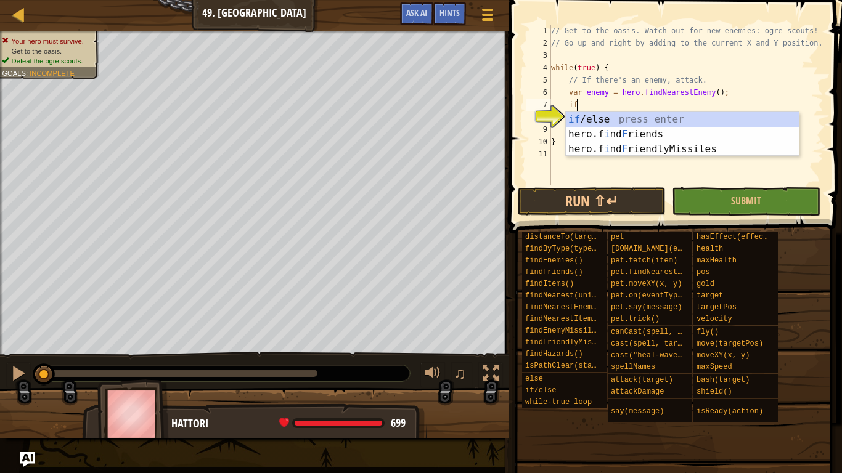
scroll to position [6, 3]
click at [637, 121] on div "if /else press enter hero.f i nd F riends press enter hero.f i nd F riendlyMiss…" at bounding box center [682, 149] width 233 height 74
type textarea "if (enemy) {"
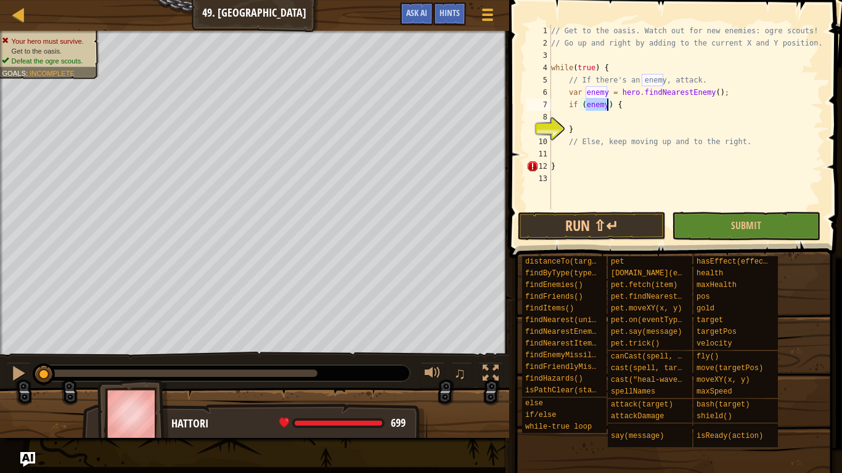
click at [616, 116] on div "// Get to the oasis. Watch out for new enemies: ogre scouts! // Go up and right…" at bounding box center [686, 130] width 275 height 210
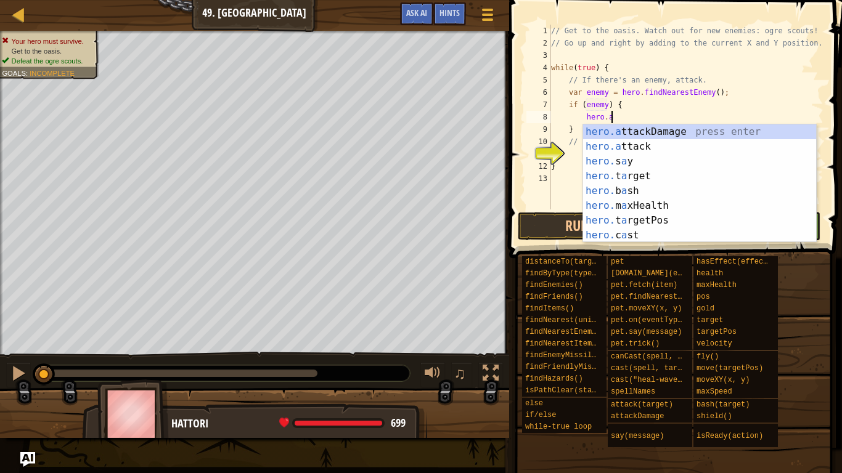
scroll to position [6, 8]
click at [641, 147] on div "hero.a ttackDamage press enter hero.a ttack press enter hero. s a y press enter…" at bounding box center [699, 199] width 233 height 148
type textarea "hero.attack(enemy);"
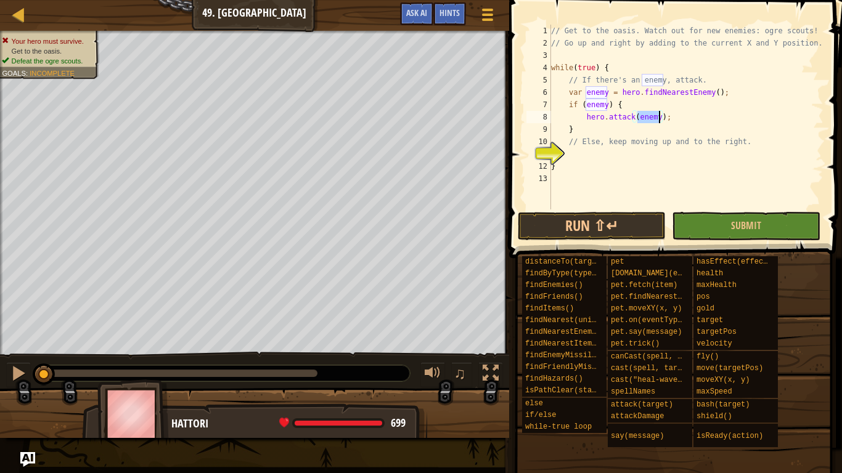
click at [610, 152] on div "// Get to the oasis. Watch out for new enemies: ogre scouts! // Go up and right…" at bounding box center [686, 130] width 275 height 210
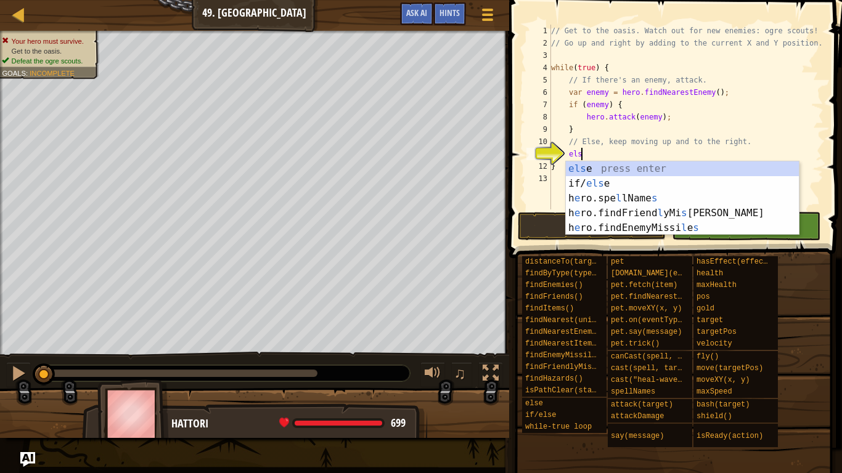
type textarea "else"
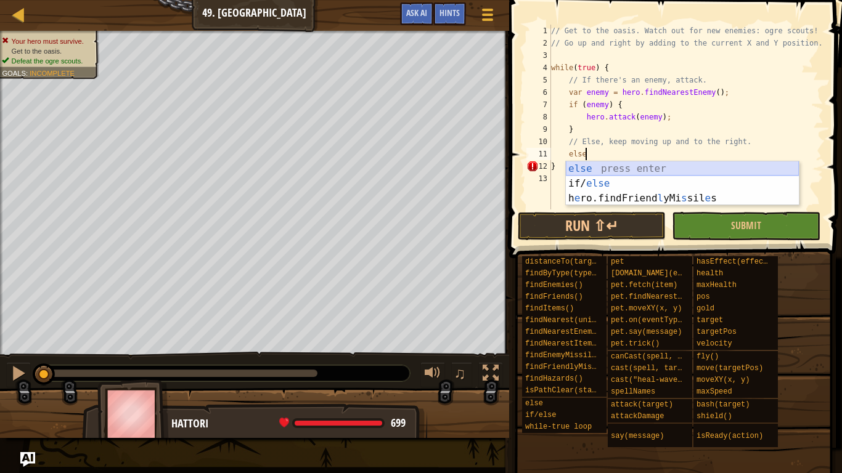
click at [613, 168] on div "else press enter if/ else press enter h e ro.findFriend l yMi s sil e s press e…" at bounding box center [682, 198] width 233 height 74
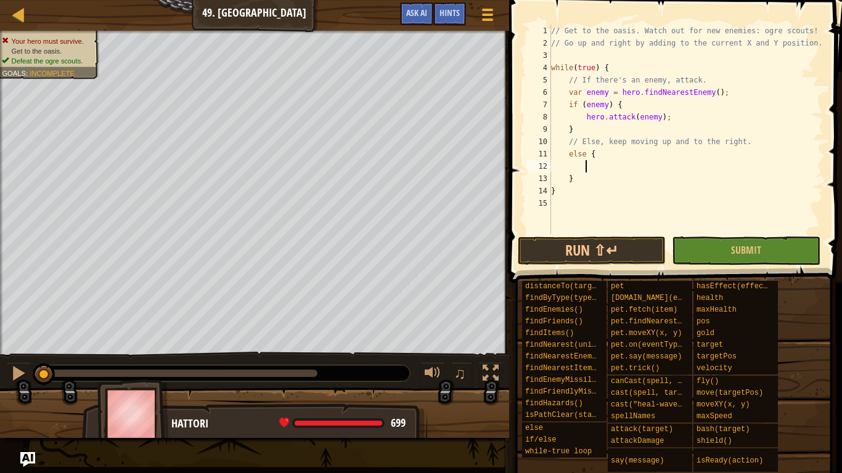
type textarea "h"
type textarea "x += 10"
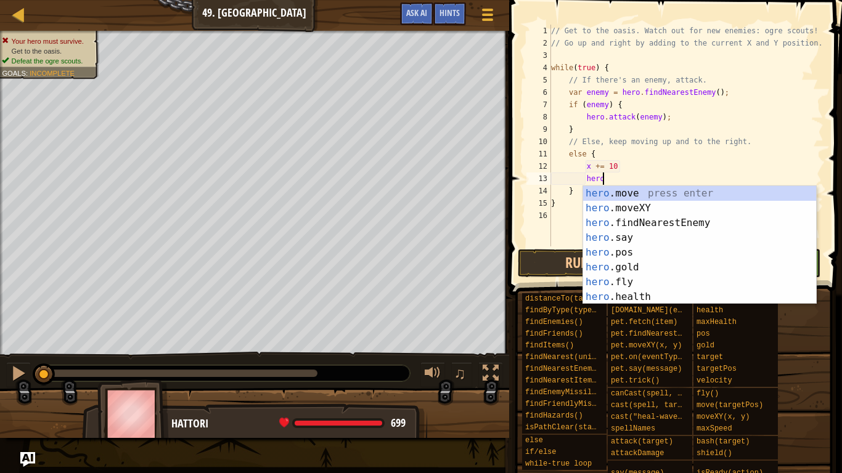
scroll to position [6, 7]
click at [648, 210] on div "hero. move press enter hero. moveXY press enter hero. findNearestEnemy press en…" at bounding box center [699, 260] width 233 height 148
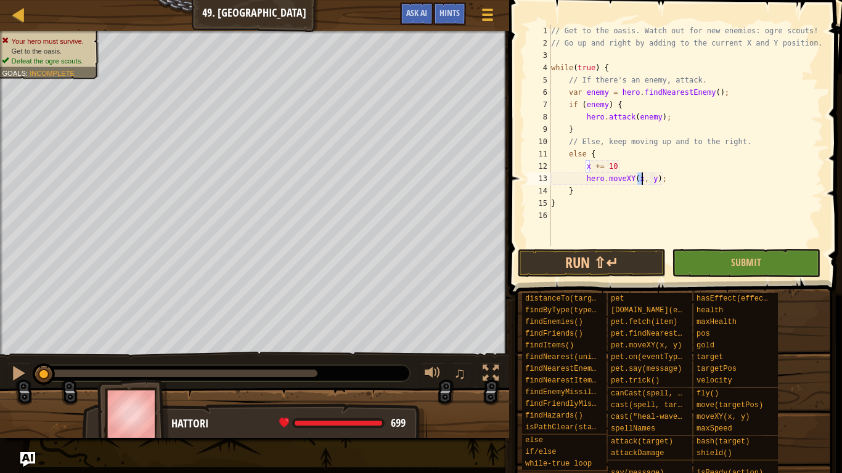
click at [607, 150] on div "// Get to the oasis. Watch out for new enemies: ogre scouts! // Go up and right…" at bounding box center [686, 148] width 275 height 247
click at [615, 67] on div "// Get to the oasis. Watch out for new enemies: ogre scouts! // Go up and right…" at bounding box center [686, 148] width 275 height 247
type textarea "while(true) {"
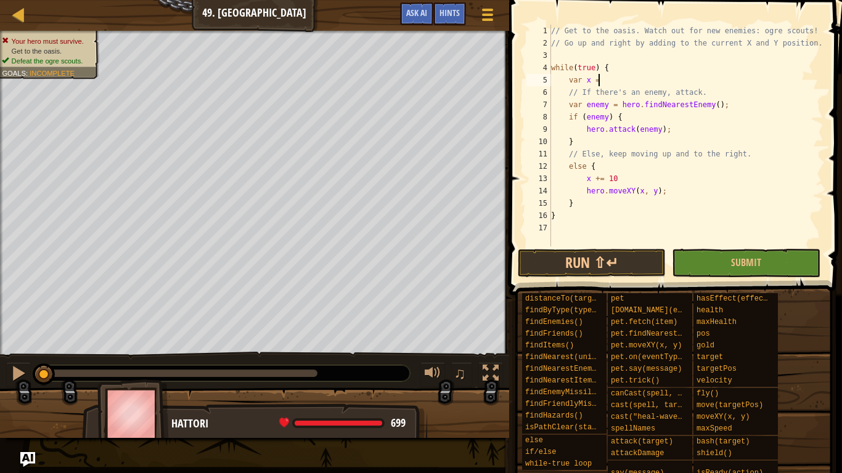
scroll to position [6, 6]
type textarea "var x = hero.pos.x"
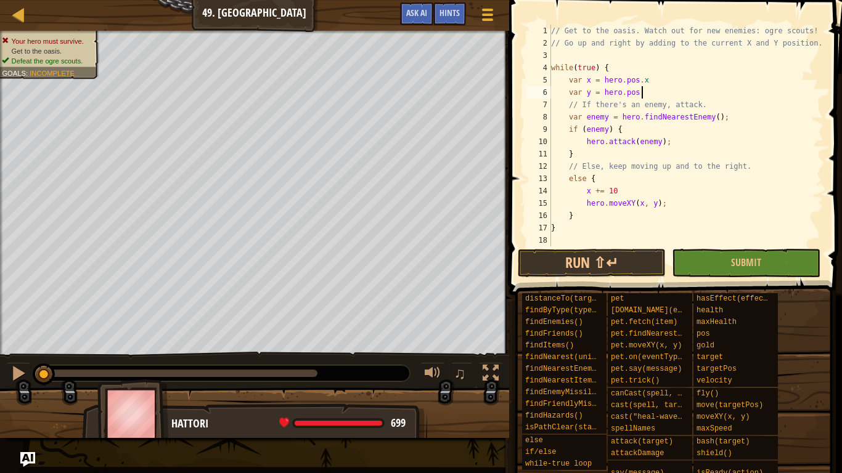
scroll to position [6, 13]
click at [735, 258] on span "Submit" at bounding box center [746, 263] width 30 height 14
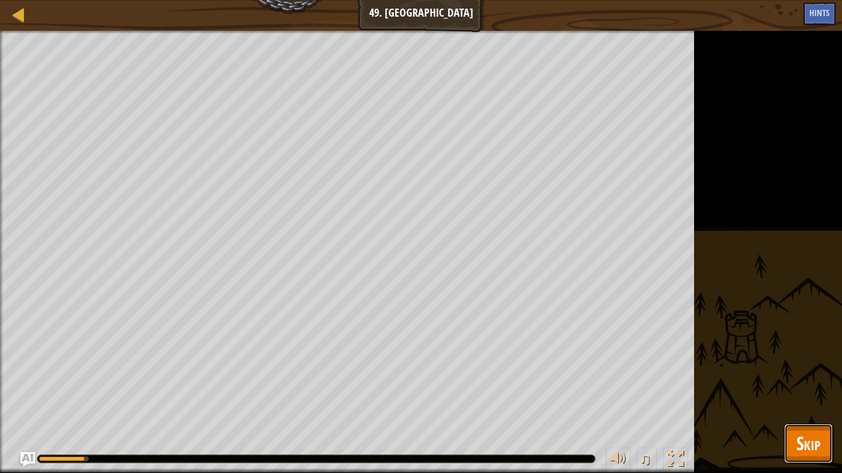
click at [827, 369] on button "Skip" at bounding box center [808, 443] width 49 height 39
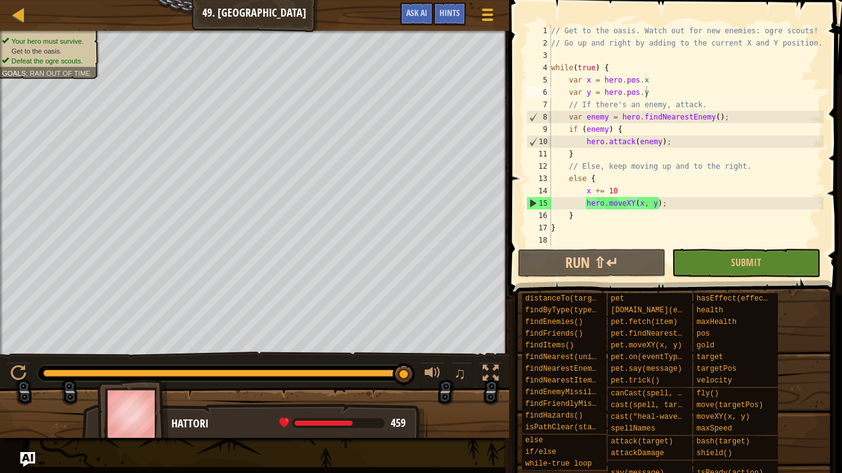
type textarea "x += 10"
click at [621, 190] on div "// Get to the oasis. Watch out for new enemies: ogre scouts! // Go up and right…" at bounding box center [686, 148] width 275 height 247
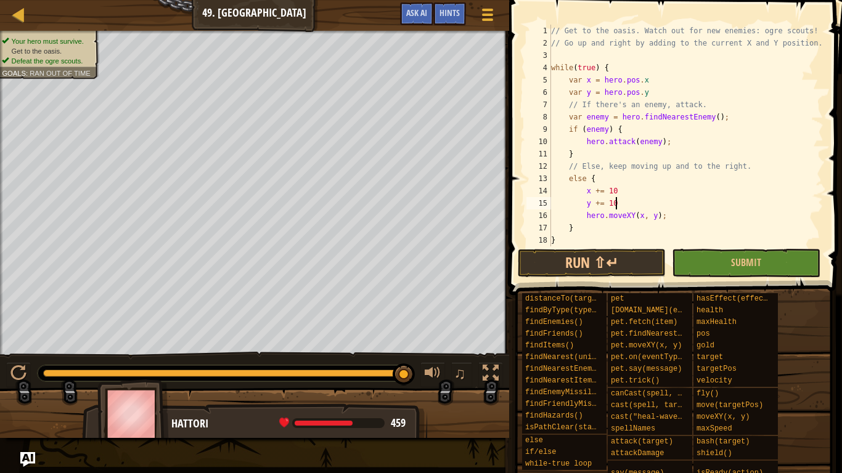
scroll to position [6, 9]
type textarea "y += 10"
click at [728, 251] on button "Submit" at bounding box center [746, 263] width 148 height 28
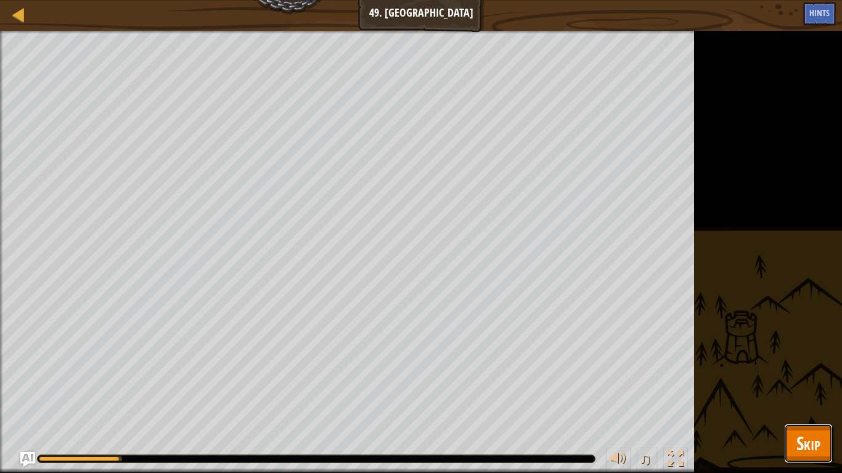
click at [800, 369] on span "Skip" at bounding box center [808, 443] width 24 height 25
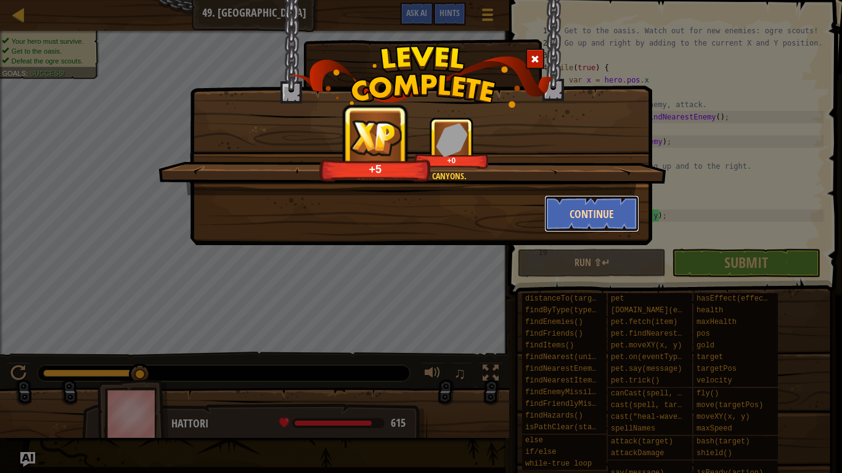
click at [581, 221] on button "Continue" at bounding box center [592, 213] width 96 height 37
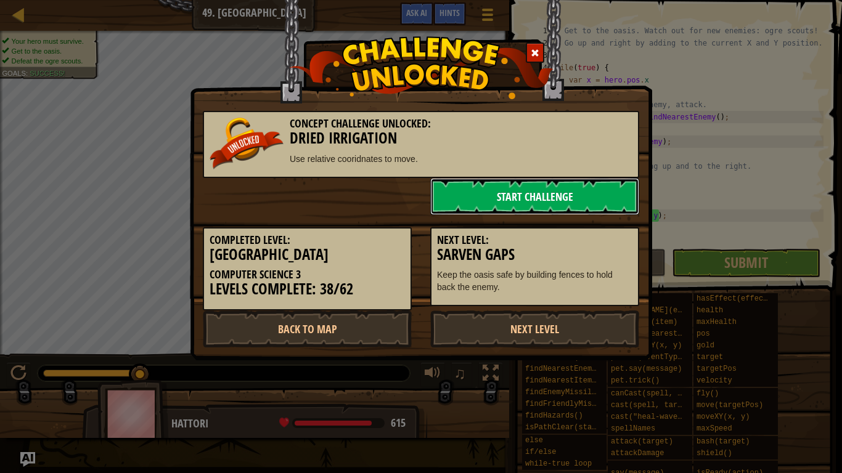
click at [520, 206] on link "Start Challenge" at bounding box center [534, 196] width 209 height 37
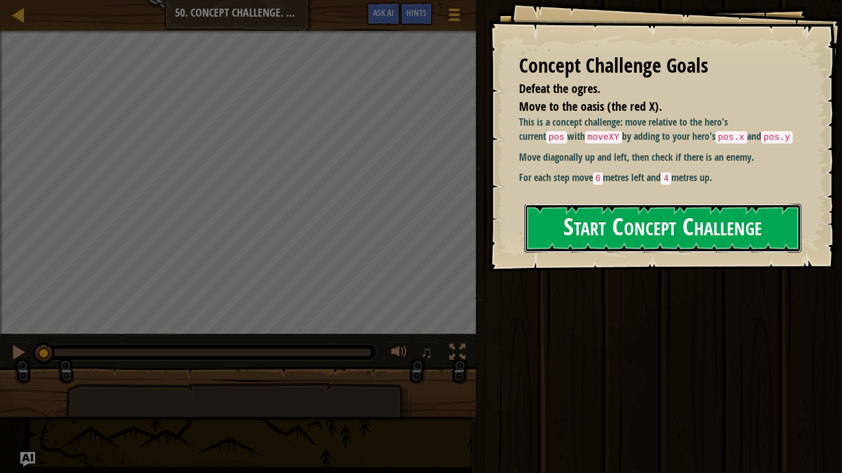
click at [643, 240] on button "Start Concept Challenge" at bounding box center [663, 228] width 277 height 49
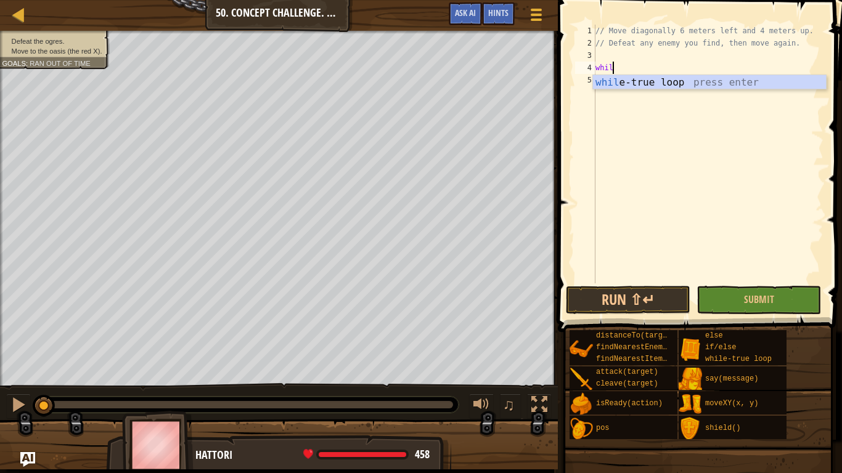
type textarea "while"
click at [695, 81] on div "while -true loop press enter" at bounding box center [709, 97] width 233 height 44
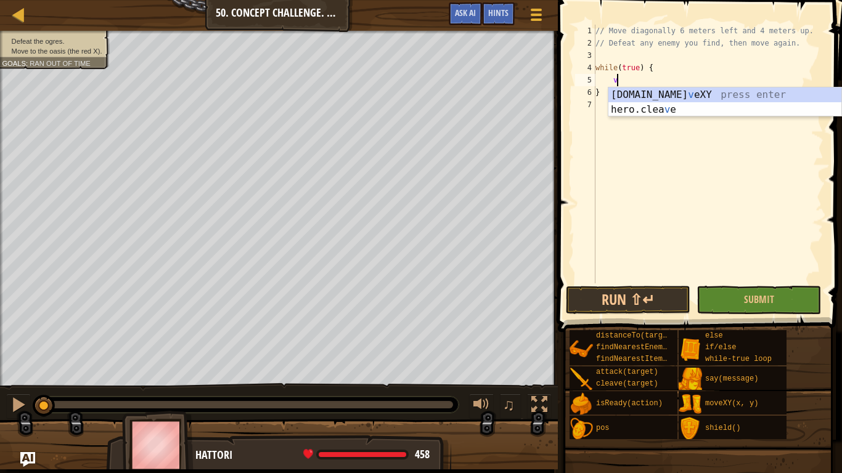
scroll to position [6, 4]
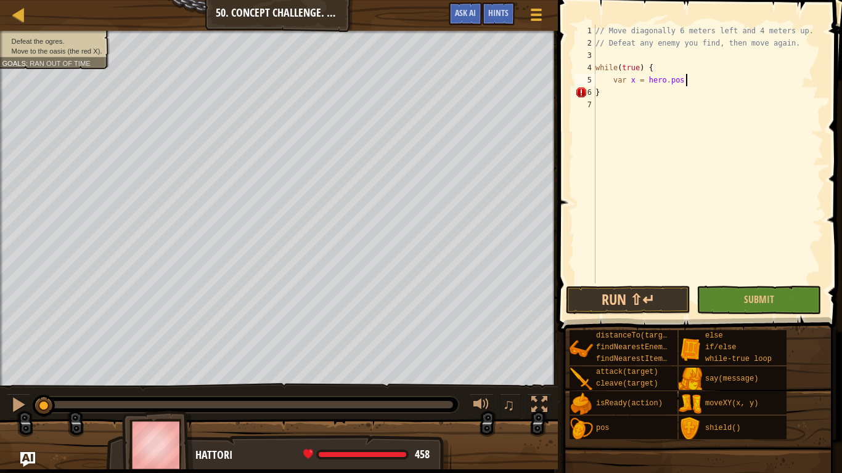
type textarea "var x = hero.pos.x"
type textarea "var y = hero.pos.y"
type textarea "v"
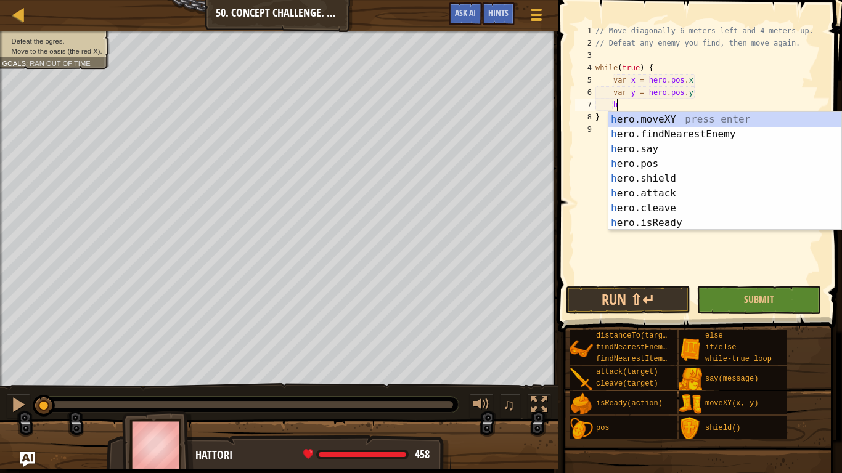
type textarea "her"
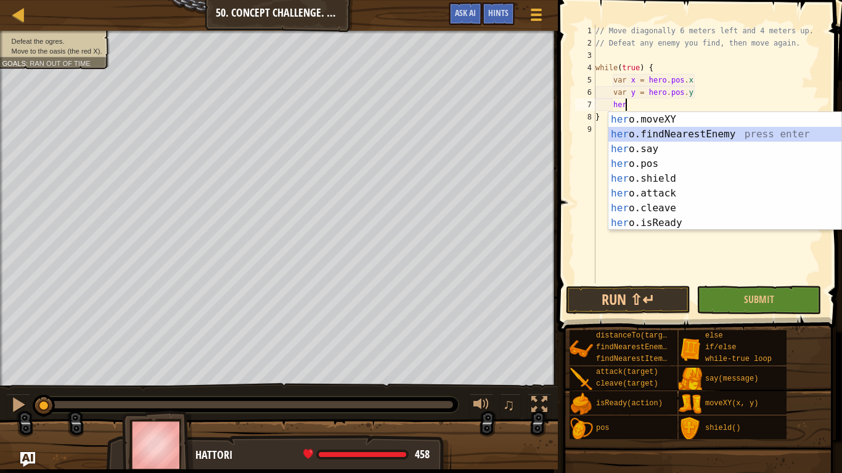
click at [704, 132] on div "her o.moveXY press enter her o.findNearestEnemy press enter her o.say press ent…" at bounding box center [724, 186] width 233 height 148
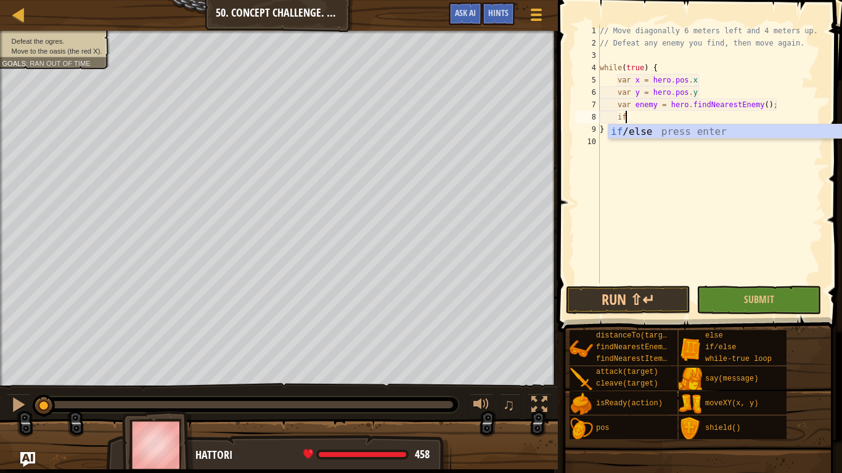
scroll to position [6, 3]
click at [695, 134] on div "if /else press enter" at bounding box center [724, 147] width 233 height 44
type textarea "if (enemy) {"
click at [695, 134] on div "// Move diagonally 6 meters left and 4 meters up. // Defeat any enemy you find,…" at bounding box center [710, 167] width 226 height 284
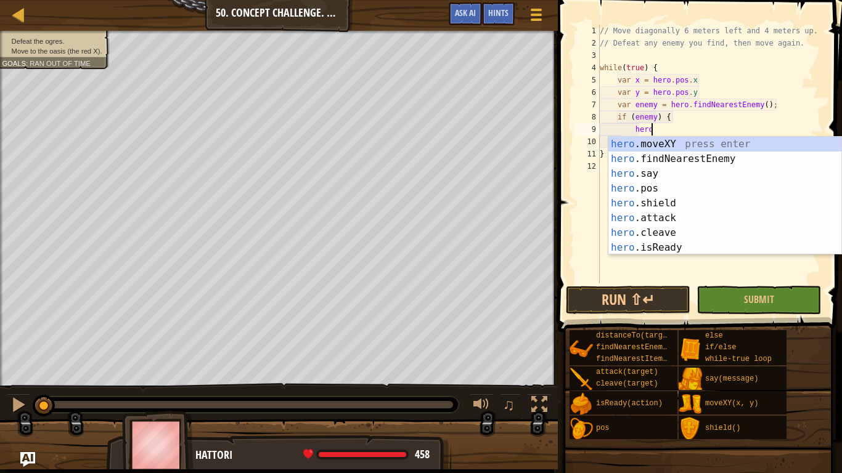
scroll to position [6, 7]
click at [655, 216] on div "hero .moveXY press enter hero .findNearestEnemy press enter hero .say press ent…" at bounding box center [724, 211] width 233 height 148
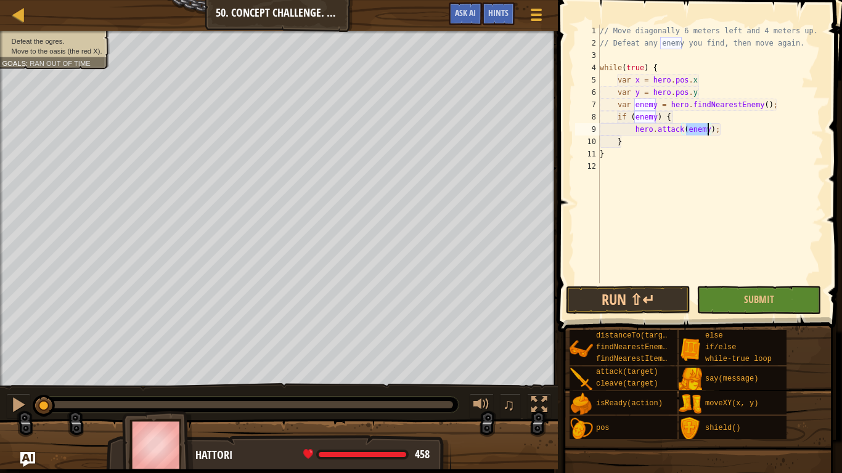
click at [629, 143] on div "// Move diagonally 6 meters left and 4 meters up. // Defeat any enemy you find,…" at bounding box center [710, 167] width 226 height 284
type textarea "}"
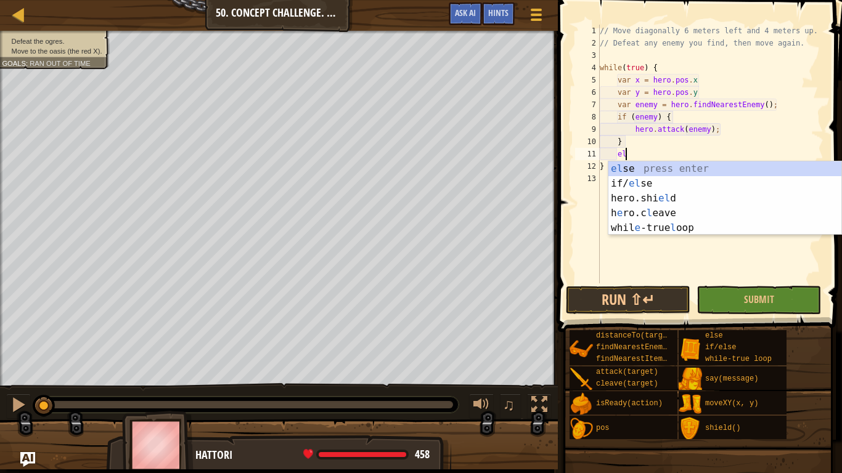
type textarea "else"
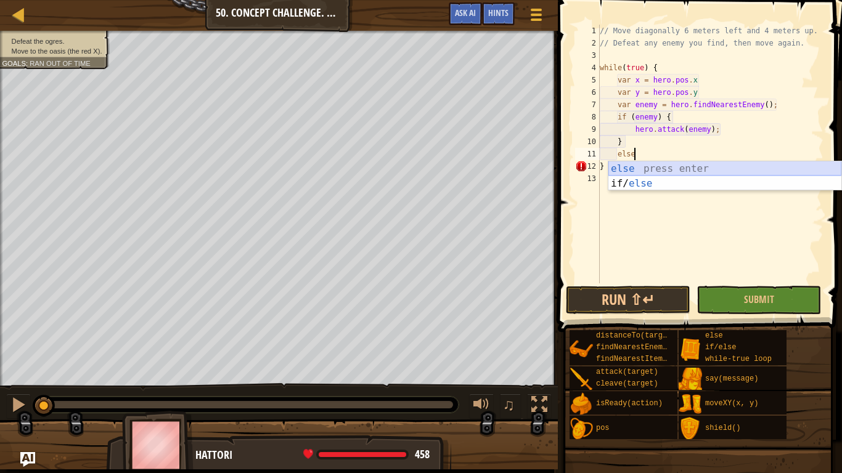
click at [621, 168] on div "else press enter if/ else press enter" at bounding box center [724, 190] width 233 height 59
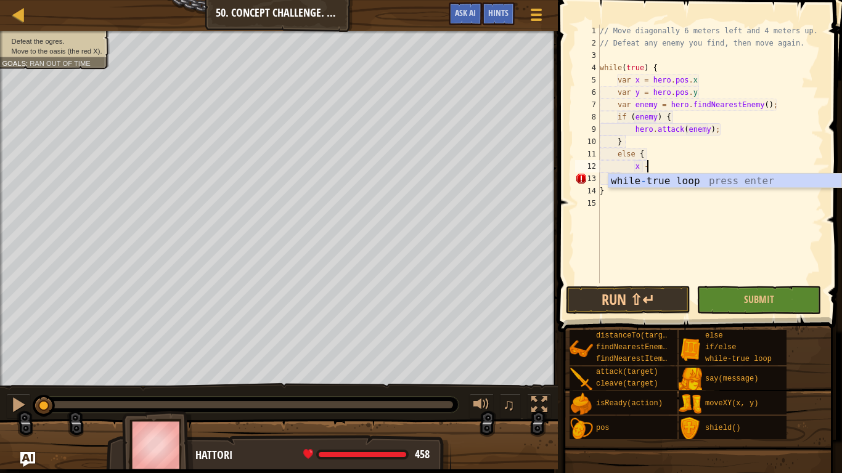
scroll to position [6, 7]
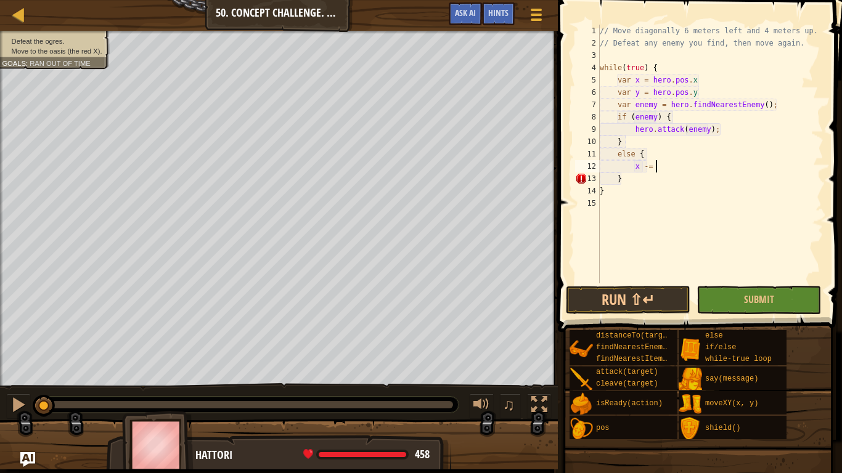
type textarea "x -= 6"
type textarea "y += 4"
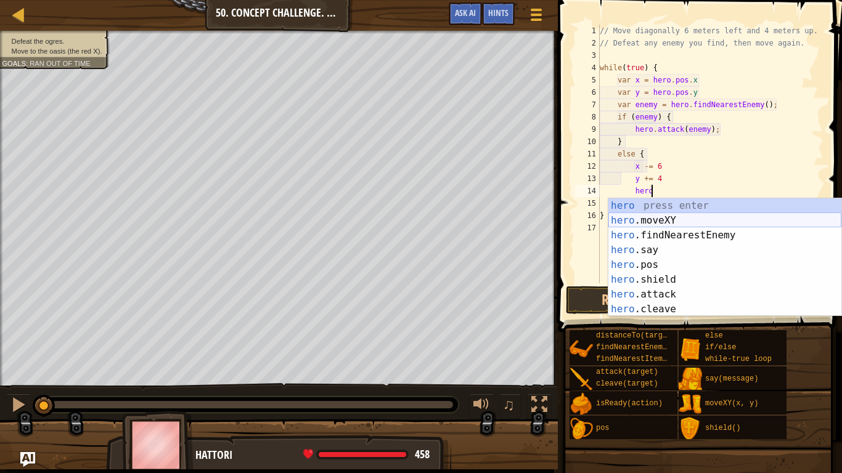
click at [619, 217] on div "hero press enter hero .moveXY press enter hero .findNearestEnemy press enter he…" at bounding box center [724, 272] width 233 height 148
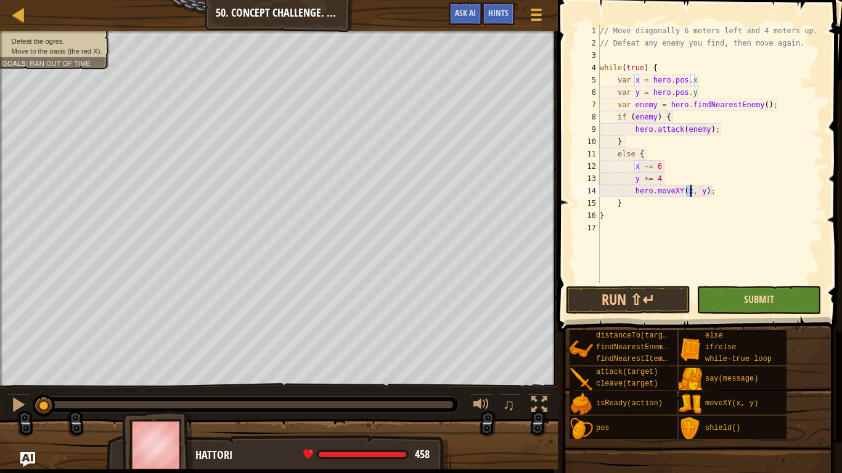
type textarea "hero.moveXY(x, y);"
click at [764, 299] on span "Submit" at bounding box center [759, 300] width 30 height 14
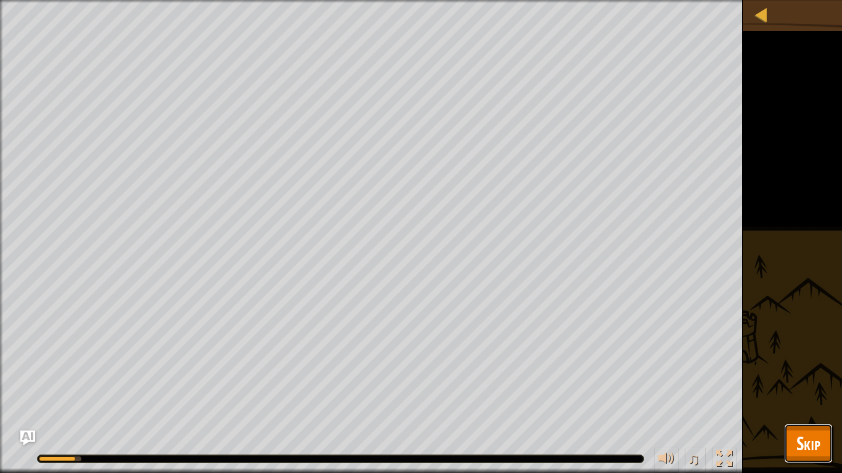
click at [805, 369] on span "Skip" at bounding box center [808, 443] width 24 height 25
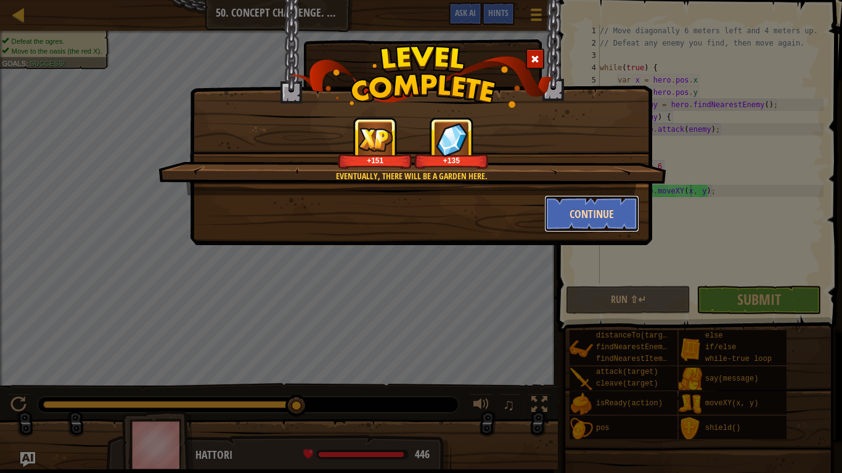
click at [604, 208] on button "Continue" at bounding box center [592, 213] width 96 height 37
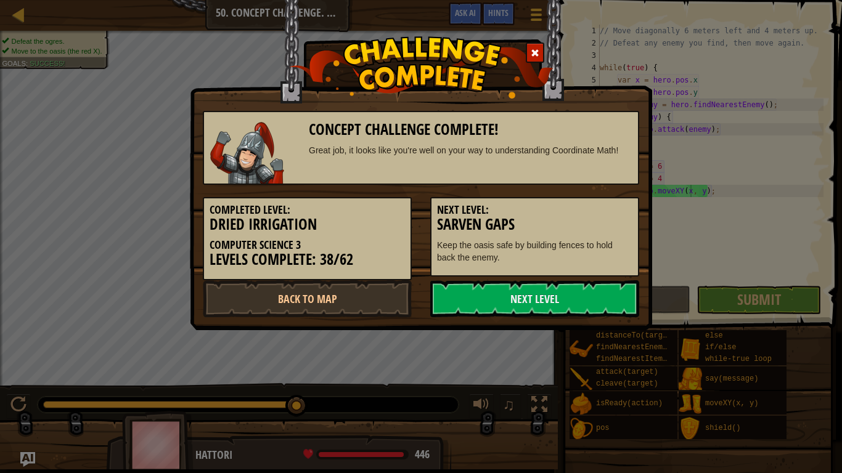
click at [603, 208] on h5 "Next Level:" at bounding box center [534, 210] width 195 height 12
click at [304, 311] on link "Back to Map" at bounding box center [307, 298] width 209 height 37
